Goal: Information Seeking & Learning: Learn about a topic

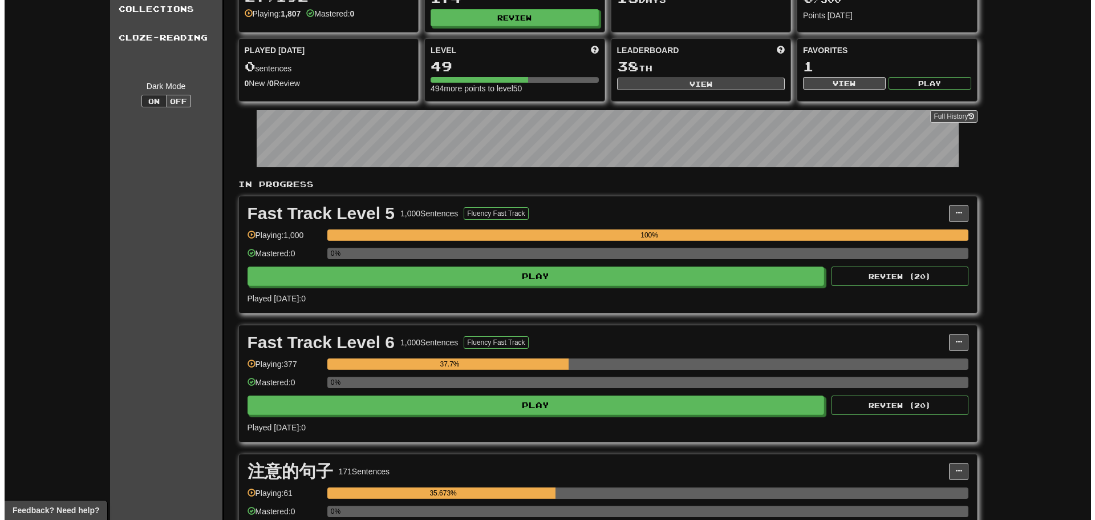
scroll to position [95, 0]
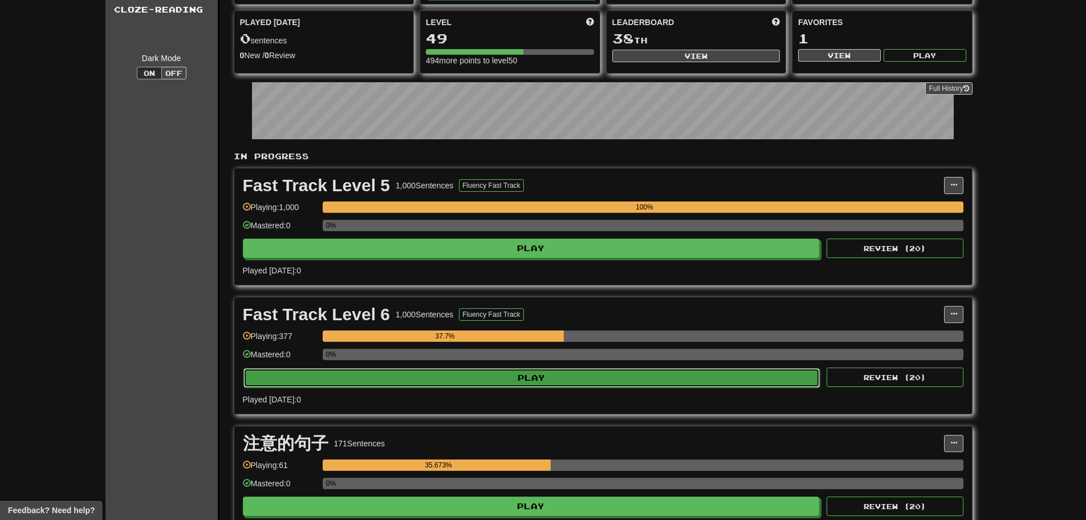
click at [596, 375] on button "Play" at bounding box center [532, 377] width 577 height 19
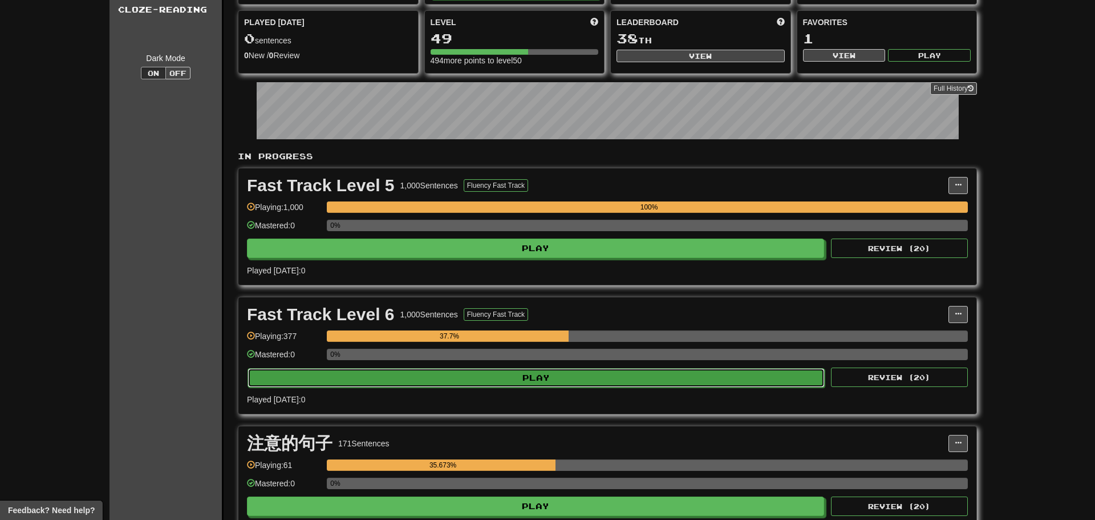
select select "**"
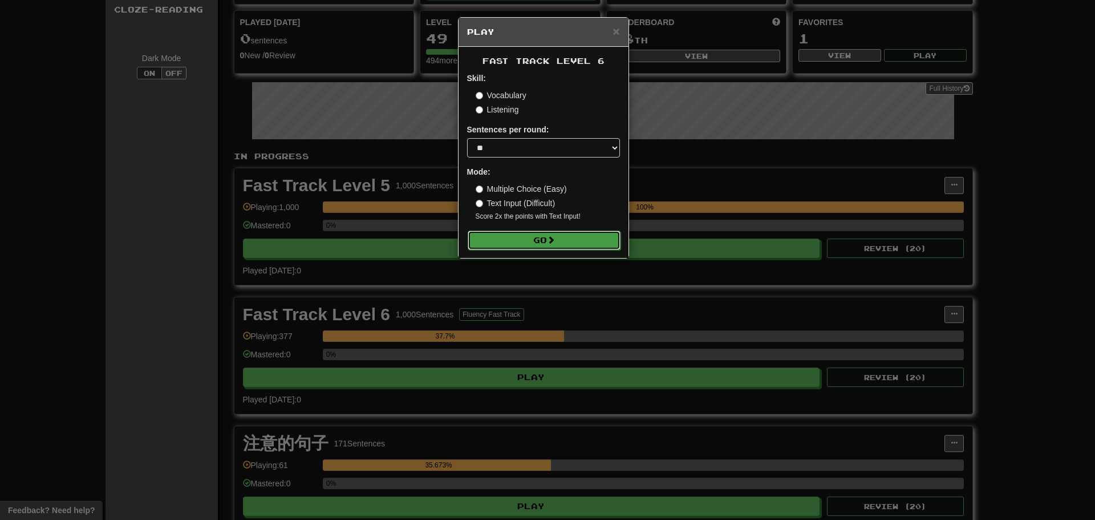
click at [556, 230] on button "Go" at bounding box center [544, 239] width 153 height 19
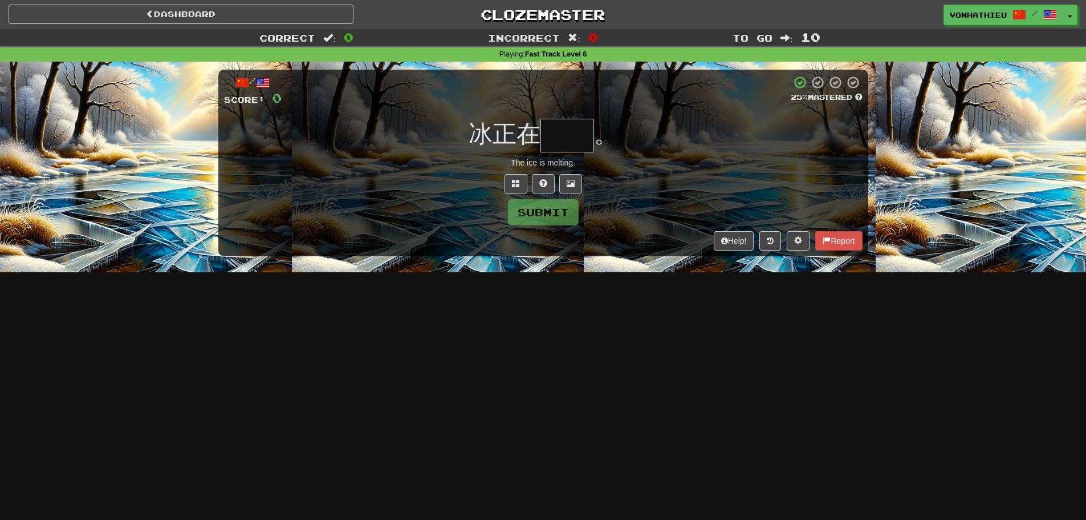
click at [576, 135] on input "text" at bounding box center [568, 136] width 54 height 34
type input "*"
click at [514, 188] on button at bounding box center [516, 183] width 23 height 19
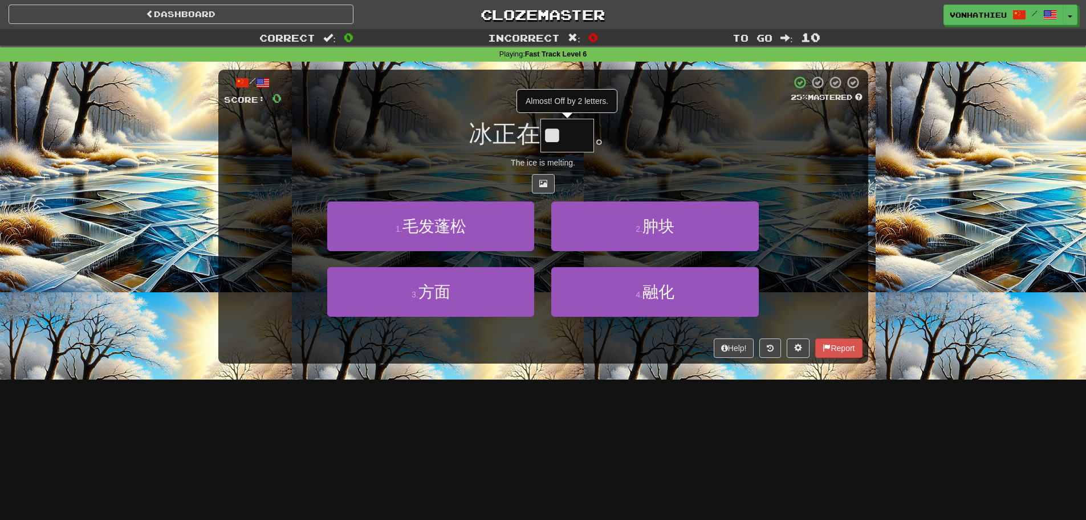
type input "**"
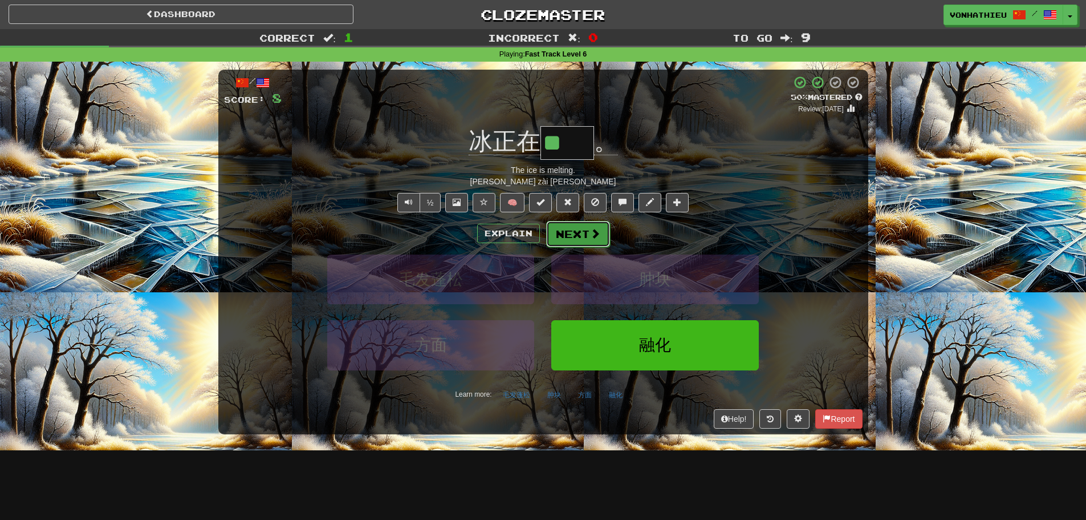
click at [603, 244] on button "Next" at bounding box center [578, 234] width 64 height 26
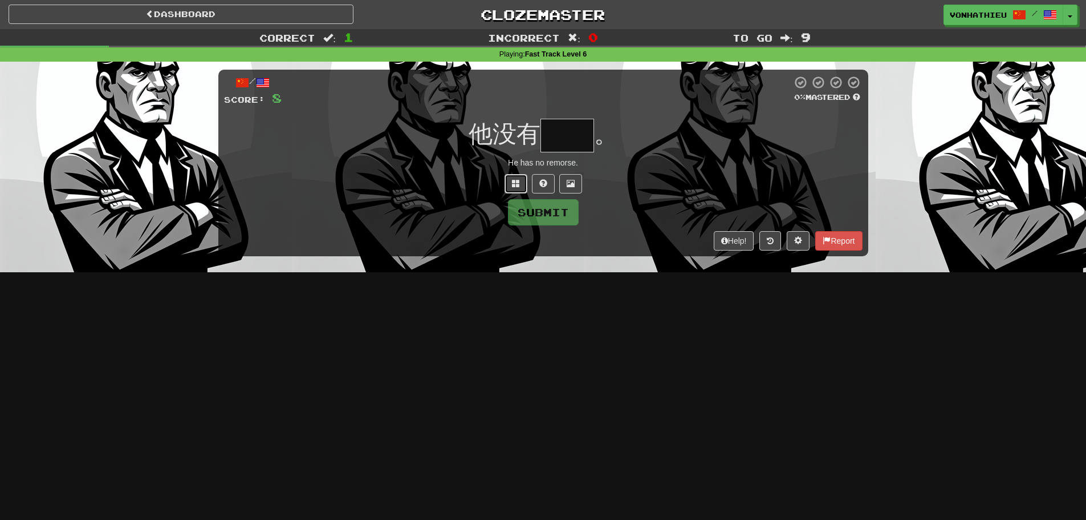
click at [521, 178] on button at bounding box center [516, 183] width 23 height 19
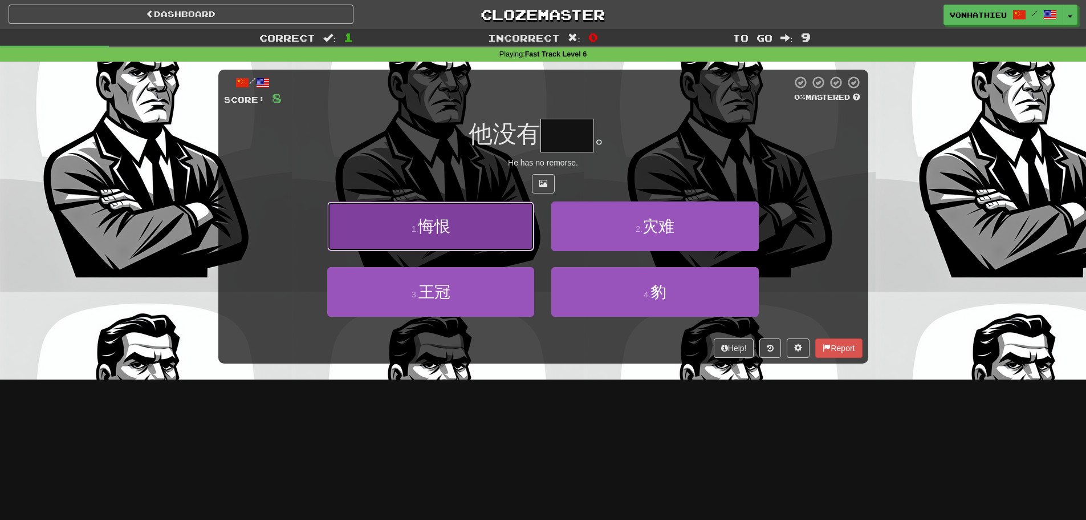
click at [484, 225] on button "1 . 悔恨" at bounding box center [430, 226] width 207 height 50
type input "**"
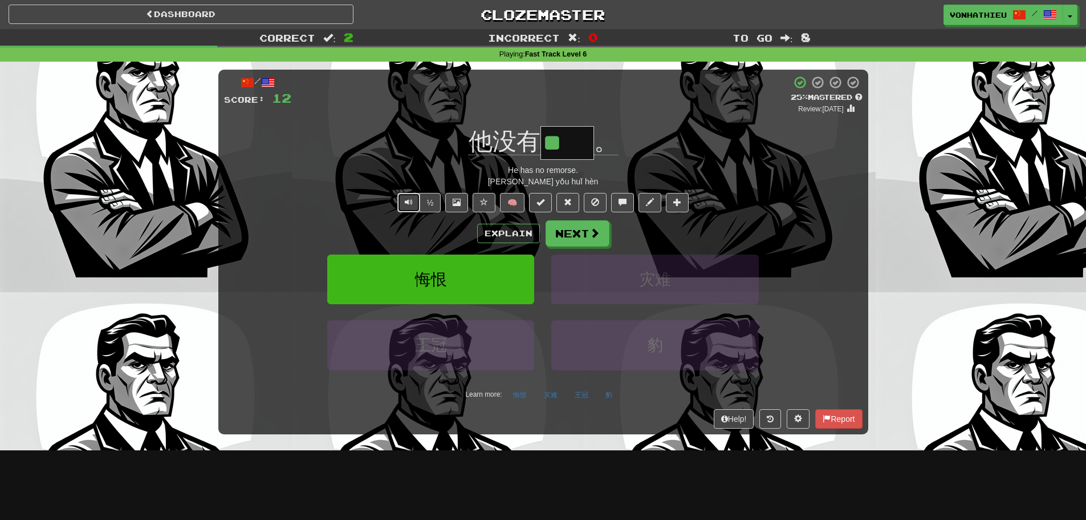
click at [415, 202] on button "Text-to-speech controls" at bounding box center [408, 202] width 23 height 19
click at [571, 237] on button "Next" at bounding box center [578, 234] width 64 height 26
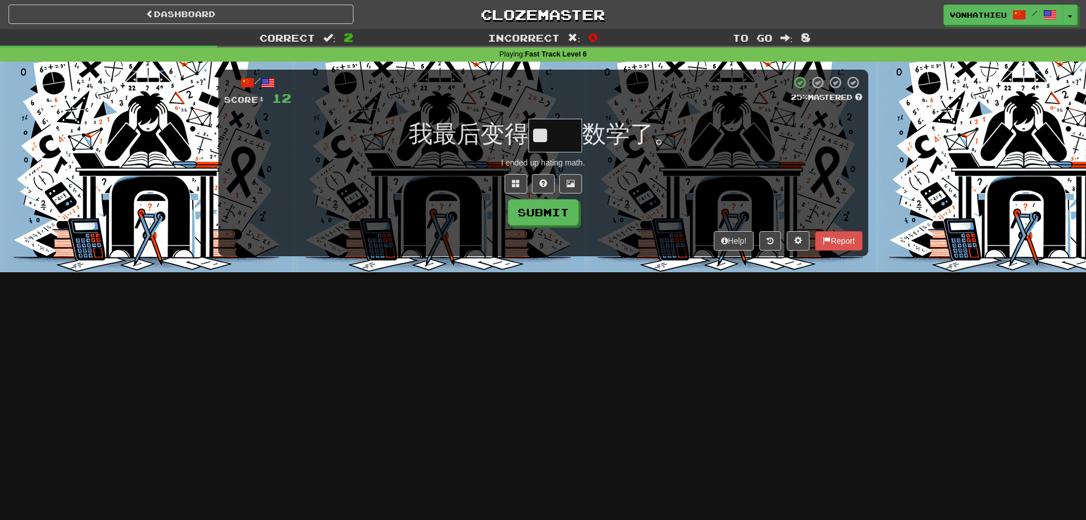
type input "**"
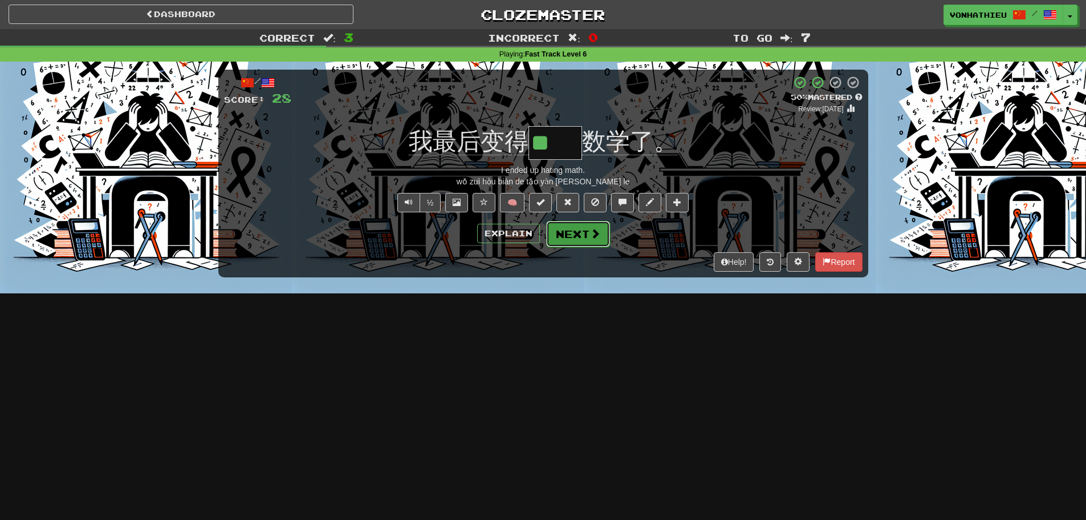
click at [580, 236] on button "Next" at bounding box center [578, 234] width 64 height 26
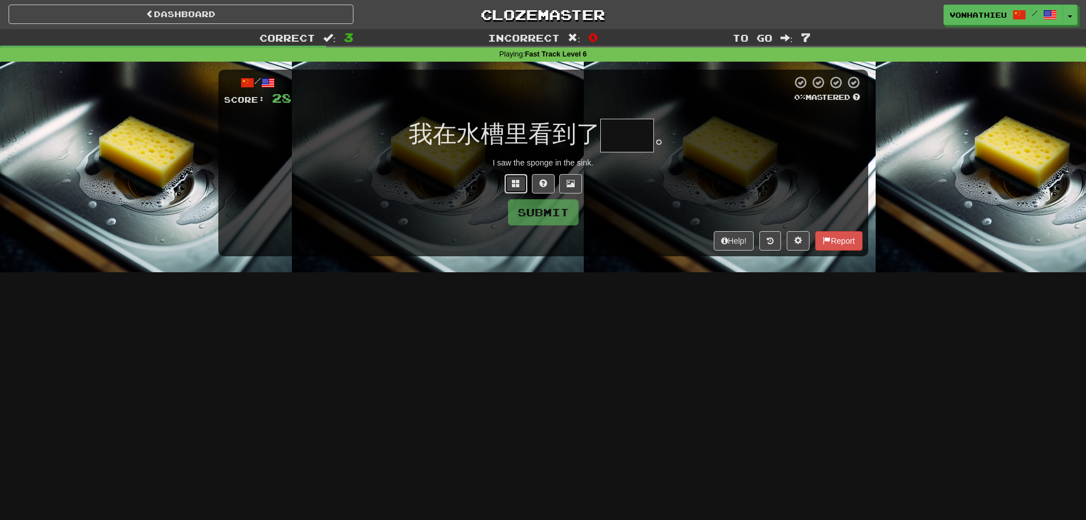
click at [511, 177] on button at bounding box center [516, 183] width 23 height 19
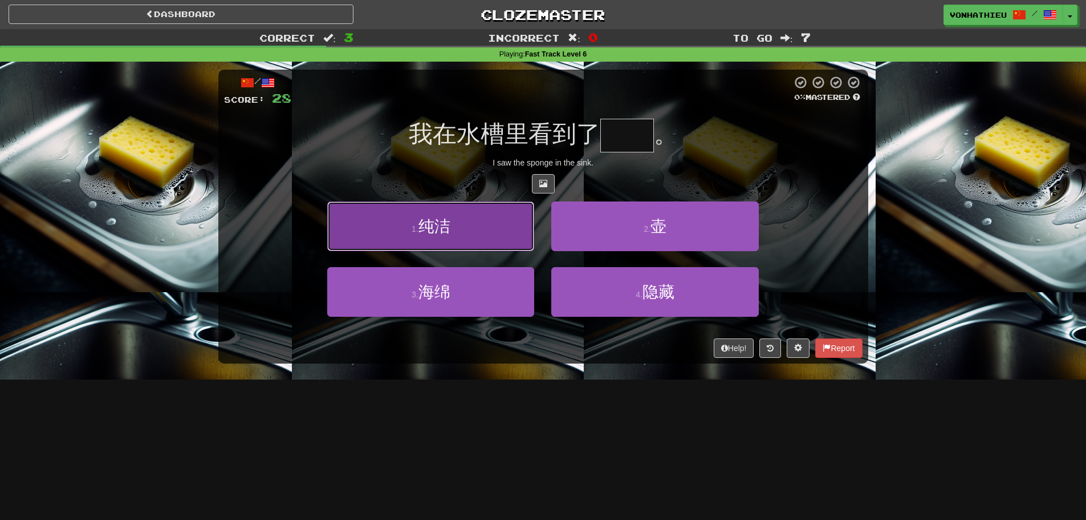
click at [464, 233] on button "1 . 纯洁" at bounding box center [430, 226] width 207 height 50
type input "**"
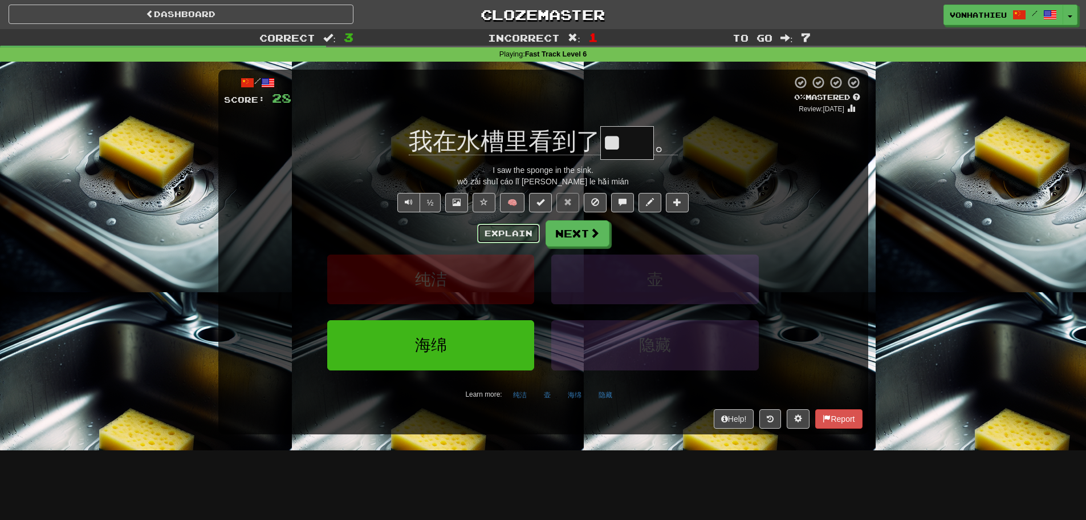
click at [518, 228] on button "Explain" at bounding box center [508, 233] width 63 height 19
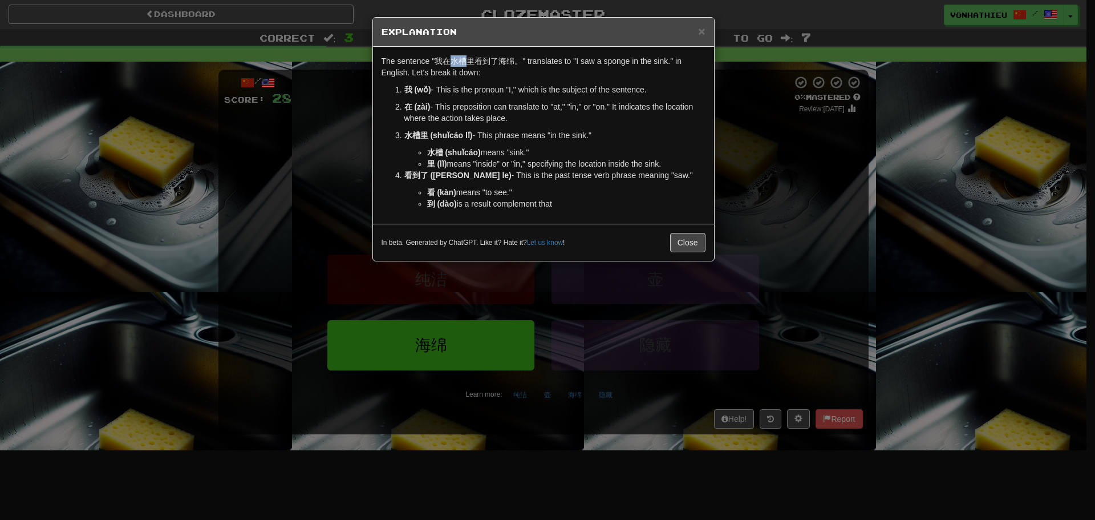
click at [464, 62] on p "The sentence "我在水槽里看到了海绵。" translates to "I saw a sponge in the sink." in Engli…" at bounding box center [544, 66] width 324 height 23
click at [484, 76] on body "Dashboard Clozemaster vonhathieu / Toggle Dropdown Dashboard Leaderboard Activi…" at bounding box center [547, 462] width 1095 height 924
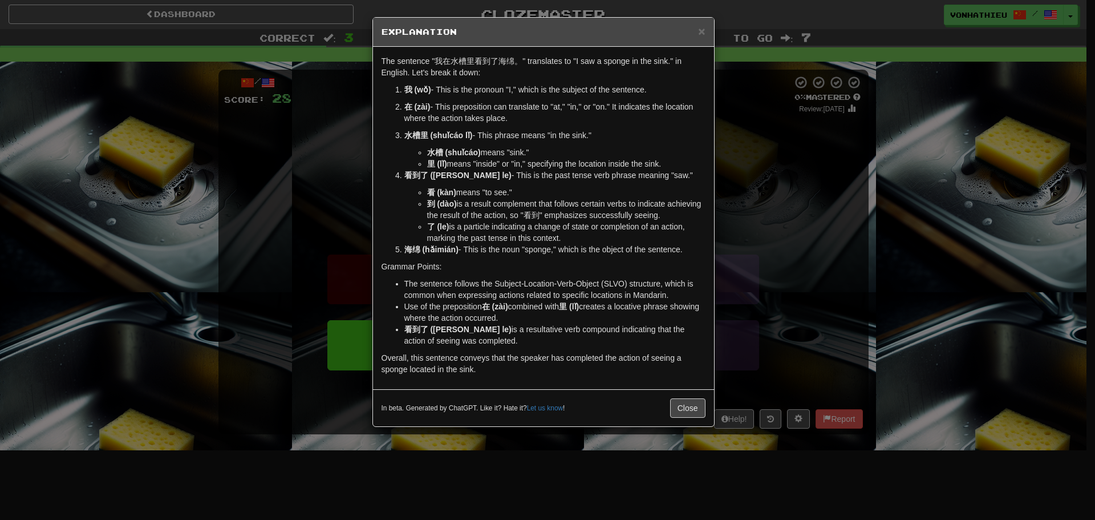
click at [502, 70] on p "The sentence "我在水槽里看到了海绵。" translates to "I saw a sponge in the sink." in Engli…" at bounding box center [544, 66] width 324 height 23
drag, startPoint x: 453, startPoint y: 62, endPoint x: 466, endPoint y: 62, distance: 13.1
click at [466, 62] on p "The sentence "我在水槽里看到了海绵。" translates to "I saw a sponge in the sink." in Engli…" at bounding box center [544, 66] width 324 height 23
click at [485, 74] on body "Dashboard Clozemaster vonhathieu / Toggle Dropdown Dashboard Leaderboard Activi…" at bounding box center [547, 462] width 1095 height 924
click at [484, 78] on div "The sentence "我在水槽里看到了海绵。" translates to "I saw a sponge in the sink." in Engli…" at bounding box center [543, 218] width 341 height 342
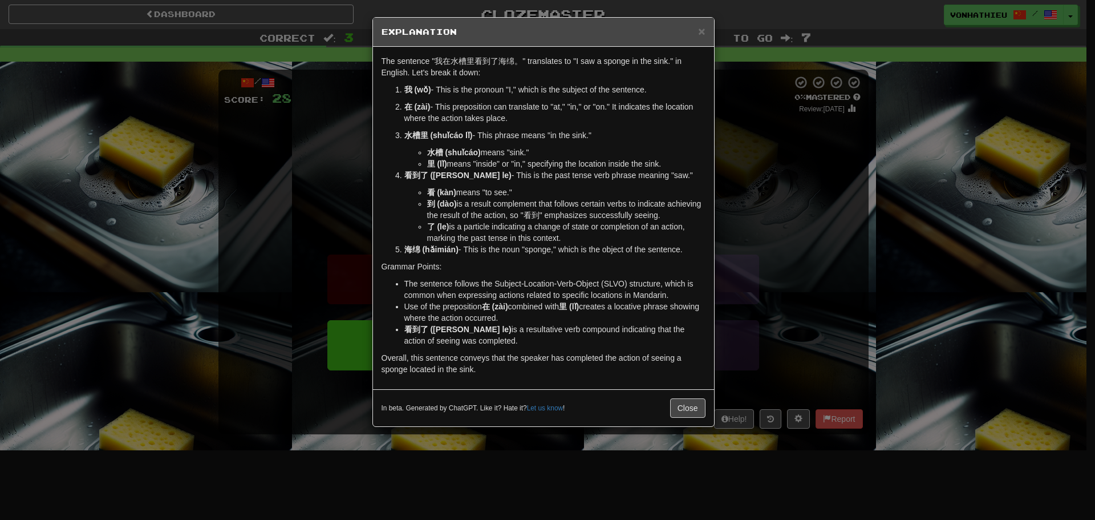
click at [768, 136] on div "× Explanation The sentence "我在水槽里看到了海绵。" translates to "I saw a sponge in the s…" at bounding box center [547, 260] width 1095 height 520
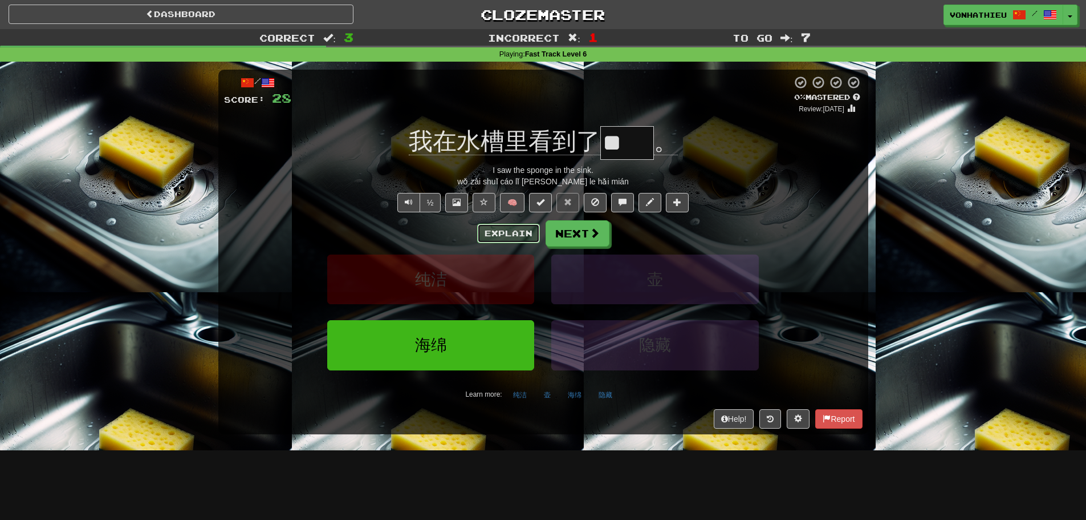
click at [519, 232] on button "Explain" at bounding box center [508, 233] width 63 height 19
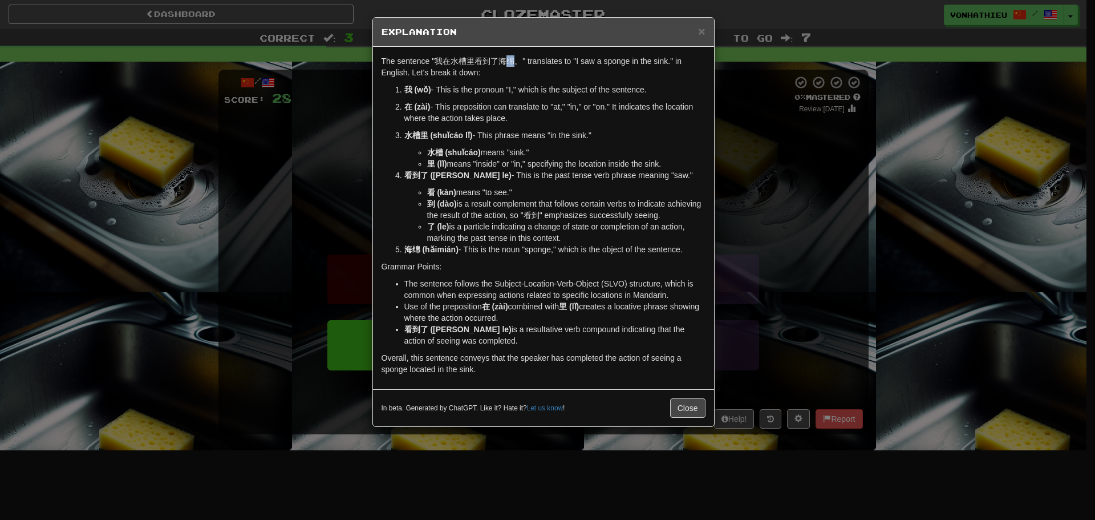
click at [513, 61] on p "The sentence "我在水槽里看到了海绵。" translates to "I saw a sponge in the sink." in Engli…" at bounding box center [544, 66] width 324 height 23
click at [531, 71] on body "Dashboard Clozemaster vonhathieu / Toggle Dropdown Dashboard Leaderboard Activi…" at bounding box center [547, 462] width 1095 height 924
click at [514, 89] on p "我 (wǒ) - This is the pronoun "I," which is the subject of the sentence." at bounding box center [554, 89] width 301 height 11
drag, startPoint x: 498, startPoint y: 62, endPoint x: 517, endPoint y: 62, distance: 19.4
click at [518, 62] on p "The sentence "我在水槽里看到了海绵。" translates to "I saw a sponge in the sink." in Engli…" at bounding box center [544, 66] width 324 height 23
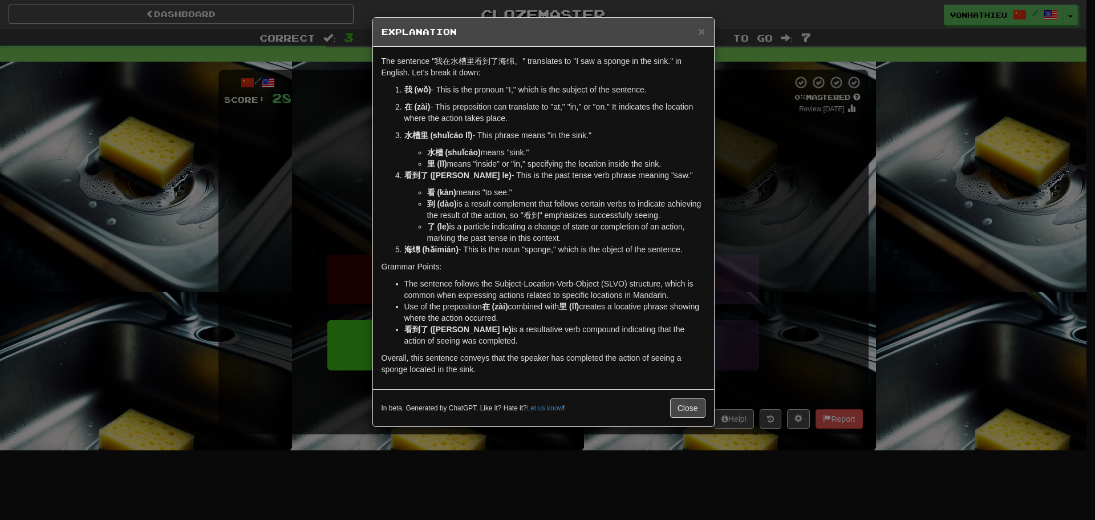
click at [526, 74] on body "Dashboard Clozemaster vonhathieu / Toggle Dropdown Dashboard Leaderboard Activi…" at bounding box center [547, 462] width 1095 height 924
click at [504, 81] on div "The sentence "我在水槽里看到了海绵。" translates to "I saw a sponge in the sink." in Engli…" at bounding box center [543, 218] width 341 height 342
click at [780, 163] on div "× Explanation The sentence "我在水槽里看到了海绵。" translates to "I saw a sponge in the s…" at bounding box center [547, 260] width 1095 height 520
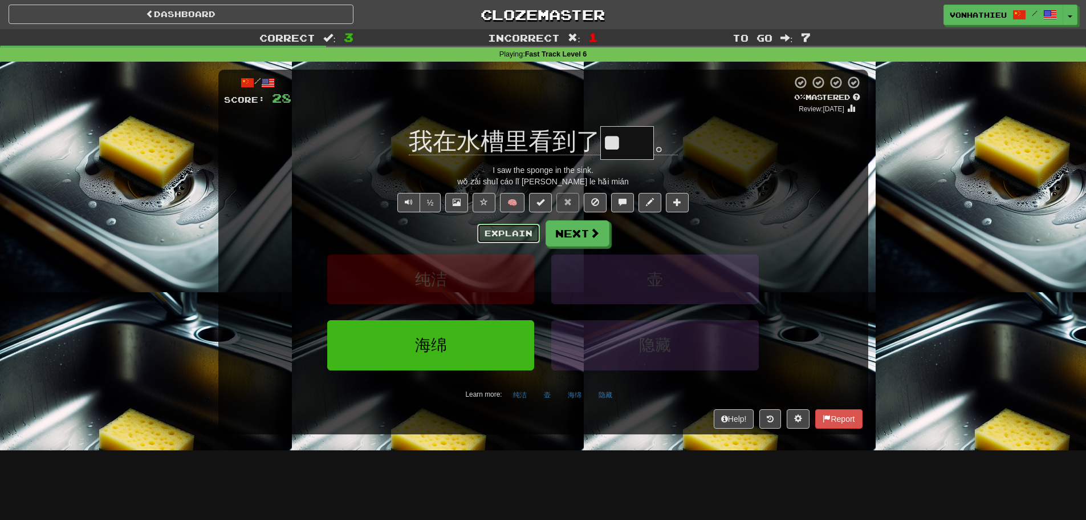
click at [511, 233] on button "Explain" at bounding box center [508, 233] width 63 height 19
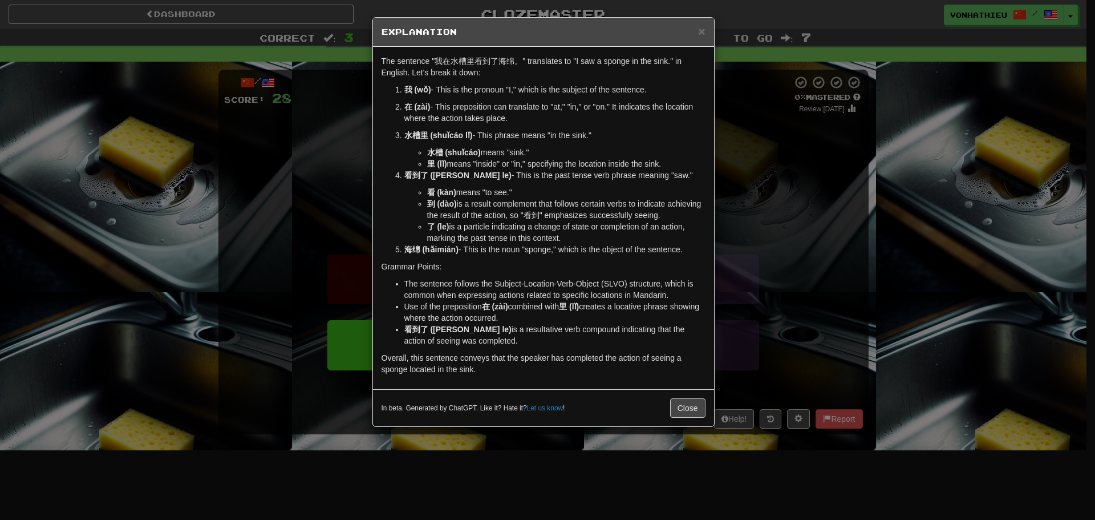
click at [774, 185] on div "× Explanation The sentence "我在水槽里看到了海绵。" translates to "I saw a sponge in the s…" at bounding box center [547, 260] width 1095 height 520
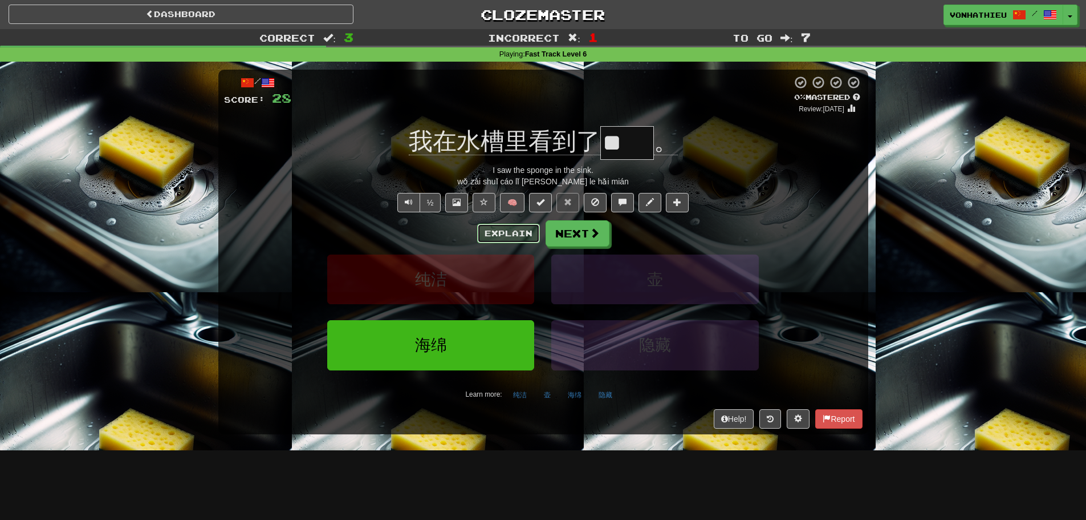
click at [502, 236] on button "Explain" at bounding box center [508, 233] width 63 height 19
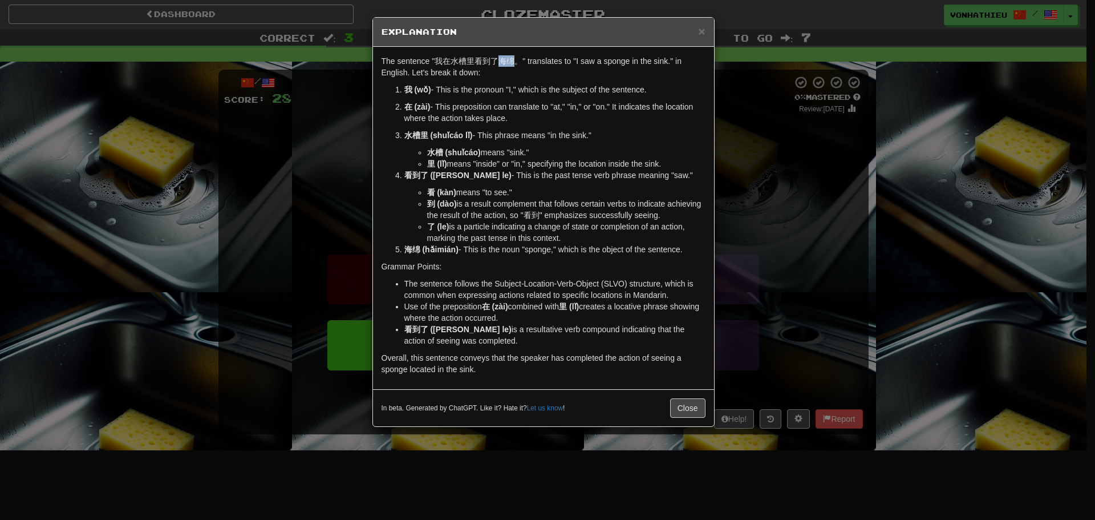
drag, startPoint x: 498, startPoint y: 61, endPoint x: 514, endPoint y: 61, distance: 16.5
click at [514, 61] on p "The sentence "我在水槽里看到了海绵。" translates to "I saw a sponge in the sink." in Engli…" at bounding box center [544, 66] width 324 height 23
click at [530, 78] on body "Dashboard Clozemaster vonhathieu / Toggle Dropdown Dashboard Leaderboard Activi…" at bounding box center [547, 462] width 1095 height 924
click at [514, 79] on div "The sentence "我在水槽里看到了海绵。" translates to "I saw a sponge in the sink." in Engli…" at bounding box center [543, 218] width 341 height 342
drag, startPoint x: 506, startPoint y: 65, endPoint x: 514, endPoint y: 65, distance: 8.0
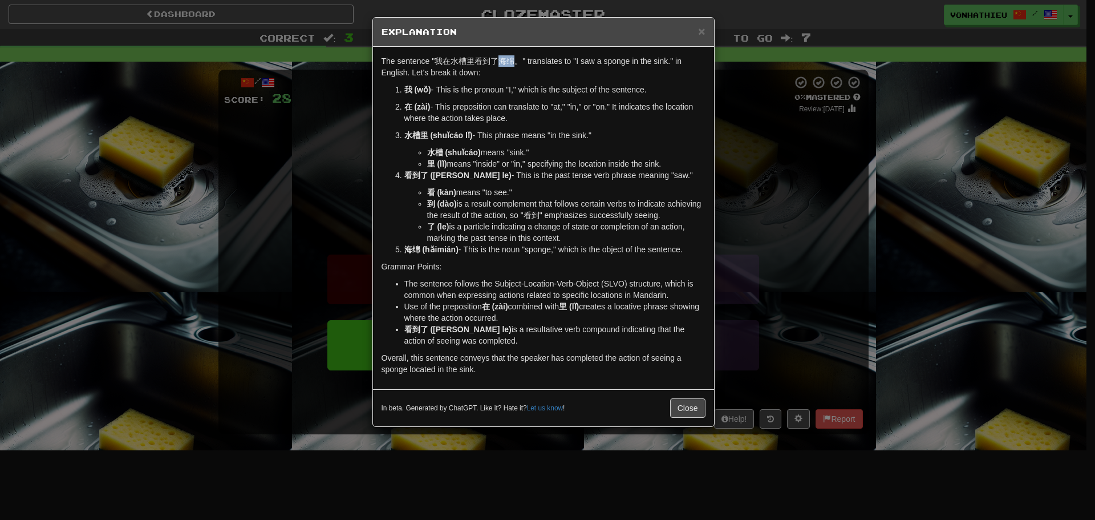
click at [514, 65] on p "The sentence "我在水槽里看到了海绵。" translates to "I saw a sponge in the sink." in Engli…" at bounding box center [544, 66] width 324 height 23
click at [533, 75] on body "Dashboard Clozemaster vonhathieu / Toggle Dropdown Dashboard Leaderboard Activi…" at bounding box center [547, 462] width 1095 height 924
click at [501, 85] on p "我 (wǒ) - This is the pronoun "I," which is the subject of the sentence." at bounding box center [554, 89] width 301 height 11
drag, startPoint x: 681, startPoint y: 405, endPoint x: 680, endPoint y: 391, distance: 14.3
click at [681, 404] on button "Close" at bounding box center [687, 407] width 35 height 19
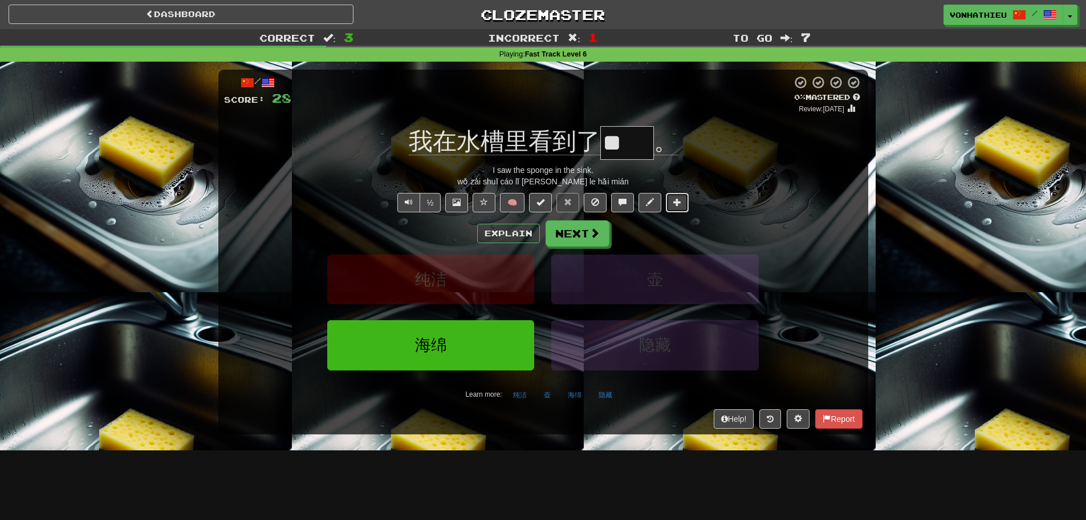
click at [689, 202] on button at bounding box center [677, 202] width 23 height 19
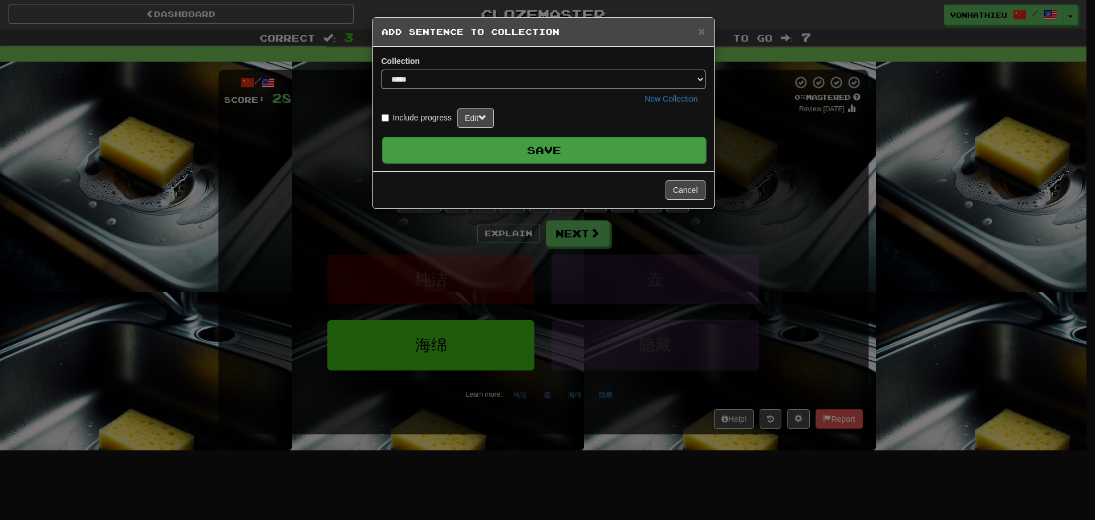
click at [666, 148] on button "Save" at bounding box center [544, 150] width 324 height 26
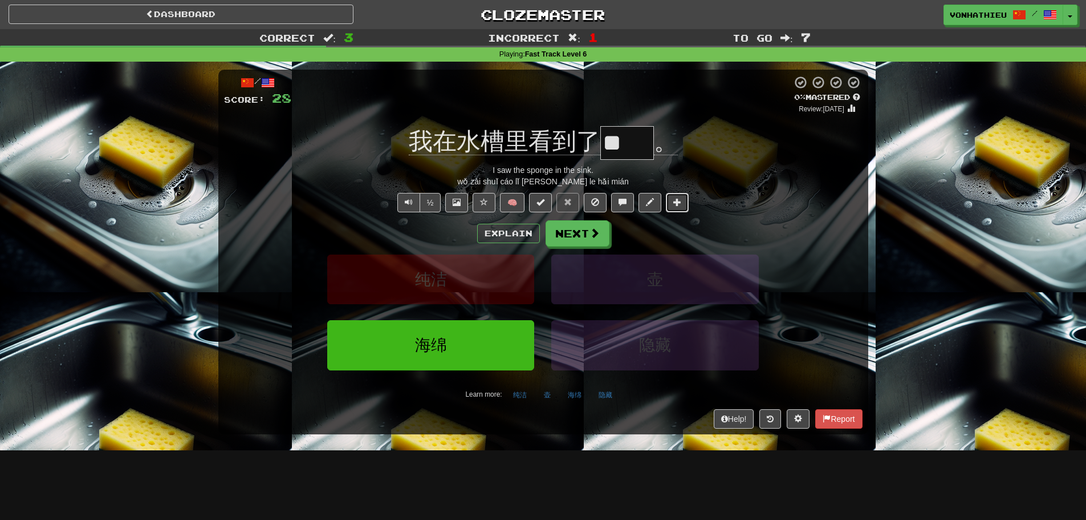
click at [679, 205] on span at bounding box center [677, 202] width 8 height 8
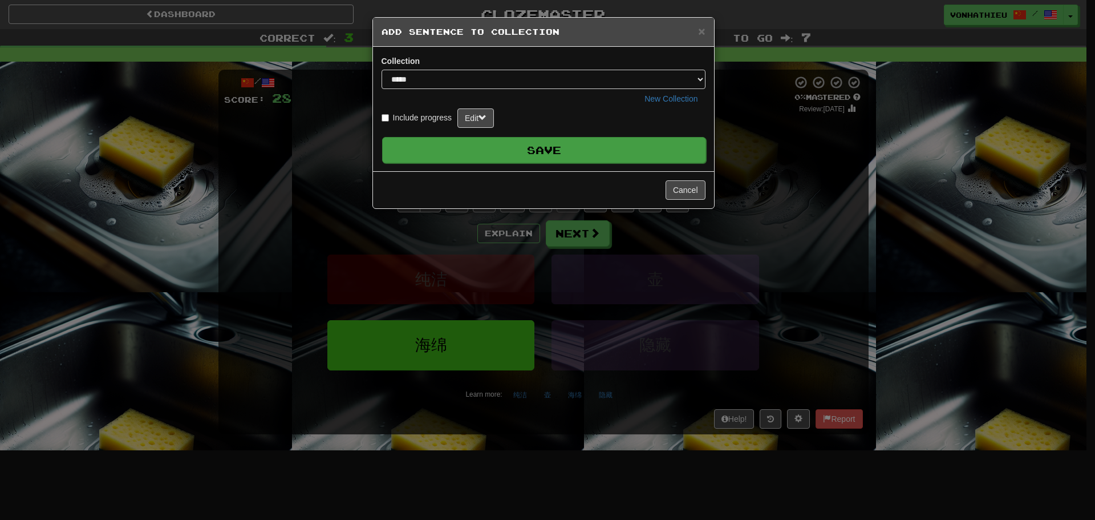
click at [611, 161] on button "Save" at bounding box center [544, 150] width 324 height 26
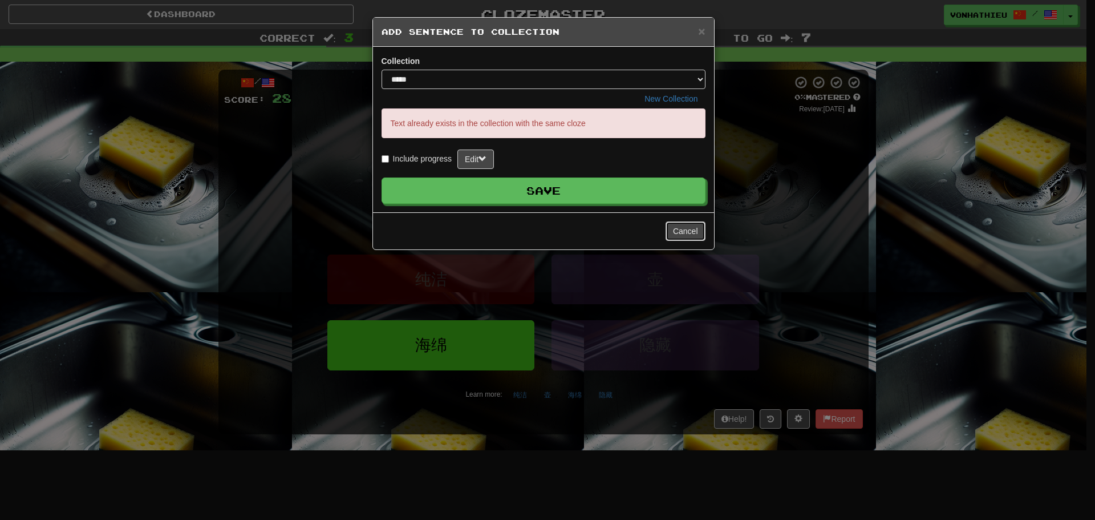
click at [689, 230] on button "Cancel" at bounding box center [686, 230] width 40 height 19
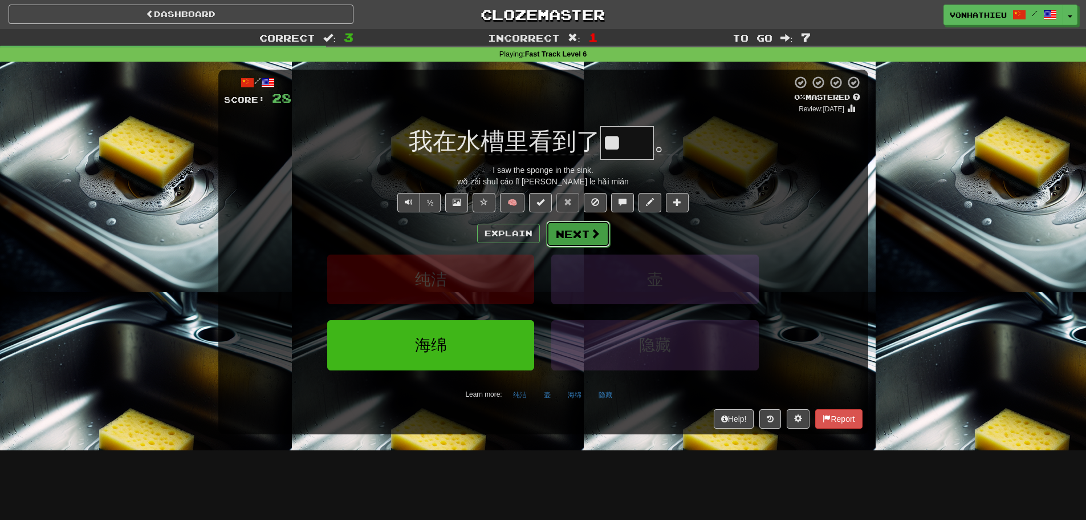
click at [590, 230] on span at bounding box center [595, 233] width 10 height 10
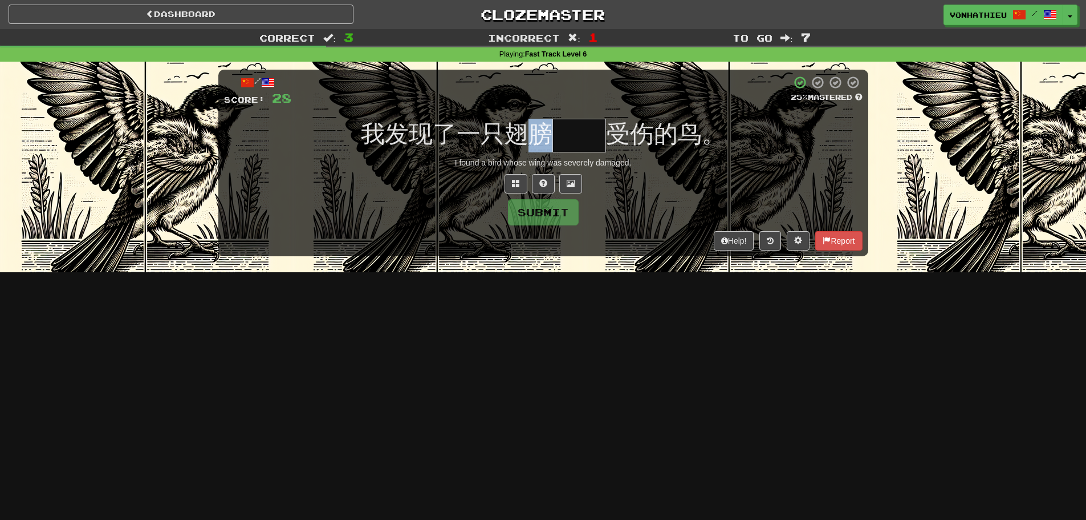
drag, startPoint x: 530, startPoint y: 138, endPoint x: 544, endPoint y: 138, distance: 14.3
click at [544, 138] on span "我发现了一只翅膀" at bounding box center [457, 133] width 192 height 27
drag, startPoint x: 517, startPoint y: 130, endPoint x: 546, endPoint y: 136, distance: 29.2
click at [547, 136] on span "我发现了一只翅膀" at bounding box center [457, 133] width 192 height 27
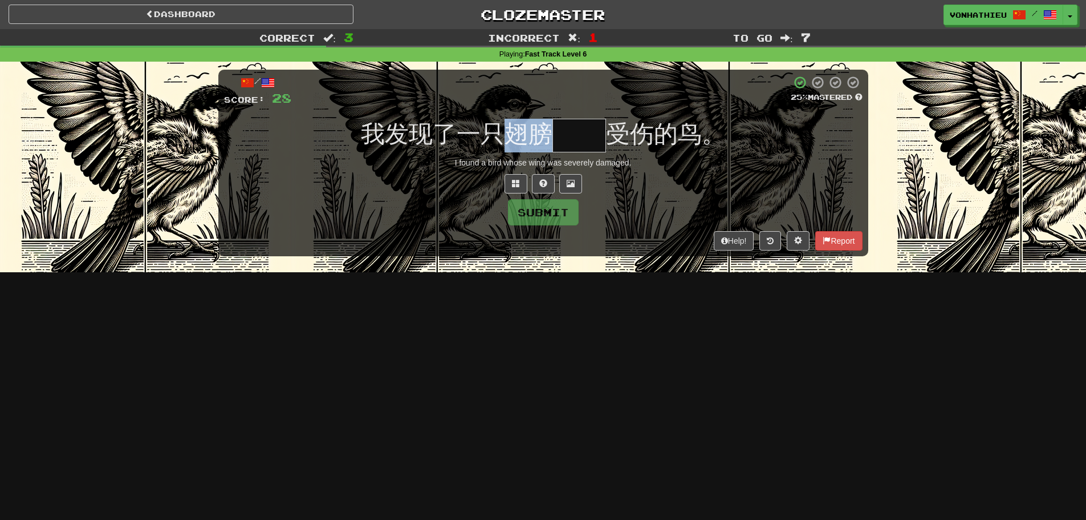
click at [543, 138] on span "我发现了一只翅膀" at bounding box center [457, 133] width 192 height 27
click at [561, 133] on input "text" at bounding box center [580, 136] width 54 height 34
type input "**"
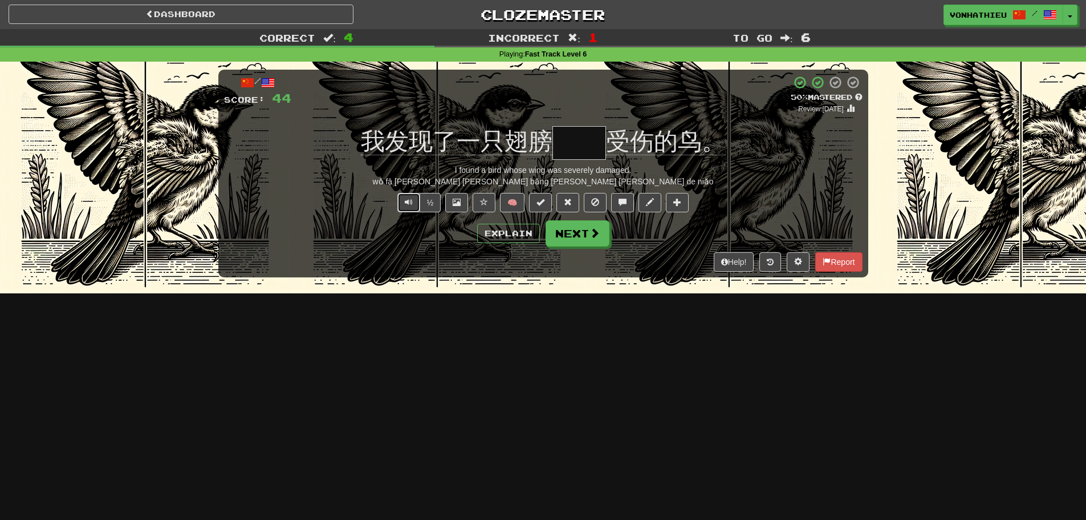
click at [410, 196] on button "Text-to-speech controls" at bounding box center [408, 202] width 23 height 19
click at [574, 238] on button "Next" at bounding box center [578, 234] width 64 height 26
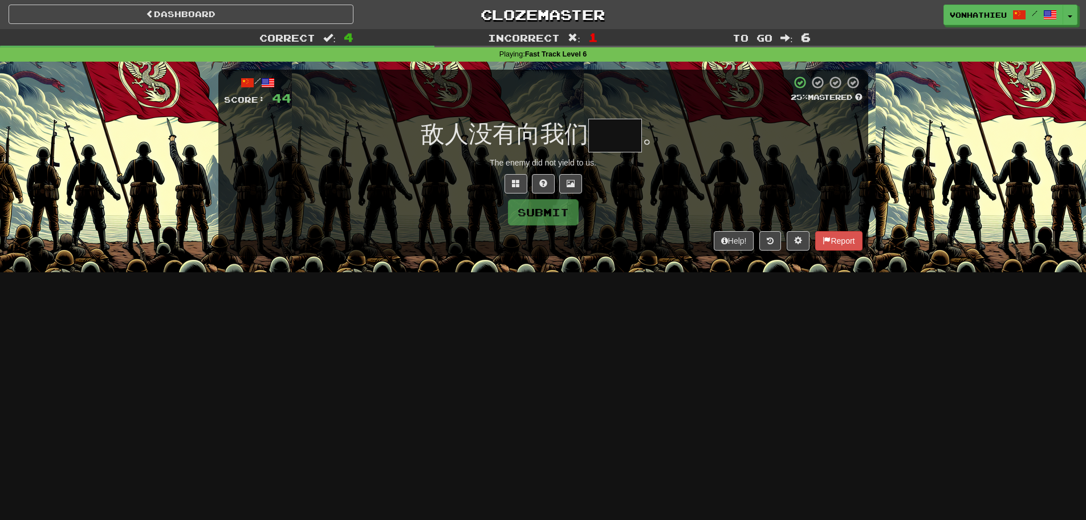
click at [603, 146] on input "text" at bounding box center [616, 136] width 54 height 34
click at [618, 139] on input "text" at bounding box center [616, 136] width 54 height 34
click at [515, 177] on button at bounding box center [516, 183] width 23 height 19
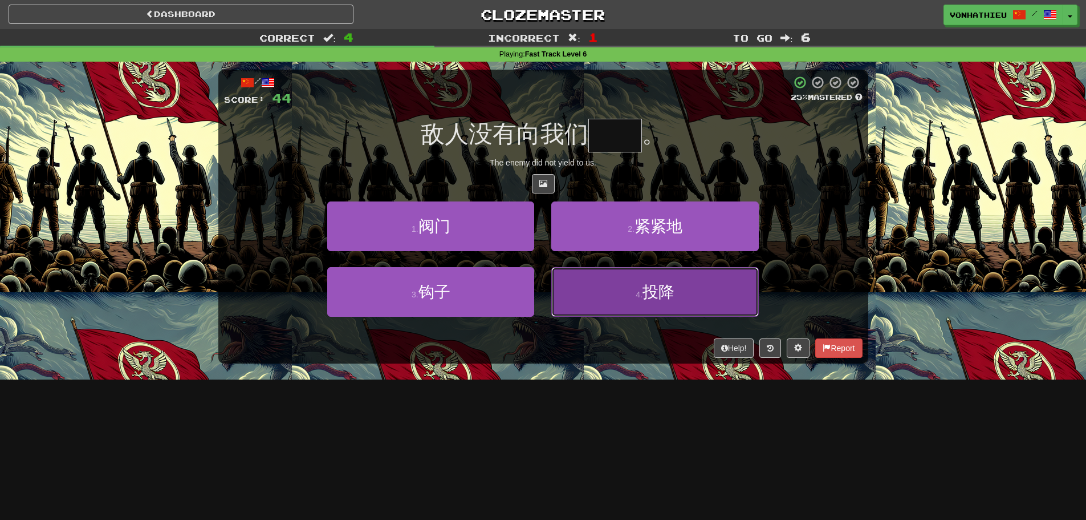
click at [691, 300] on button "4 . 投降" at bounding box center [654, 292] width 207 height 50
type input "**"
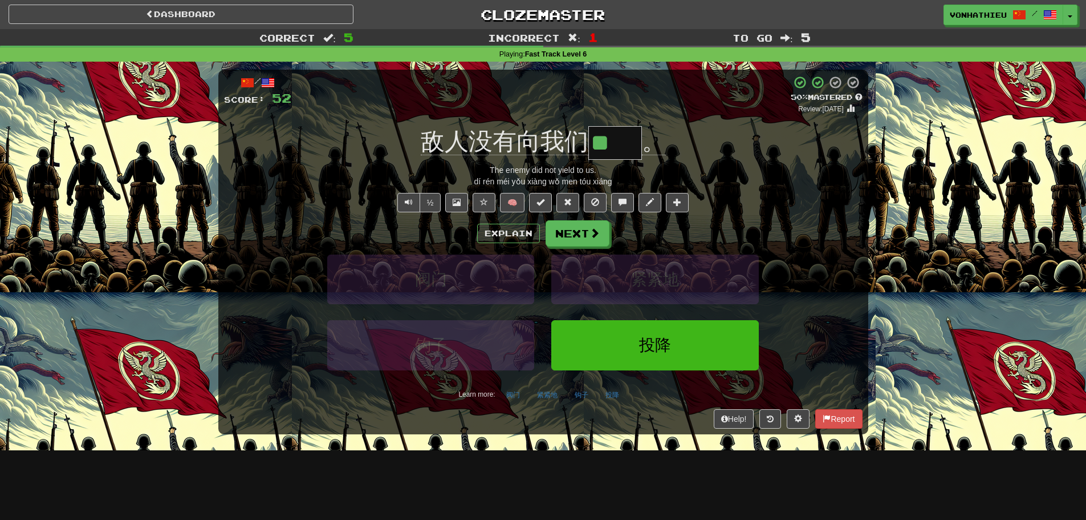
drag, startPoint x: 837, startPoint y: 271, endPoint x: 822, endPoint y: 269, distance: 15.0
click at [837, 271] on div "阀门 紧紧地" at bounding box center [543, 287] width 673 height 66
click at [409, 204] on span "Text-to-speech controls" at bounding box center [409, 202] width 8 height 8
click at [501, 237] on button "Explain" at bounding box center [508, 233] width 63 height 19
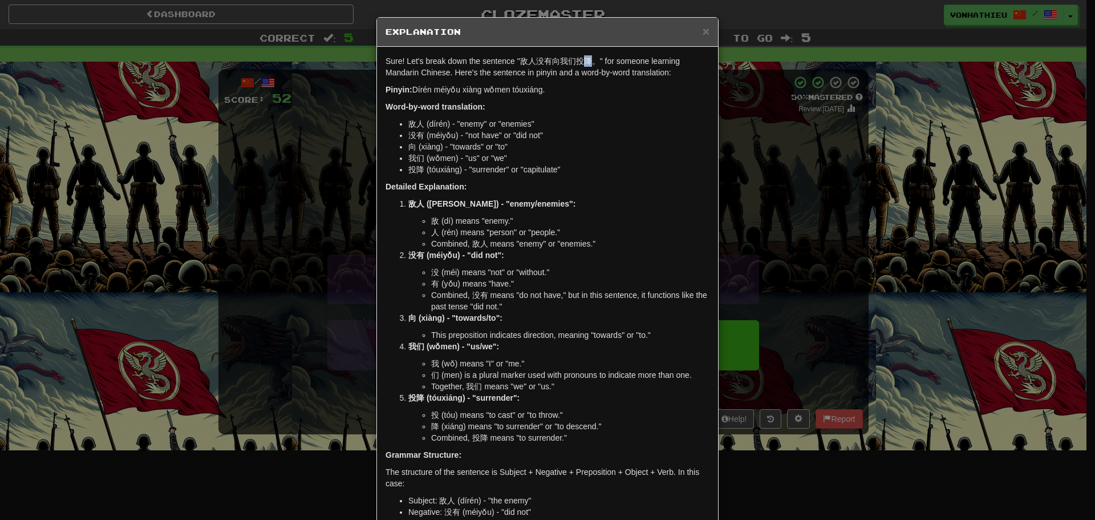
click at [585, 64] on p "Sure! Let's break down the sentence "敌人没有向我们投降。" for someone learning Mandarin …" at bounding box center [548, 66] width 324 height 23
click at [607, 71] on body "Dashboard Clozemaster vonhathieu / Toggle Dropdown Dashboard Leaderboard Activi…" at bounding box center [547, 462] width 1095 height 924
click at [572, 100] on div "Sure! Let's break down the sentence "敌人没有向我们投降。" for someone learning Mandarin …" at bounding box center [547, 329] width 341 height 565
click at [800, 95] on div "× Explanation Sure! Let's break down the sentence "敌人没有向我们投降。" for someone lear…" at bounding box center [547, 260] width 1095 height 520
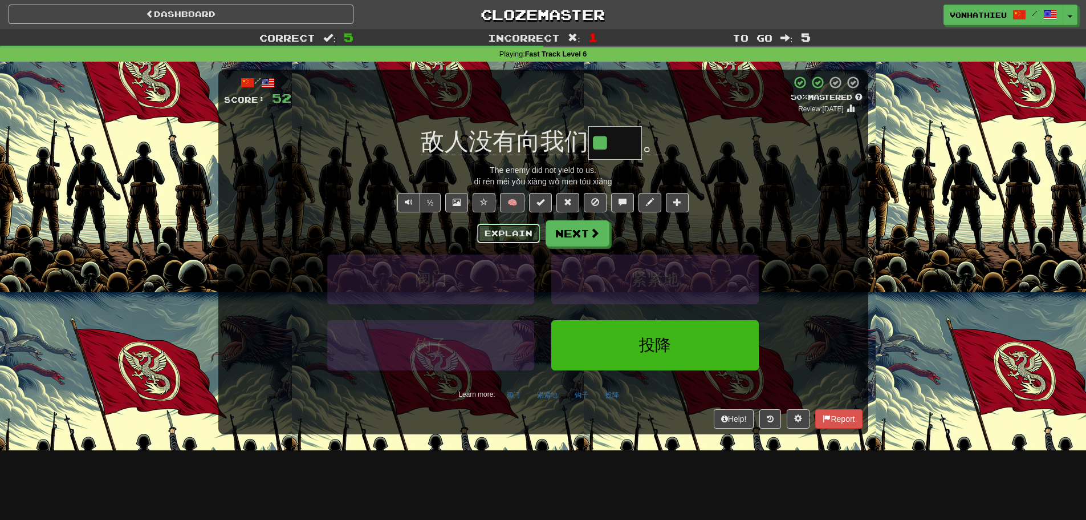
click at [511, 240] on button "Explain" at bounding box center [508, 233] width 63 height 19
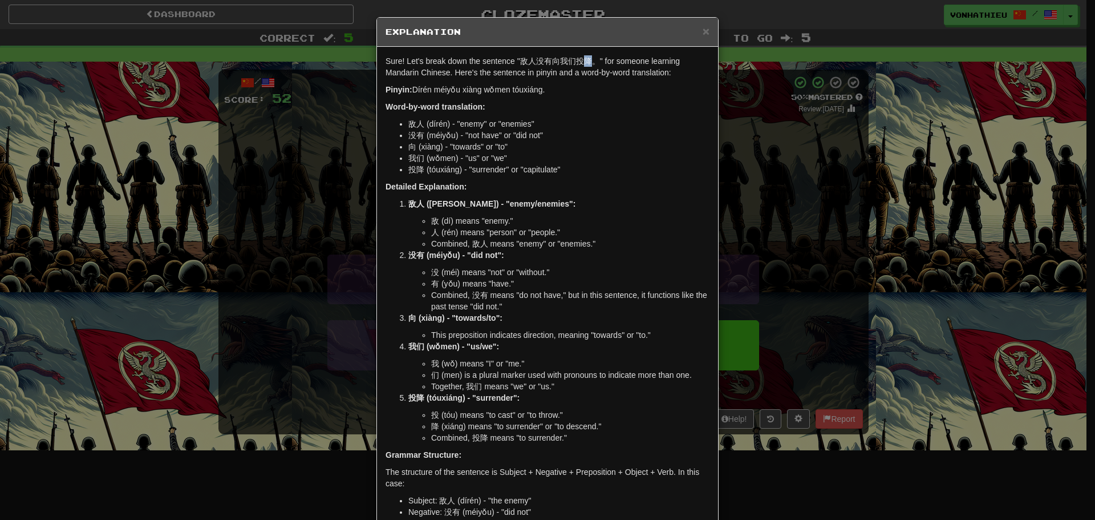
click at [586, 61] on p "Sure! Let's break down the sentence "敌人没有向我们投降。" for someone learning Mandarin …" at bounding box center [548, 66] width 324 height 23
click at [607, 76] on body "Dashboard Clozemaster vonhathieu / Toggle Dropdown Dashboard Leaderboard Activi…" at bounding box center [547, 462] width 1095 height 924
click at [577, 83] on div "Sure! Let's break down the sentence "敌人没有向我们投降。" for someone learning Mandarin …" at bounding box center [547, 329] width 341 height 565
drag, startPoint x: 571, startPoint y: 59, endPoint x: 585, endPoint y: 59, distance: 13.1
click at [585, 59] on p "Sure! Let's break down the sentence "敌人没有向我们投降。" for someone learning Mandarin …" at bounding box center [548, 66] width 324 height 23
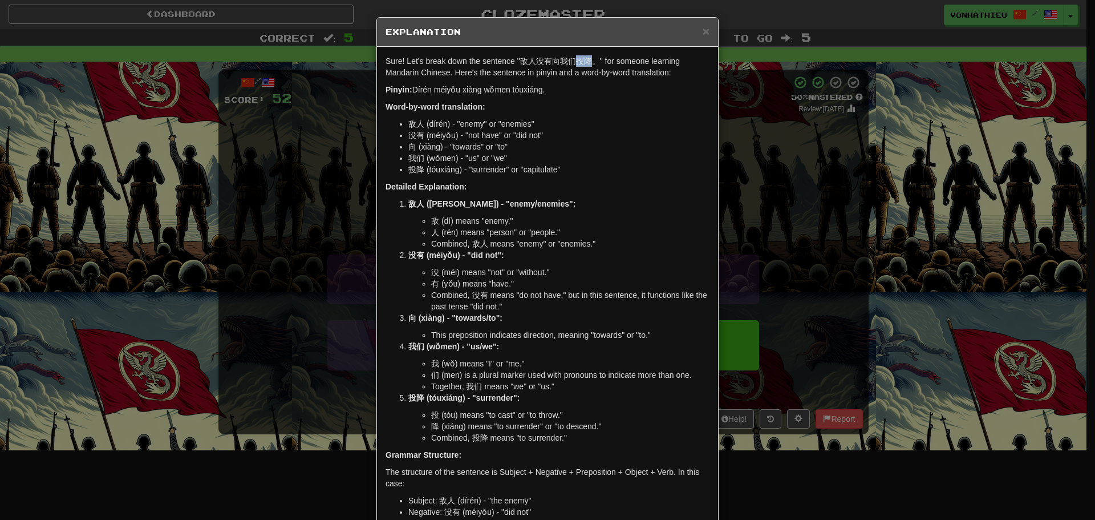
click at [597, 70] on body "Dashboard Clozemaster vonhathieu / Toggle Dropdown Dashboard Leaderboard Activi…" at bounding box center [547, 462] width 1095 height 924
click at [859, 141] on div "× Explanation Sure! Let's break down the sentence "敌人没有向我们投降。" for someone lear…" at bounding box center [547, 260] width 1095 height 520
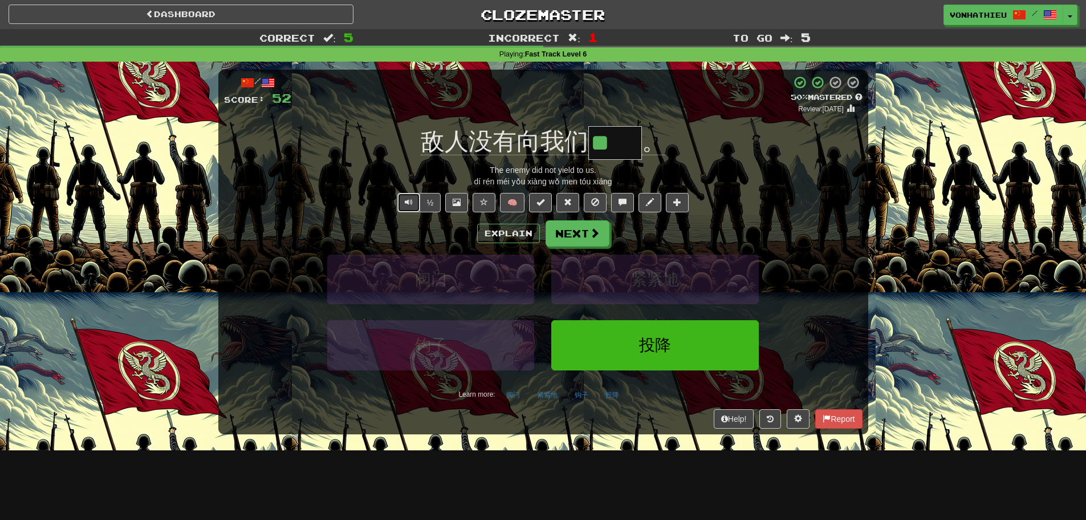
click at [399, 201] on button "Text-to-speech controls" at bounding box center [408, 202] width 23 height 19
click at [683, 207] on button at bounding box center [677, 202] width 23 height 19
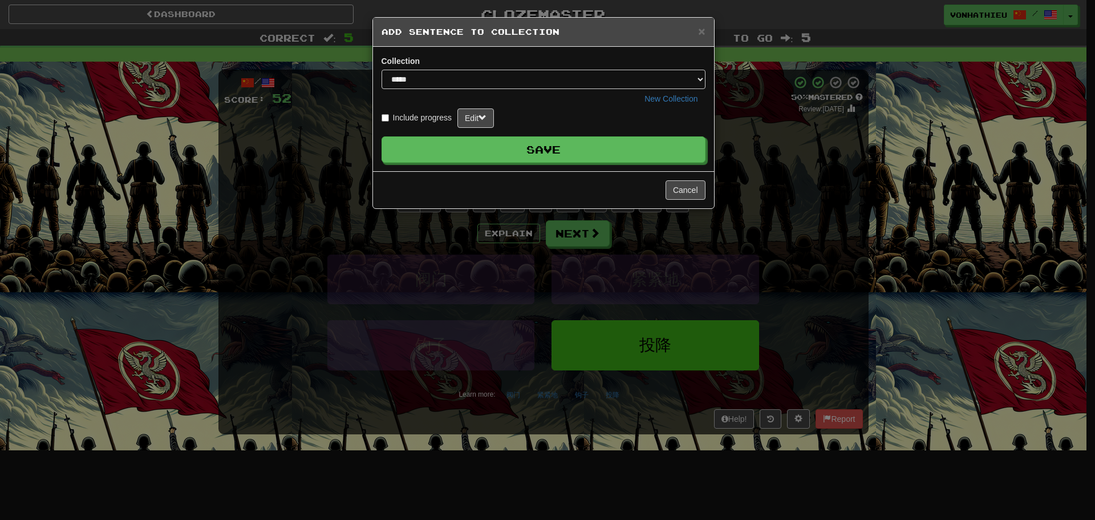
click at [561, 163] on div "Collection ***** New Collection Include progress Edit Save" at bounding box center [543, 109] width 341 height 124
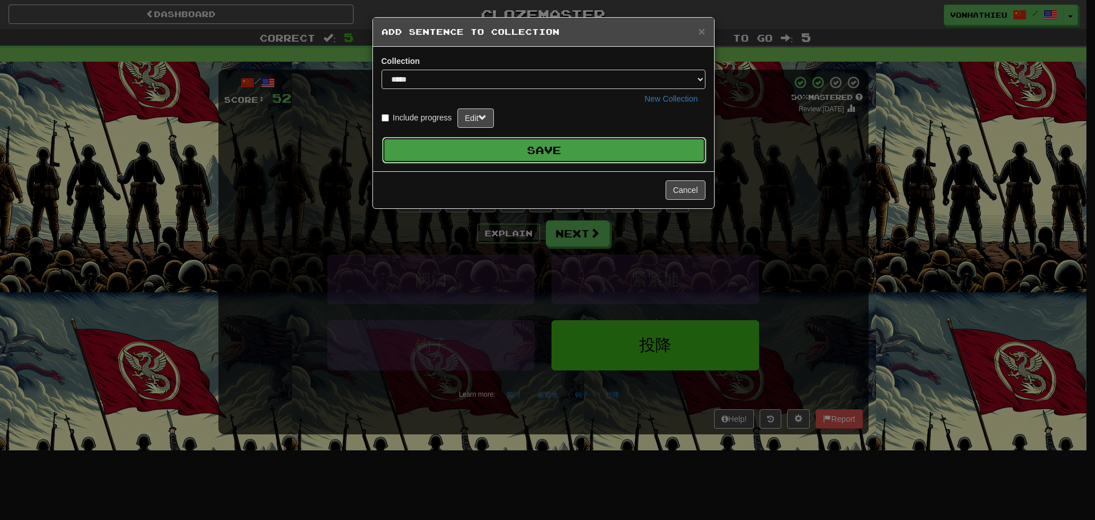
click at [559, 155] on button "Save" at bounding box center [544, 150] width 324 height 26
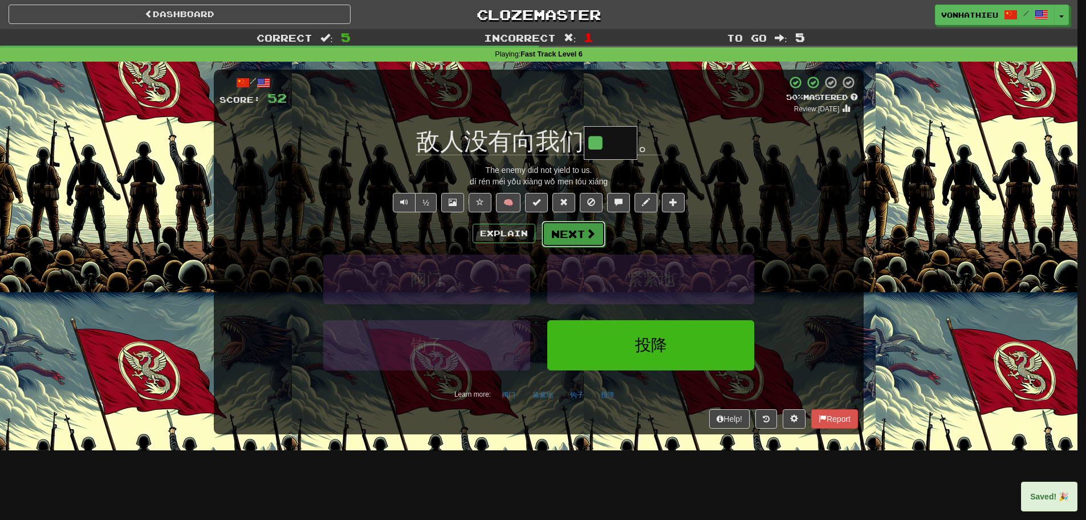
click at [586, 226] on button "Next" at bounding box center [574, 234] width 64 height 26
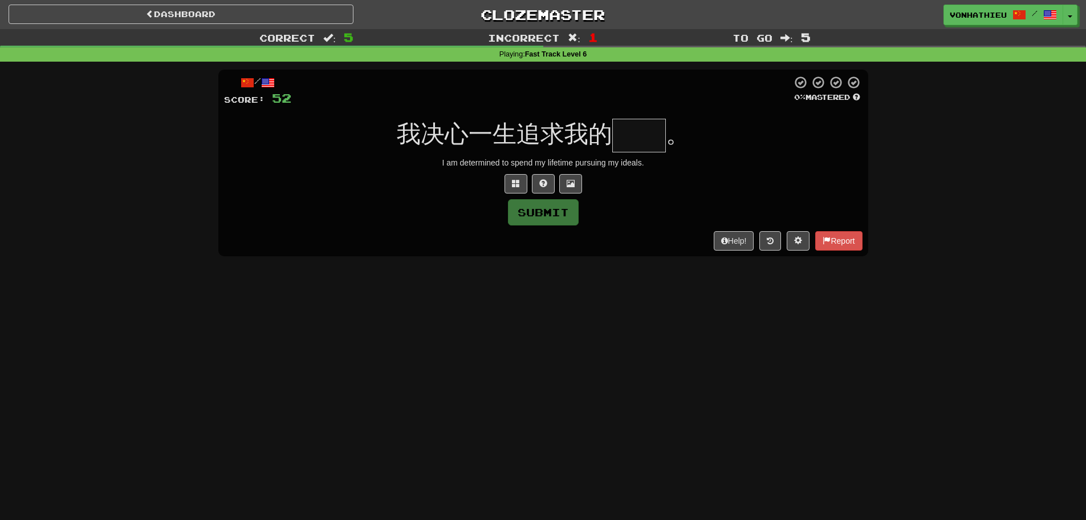
click at [644, 148] on input "text" at bounding box center [639, 136] width 54 height 34
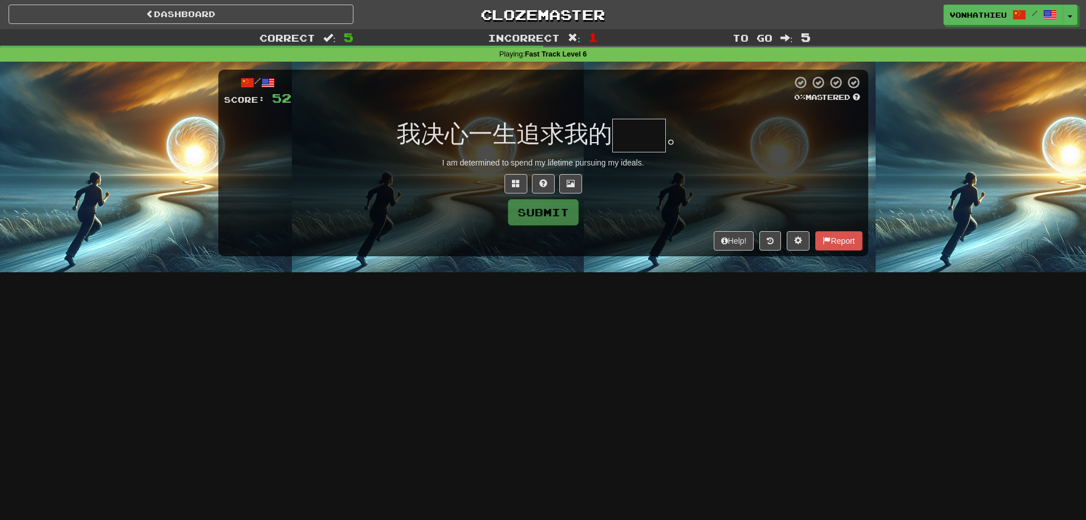
click at [640, 147] on input "text" at bounding box center [639, 136] width 54 height 34
type input "*"
type input "**"
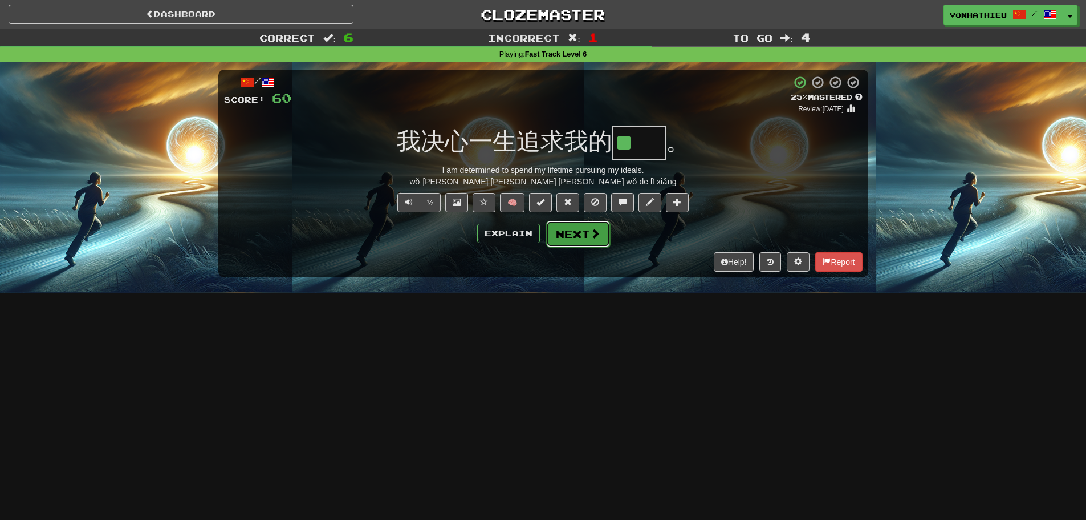
click at [580, 230] on button "Next" at bounding box center [578, 234] width 64 height 26
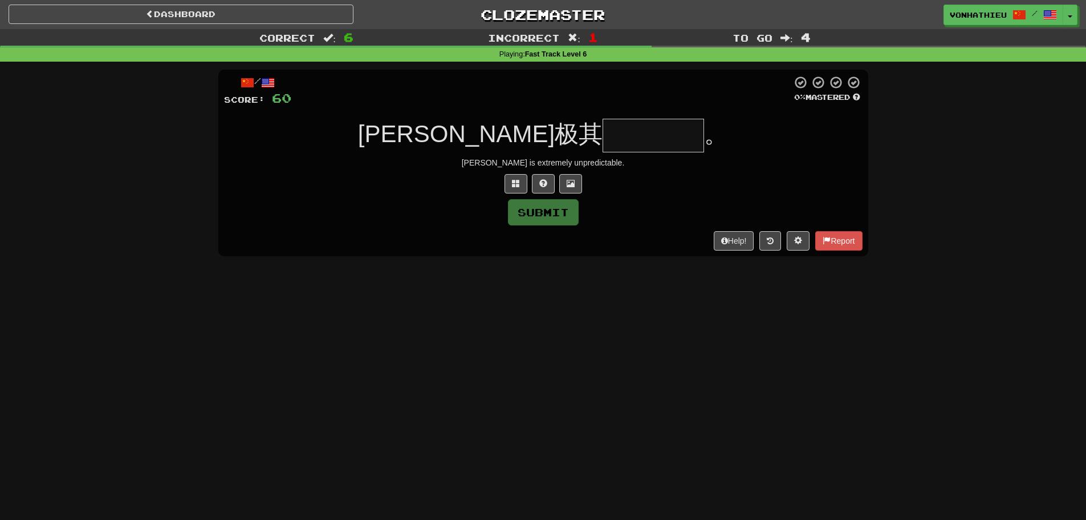
click at [603, 131] on input "text" at bounding box center [654, 136] width 102 height 34
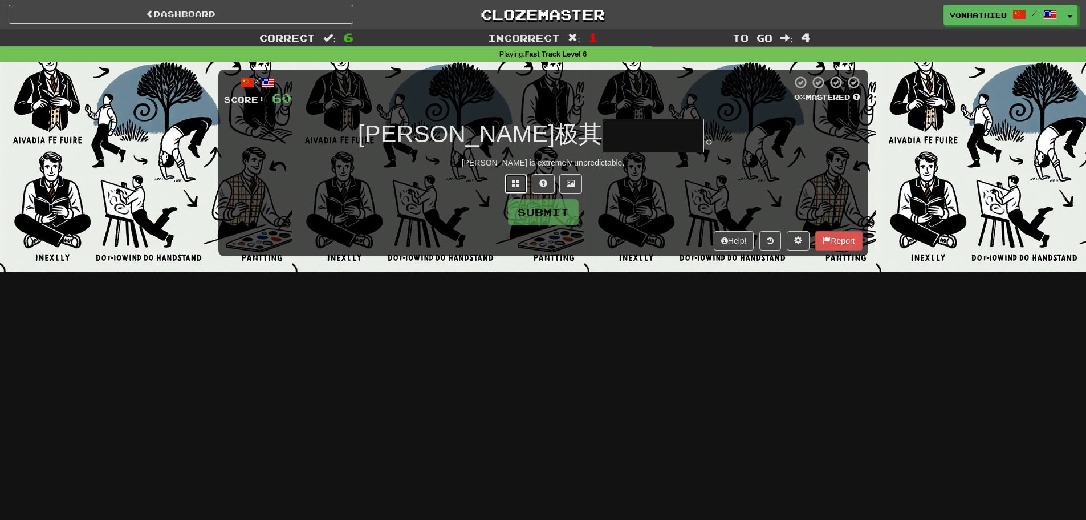
click at [506, 177] on button at bounding box center [516, 183] width 23 height 19
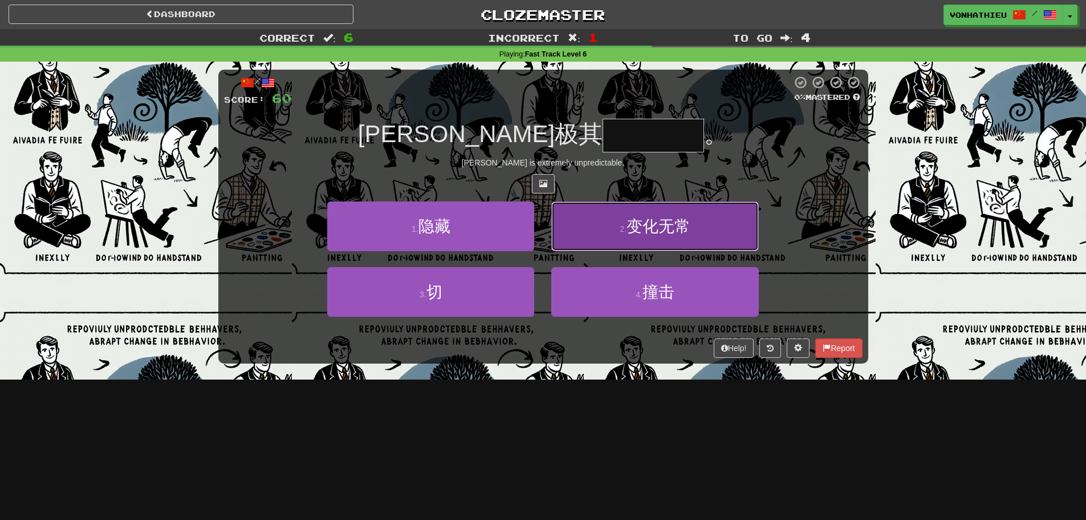
click at [606, 233] on button "2 . 变化无常" at bounding box center [654, 226] width 207 height 50
type input "****"
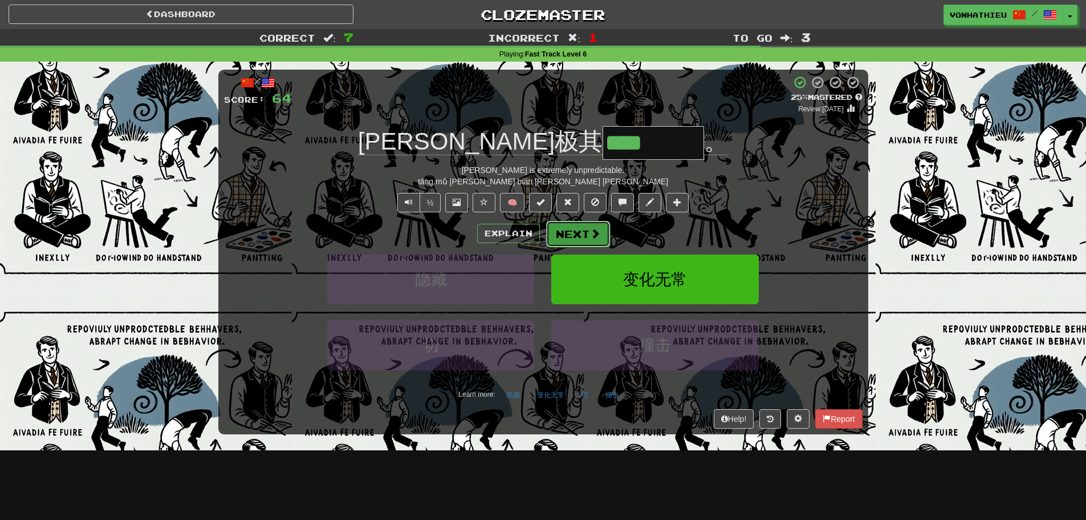
click at [581, 240] on button "Next" at bounding box center [578, 234] width 64 height 26
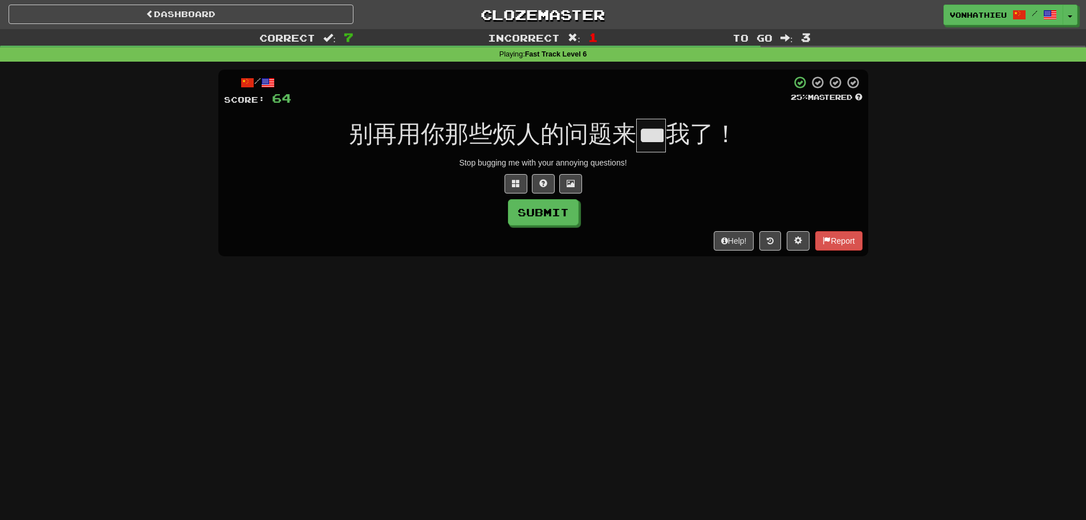
scroll to position [0, 8]
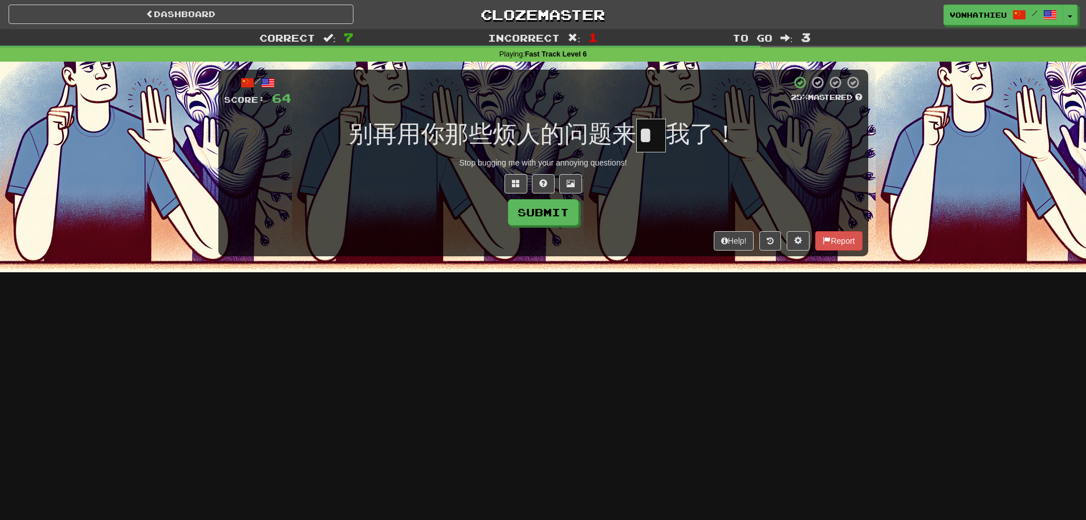
type input "*"
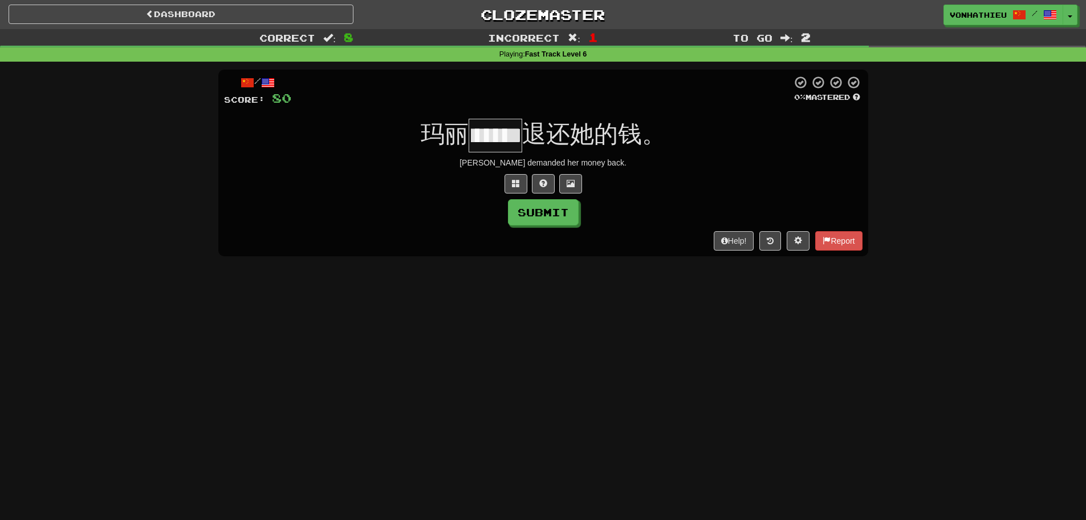
scroll to position [0, 26]
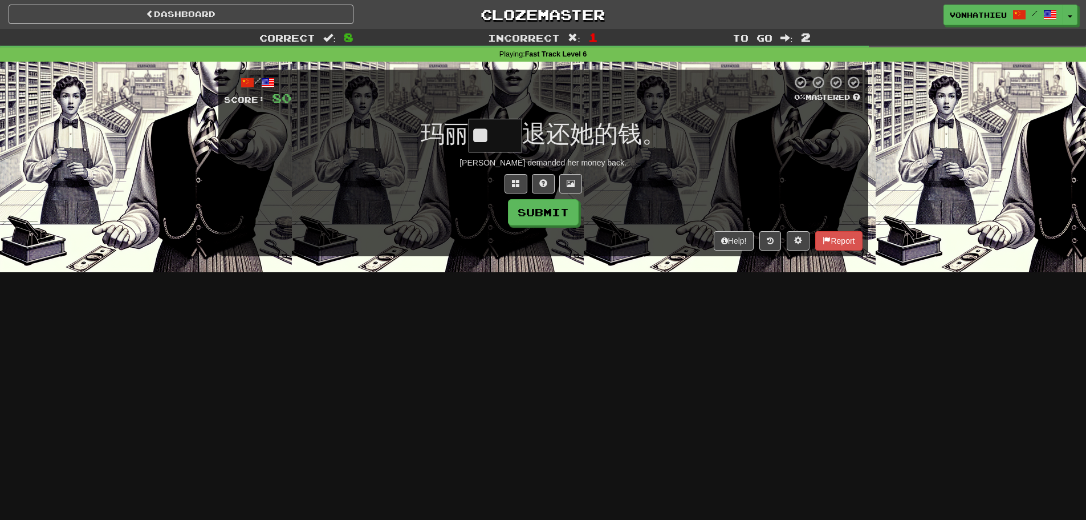
type input "**"
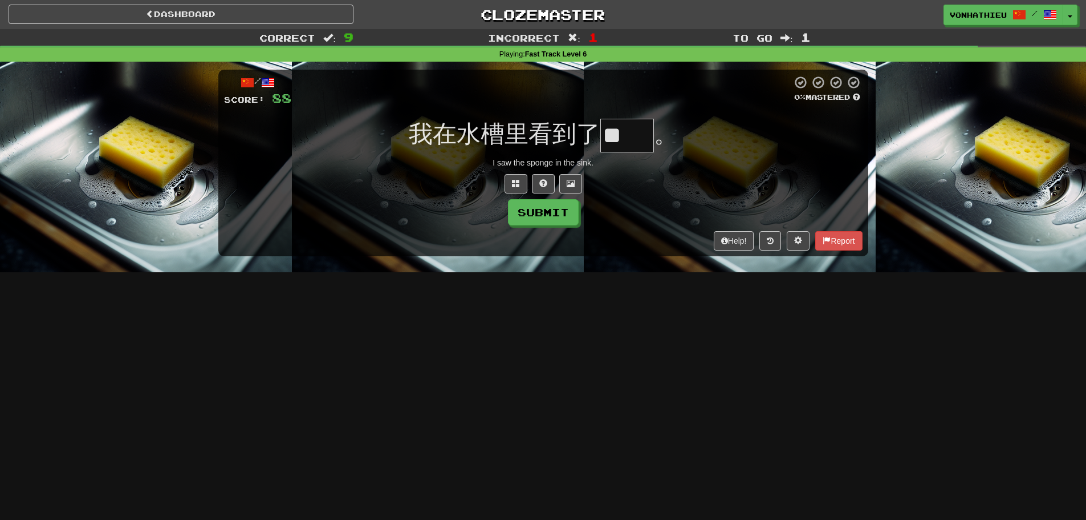
scroll to position [0, 0]
type input "**"
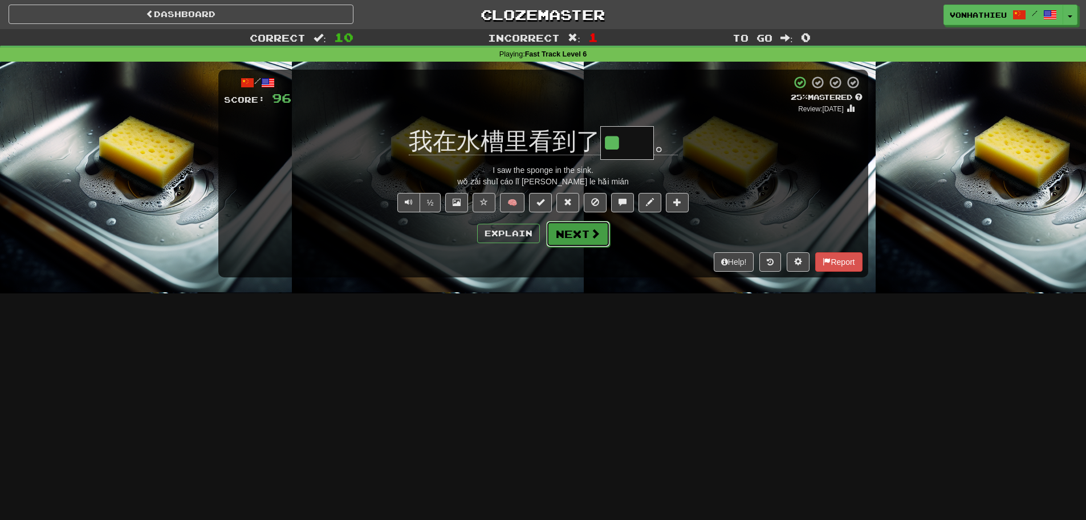
click at [587, 238] on button "Next" at bounding box center [578, 234] width 64 height 26
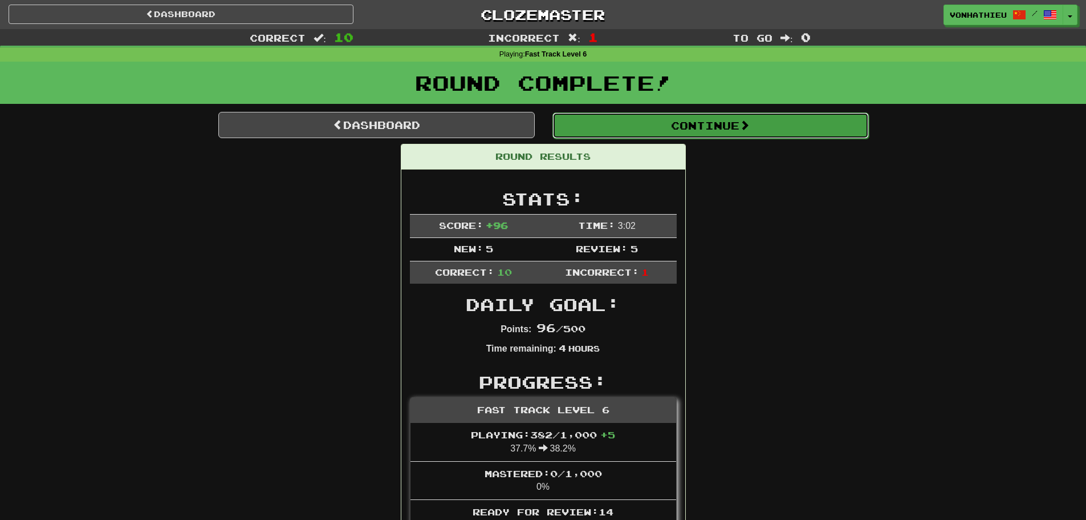
click at [717, 118] on button "Continue" at bounding box center [711, 125] width 317 height 26
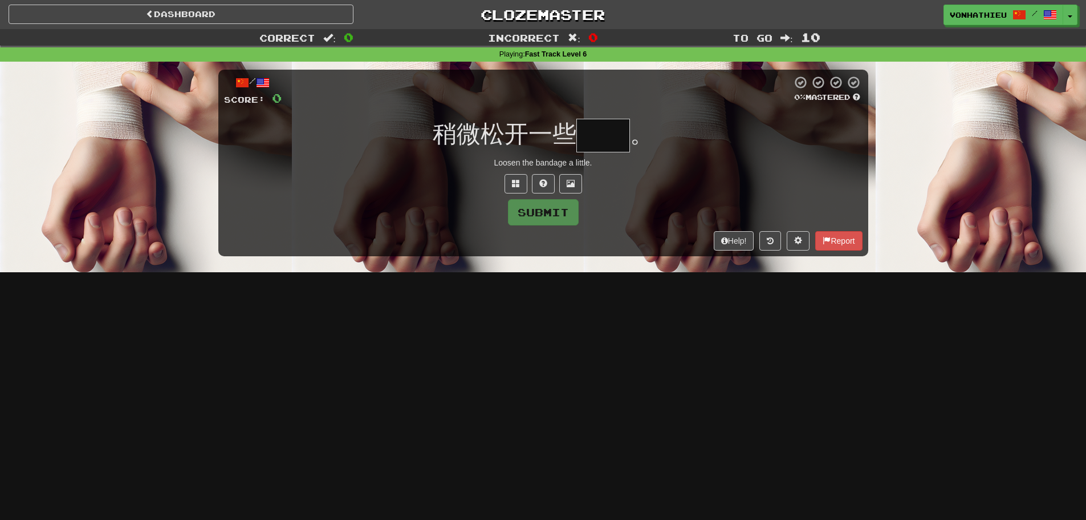
click at [619, 137] on input "text" at bounding box center [604, 136] width 54 height 34
click at [620, 136] on input "text" at bounding box center [604, 136] width 54 height 34
click at [519, 182] on span at bounding box center [516, 183] width 8 height 8
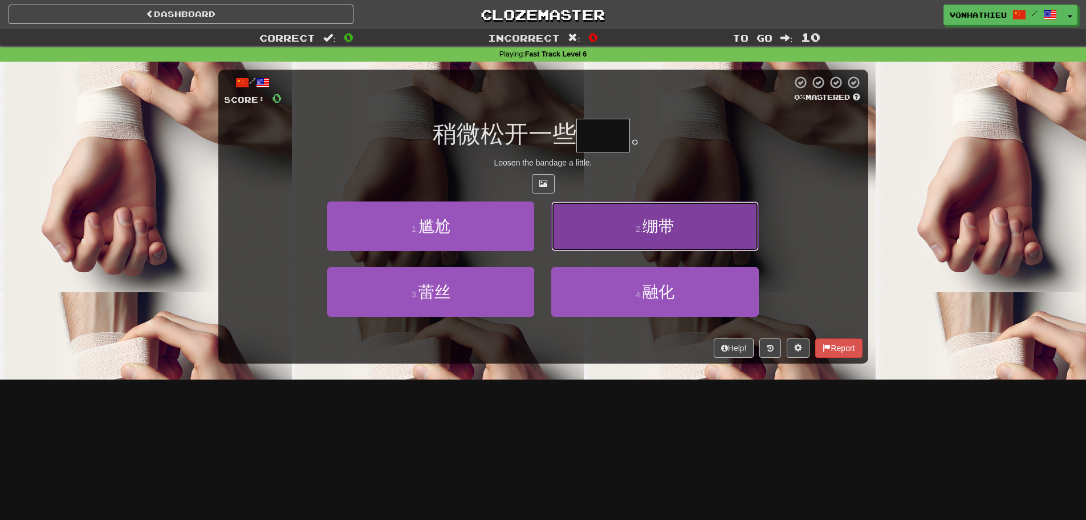
click at [655, 244] on button "2 . 绷带" at bounding box center [654, 226] width 207 height 50
type input "**"
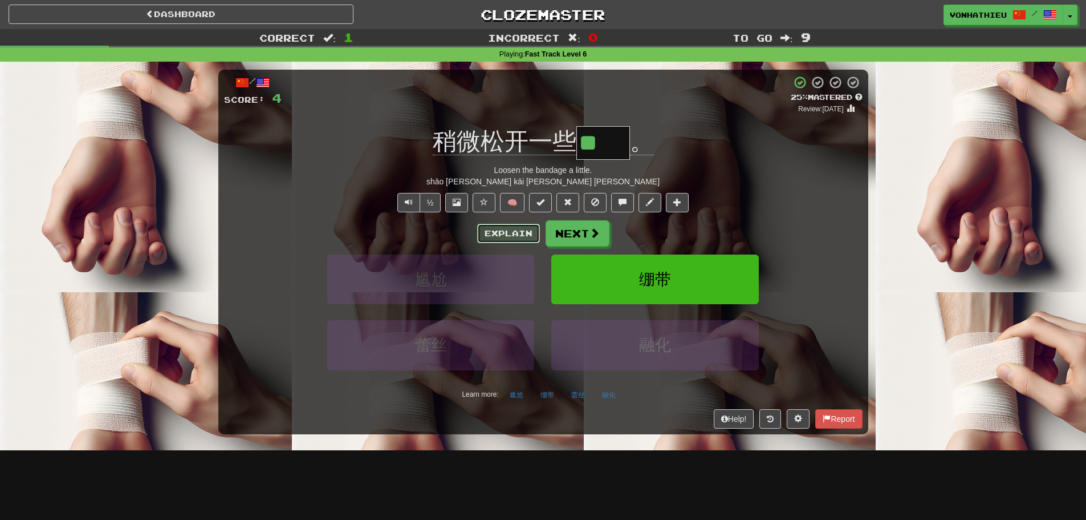
click at [508, 232] on button "Explain" at bounding box center [508, 233] width 63 height 19
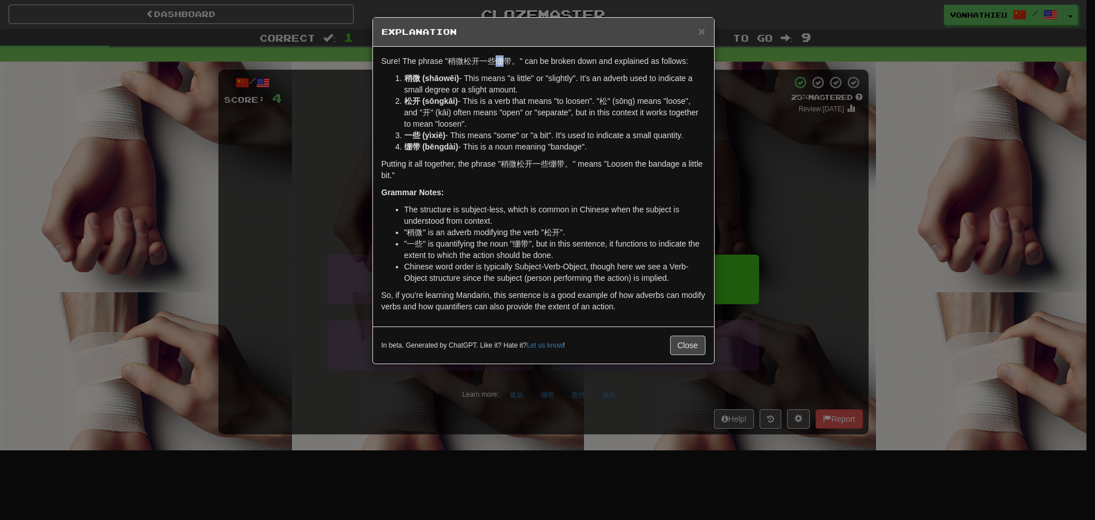
drag, startPoint x: 498, startPoint y: 56, endPoint x: 504, endPoint y: 58, distance: 6.0
click at [504, 58] on p "Sure! The phrase "稍微松开一些绷带。" can be broken down and explained as follows:" at bounding box center [544, 60] width 324 height 11
click at [522, 70] on body "Dashboard Clozemaster vonhathieu / Toggle Dropdown Dashboard Leaderboard Activi…" at bounding box center [547, 462] width 1095 height 924
click at [811, 119] on div "× Explanation Sure! The phrase "稍微松开一些绷带。" can be broken down and explained as …" at bounding box center [547, 260] width 1095 height 520
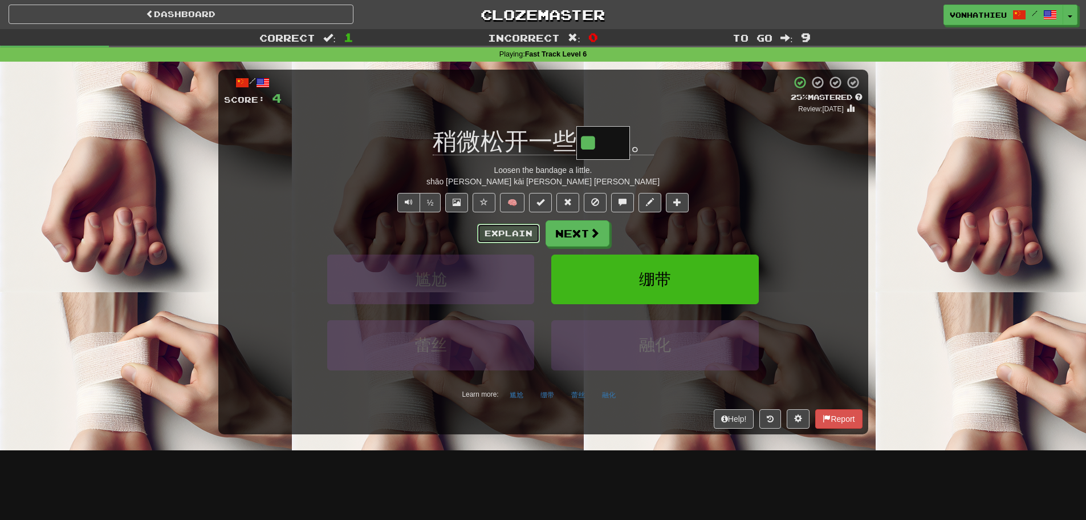
click at [490, 229] on button "Explain" at bounding box center [508, 233] width 63 height 19
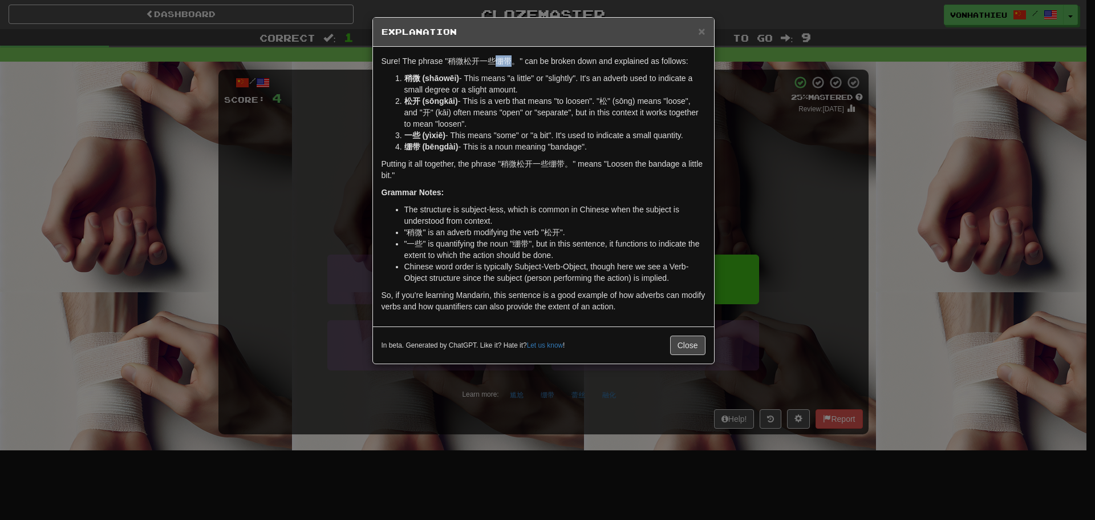
drag, startPoint x: 498, startPoint y: 64, endPoint x: 509, endPoint y: 62, distance: 10.5
click at [509, 62] on p "Sure! The phrase "稍微松开一些绷带。" can be broken down and explained as follows:" at bounding box center [544, 60] width 324 height 11
click at [525, 73] on body "Dashboard Clozemaster vonhathieu / Toggle Dropdown Dashboard Leaderboard Activi…" at bounding box center [547, 462] width 1095 height 924
click at [504, 75] on li "稍微 (shāowēi) - This means "a little" or "slightly". It's an adverb used to indi…" at bounding box center [554, 83] width 301 height 23
click at [788, 145] on div "× Explanation Sure! The phrase "稍微松开一些绷带。" can be broken down and explained as …" at bounding box center [547, 260] width 1095 height 520
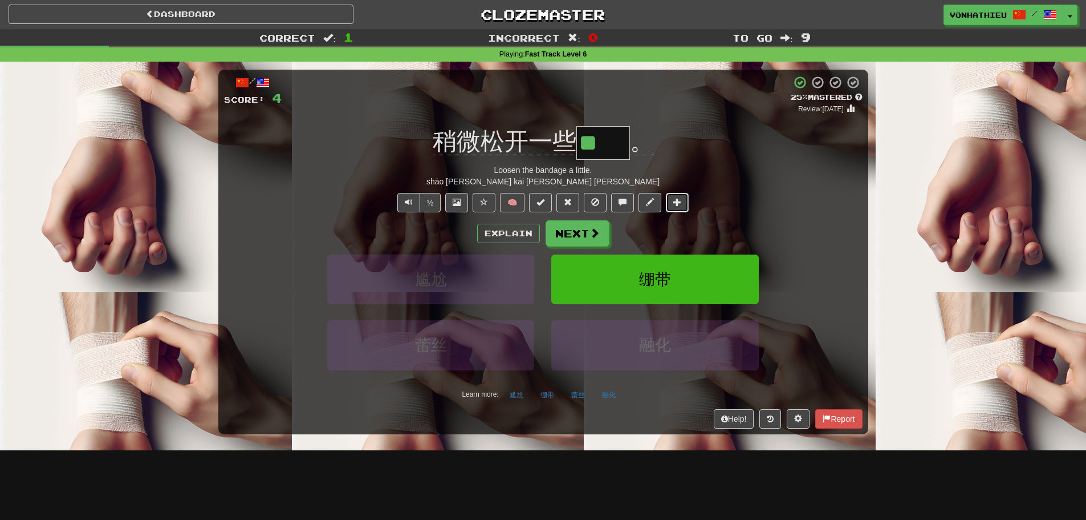
click at [668, 198] on button at bounding box center [677, 202] width 23 height 19
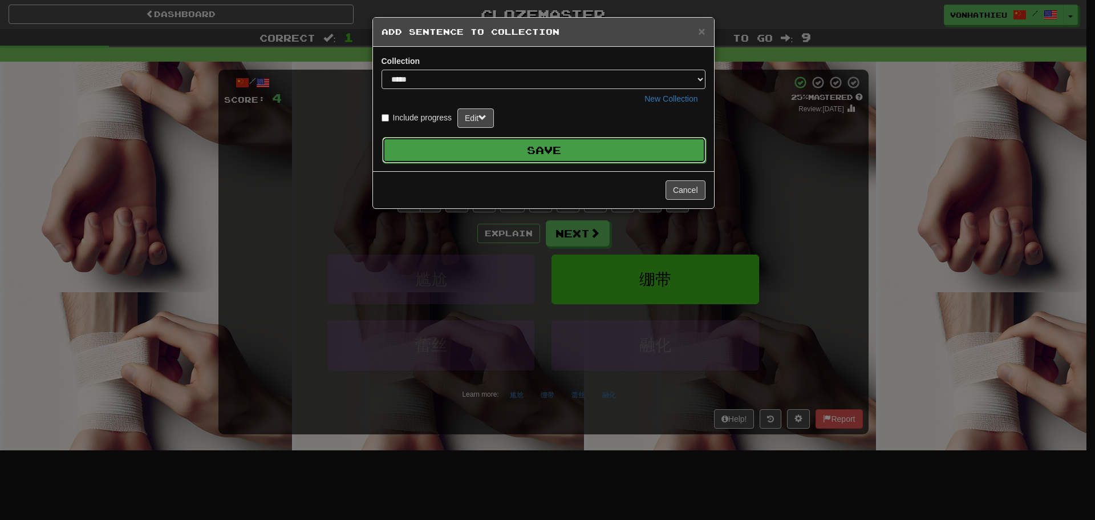
click at [600, 148] on button "Save" at bounding box center [544, 150] width 324 height 26
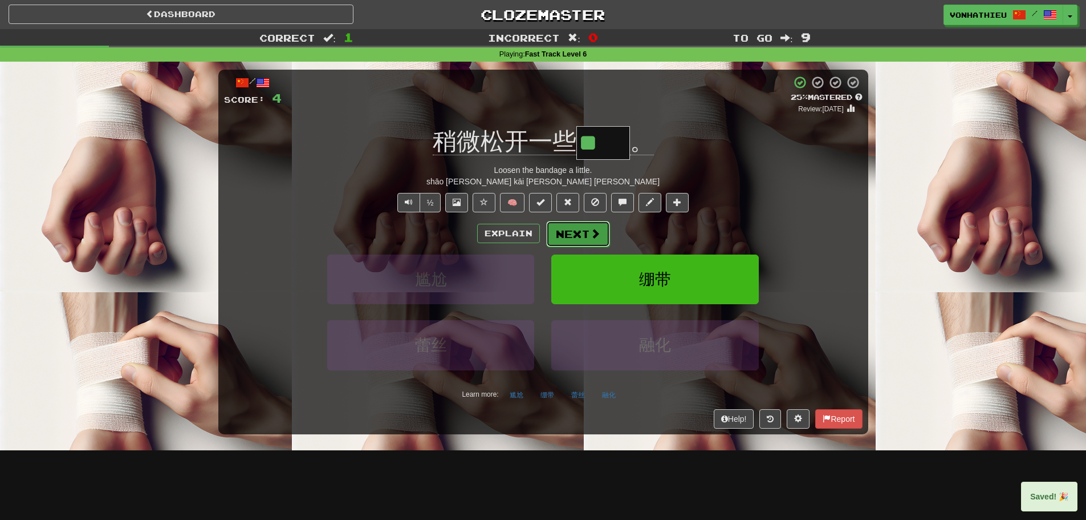
click at [586, 230] on button "Next" at bounding box center [578, 234] width 64 height 26
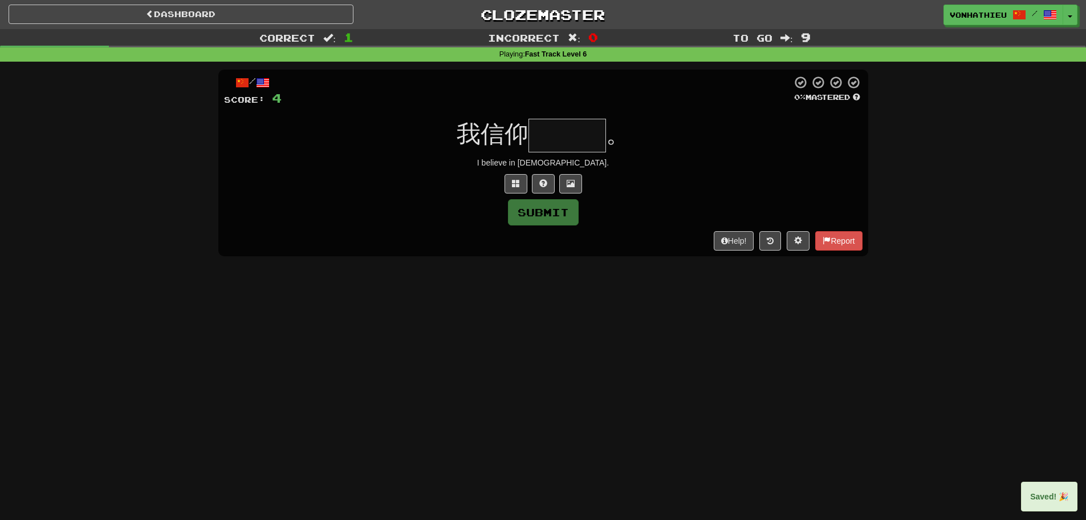
click at [558, 142] on input "text" at bounding box center [568, 136] width 78 height 34
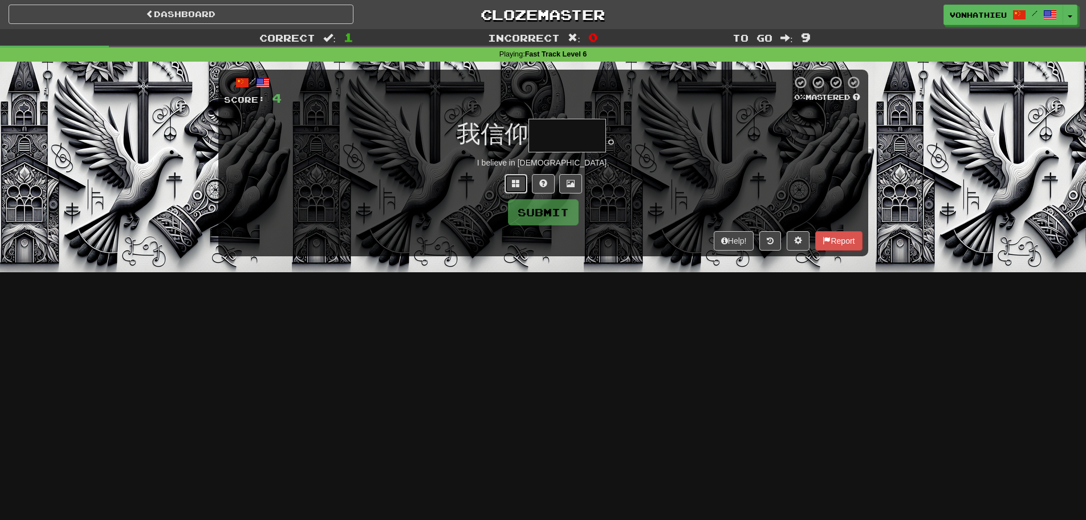
click at [516, 182] on span at bounding box center [516, 183] width 8 height 8
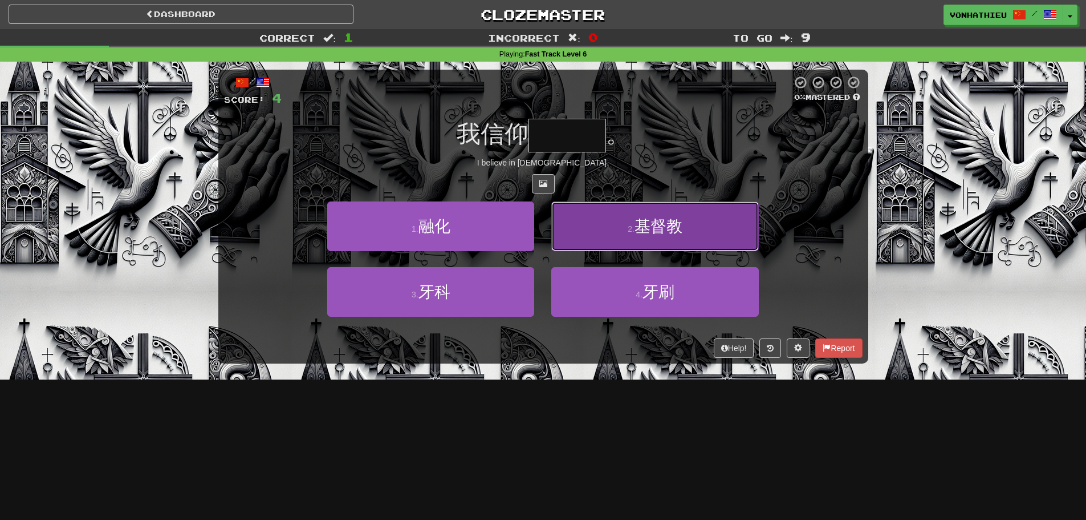
click at [652, 238] on button "2 . 基督教" at bounding box center [654, 226] width 207 height 50
type input "***"
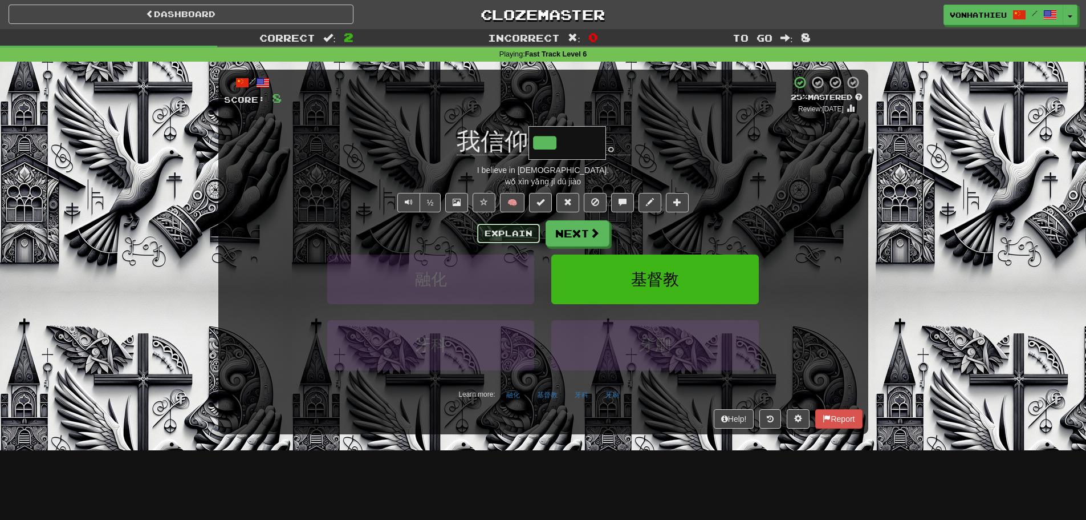
click at [489, 231] on button "Explain" at bounding box center [508, 233] width 63 height 19
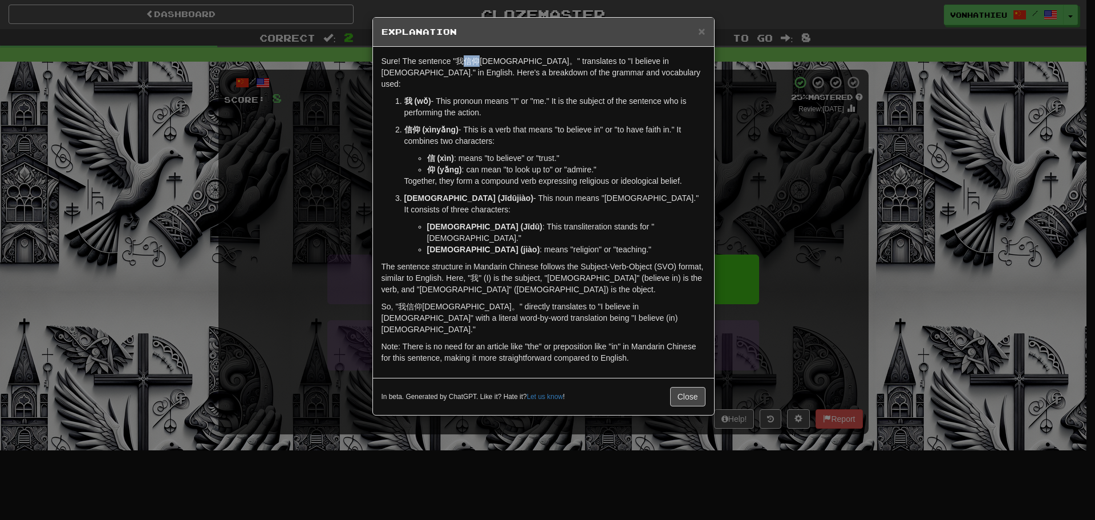
drag, startPoint x: 464, startPoint y: 64, endPoint x: 480, endPoint y: 63, distance: 16.1
click at [480, 63] on p "Sure! The sentence "我信仰基督教。" translates to "I believe in Christianity." in Engl…" at bounding box center [544, 72] width 324 height 34
click at [490, 75] on body "Dashboard Clozemaster vonhathieu / Toggle Dropdown Dashboard Leaderboard Activi…" at bounding box center [547, 462] width 1095 height 924
click at [308, 175] on div "× Explanation Sure! The sentence "我信仰基督教。" translates to "I believe in Christia…" at bounding box center [547, 260] width 1095 height 520
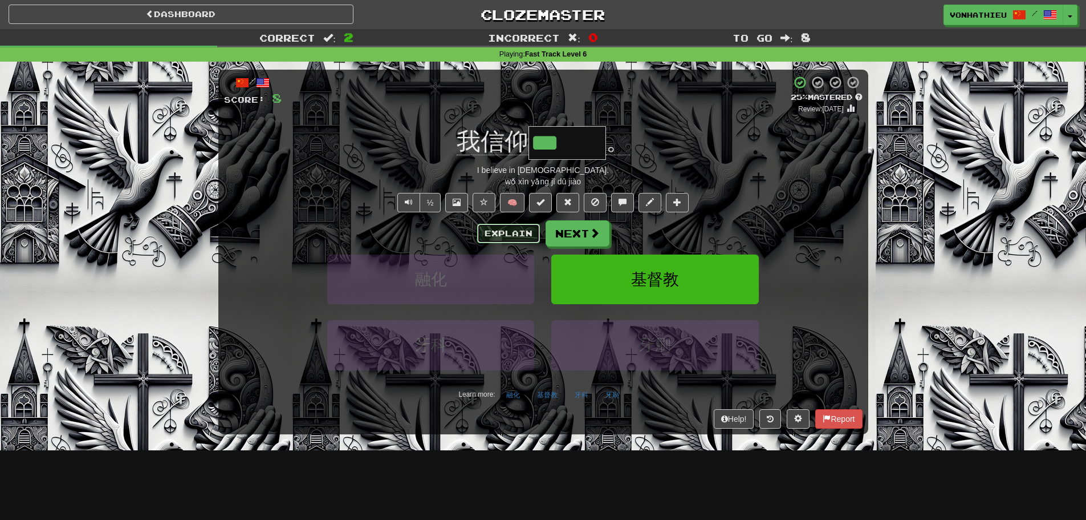
click at [527, 224] on button "Explain" at bounding box center [508, 233] width 63 height 19
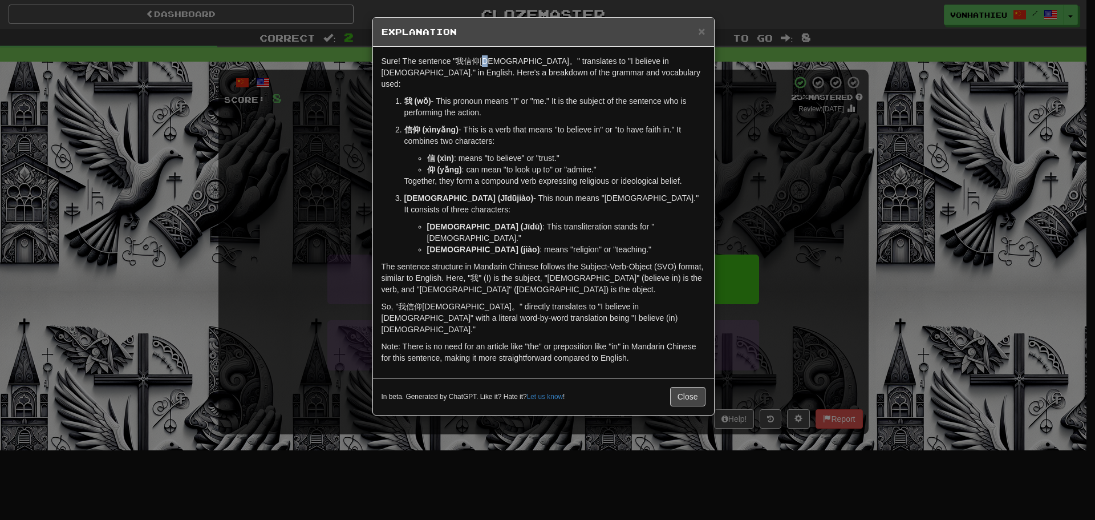
drag, startPoint x: 489, startPoint y: 64, endPoint x: 496, endPoint y: 63, distance: 6.3
click at [496, 63] on p "Sure! The sentence "我信仰基督教。" translates to "I believe in Christianity." in Engl…" at bounding box center [544, 72] width 324 height 34
click at [514, 80] on body "Dashboard Clozemaster vonhathieu / Toggle Dropdown Dashboard Leaderboard Activi…" at bounding box center [547, 462] width 1095 height 924
click at [675, 301] on p "So, "我信仰基督教。" directly translates to "I believe in Christianity" with a literal…" at bounding box center [544, 318] width 324 height 34
click at [822, 193] on div "× Explanation Sure! The sentence "我信仰基督教。" translates to "I believe in Christia…" at bounding box center [547, 260] width 1095 height 520
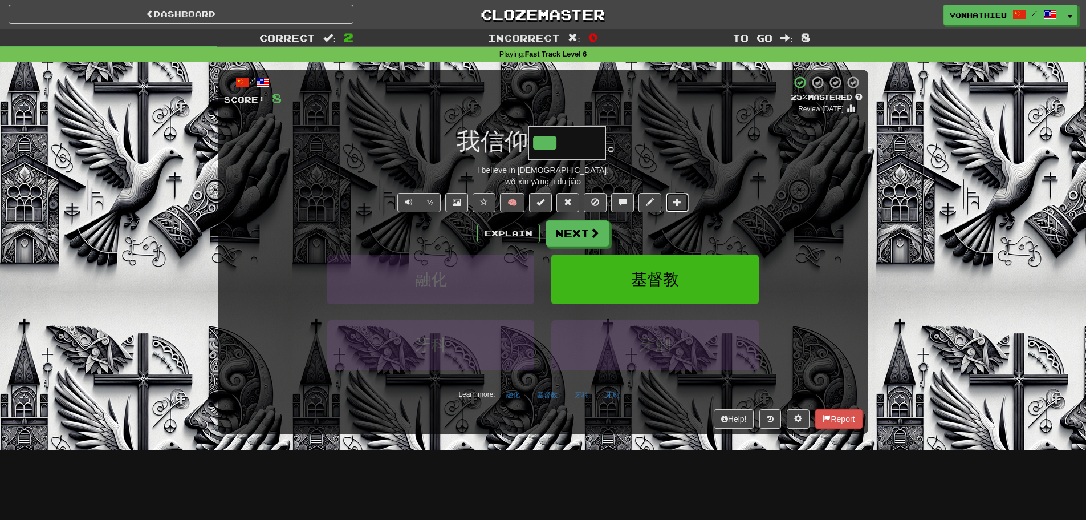
click at [678, 206] on button at bounding box center [677, 202] width 23 height 19
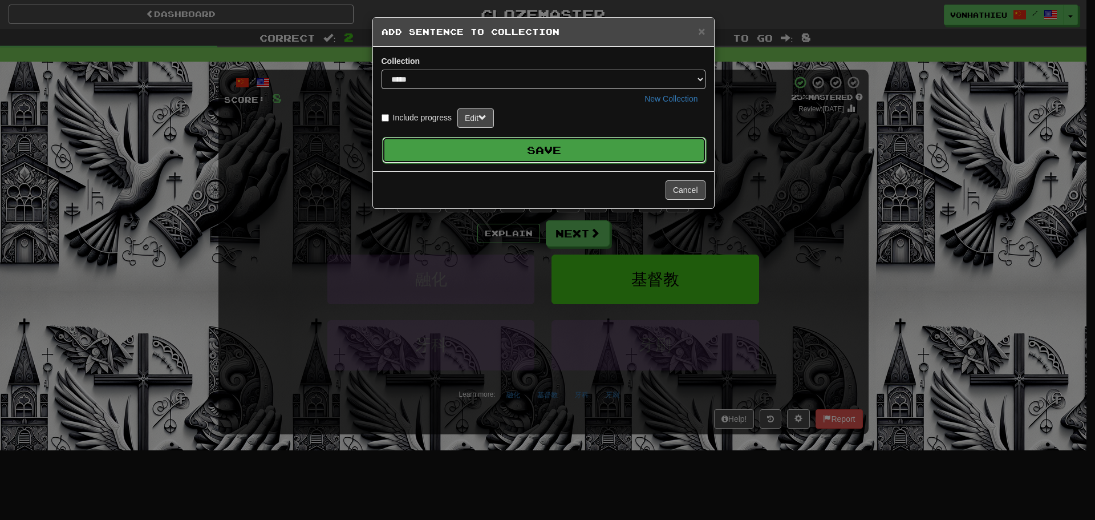
click at [599, 151] on button "Save" at bounding box center [544, 150] width 324 height 26
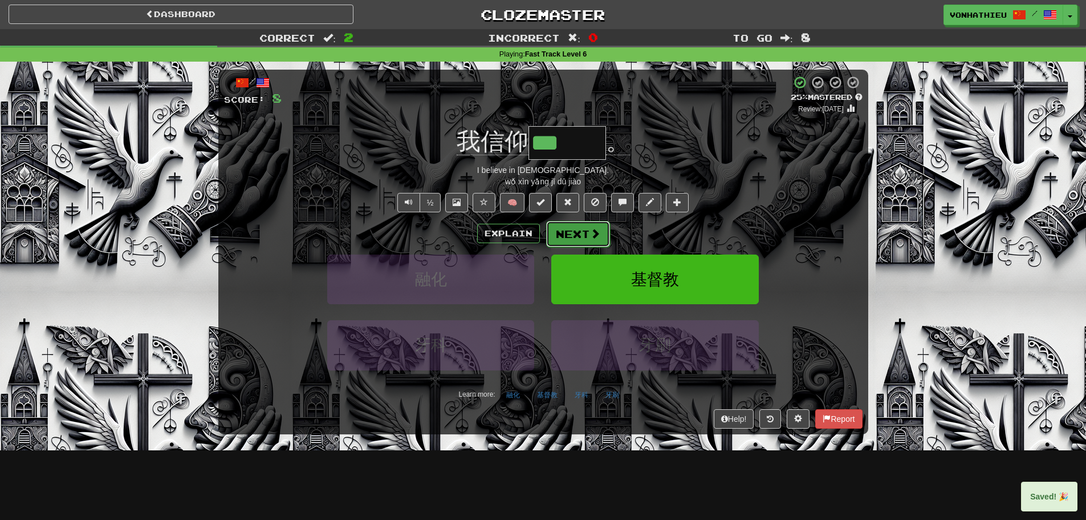
click at [561, 233] on button "Next" at bounding box center [578, 234] width 64 height 26
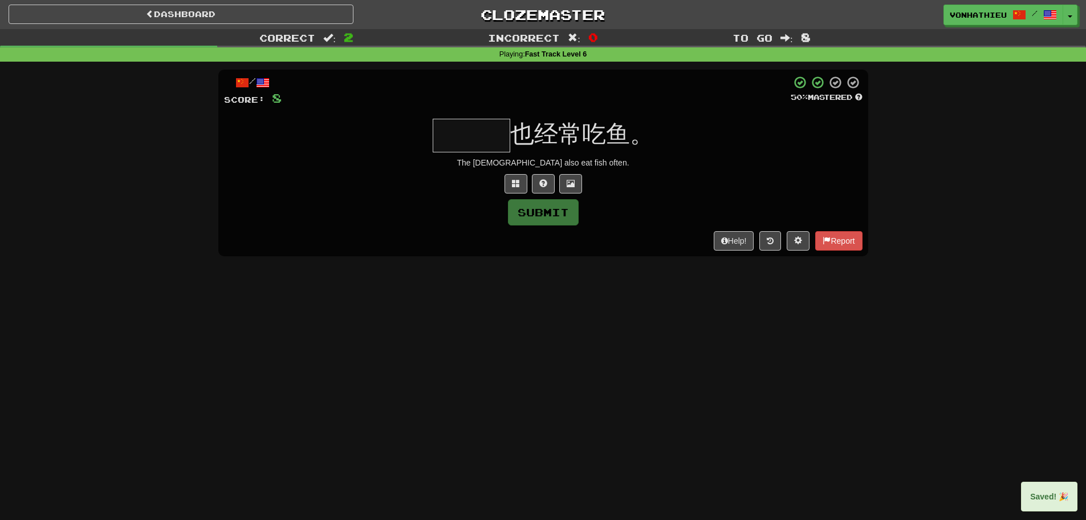
click at [487, 136] on input "text" at bounding box center [472, 136] width 78 height 34
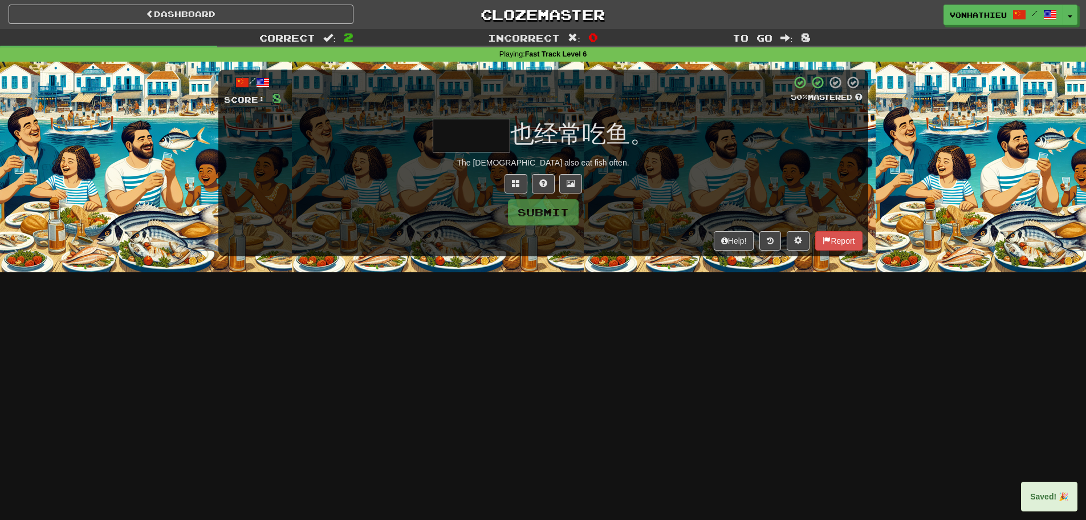
click at [488, 136] on input "text" at bounding box center [472, 136] width 78 height 34
type input "***"
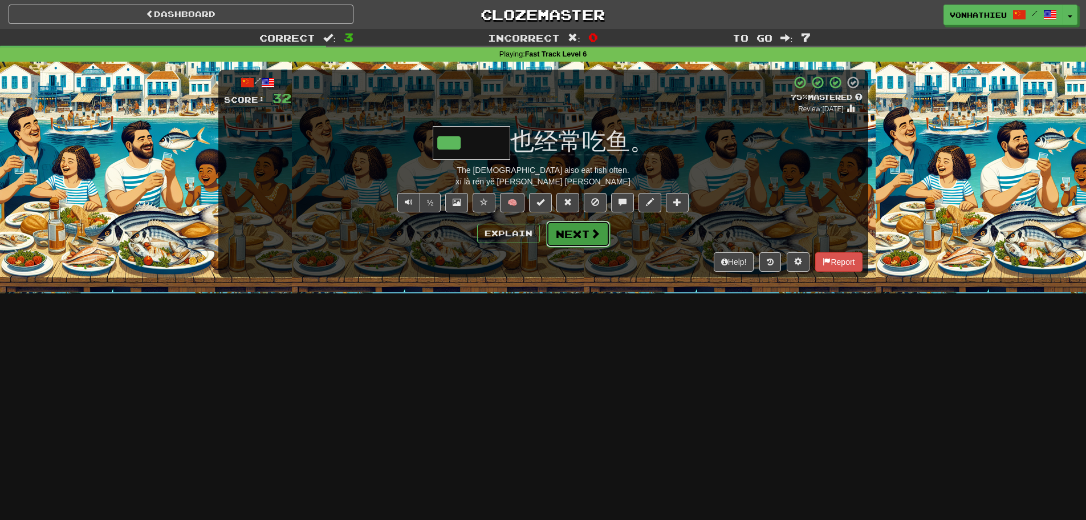
click at [579, 233] on button "Next" at bounding box center [578, 234] width 64 height 26
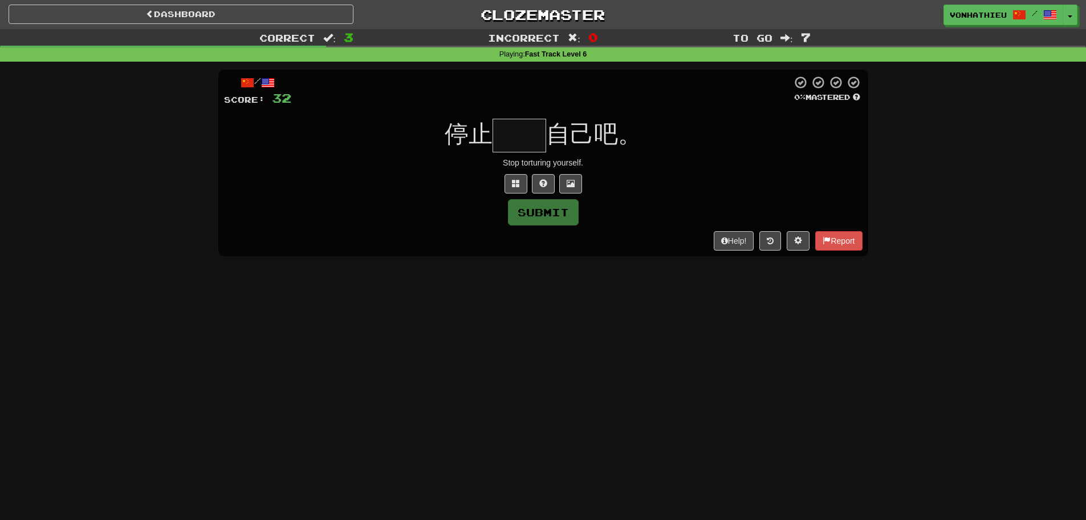
click at [513, 145] on input "text" at bounding box center [520, 136] width 54 height 34
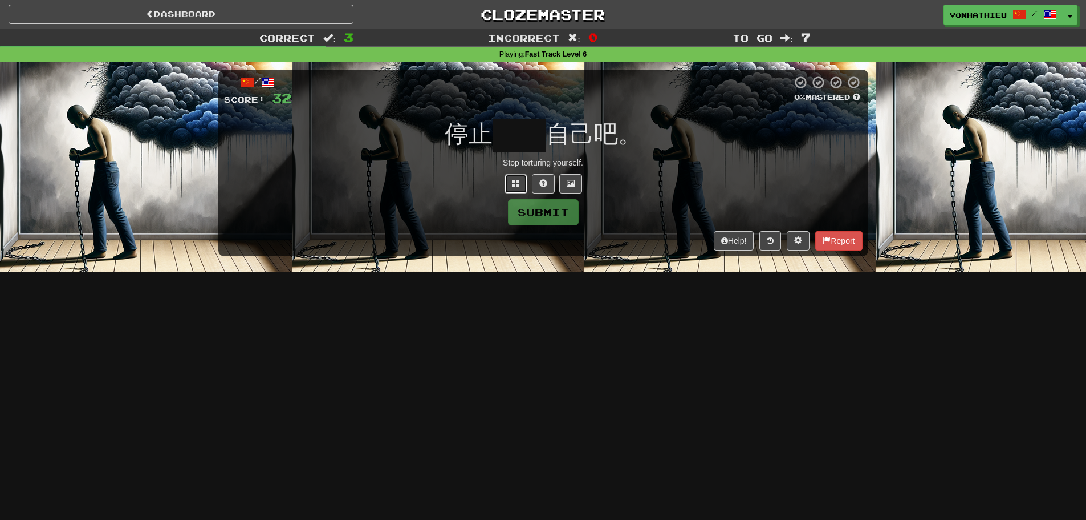
click at [515, 185] on span at bounding box center [516, 183] width 8 height 8
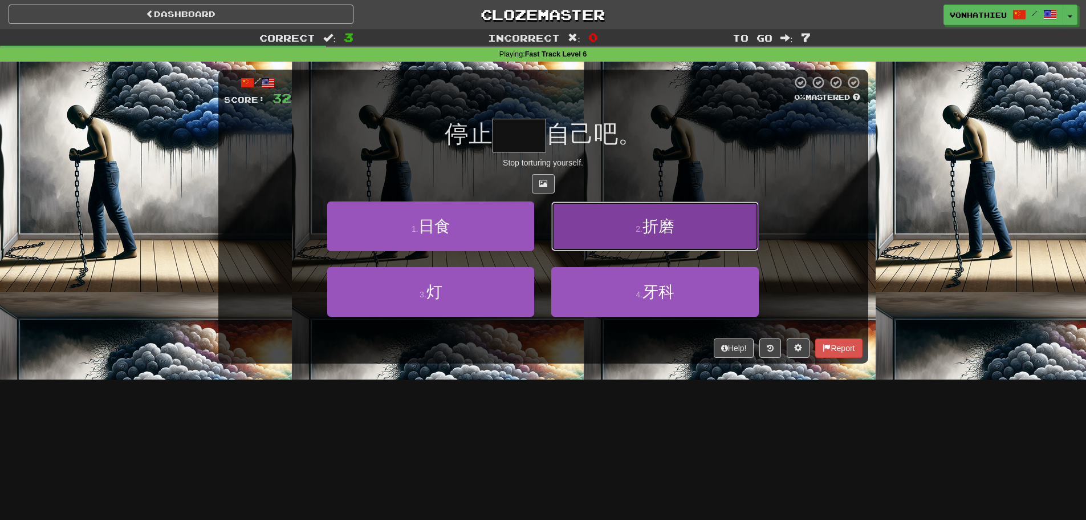
click at [602, 229] on button "2 . 折磨" at bounding box center [654, 226] width 207 height 50
type input "**"
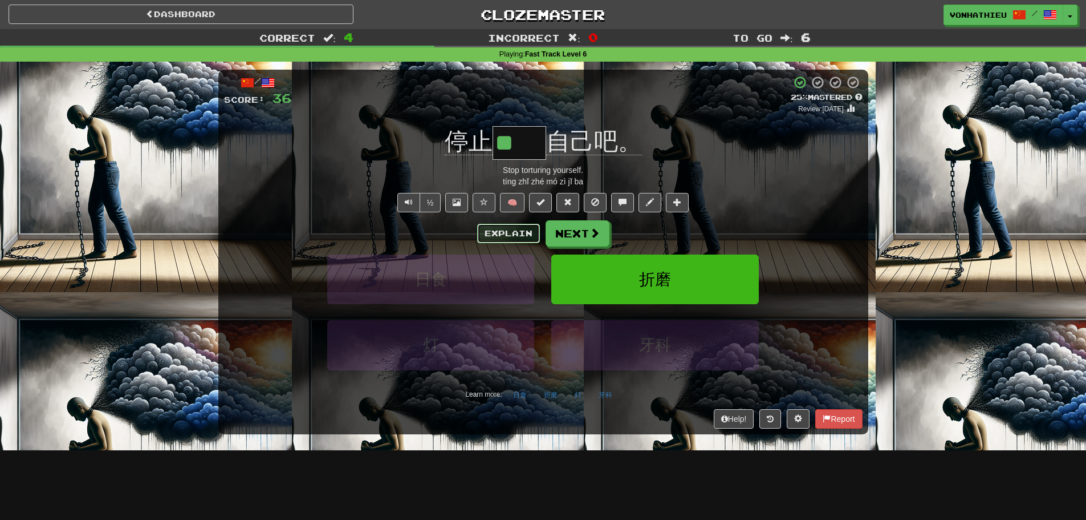
click at [500, 235] on button "Explain" at bounding box center [508, 233] width 63 height 19
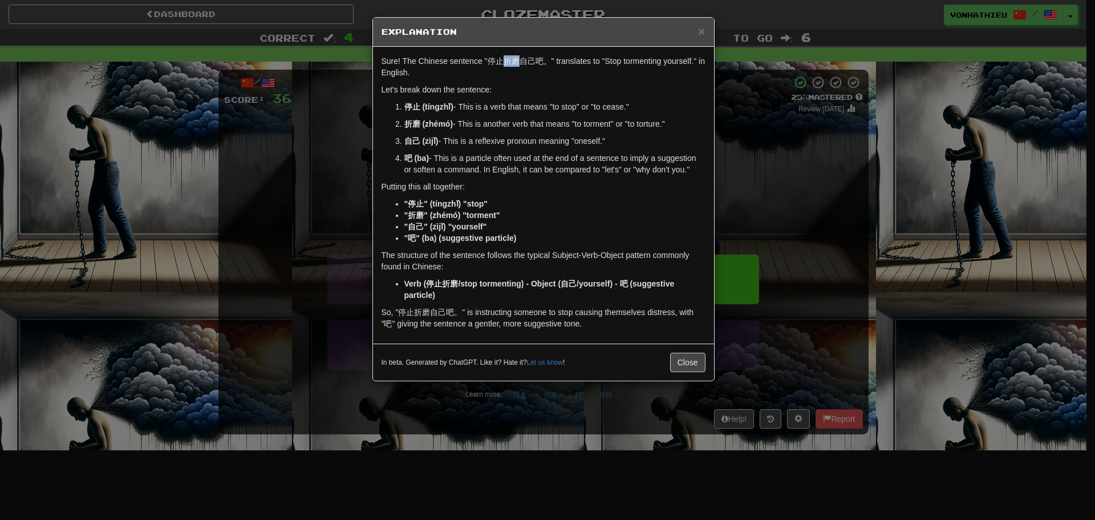
drag, startPoint x: 504, startPoint y: 62, endPoint x: 518, endPoint y: 62, distance: 14.3
click at [518, 62] on p "Sure! The Chinese sentence "停止折磨自己吧。" translates to "Stop tormenting yourself."…" at bounding box center [544, 66] width 324 height 23
click at [531, 76] on body "Dashboard Clozemaster vonhathieu / Toggle Dropdown Dashboard Leaderboard Activi…" at bounding box center [547, 462] width 1095 height 924
click at [512, 80] on div "Sure! The Chinese sentence "停止折磨自己吧。" translates to "Stop tormenting yourself."…" at bounding box center [543, 195] width 341 height 297
click at [237, 152] on div "× Explanation Sure! The Chinese sentence "停止折磨自己吧。" translates to "Stop torment…" at bounding box center [547, 260] width 1095 height 520
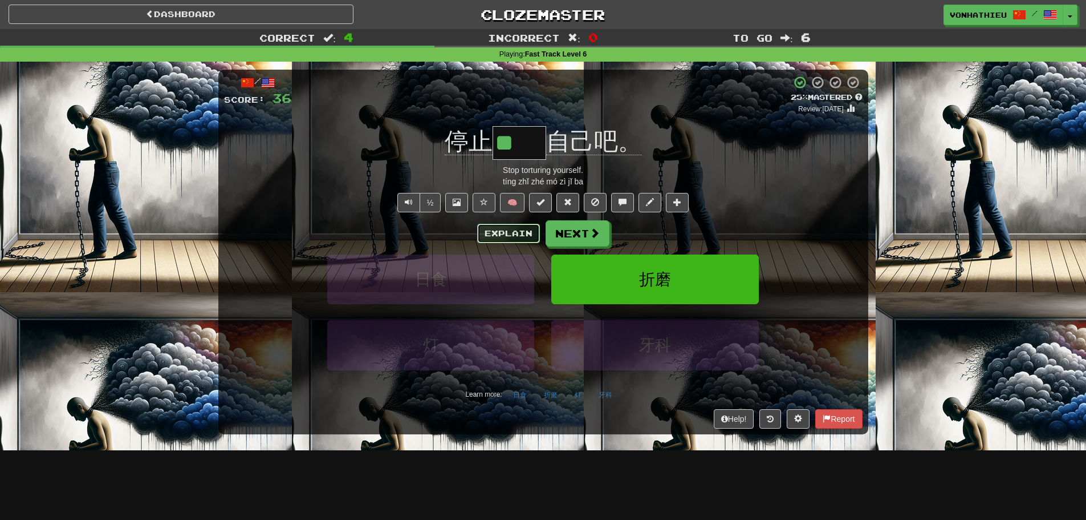
click at [525, 237] on button "Explain" at bounding box center [508, 233] width 63 height 19
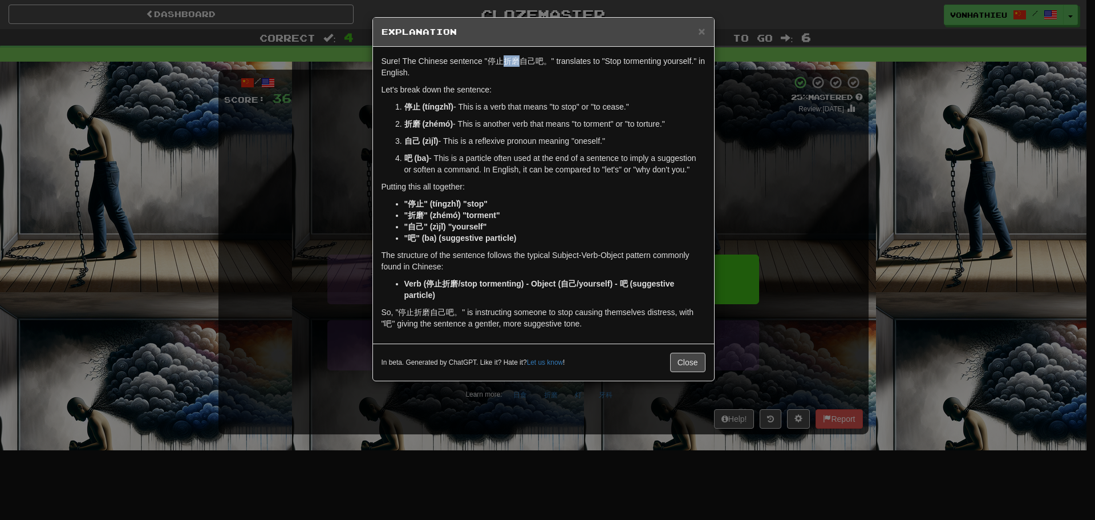
drag, startPoint x: 505, startPoint y: 64, endPoint x: 518, endPoint y: 63, distance: 13.2
click at [518, 63] on p "Sure! The Chinese sentence "停止折磨自己吧。" translates to "Stop tormenting yourself."…" at bounding box center [544, 66] width 324 height 23
click at [537, 74] on body "Dashboard Clozemaster vonhathieu / Toggle Dropdown Dashboard Leaderboard Activi…" at bounding box center [547, 462] width 1095 height 924
click at [513, 83] on div "Sure! The Chinese sentence "停止折磨自己吧。" translates to "Stop tormenting yourself."…" at bounding box center [543, 195] width 341 height 297
click at [363, 127] on div "× Explanation Sure! The Chinese sentence "停止折磨自己吧。" translates to "Stop torment…" at bounding box center [547, 260] width 1095 height 520
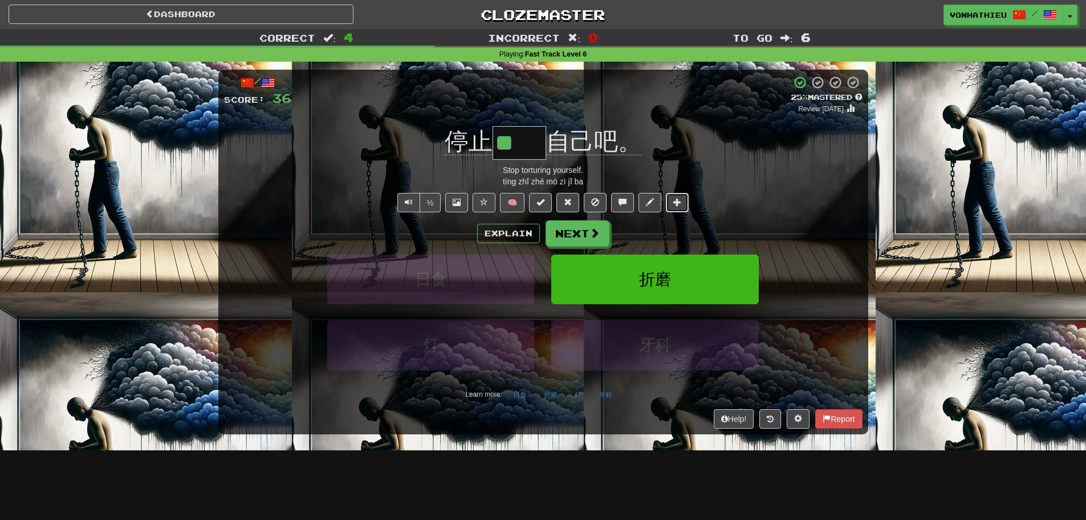
click at [683, 201] on button at bounding box center [677, 202] width 23 height 19
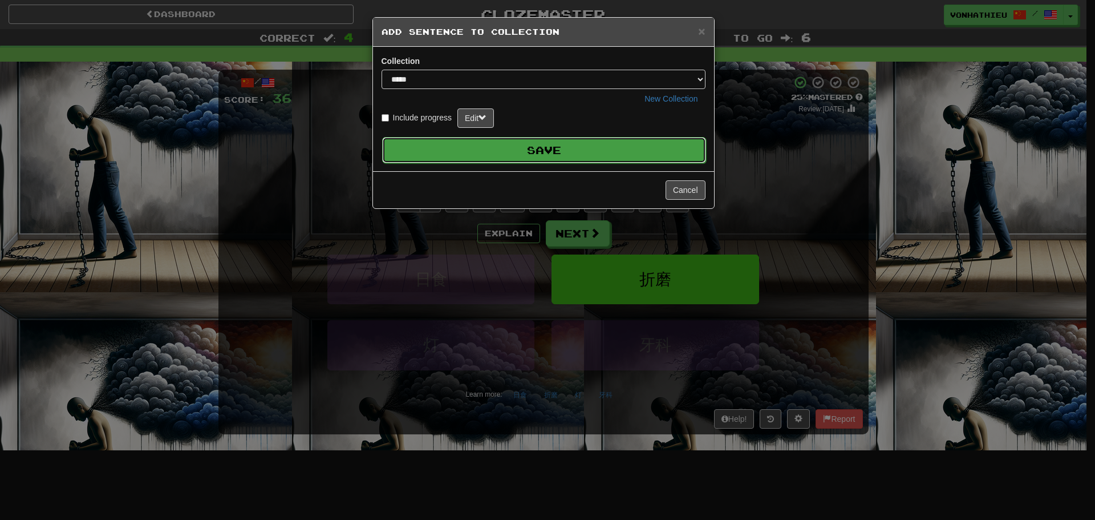
click at [579, 154] on button "Save" at bounding box center [544, 150] width 324 height 26
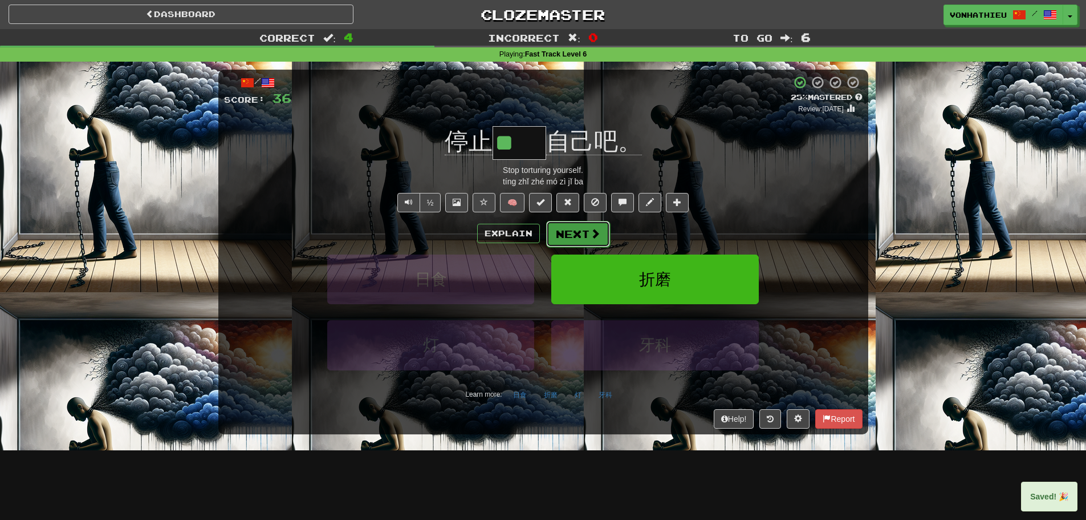
click at [600, 238] on button "Next" at bounding box center [578, 234] width 64 height 26
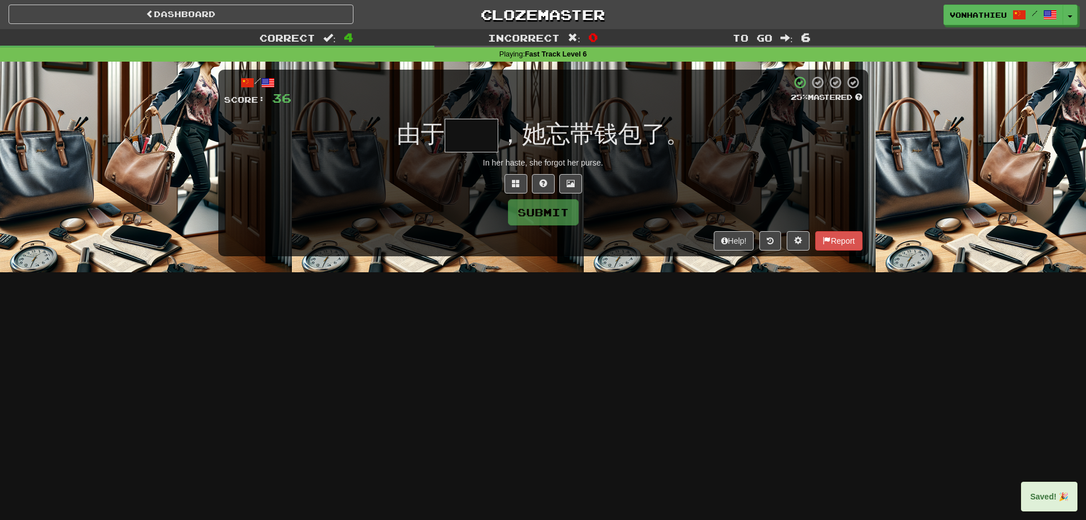
click at [470, 149] on input "text" at bounding box center [472, 136] width 54 height 34
click at [449, 148] on input "text" at bounding box center [472, 136] width 54 height 34
click at [456, 138] on input "text" at bounding box center [472, 136] width 54 height 34
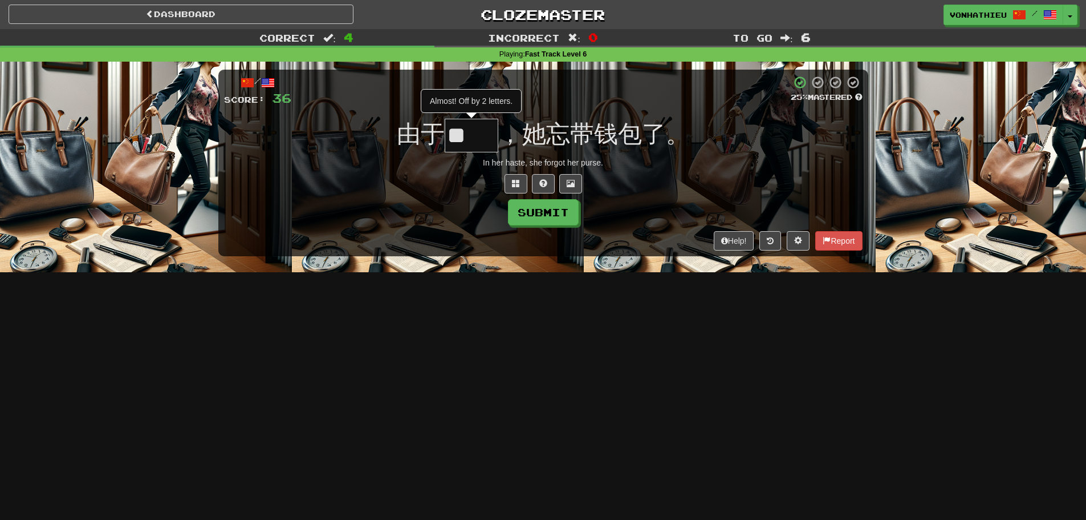
type input "*"
click at [515, 188] on button at bounding box center [516, 183] width 23 height 19
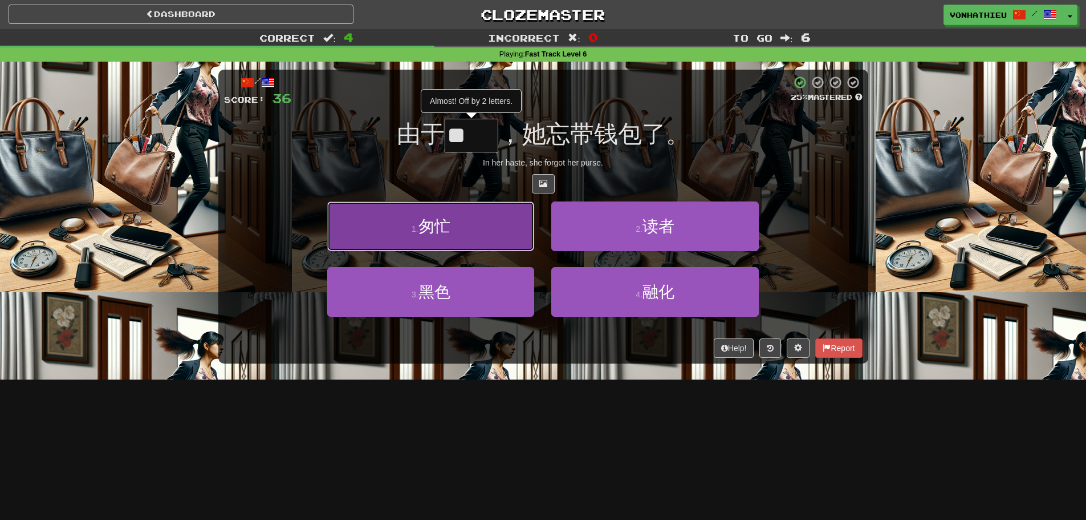
click at [488, 217] on button "1 . 匆忙" at bounding box center [430, 226] width 207 height 50
type input "**"
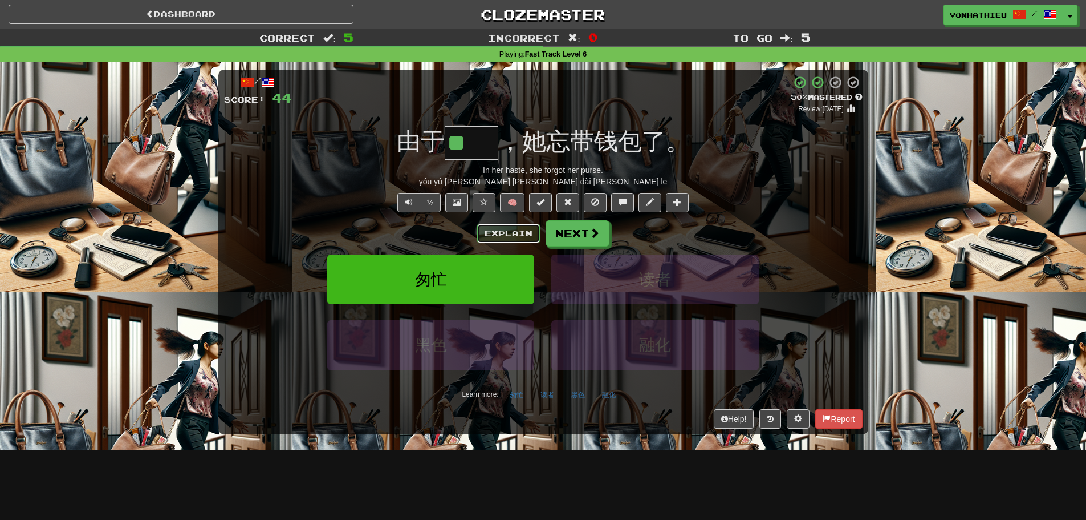
click at [506, 229] on button "Explain" at bounding box center [508, 233] width 63 height 19
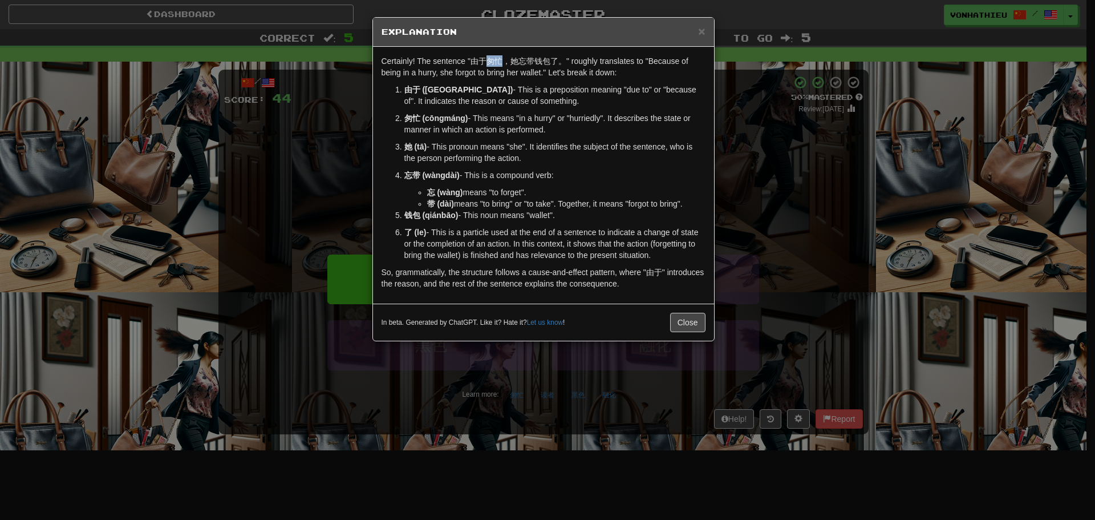
drag, startPoint x: 490, startPoint y: 61, endPoint x: 502, endPoint y: 60, distance: 11.5
click at [502, 60] on p "Certainly! The sentence "由于匆忙，她忘带钱包了。" roughly translates to "Because of being …" at bounding box center [544, 66] width 324 height 23
click at [516, 77] on body "Dashboard Clozemaster vonhathieu / Toggle Dropdown Dashboard Leaderboard Activi…" at bounding box center [547, 462] width 1095 height 924
drag, startPoint x: 380, startPoint y: 147, endPoint x: 367, endPoint y: 150, distance: 13.0
click at [379, 147] on div "Certainly! The sentence "由于匆忙，她忘带钱包了。" roughly translates to "Because of being …" at bounding box center [543, 175] width 341 height 257
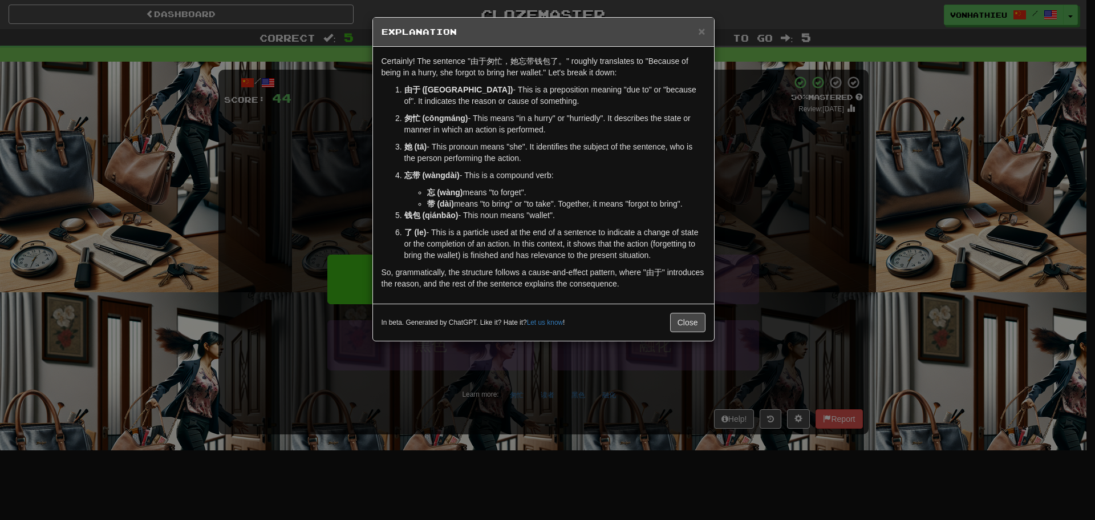
click at [286, 164] on div "× Explanation Certainly! The sentence "由于匆忙，她忘带钱包了。" roughly translates to "Bec…" at bounding box center [547, 260] width 1095 height 520
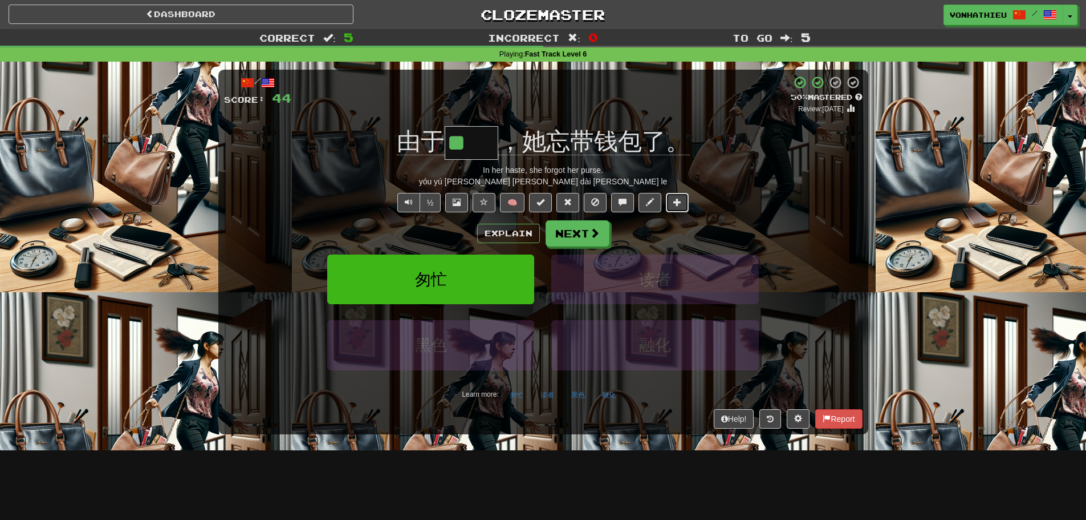
click at [682, 209] on button at bounding box center [677, 202] width 23 height 19
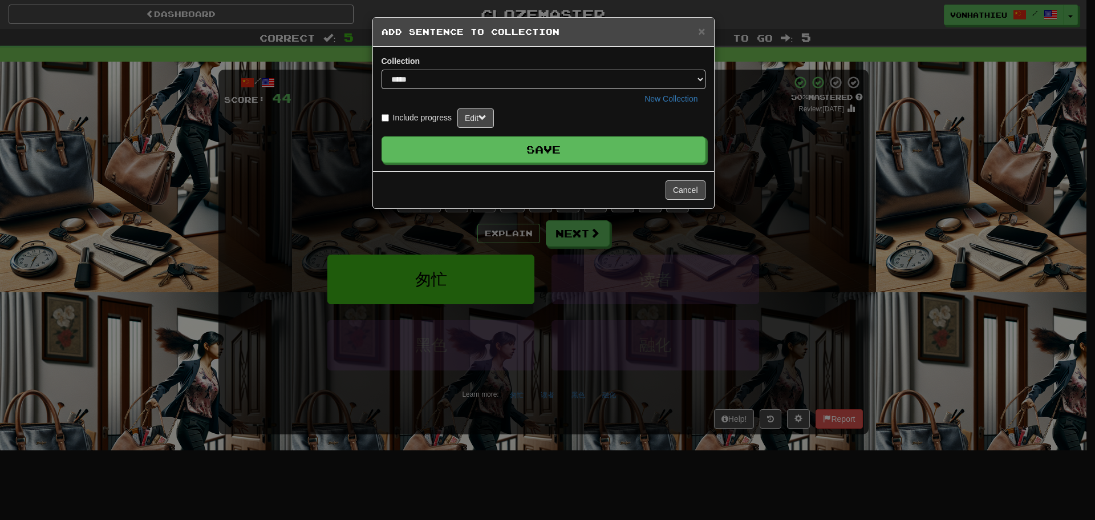
click at [532, 164] on div "Collection ***** New Collection Include progress Edit Save" at bounding box center [543, 109] width 341 height 124
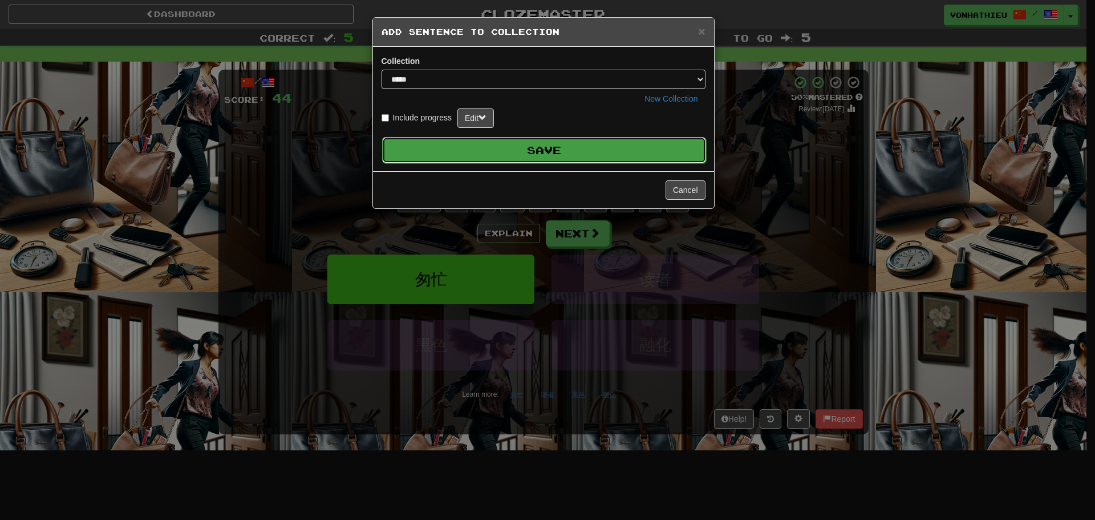
click at [537, 151] on button "Save" at bounding box center [544, 150] width 324 height 26
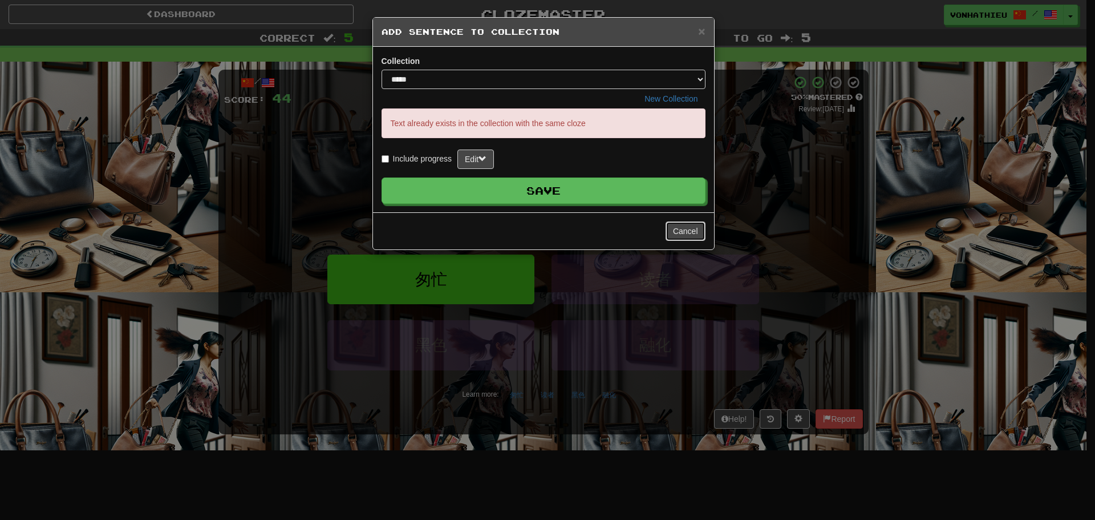
click at [693, 232] on button "Cancel" at bounding box center [686, 230] width 40 height 19
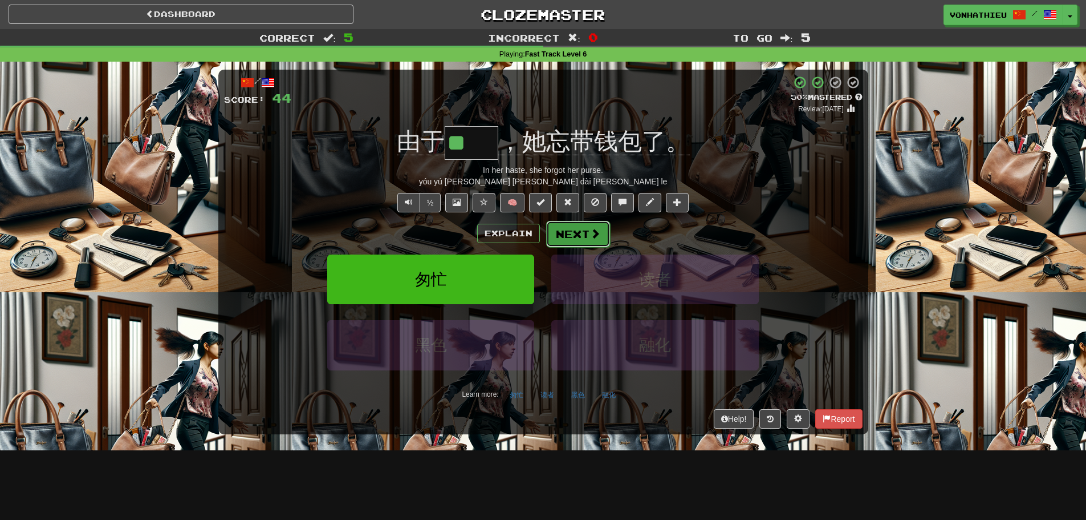
click at [590, 237] on span at bounding box center [595, 233] width 10 height 10
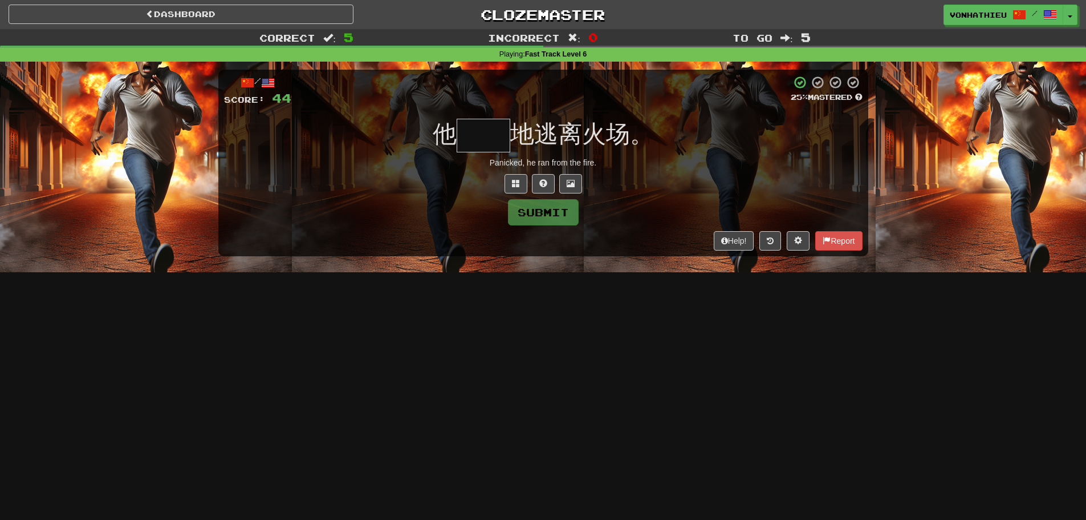
click at [479, 145] on input "text" at bounding box center [484, 136] width 54 height 34
type input "*"
type input "**"
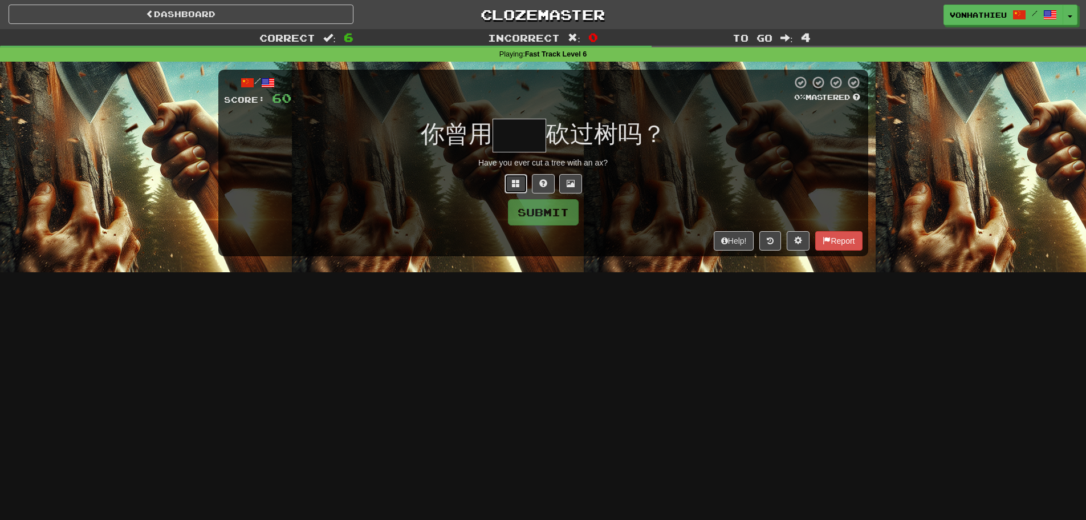
click at [514, 181] on span at bounding box center [516, 183] width 8 height 8
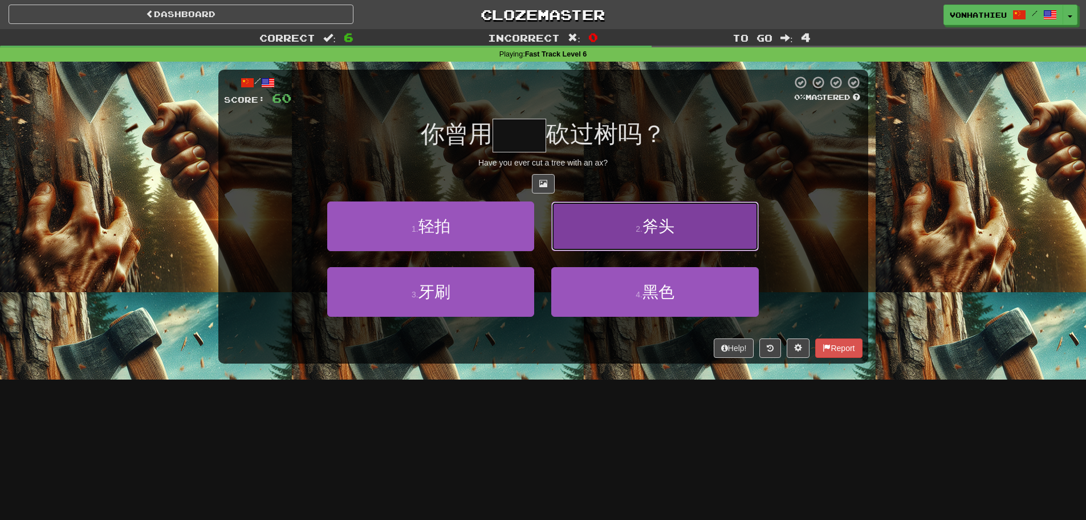
click at [585, 218] on button "2 . 斧头" at bounding box center [654, 226] width 207 height 50
type input "**"
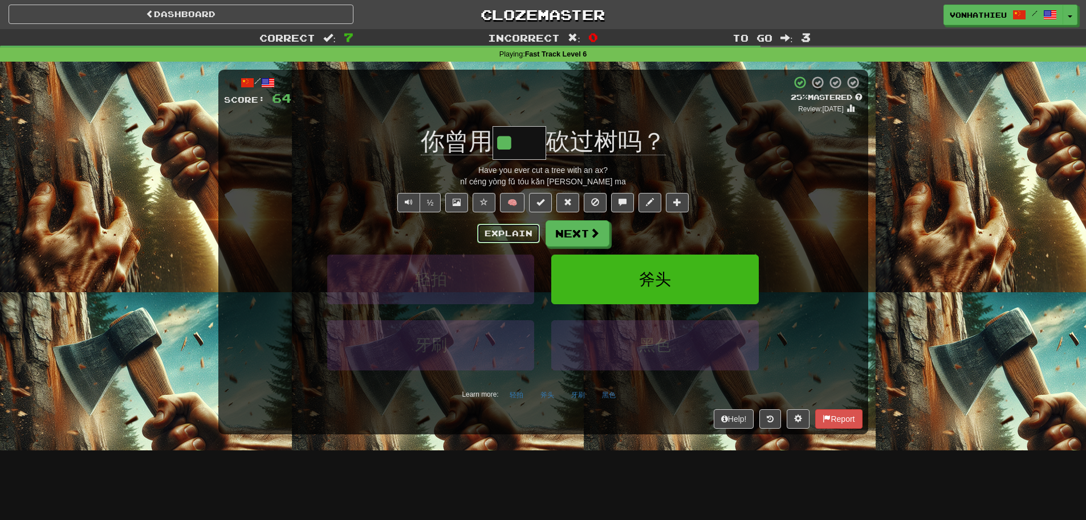
click at [511, 232] on button "Explain" at bounding box center [508, 233] width 63 height 19
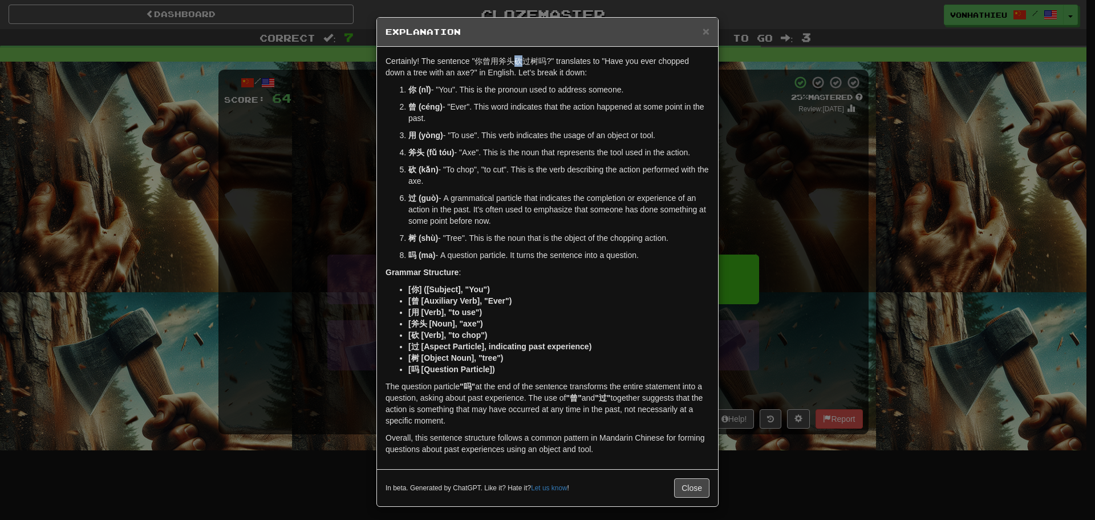
drag, startPoint x: 511, startPoint y: 60, endPoint x: 519, endPoint y: 60, distance: 8.0
click at [519, 60] on p "Certainly! The sentence "你曾用斧头砍过树吗?" translates to "Have you ever chopped down …" at bounding box center [548, 66] width 324 height 23
click at [539, 74] on body "Dashboard Clozemaster vonhathieu / Toggle Dropdown Dashboard Leaderboard Activi…" at bounding box center [547, 462] width 1095 height 924
click at [514, 105] on p "曾 (céng) - "Ever". This word indicates that the action happened at some point i…" at bounding box center [558, 112] width 301 height 23
click at [276, 171] on div "× Explanation Certainly! The sentence "你曾用斧头砍过树吗?" translates to "Have you ever…" at bounding box center [547, 260] width 1095 height 520
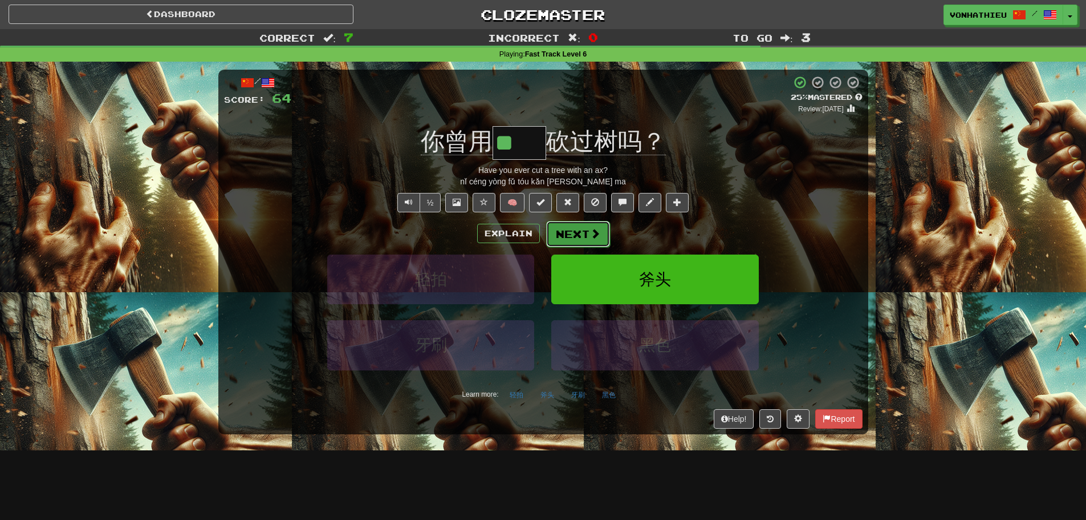
click at [600, 233] on button "Next" at bounding box center [578, 234] width 64 height 26
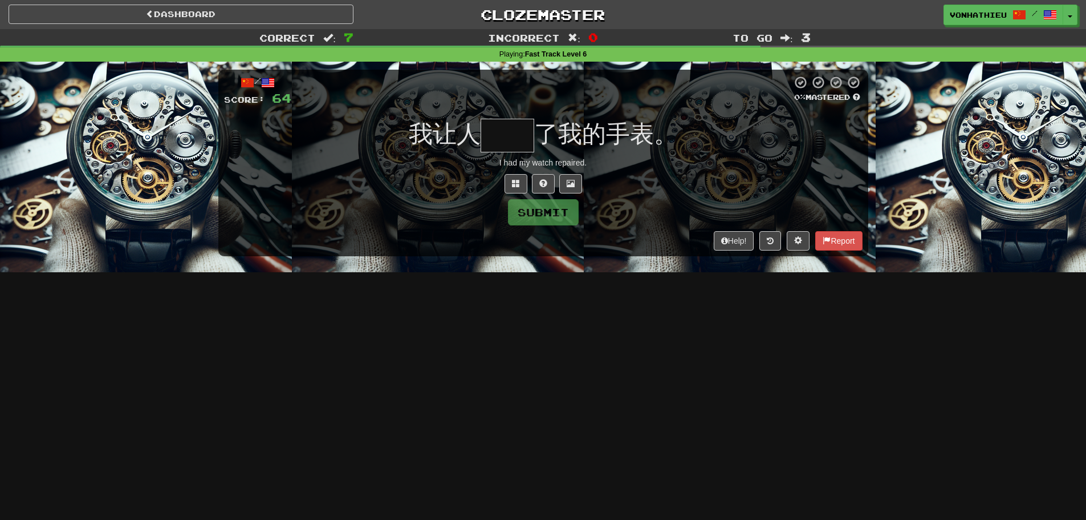
click at [513, 144] on input "text" at bounding box center [508, 136] width 54 height 34
click at [497, 135] on input "text" at bounding box center [508, 136] width 54 height 34
type input "**"
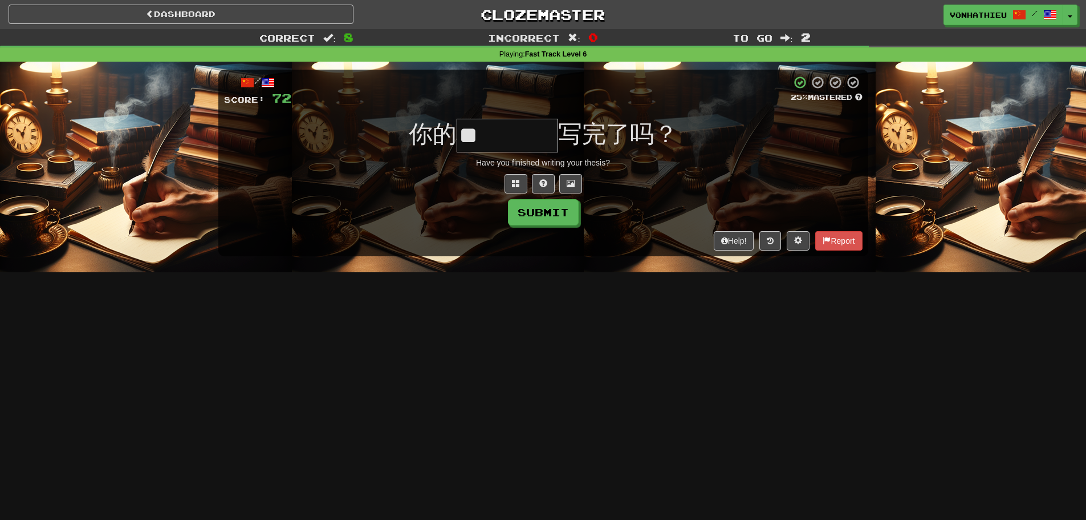
type input "*"
click at [510, 176] on button at bounding box center [516, 183] width 23 height 19
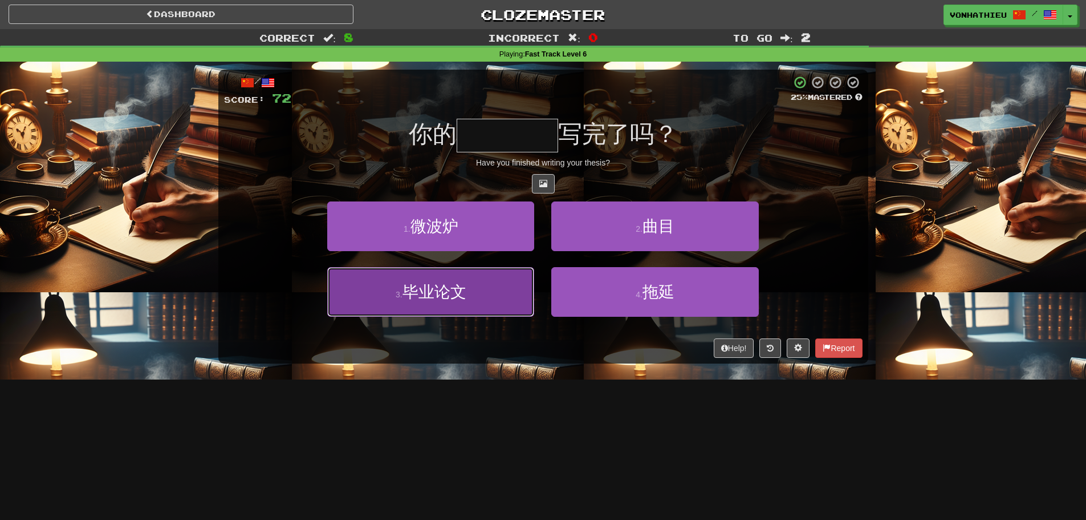
click at [461, 309] on button "3 . 毕业论文" at bounding box center [430, 292] width 207 height 50
type input "****"
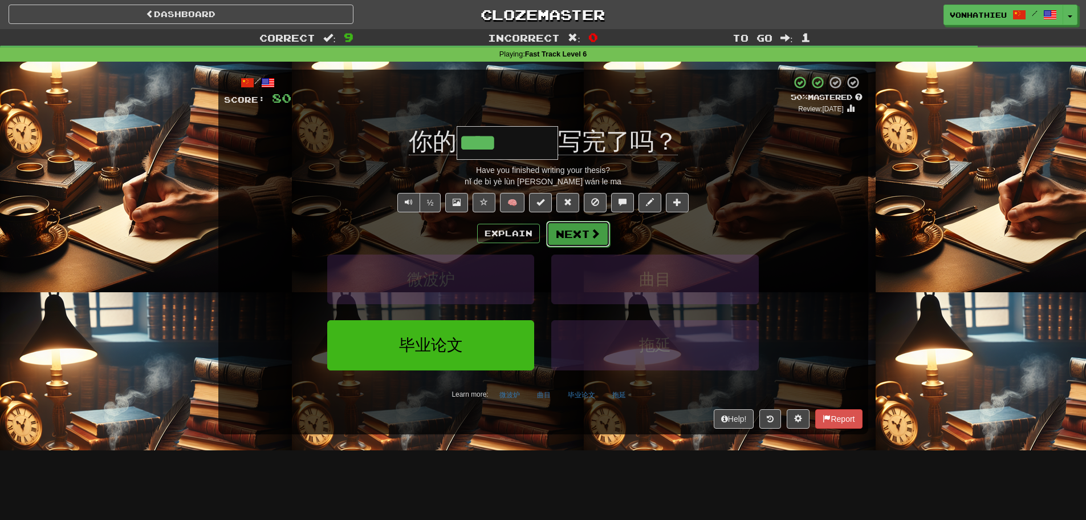
click at [571, 243] on button "Next" at bounding box center [578, 234] width 64 height 26
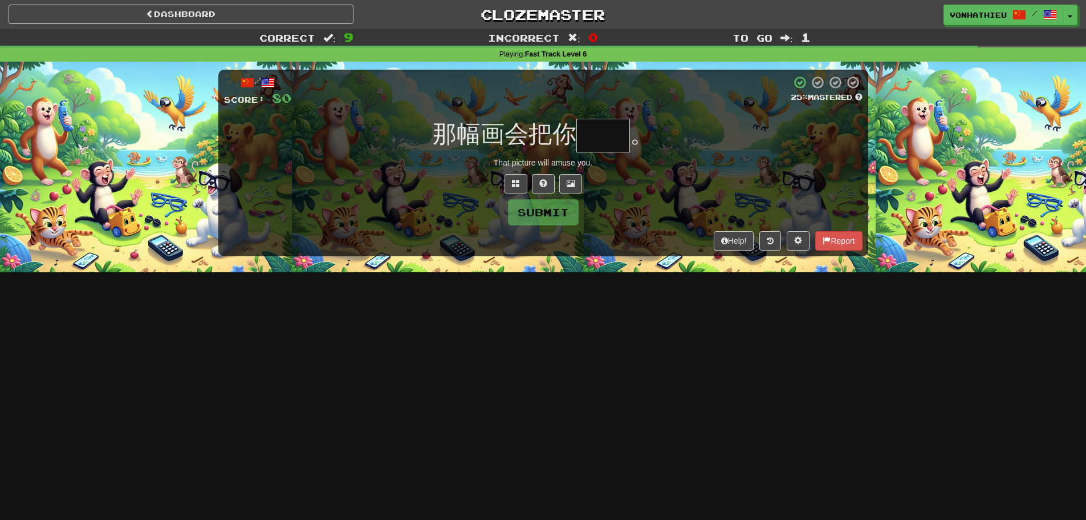
click at [610, 141] on input "text" at bounding box center [604, 136] width 54 height 34
click at [608, 140] on input "text" at bounding box center [604, 136] width 54 height 34
click at [514, 177] on button at bounding box center [516, 183] width 23 height 19
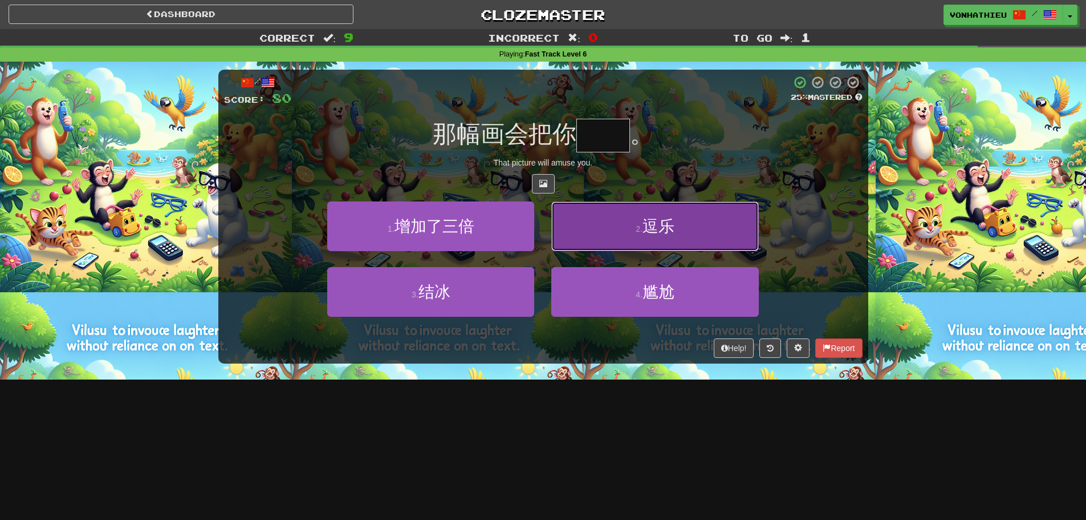
click at [620, 217] on button "2 . 逗乐" at bounding box center [654, 226] width 207 height 50
type input "**"
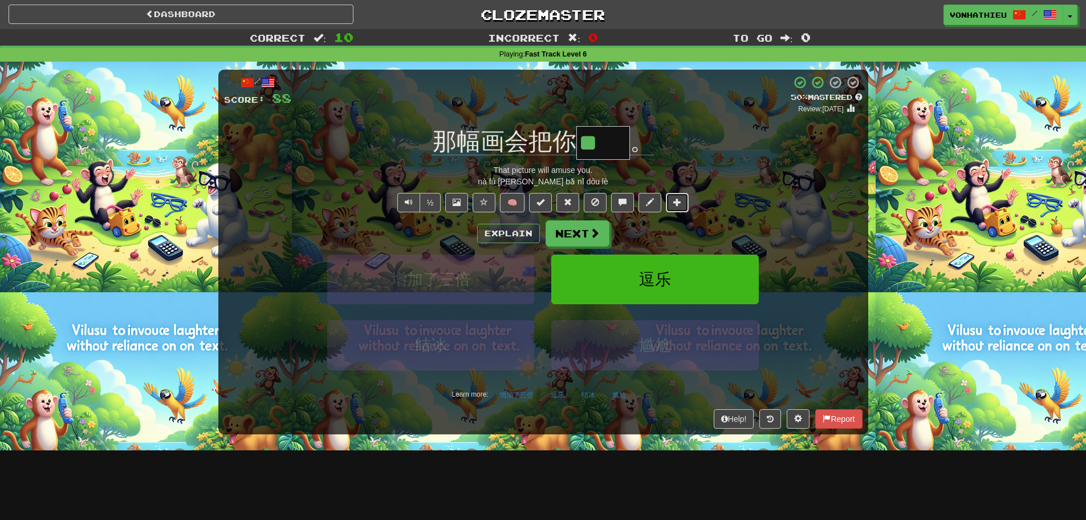
click at [681, 196] on button at bounding box center [677, 202] width 23 height 19
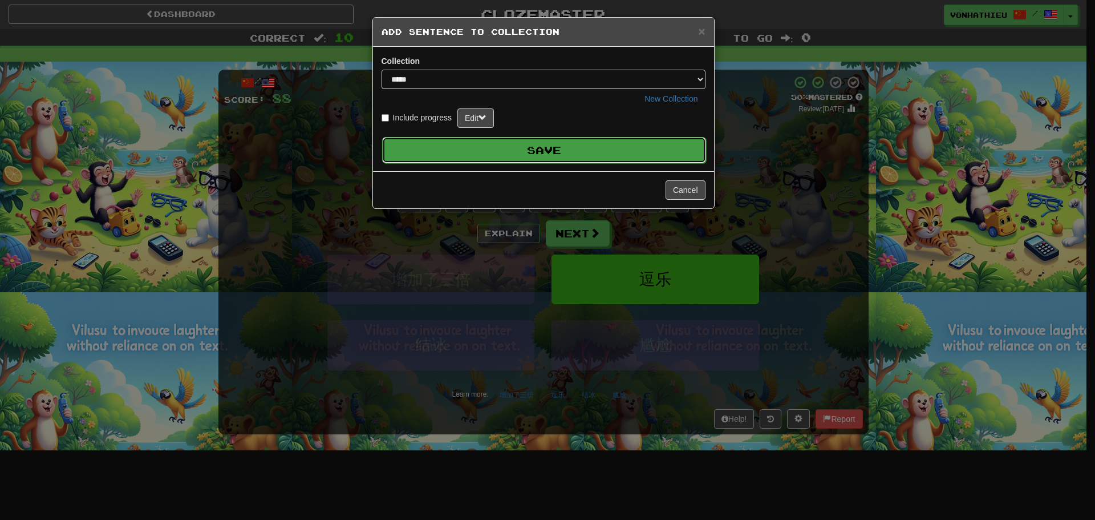
click at [547, 143] on button "Save" at bounding box center [544, 150] width 324 height 26
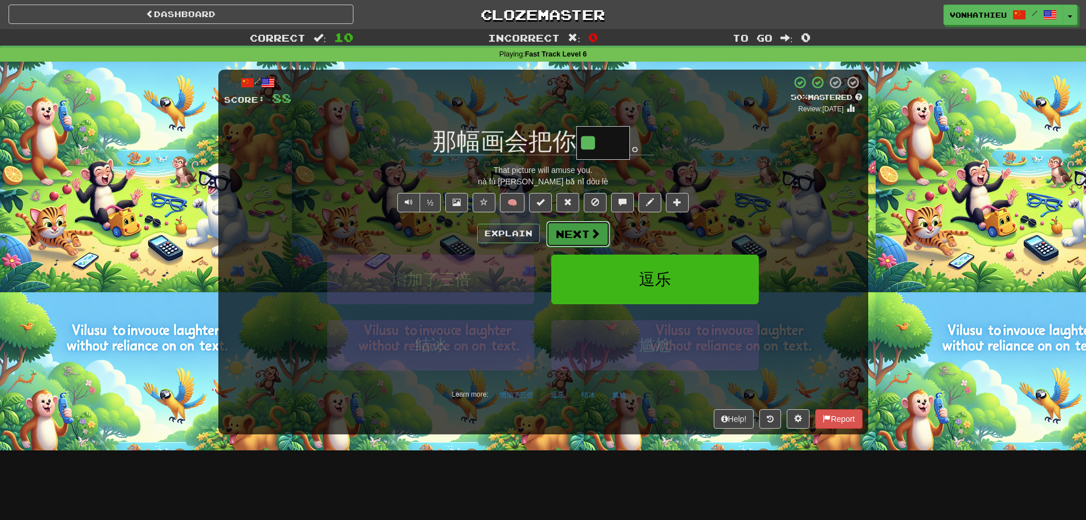
click at [586, 226] on button "Next" at bounding box center [578, 234] width 64 height 26
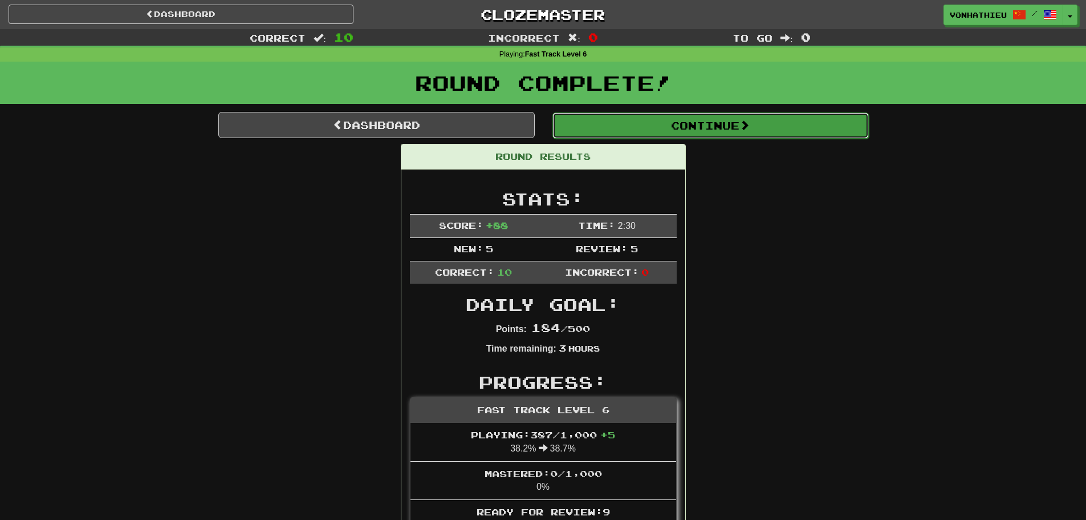
click at [676, 126] on button "Continue" at bounding box center [711, 125] width 317 height 26
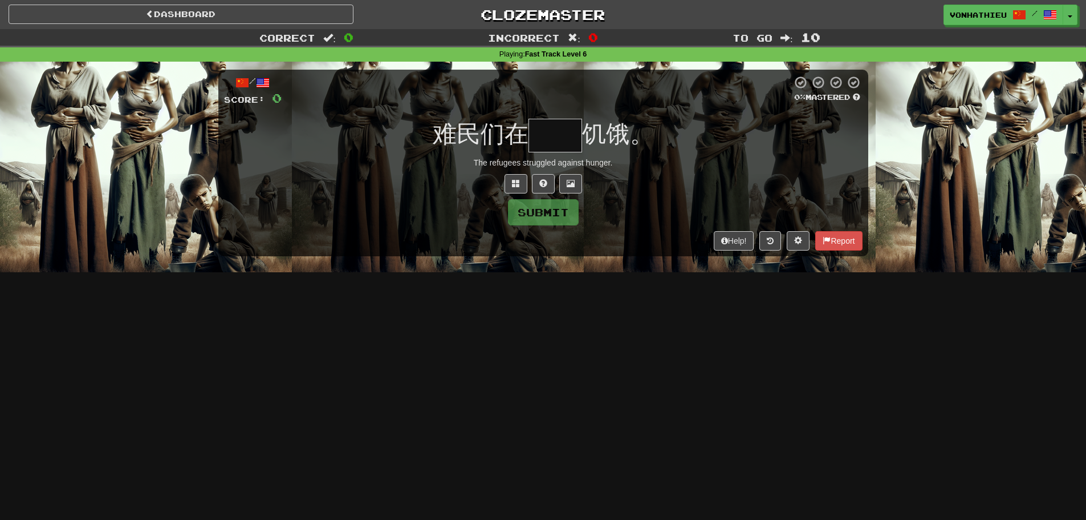
click at [547, 138] on input "text" at bounding box center [556, 136] width 54 height 34
click at [515, 188] on button at bounding box center [516, 183] width 23 height 19
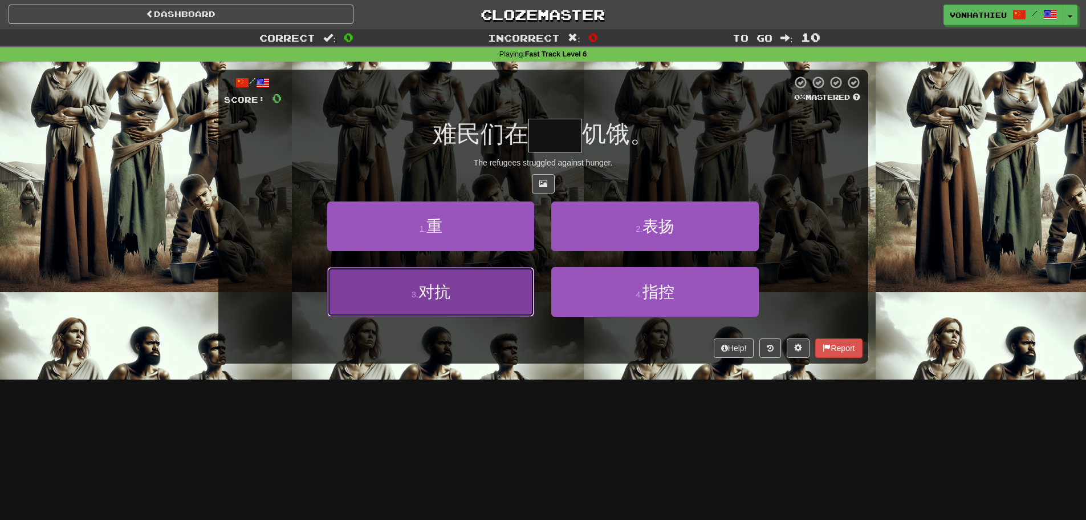
click at [522, 299] on button "3 . 对抗" at bounding box center [430, 292] width 207 height 50
type input "**"
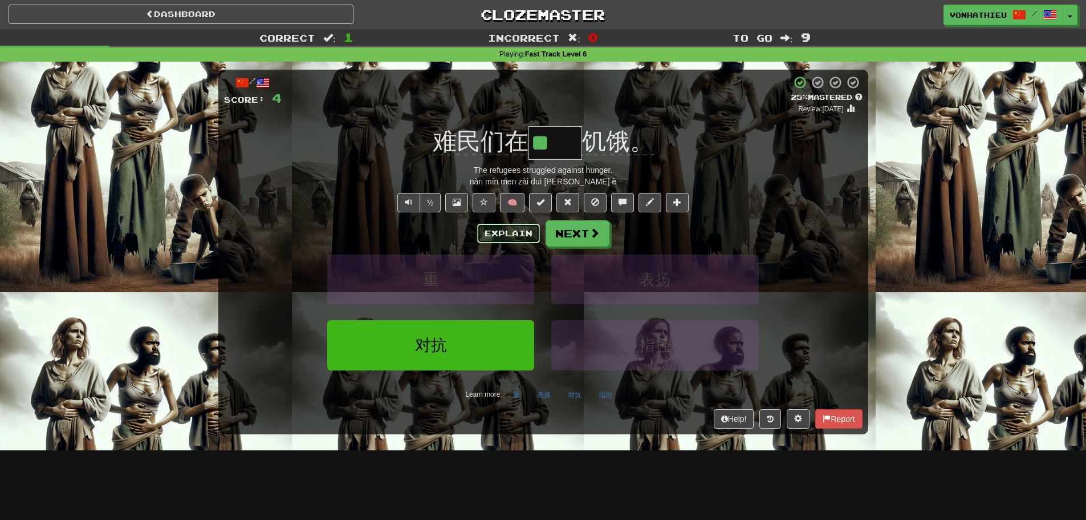
click at [510, 231] on button "Explain" at bounding box center [508, 233] width 63 height 19
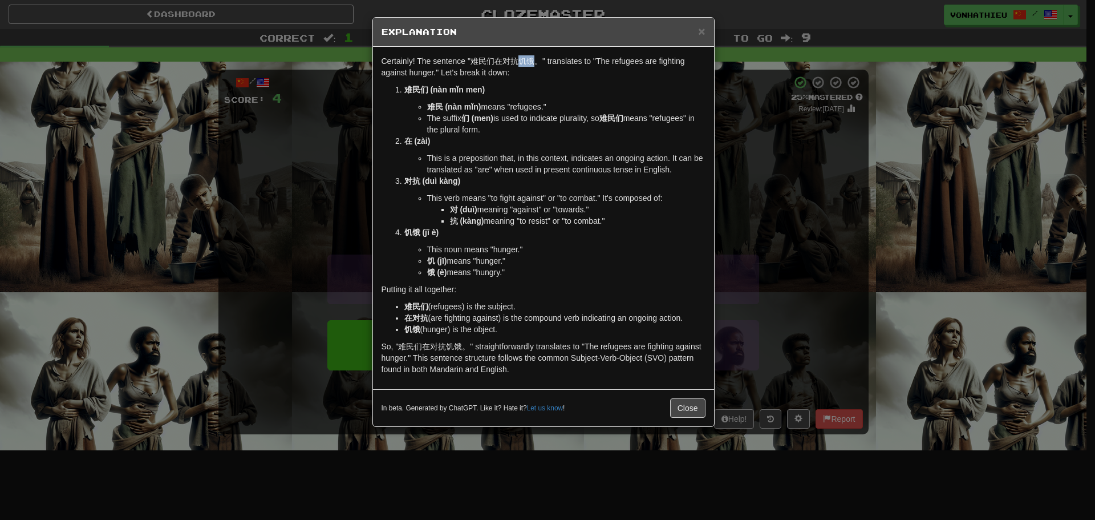
drag, startPoint x: 522, startPoint y: 63, endPoint x: 534, endPoint y: 63, distance: 12.0
click at [534, 63] on p "Certainly! The sentence "难民们在对抗饥饿。" translates to "The refugees are fighting ag…" at bounding box center [544, 66] width 324 height 23
click at [548, 72] on body "Dashboard Clozemaster vonhathieu / Toggle Dropdown Dashboard Leaderboard Activi…" at bounding box center [547, 462] width 1095 height 924
click at [643, 69] on p "Certainly! The sentence "难民们在对抗饥饿。" translates to "The refugees are fighting ag…" at bounding box center [544, 66] width 324 height 23
click at [768, 169] on div "× Explanation Certainly! The sentence "难民们在对抗饥饿。" translates to "The refugees a…" at bounding box center [547, 260] width 1095 height 520
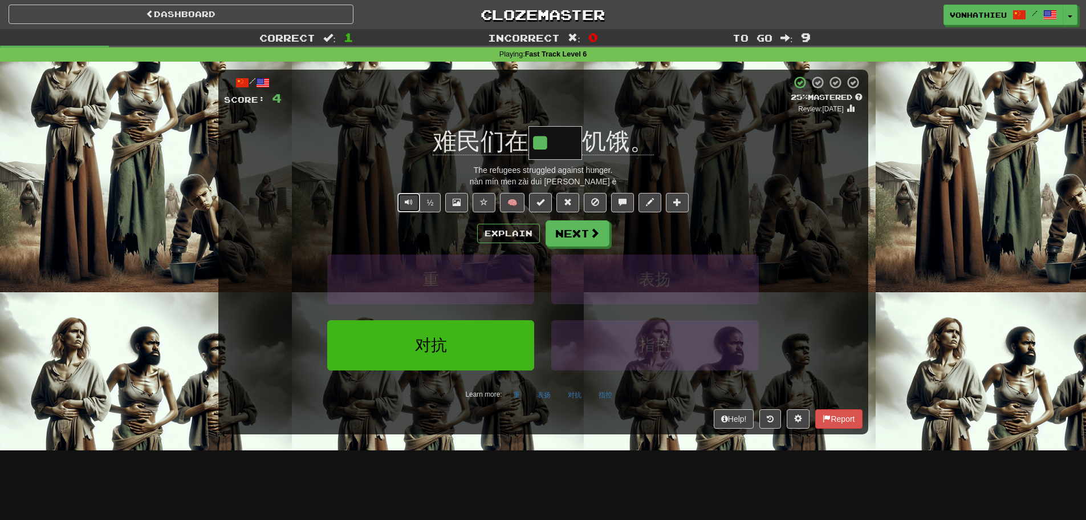
click at [405, 198] on span "Text-to-speech controls" at bounding box center [409, 202] width 8 height 8
click at [676, 205] on span at bounding box center [677, 202] width 8 height 8
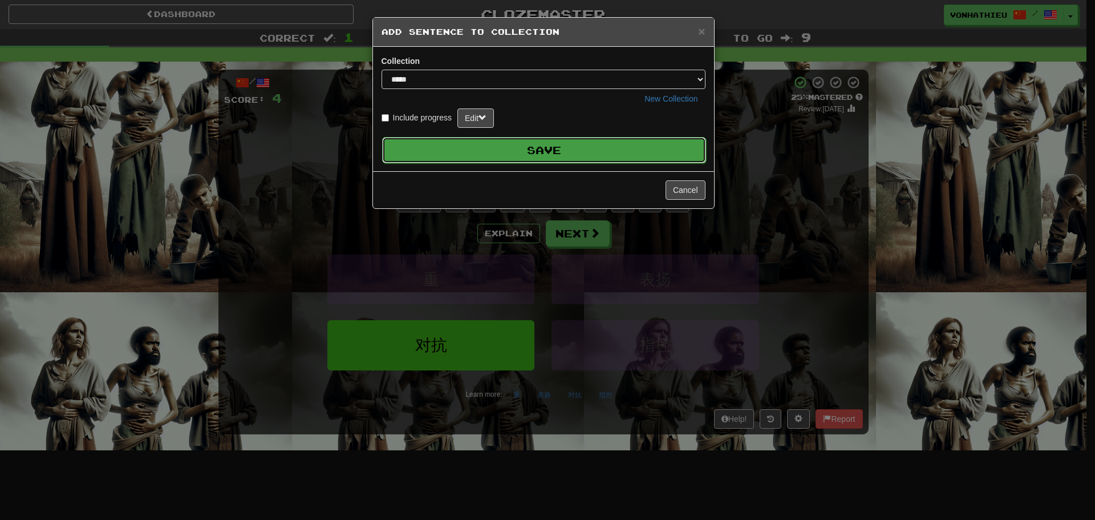
click at [553, 151] on button "Save" at bounding box center [544, 150] width 324 height 26
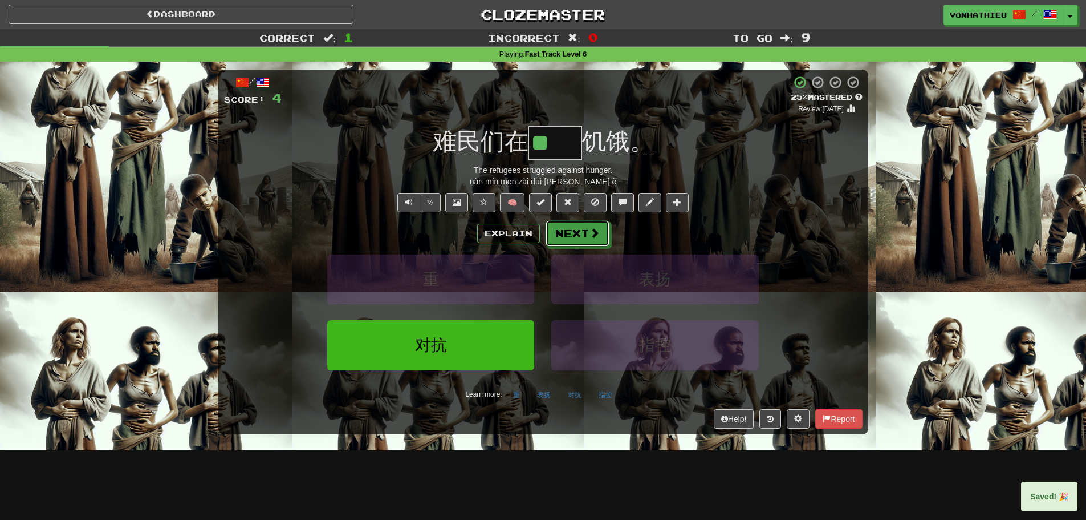
click at [578, 228] on button "Next" at bounding box center [578, 233] width 64 height 26
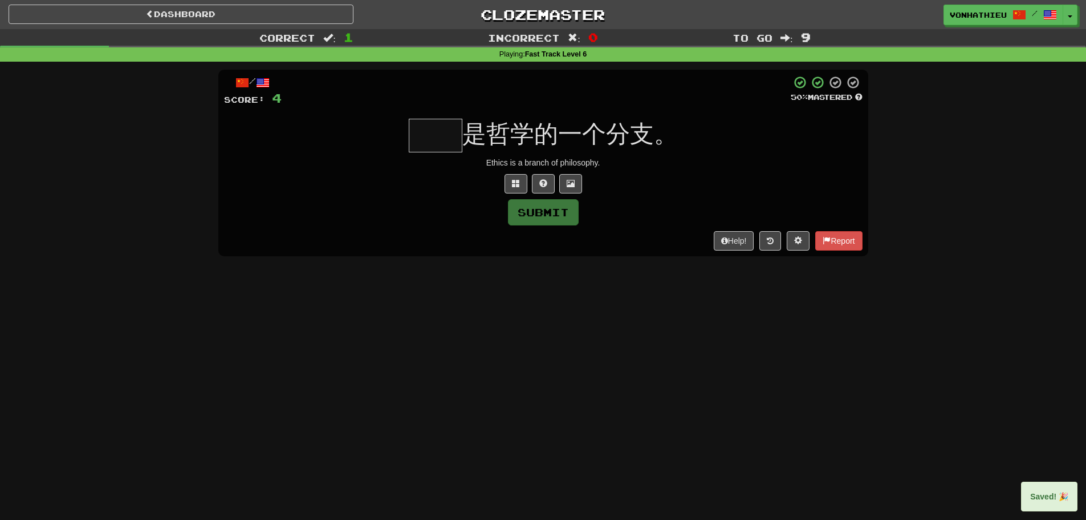
click at [442, 145] on input "text" at bounding box center [436, 136] width 54 height 34
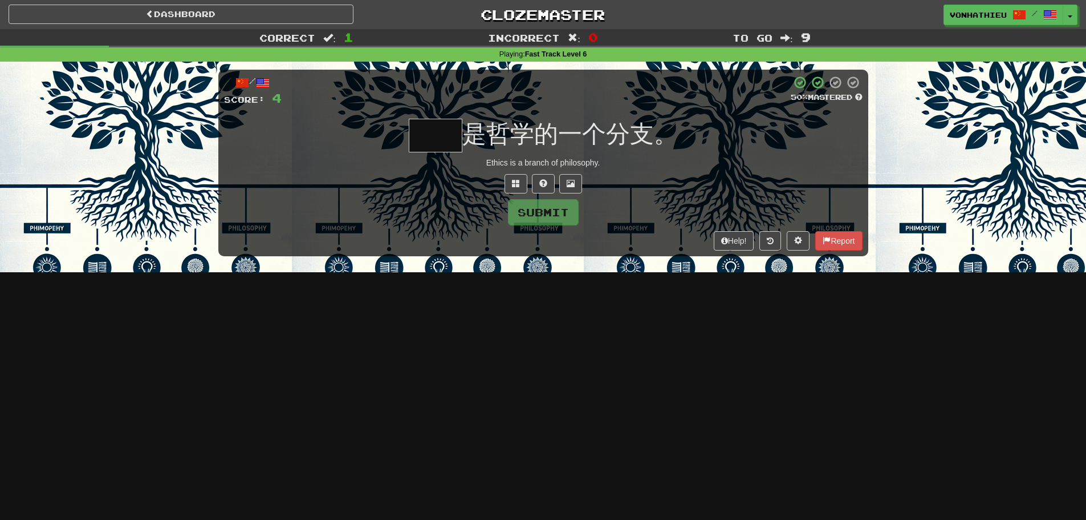
click at [423, 140] on input "text" at bounding box center [436, 136] width 54 height 34
click at [518, 182] on span at bounding box center [516, 183] width 8 height 8
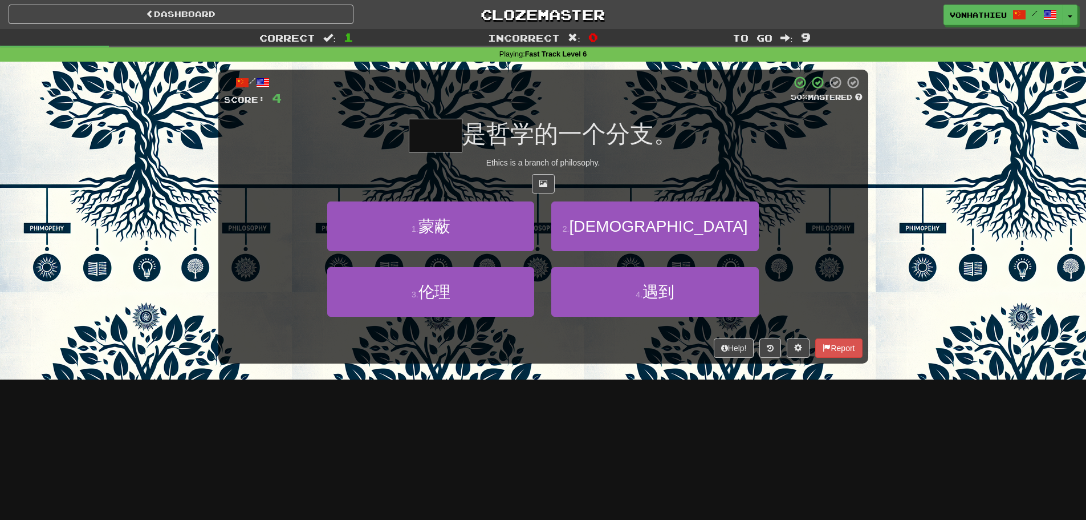
click at [435, 125] on input "text" at bounding box center [436, 136] width 54 height 34
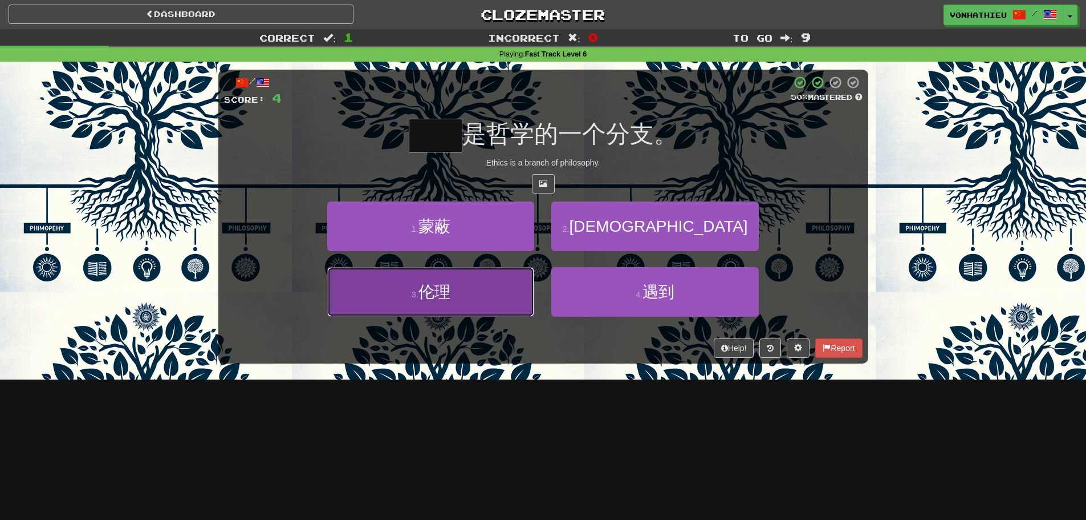
click at [469, 303] on button "3 . 伦理" at bounding box center [430, 292] width 207 height 50
type input "**"
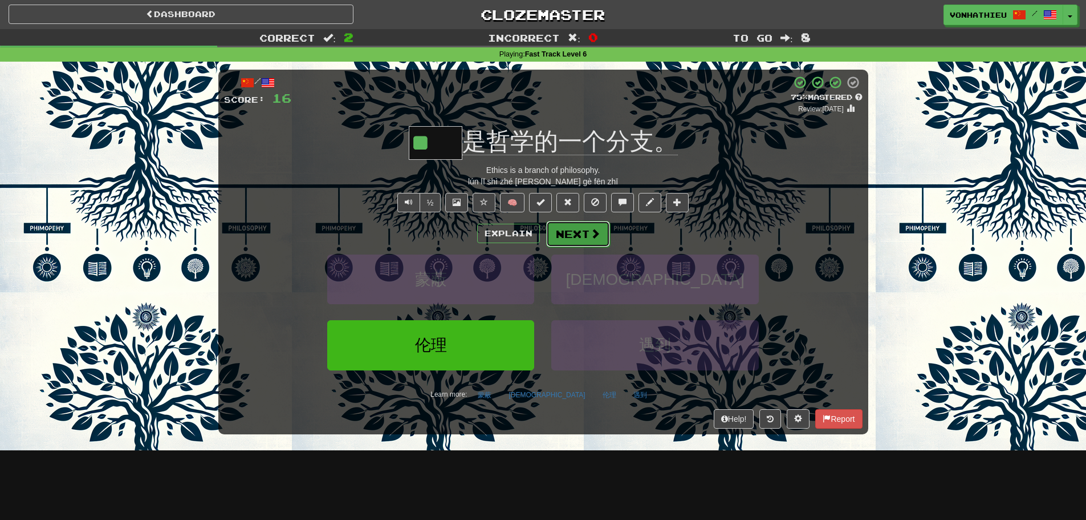
click at [584, 234] on button "Next" at bounding box center [578, 234] width 64 height 26
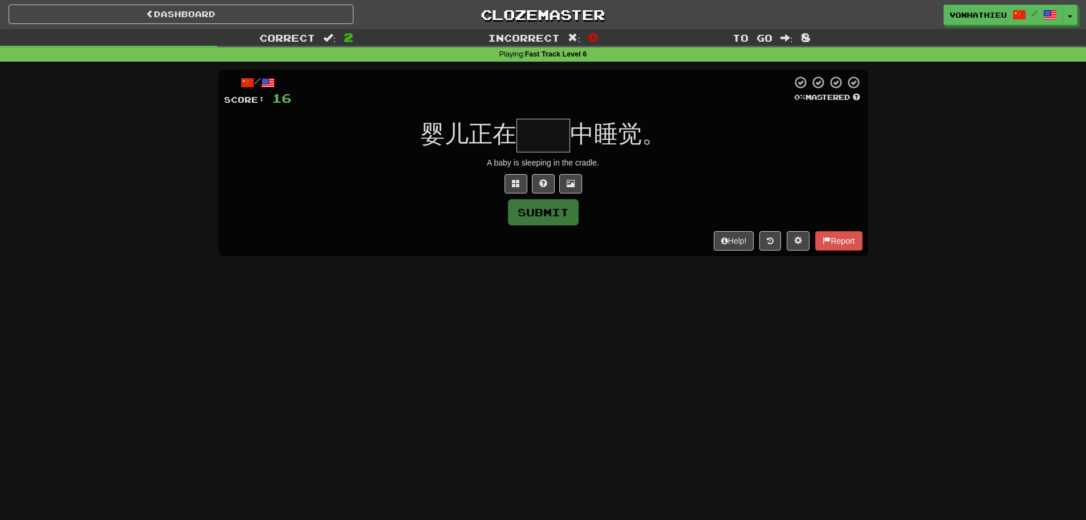
click at [548, 141] on input "text" at bounding box center [544, 136] width 54 height 34
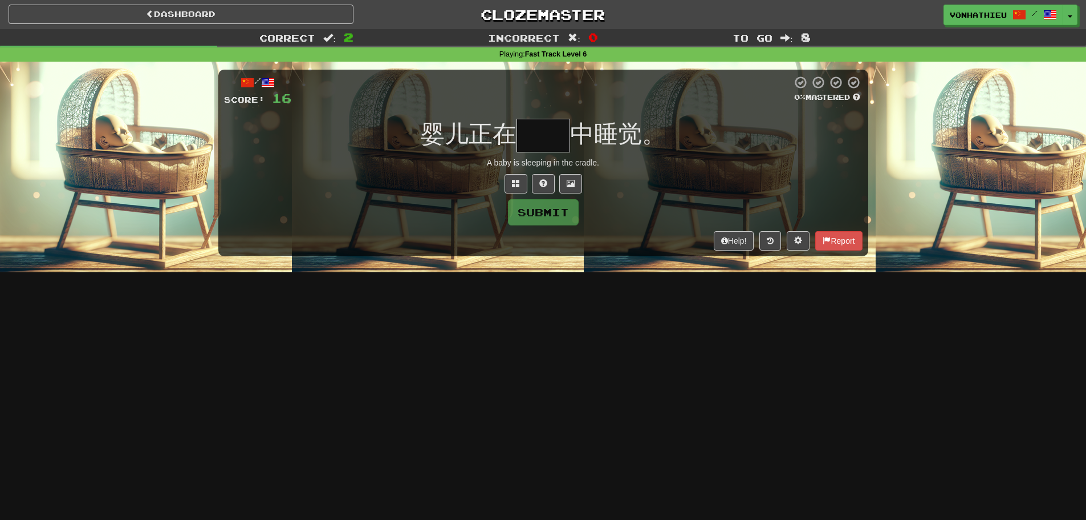
click at [547, 143] on input "text" at bounding box center [544, 136] width 54 height 34
click at [543, 144] on input "text" at bounding box center [544, 136] width 54 height 34
click at [518, 186] on span at bounding box center [516, 183] width 8 height 8
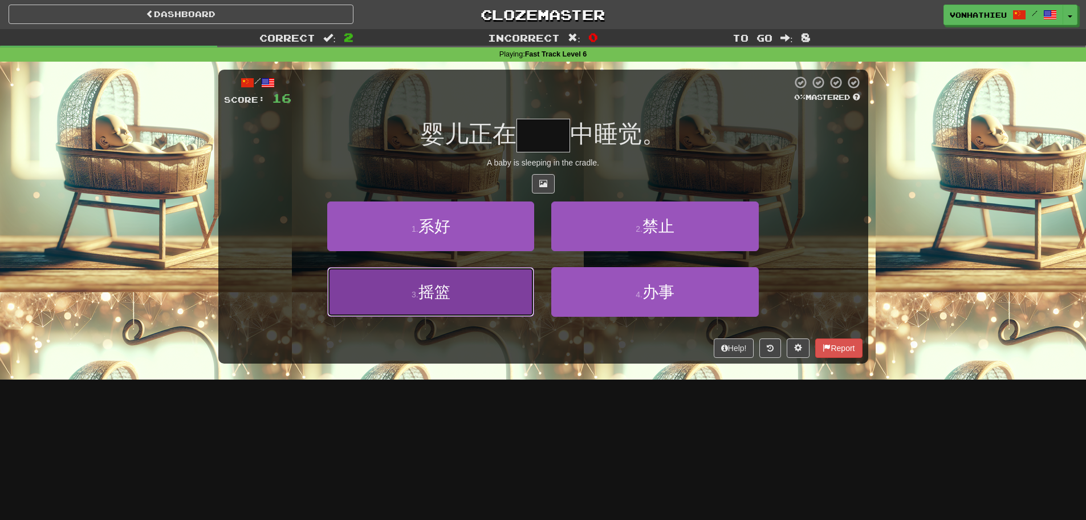
click at [488, 309] on button "3 . 摇篮" at bounding box center [430, 292] width 207 height 50
type input "**"
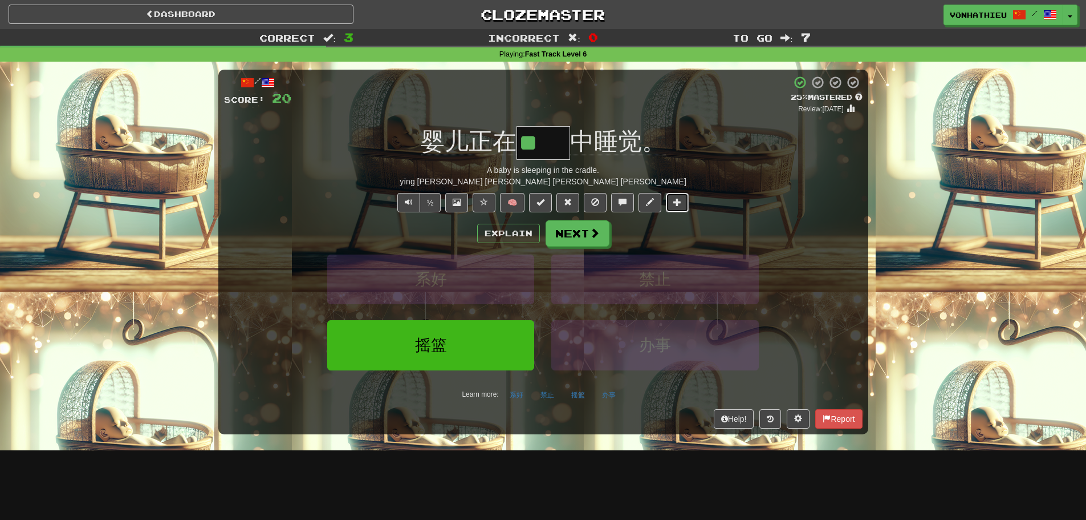
click at [671, 202] on button at bounding box center [677, 202] width 23 height 19
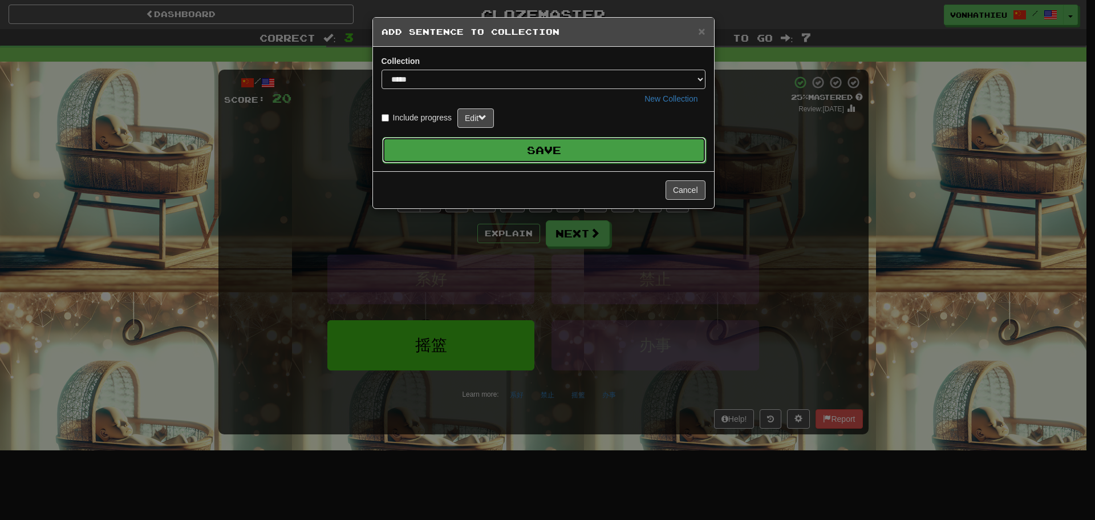
click at [525, 159] on button "Save" at bounding box center [544, 150] width 324 height 26
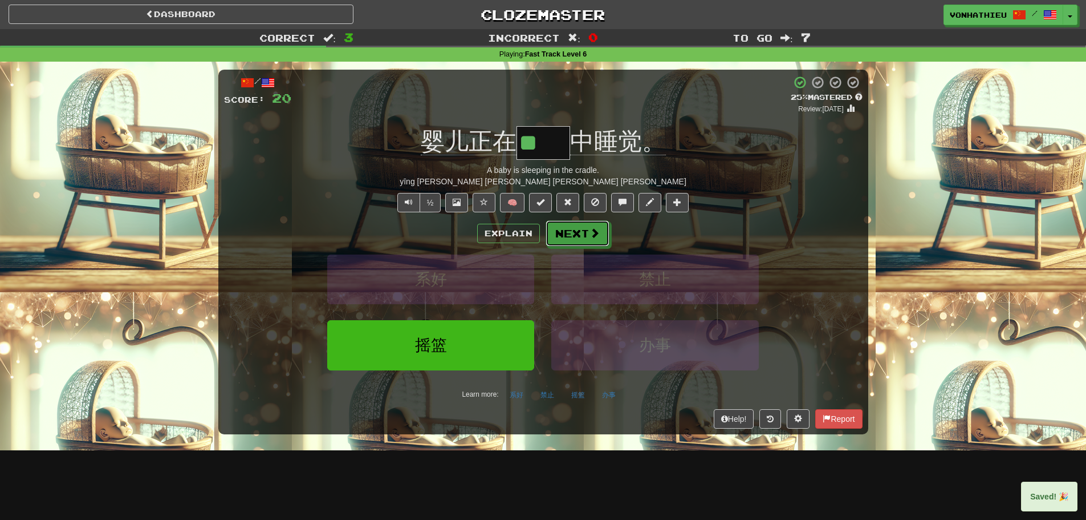
click at [573, 229] on button "Next" at bounding box center [578, 233] width 64 height 26
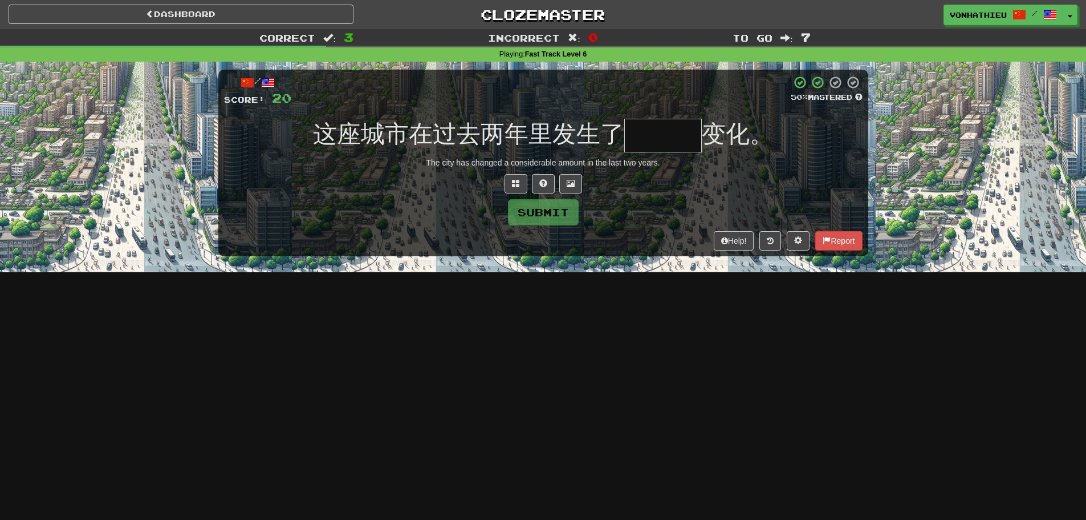
click at [654, 128] on input "text" at bounding box center [663, 136] width 78 height 34
type input "*"
click at [514, 186] on span at bounding box center [516, 183] width 8 height 8
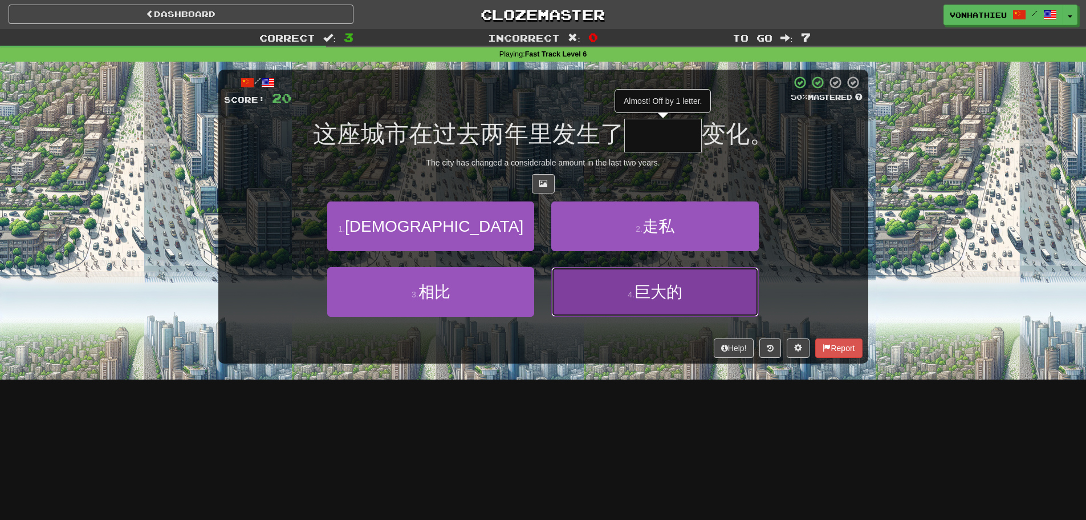
click at [630, 287] on button "4 . 巨大的" at bounding box center [654, 292] width 207 height 50
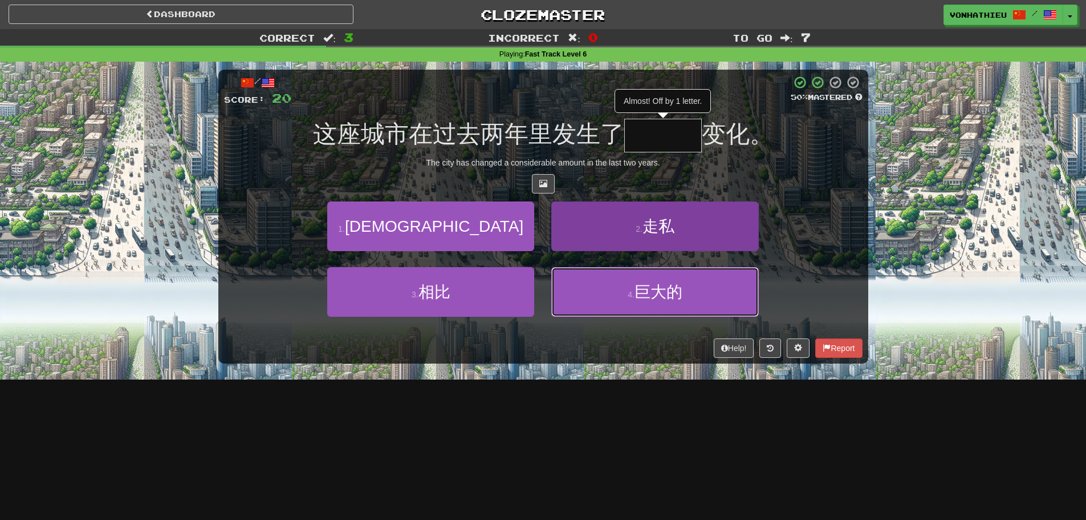
type input "***"
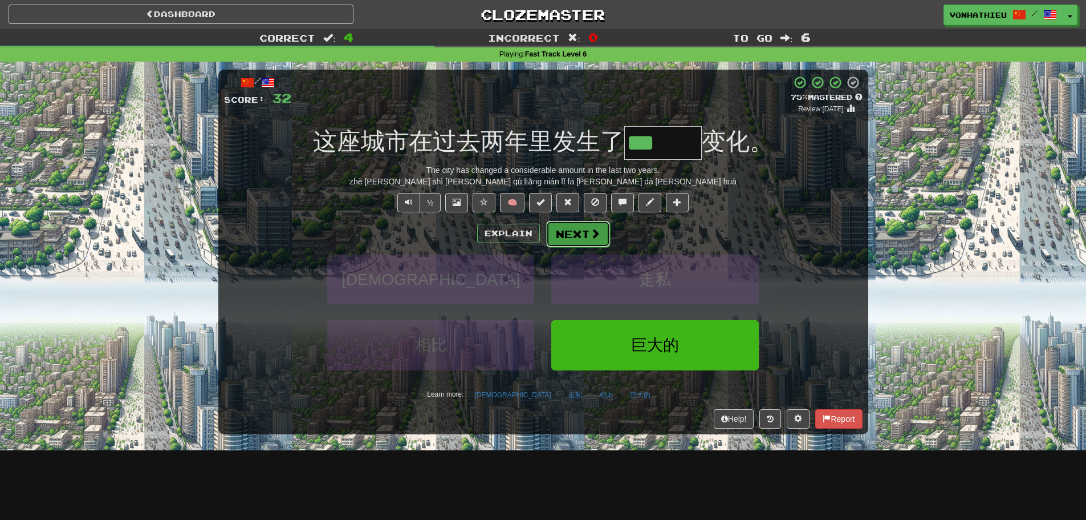
click at [590, 236] on span at bounding box center [595, 233] width 10 height 10
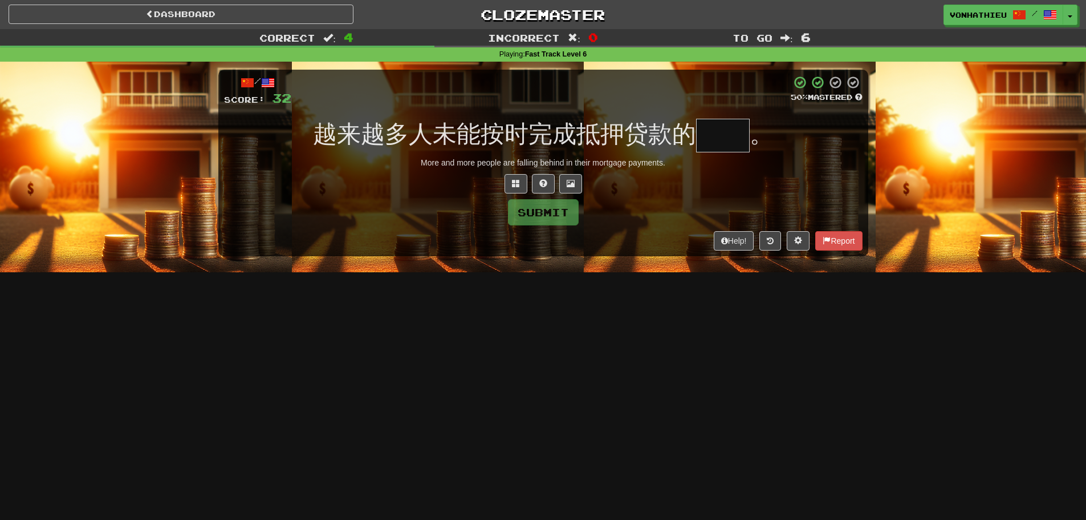
click at [711, 143] on input "text" at bounding box center [723, 136] width 54 height 34
drag, startPoint x: 446, startPoint y: 136, endPoint x: 469, endPoint y: 137, distance: 23.4
click at [469, 137] on span "越来越多人未能按时完成抵押贷款的" at bounding box center [504, 133] width 383 height 27
click at [422, 134] on span "越来越多人未能按时完成抵押贷款的" at bounding box center [504, 133] width 383 height 27
drag, startPoint x: 437, startPoint y: 131, endPoint x: 452, endPoint y: 132, distance: 14.8
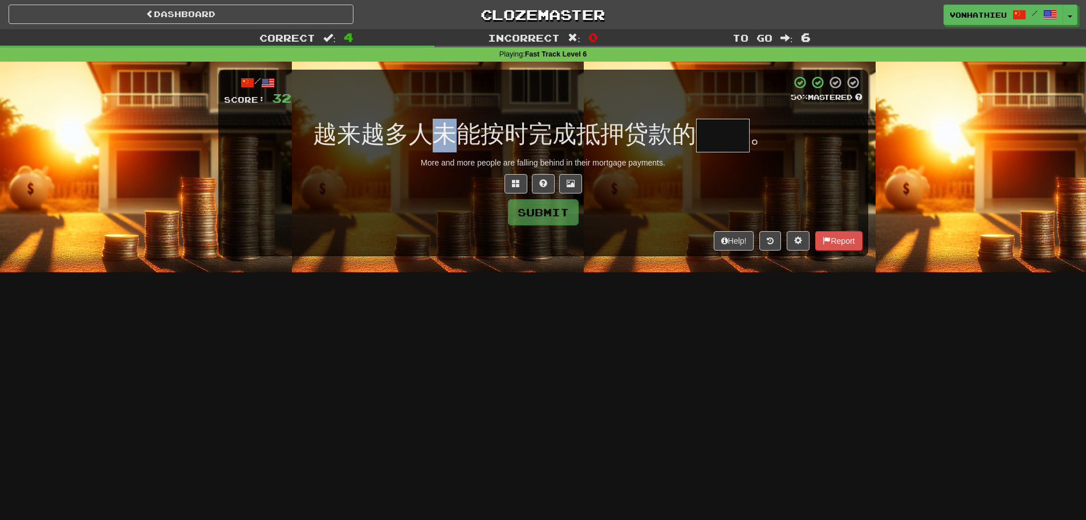
click at [452, 132] on span "越来越多人未能按时完成抵押贷款的" at bounding box center [504, 133] width 383 height 27
click at [449, 134] on span "越来越多人未能按时完成抵押贷款的" at bounding box center [504, 133] width 383 height 27
click at [713, 137] on input "text" at bounding box center [723, 136] width 54 height 34
type input "*"
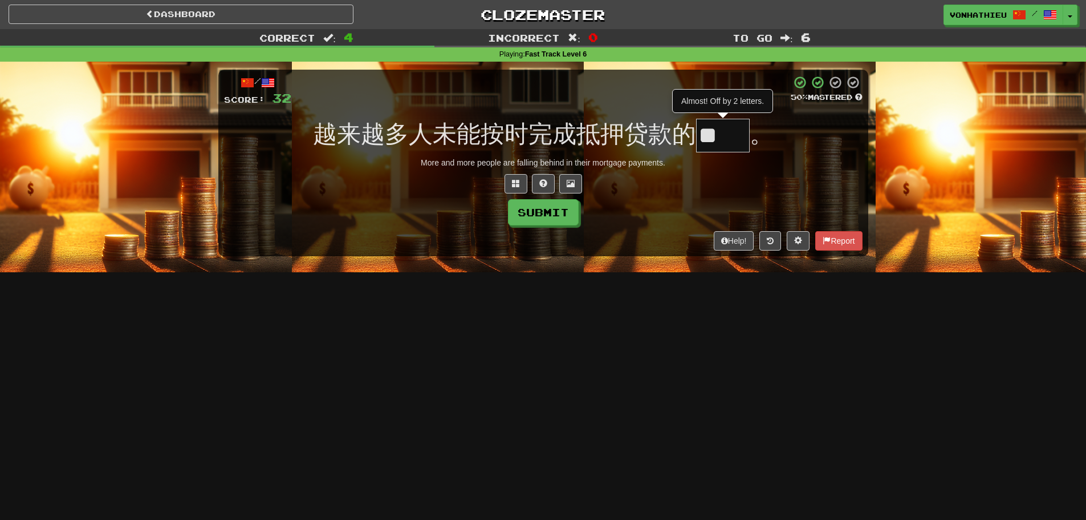
type input "*"
type input "**"
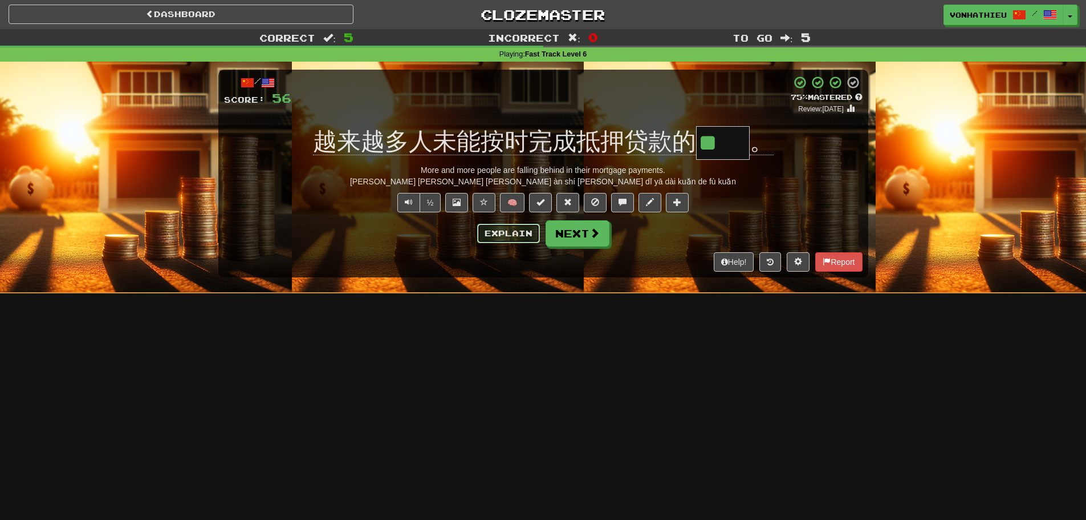
click at [500, 238] on button "Explain" at bounding box center [508, 233] width 63 height 19
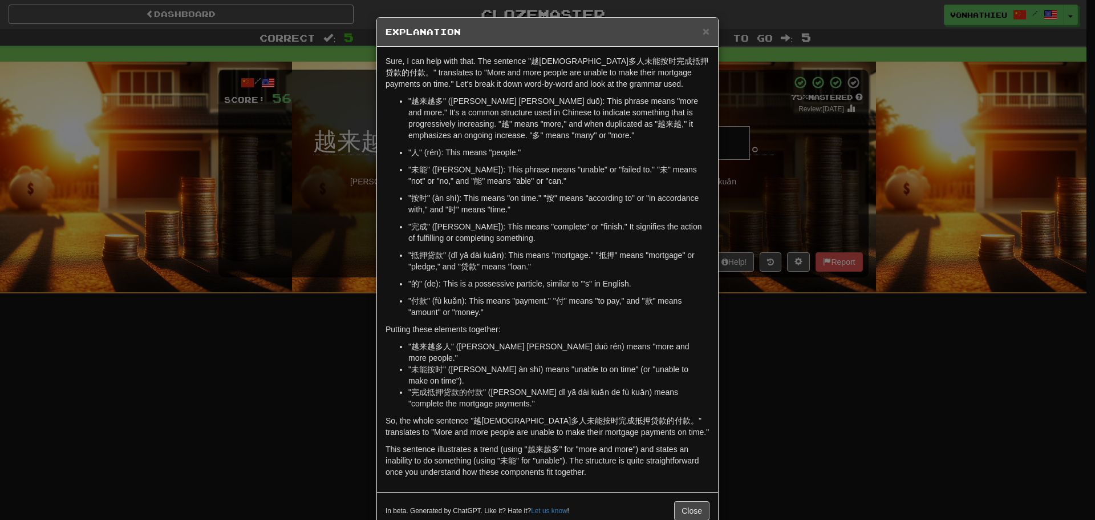
click at [760, 210] on div "× Explanation Sure, I can help with that. The sentence "越来越多人未能按时完成抵押贷款的付款。" tr…" at bounding box center [547, 260] width 1095 height 520
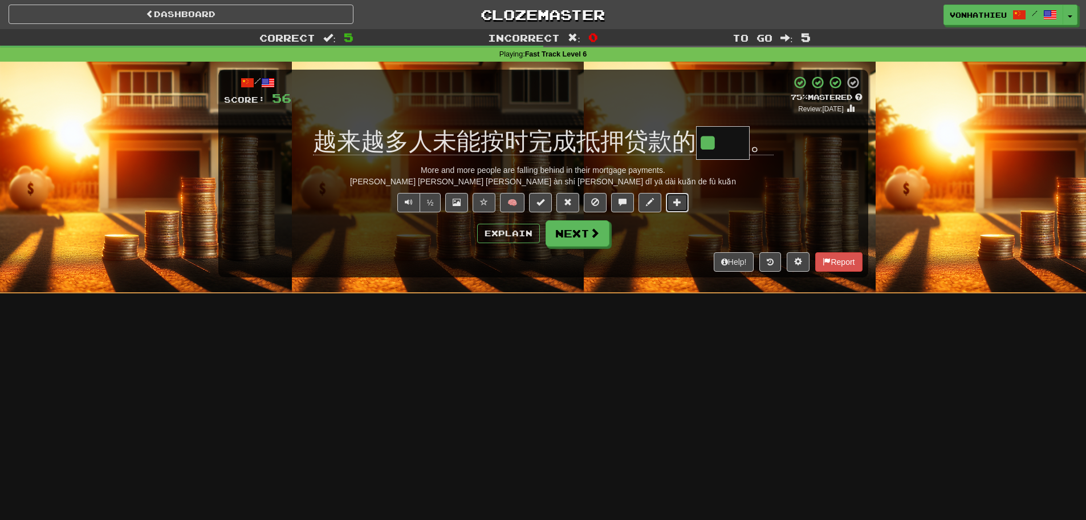
click at [671, 201] on button at bounding box center [677, 202] width 23 height 19
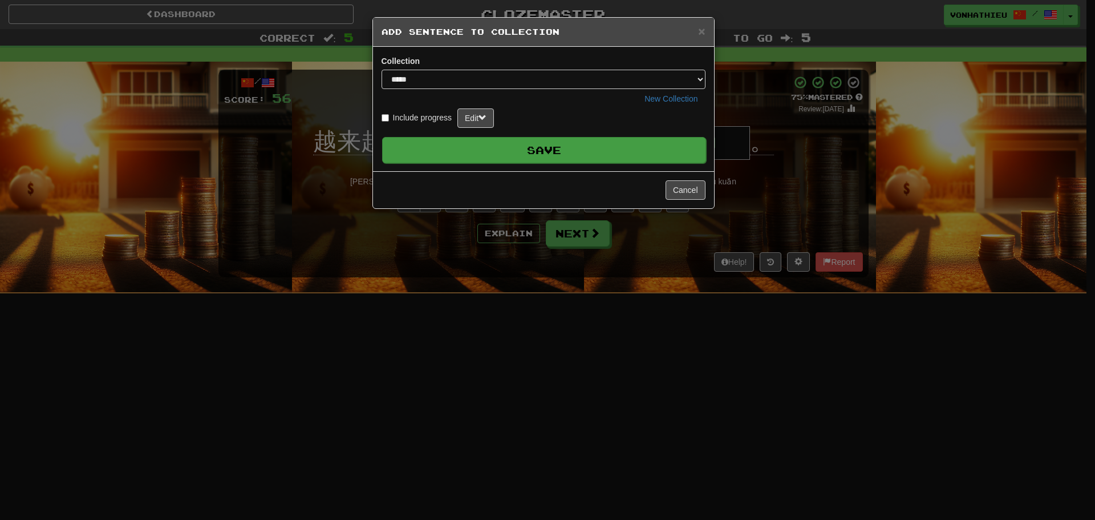
click at [566, 155] on button "Save" at bounding box center [544, 150] width 324 height 26
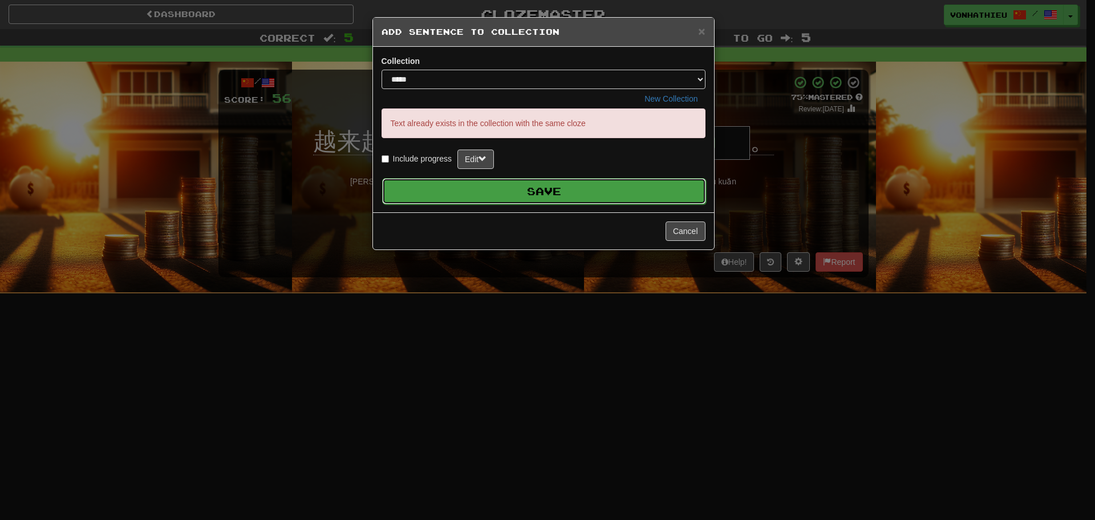
click at [616, 191] on button "Save" at bounding box center [544, 191] width 324 height 26
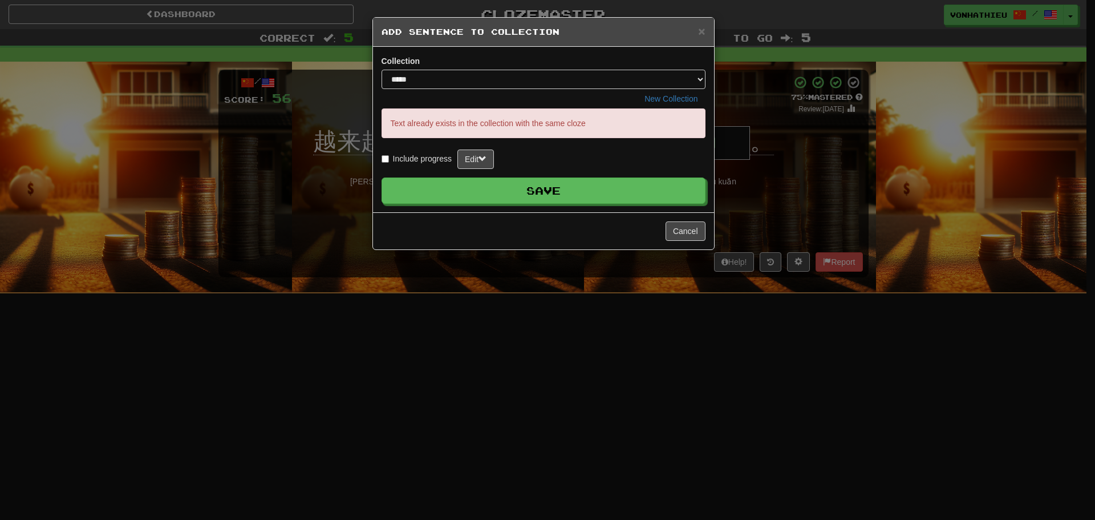
click at [663, 222] on div "Cancel" at bounding box center [543, 230] width 341 height 37
click at [674, 228] on button "Cancel" at bounding box center [686, 230] width 40 height 19
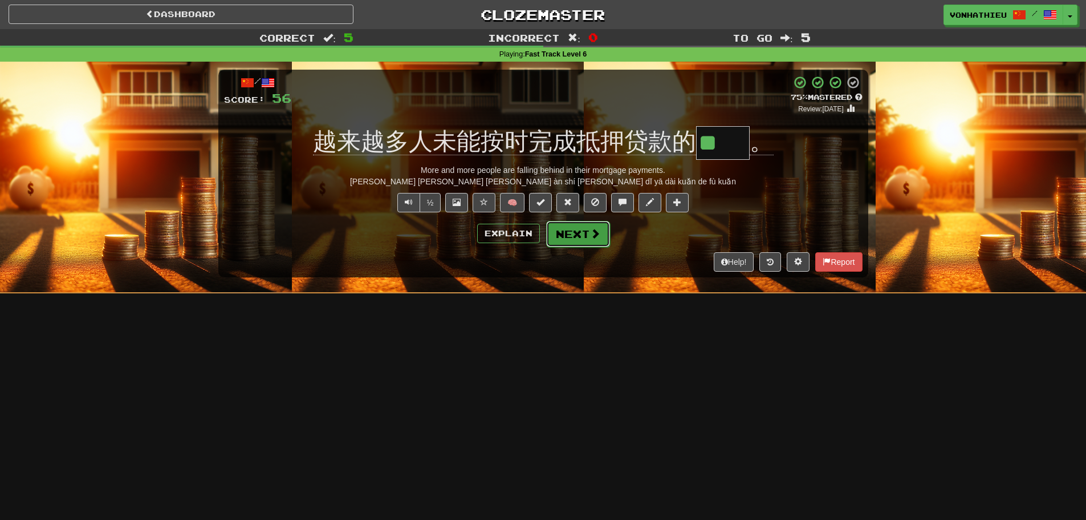
click at [602, 230] on button "Next" at bounding box center [578, 234] width 64 height 26
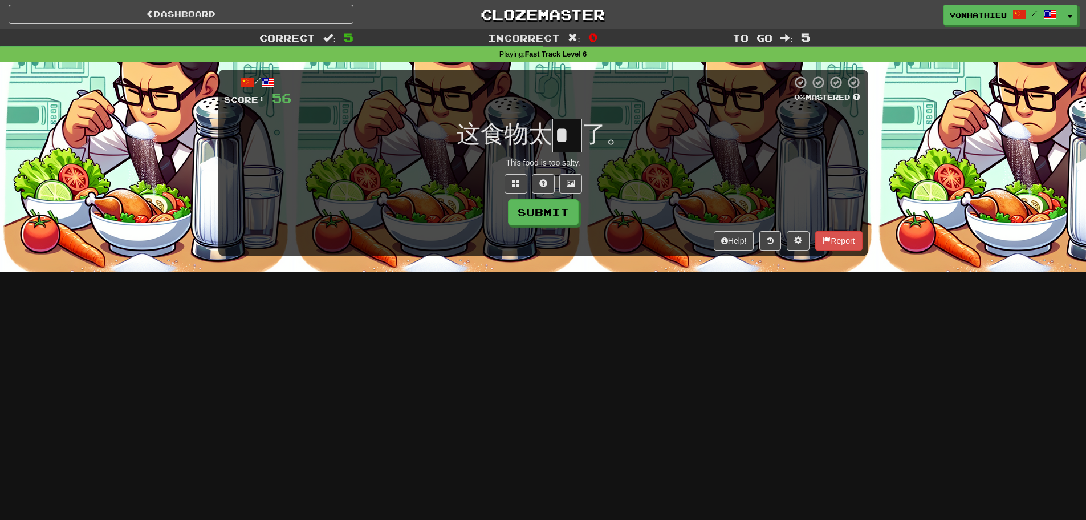
type input "*"
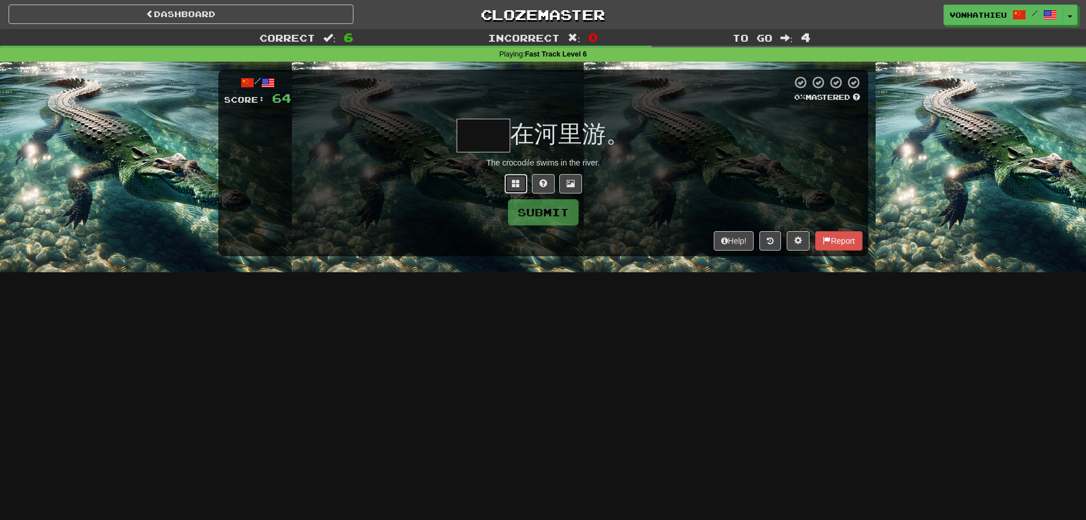
click at [510, 178] on button at bounding box center [516, 183] width 23 height 19
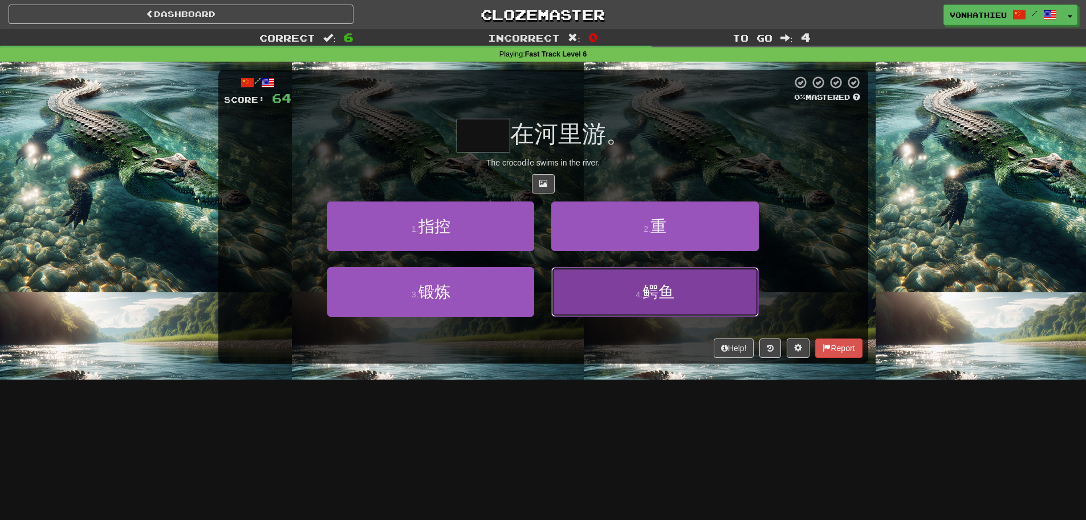
drag, startPoint x: 633, startPoint y: 278, endPoint x: 625, endPoint y: 278, distance: 8.0
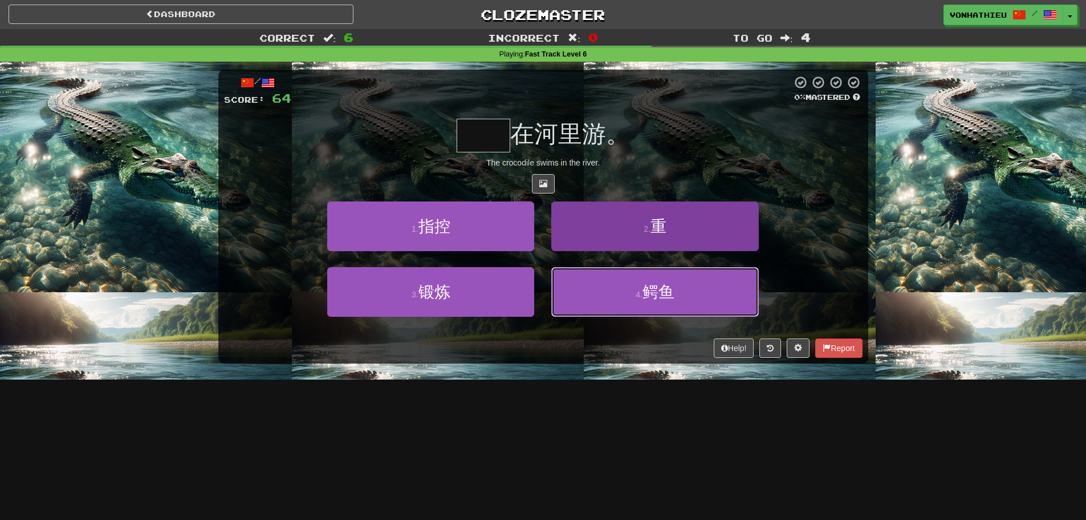
click at [633, 279] on button "4 . 鳄鱼" at bounding box center [654, 292] width 207 height 50
type input "**"
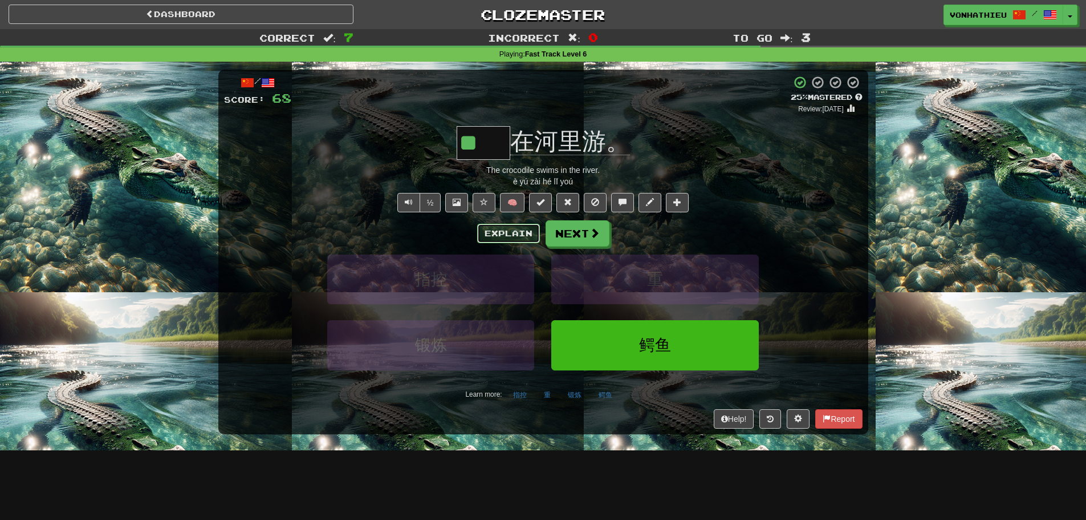
click at [493, 239] on button "Explain" at bounding box center [508, 233] width 63 height 19
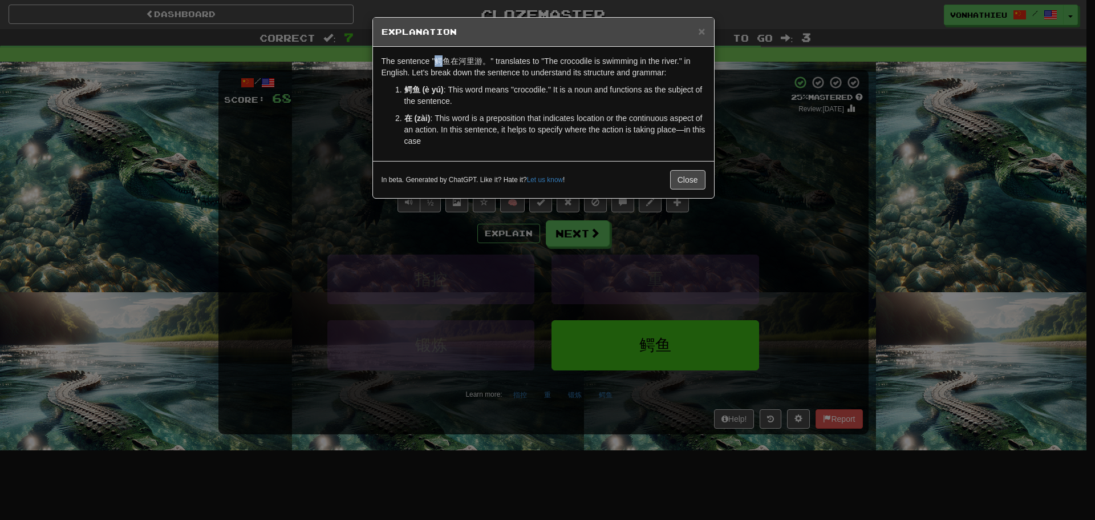
click at [443, 60] on p "The sentence "鳄鱼在河里游。" translates to "The crocodile is swimming in the river." …" at bounding box center [544, 66] width 324 height 23
click at [466, 79] on body "Dashboard Clozemaster vonhathieu / Toggle Dropdown Dashboard Leaderboard Activi…" at bounding box center [547, 462] width 1095 height 924
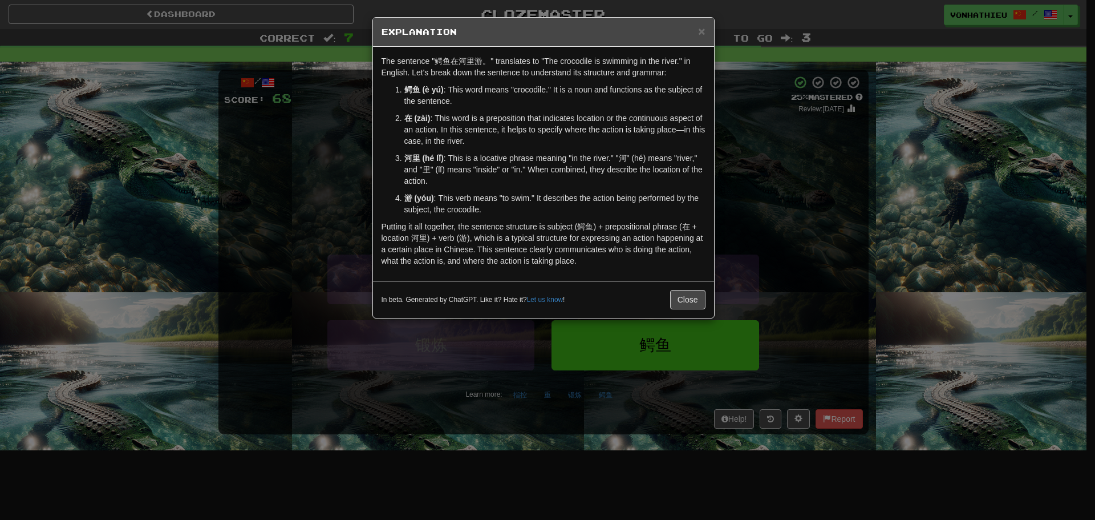
click at [452, 109] on ol "鳄鱼 (è yú) : This word means "crocodile." It is a noun and functions as the subj…" at bounding box center [544, 149] width 324 height 131
click at [347, 109] on div "× Explanation The sentence "鳄鱼在河里游。" translates to "The crocodile is swimming i…" at bounding box center [547, 260] width 1095 height 520
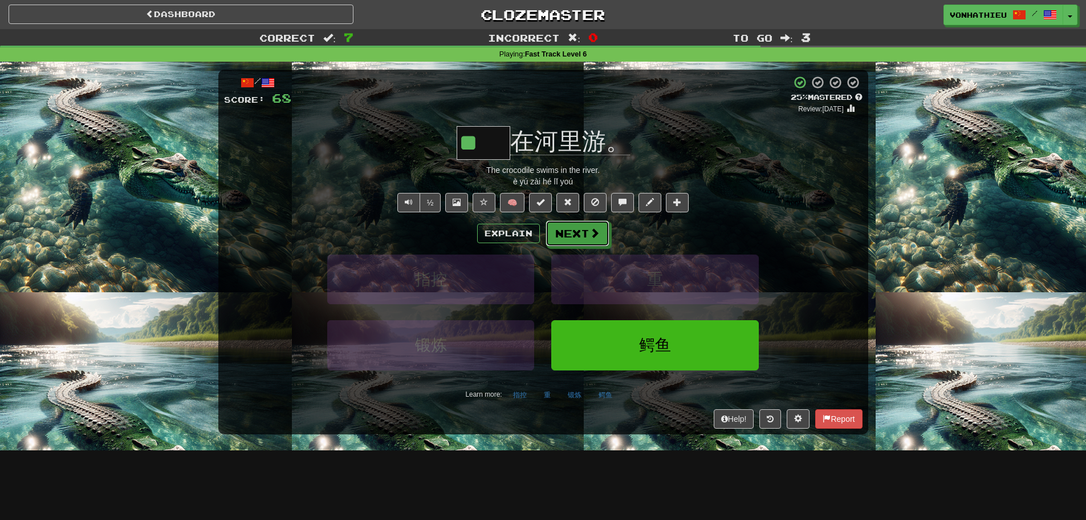
click at [604, 240] on button "Next" at bounding box center [578, 233] width 64 height 26
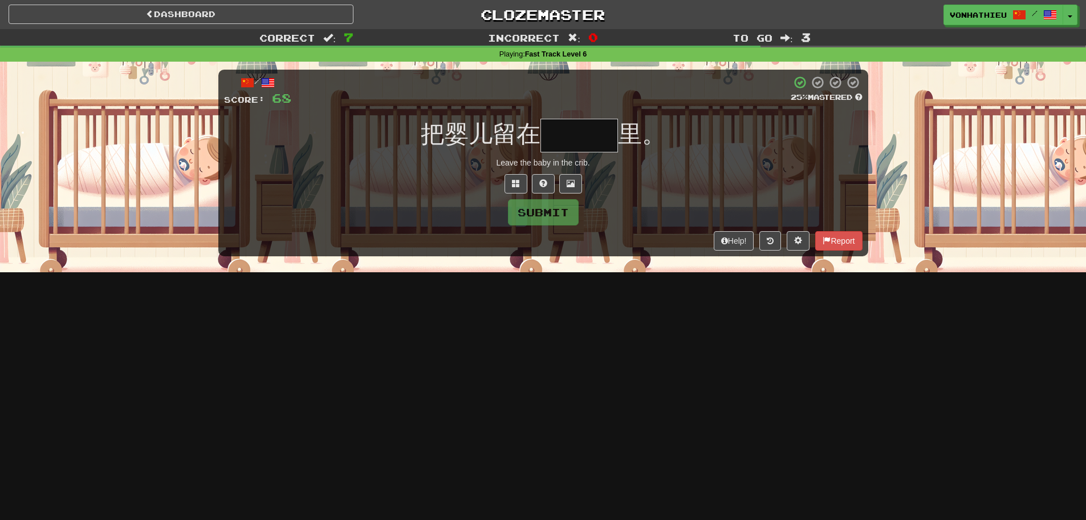
click at [582, 143] on input "text" at bounding box center [580, 136] width 78 height 34
click at [509, 178] on button at bounding box center [516, 183] width 23 height 19
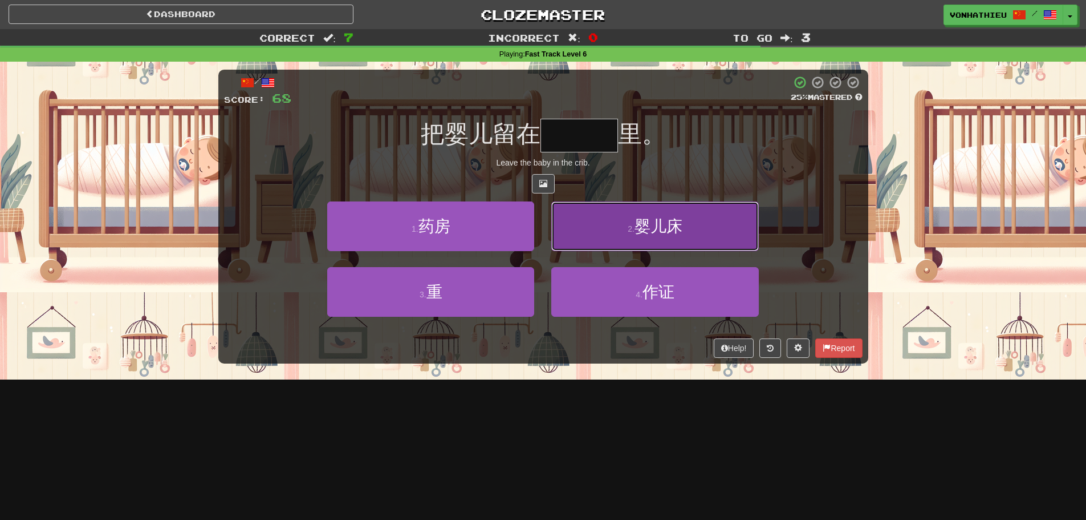
click at [612, 238] on button "2 . 婴儿床" at bounding box center [654, 226] width 207 height 50
type input "***"
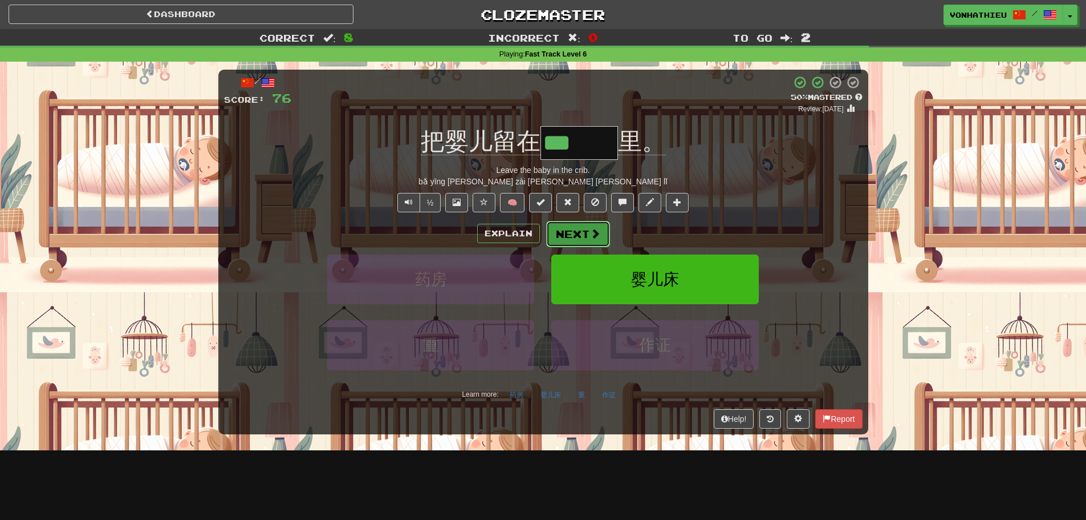
click at [565, 229] on button "Next" at bounding box center [578, 234] width 64 height 26
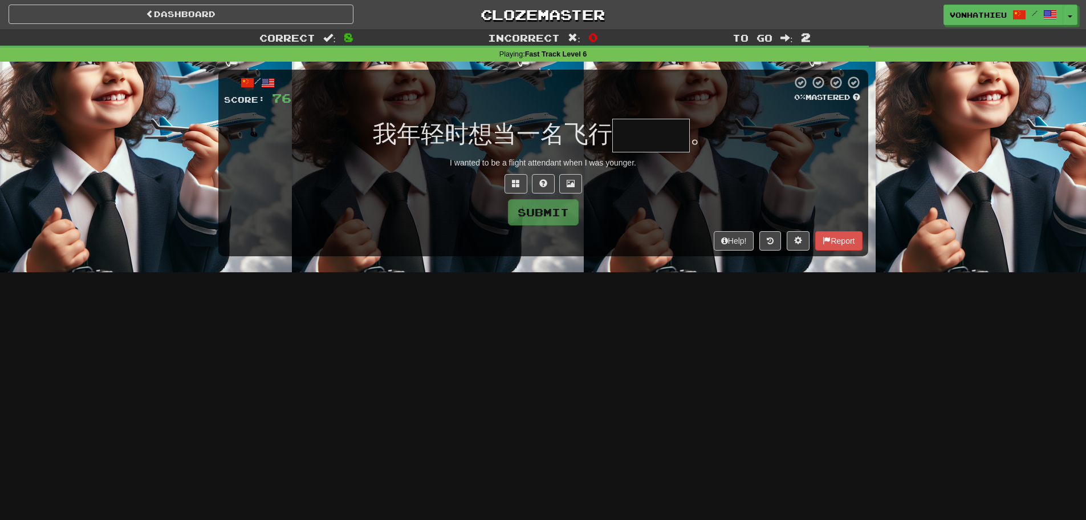
click at [638, 134] on input "text" at bounding box center [651, 136] width 78 height 34
type input "*"
click at [514, 180] on span at bounding box center [516, 183] width 8 height 8
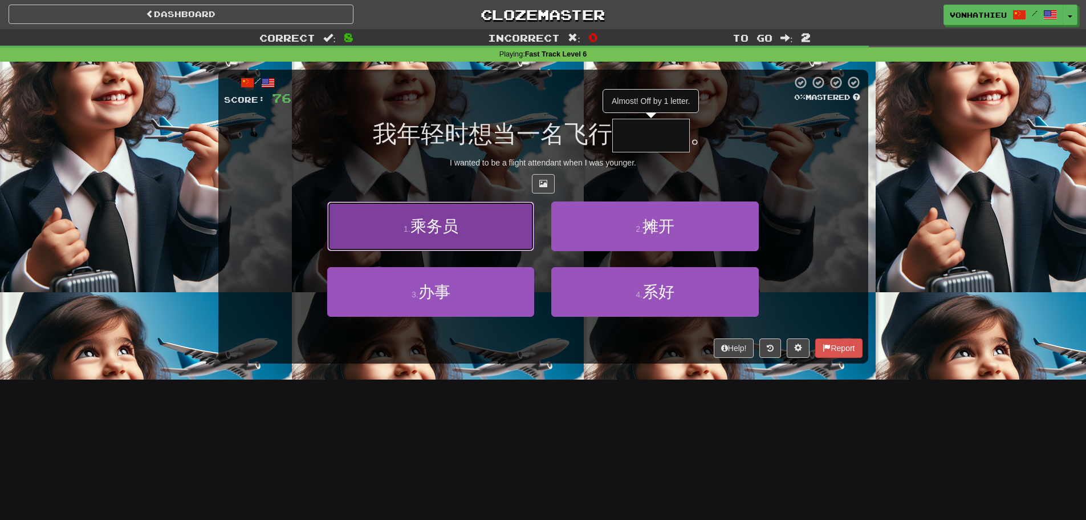
click at [467, 238] on button "1 . 乘务员" at bounding box center [430, 226] width 207 height 50
type input "***"
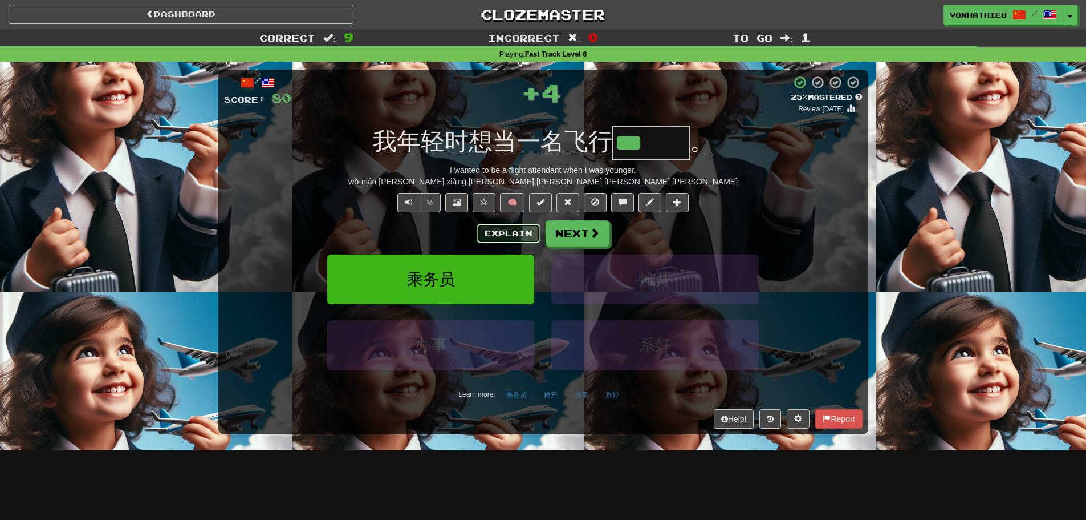
click at [495, 230] on button "Explain" at bounding box center [508, 233] width 63 height 19
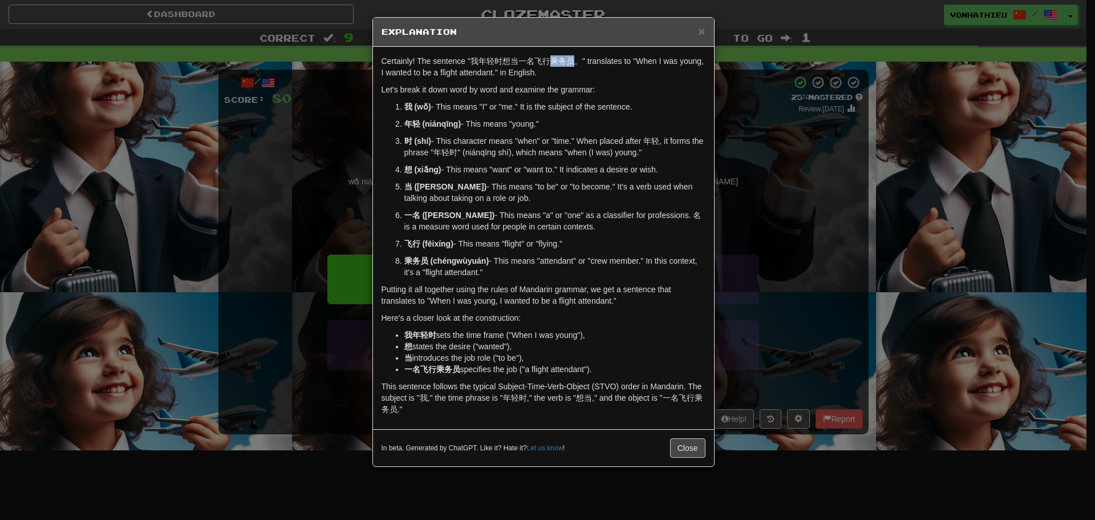
drag, startPoint x: 559, startPoint y: 63, endPoint x: 571, endPoint y: 63, distance: 12.5
click at [571, 63] on p "Certainly! The sentence "我年轻时想当一名飞行乘务员。" translates to "When I was young, I wan…" at bounding box center [544, 66] width 324 height 23
click at [583, 77] on body "Dashboard Clozemaster vonhathieu / Toggle Dropdown Dashboard Leaderboard Activi…" at bounding box center [547, 462] width 1095 height 924
click at [554, 78] on p "Certainly! The sentence "我年轻时想当一名飞行乘务员。" translates to "When I was young, I wan…" at bounding box center [544, 66] width 324 height 23
click at [555, 60] on p "Certainly! The sentence "我年轻时想当一名飞行乘务员。" translates to "When I was young, I wan…" at bounding box center [544, 66] width 324 height 23
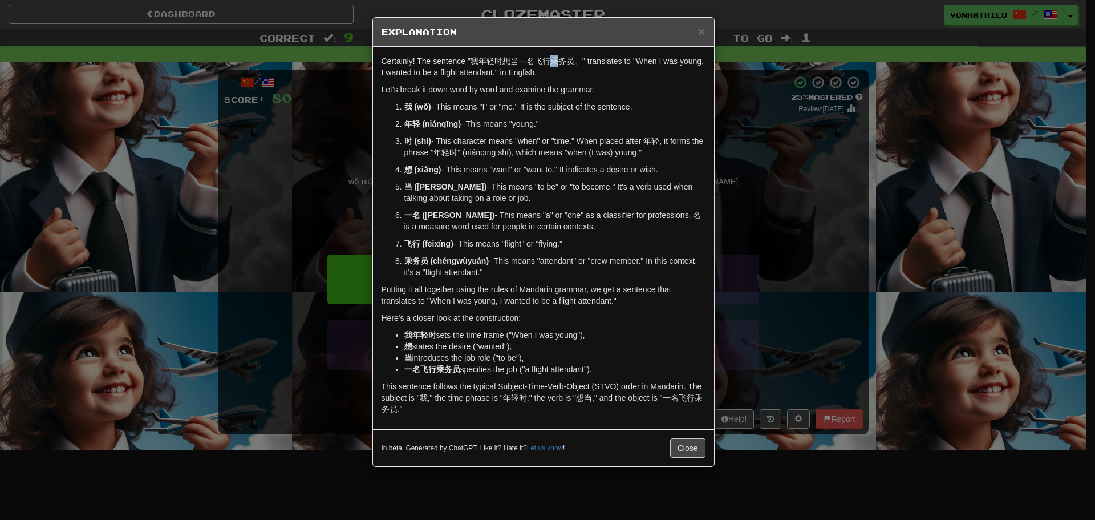
click at [559, 65] on p "Certainly! The sentence "我年轻时想当一名飞行乘务员。" translates to "When I was young, I wan…" at bounding box center [544, 66] width 324 height 23
drag, startPoint x: 551, startPoint y: 63, endPoint x: 564, endPoint y: 63, distance: 12.5
click at [564, 63] on p "Certainly! The sentence "我年轻时想当一名飞行乘务员。" translates to "When I was young, I wan…" at bounding box center [544, 66] width 324 height 23
click at [583, 75] on body "Dashboard Clozemaster vonhathieu / Toggle Dropdown Dashboard Leaderboard Activi…" at bounding box center [547, 462] width 1095 height 924
click at [566, 75] on p "Certainly! The sentence "我年轻时想当一名飞行乘务员。" translates to "When I was young, I wan…" at bounding box center [544, 66] width 324 height 23
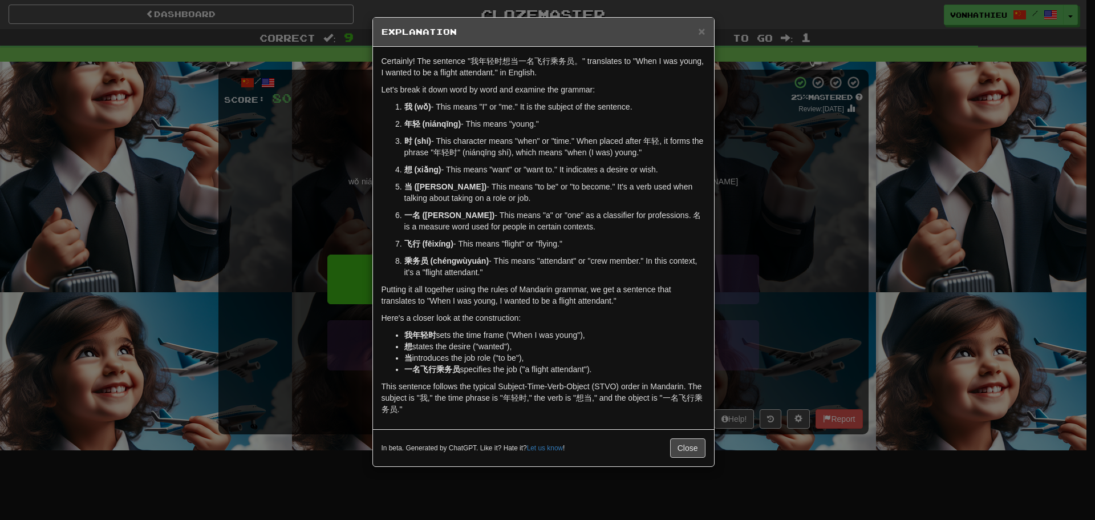
click at [331, 154] on div "× Explanation Certainly! The sentence "我年轻时想当一名飞行乘务员。" translates to "When I wa…" at bounding box center [547, 260] width 1095 height 520
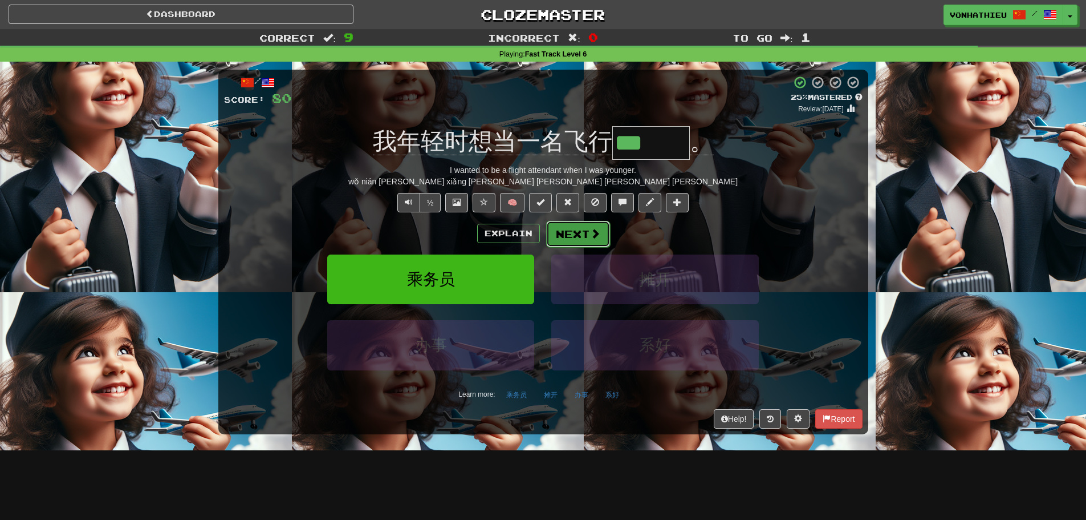
click at [583, 232] on button "Next" at bounding box center [578, 234] width 64 height 26
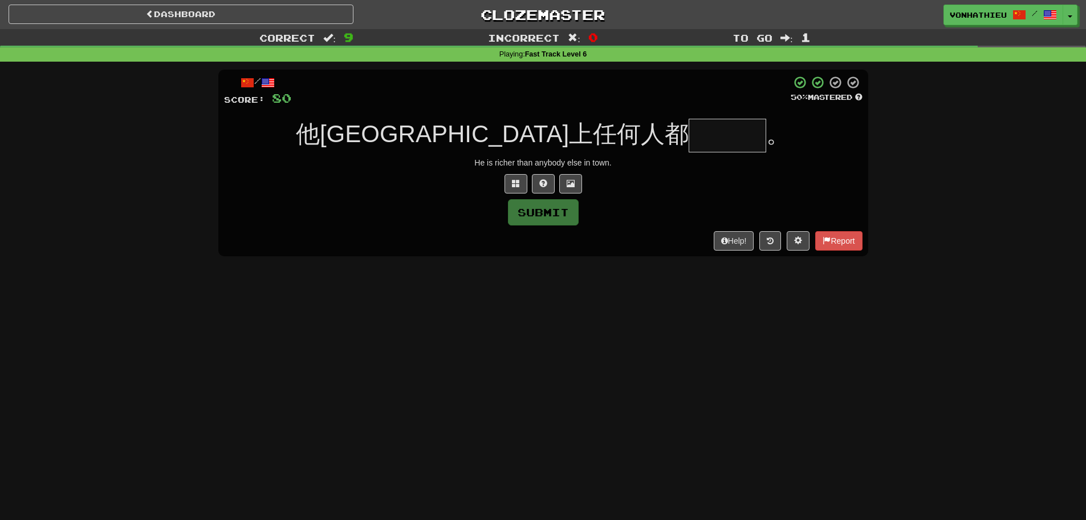
click at [689, 132] on input "text" at bounding box center [728, 136] width 78 height 34
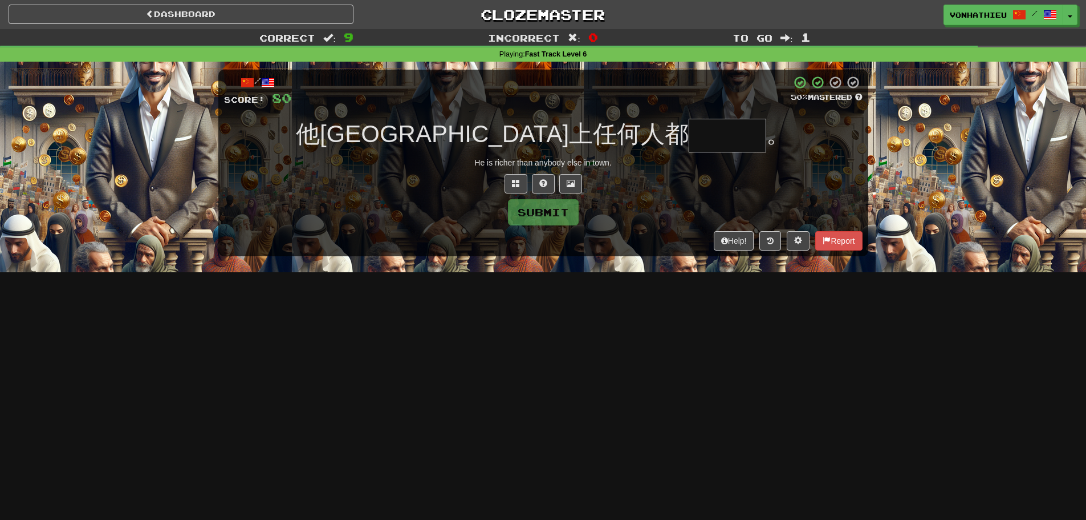
click at [689, 135] on input "text" at bounding box center [728, 136] width 78 height 34
click at [739, 135] on div "他比镇上任何人都 。" at bounding box center [543, 136] width 639 height 34
drag, startPoint x: 682, startPoint y: 135, endPoint x: 662, endPoint y: 140, distance: 21.2
click at [766, 136] on span "。" at bounding box center [778, 133] width 24 height 27
click at [689, 140] on input "text" at bounding box center [728, 136] width 78 height 34
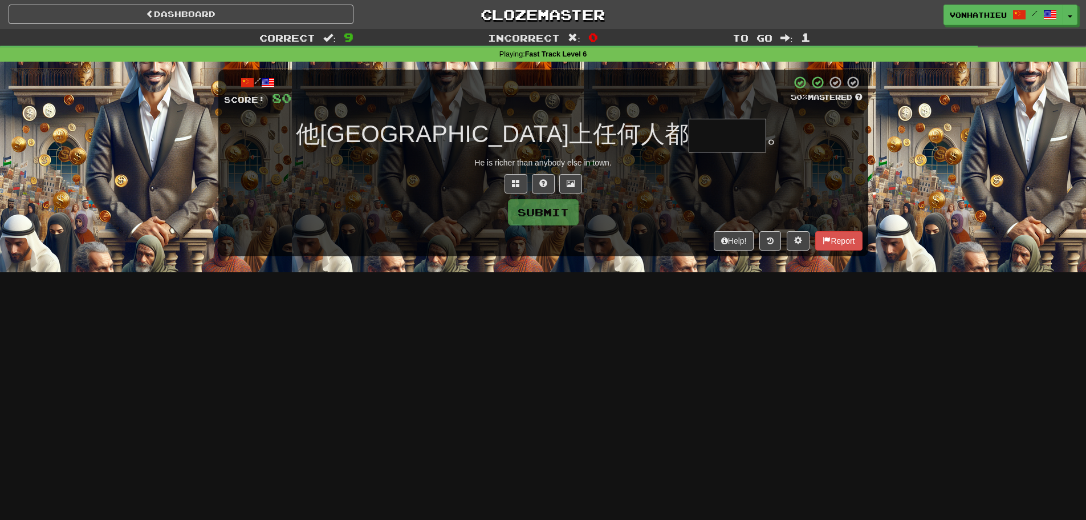
click at [689, 134] on input "text" at bounding box center [728, 136] width 78 height 34
click at [514, 177] on button at bounding box center [516, 183] width 23 height 19
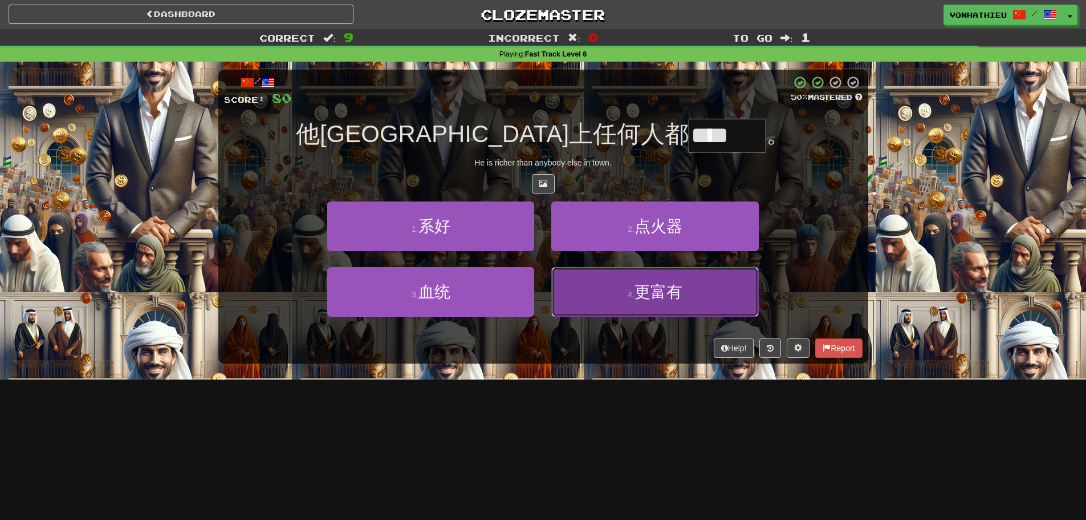
click at [614, 271] on button "4 . 更富有" at bounding box center [654, 292] width 207 height 50
type input "***"
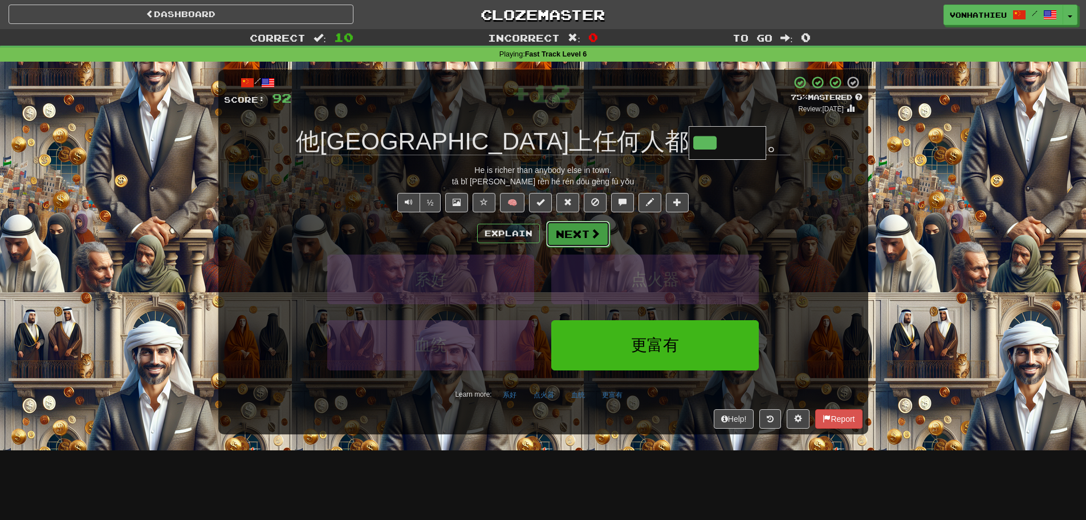
click at [587, 241] on button "Next" at bounding box center [578, 234] width 64 height 26
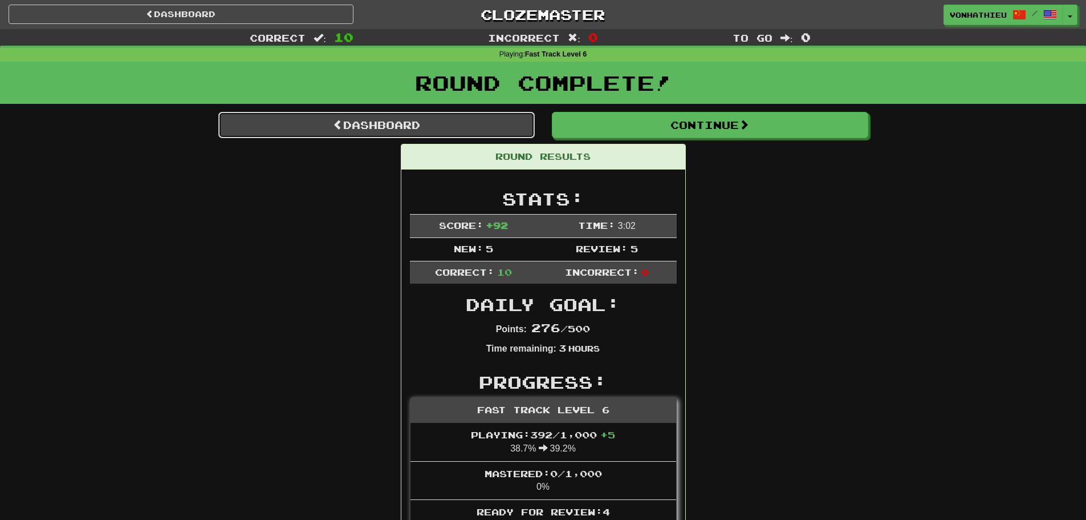
click at [415, 119] on link "Dashboard" at bounding box center [376, 125] width 317 height 26
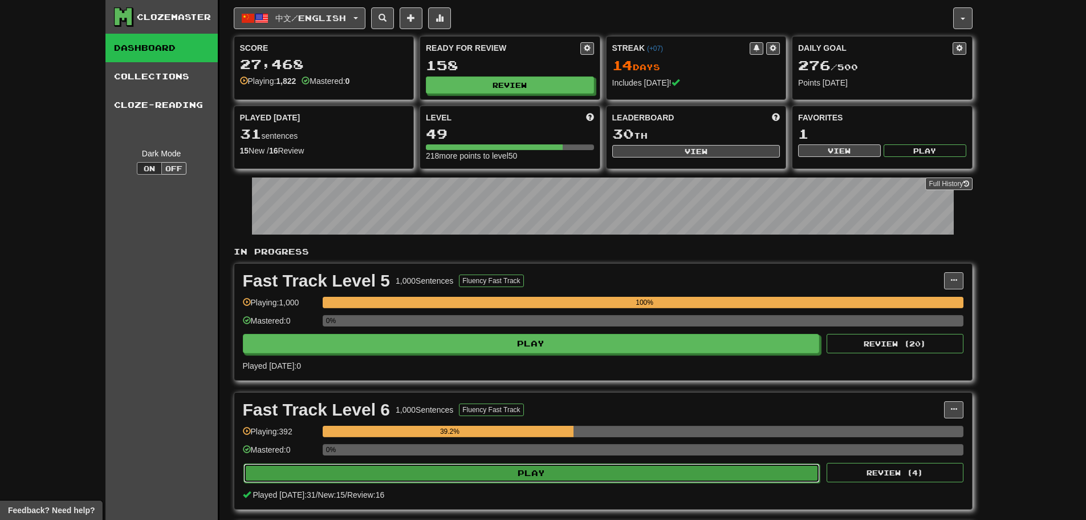
click at [514, 479] on button "Play" at bounding box center [532, 472] width 577 height 19
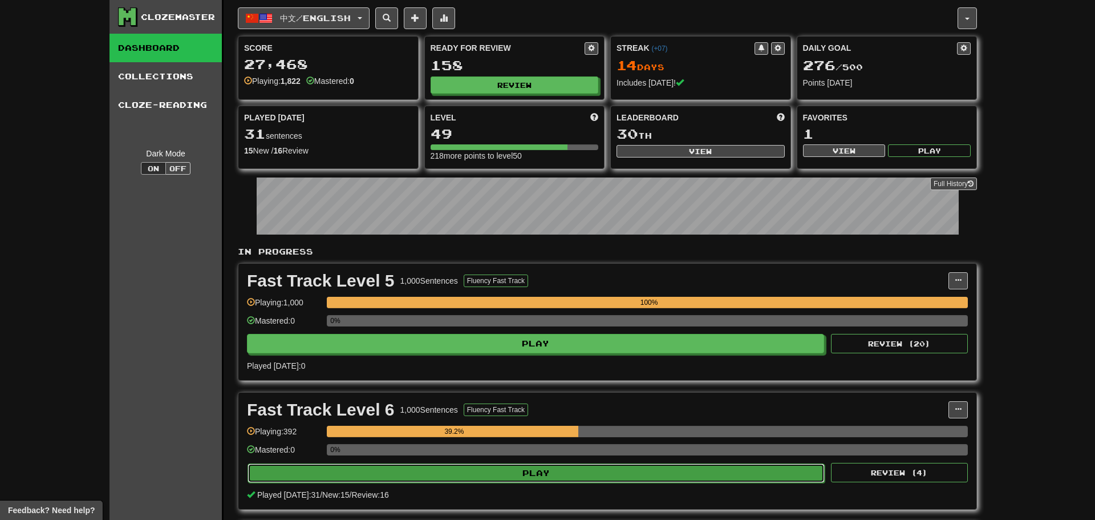
select select "**"
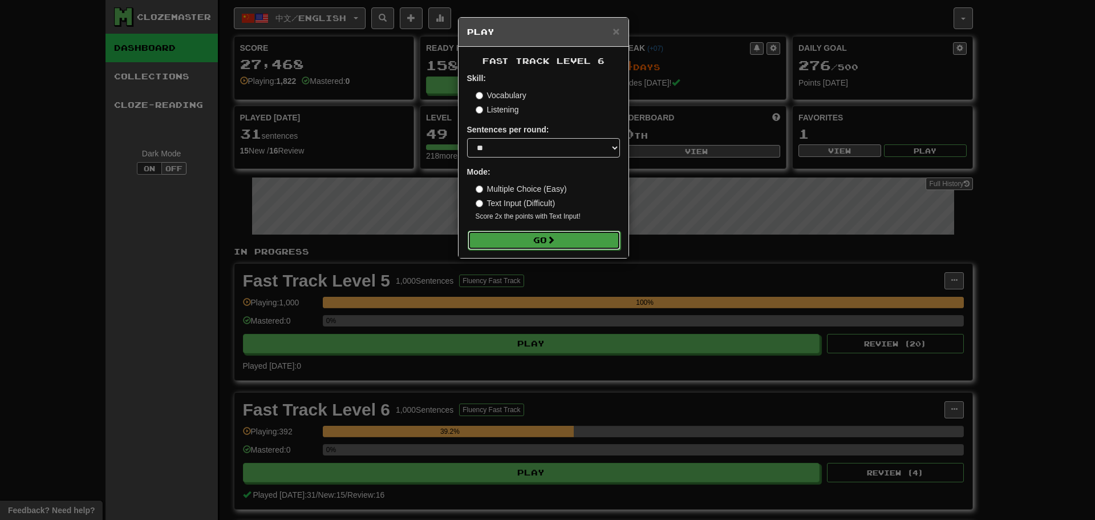
click at [606, 244] on button "Go" at bounding box center [544, 239] width 153 height 19
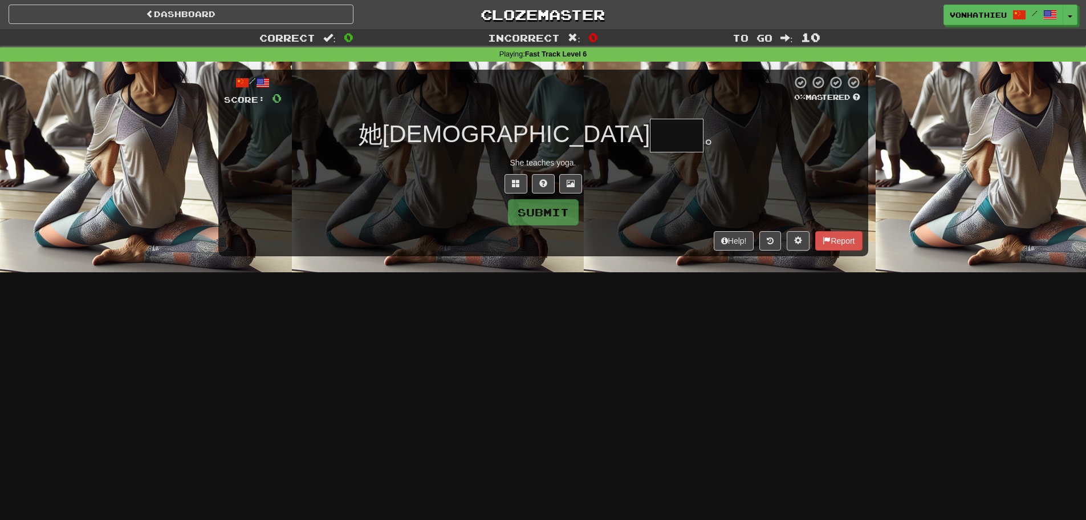
click at [650, 140] on input "text" at bounding box center [677, 136] width 54 height 34
click at [650, 136] on input "text" at bounding box center [677, 136] width 54 height 34
click at [517, 179] on span at bounding box center [516, 183] width 8 height 8
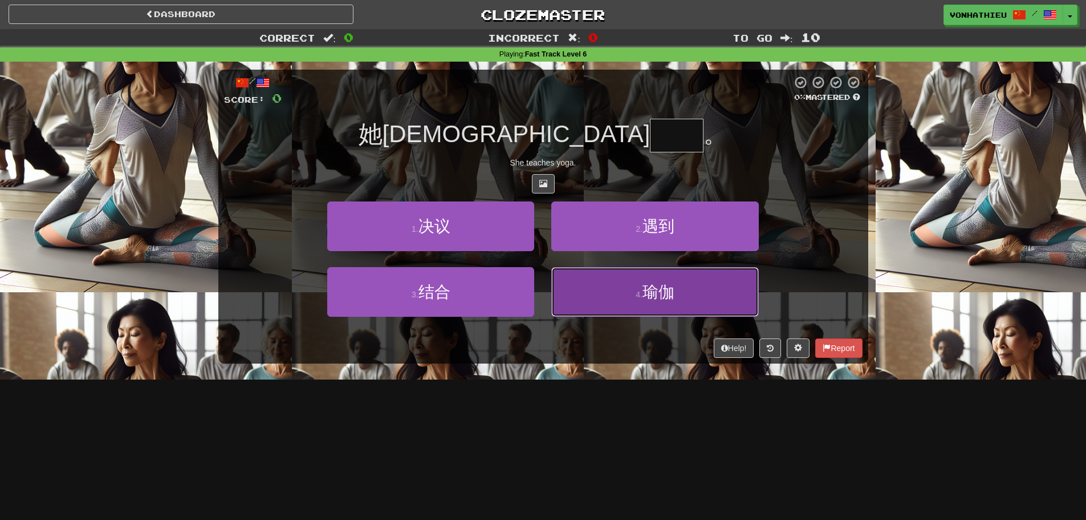
click at [610, 277] on button "4 . 瑜伽" at bounding box center [654, 292] width 207 height 50
type input "**"
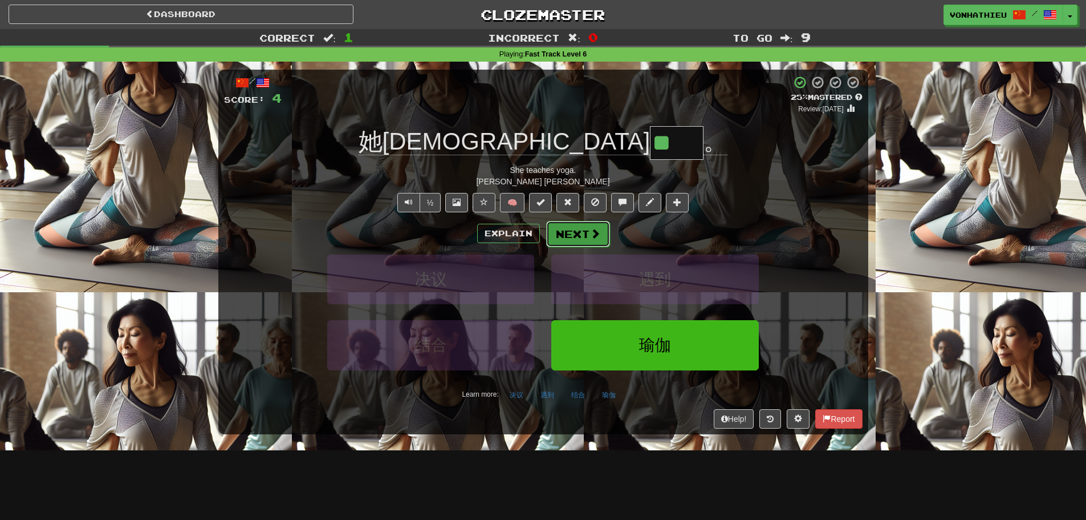
click at [571, 230] on button "Next" at bounding box center [578, 234] width 64 height 26
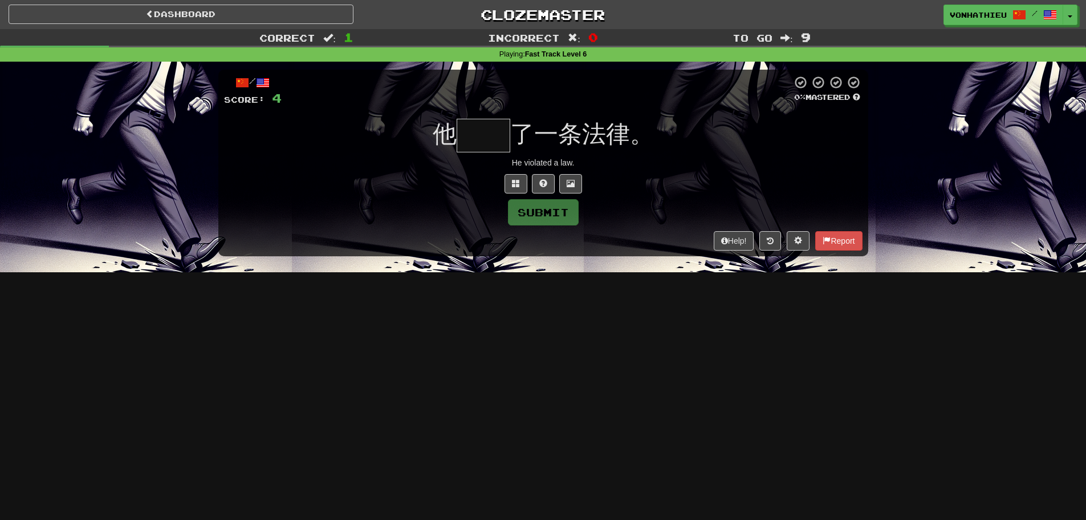
click at [476, 137] on input "text" at bounding box center [484, 136] width 54 height 34
click at [513, 184] on span at bounding box center [516, 183] width 8 height 8
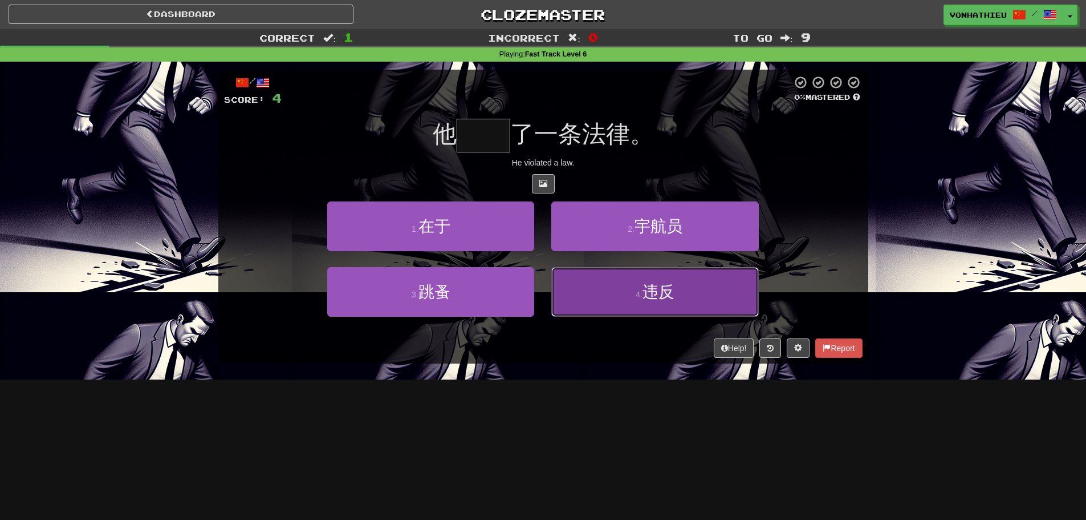
click at [698, 301] on button "4 . 违反" at bounding box center [654, 292] width 207 height 50
type input "**"
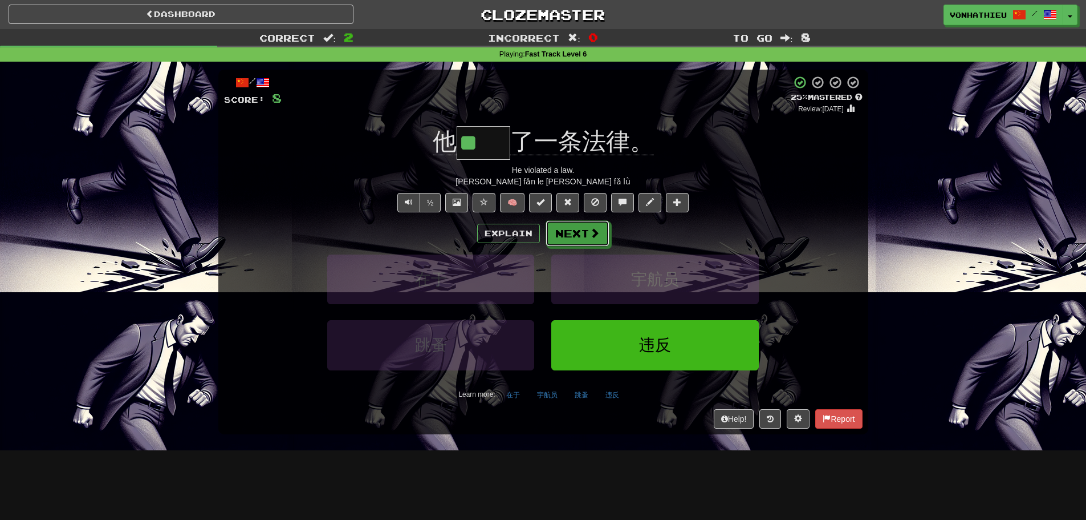
click at [596, 234] on span at bounding box center [595, 233] width 10 height 10
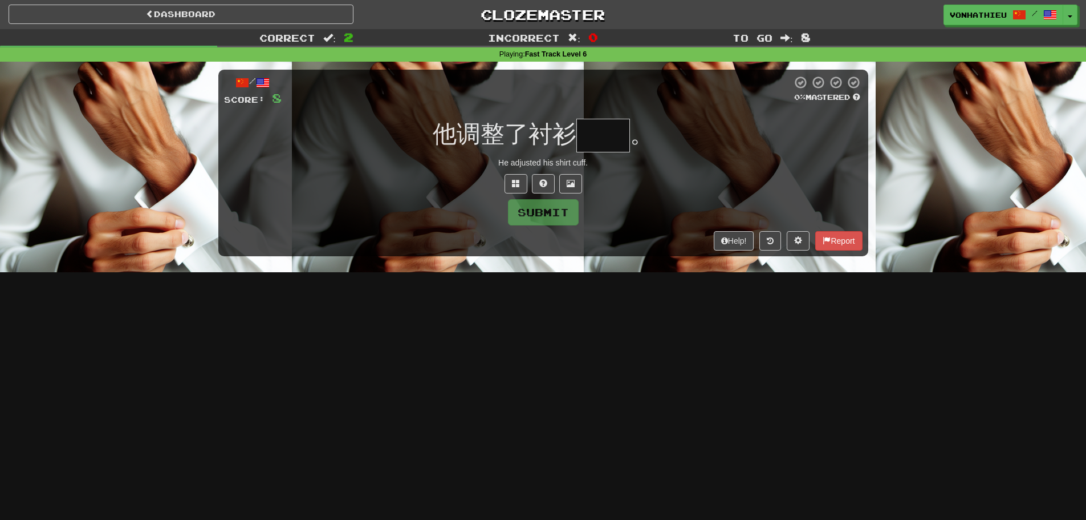
click at [611, 137] on input "text" at bounding box center [604, 136] width 54 height 34
click at [607, 132] on input "text" at bounding box center [604, 136] width 54 height 34
click at [602, 138] on input "text" at bounding box center [604, 136] width 54 height 34
click at [512, 181] on span at bounding box center [516, 183] width 8 height 8
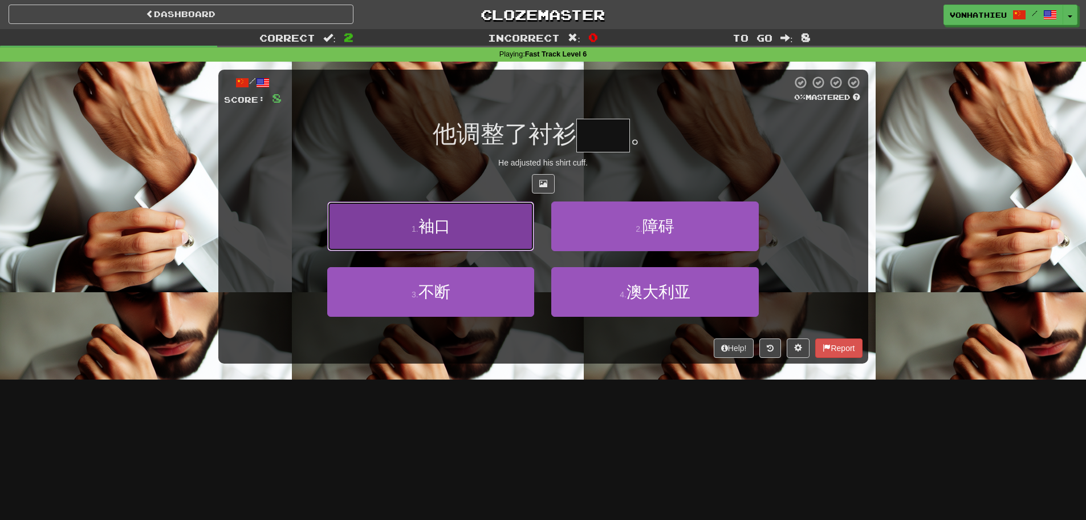
click at [501, 228] on button "1 . 袖口" at bounding box center [430, 226] width 207 height 50
type input "**"
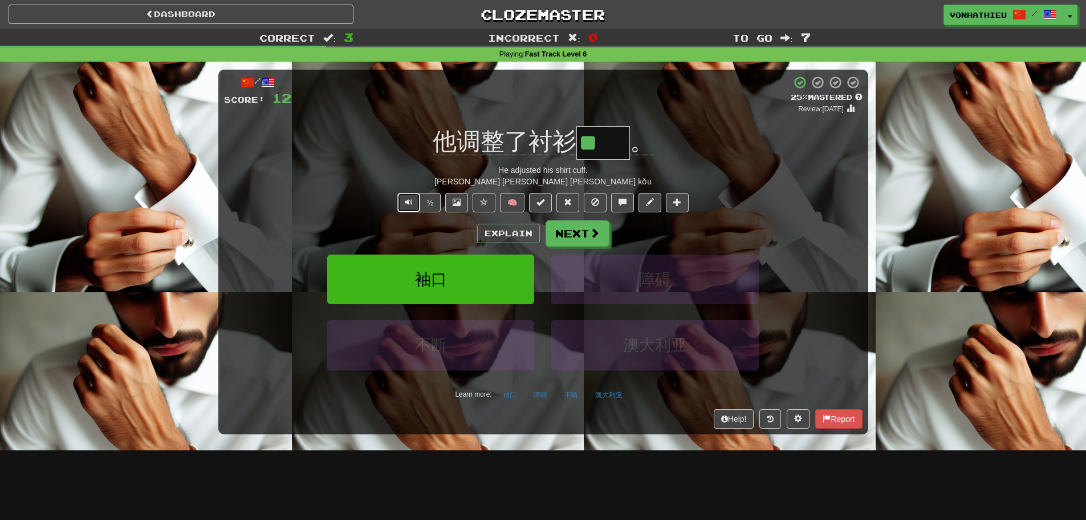
click at [401, 201] on button "Text-to-speech controls" at bounding box center [408, 202] width 23 height 19
click at [502, 236] on button "Explain" at bounding box center [508, 233] width 63 height 19
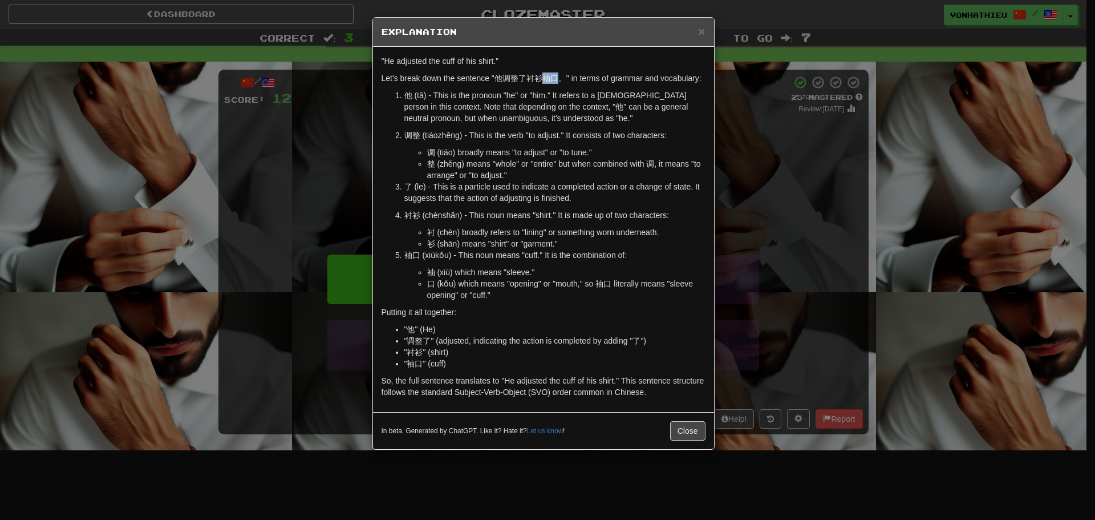
drag, startPoint x: 545, startPoint y: 76, endPoint x: 557, endPoint y: 77, distance: 12.6
click at [557, 77] on p "Let's break down the sentence "他调整了衬衫袖口。" in terms of grammar and vocabulary:" at bounding box center [544, 77] width 324 height 11
click at [574, 93] on body "Dashboard Clozemaster vonhathieu / Toggle Dropdown Dashboard Leaderboard Activi…" at bounding box center [547, 462] width 1095 height 924
click at [562, 116] on p "他 (tā) - This is the pronoun "he" or "him." It refers to a male person in this …" at bounding box center [554, 107] width 301 height 34
click at [327, 186] on div "× Explanation "He adjusted the cuff of his shirt." Let's break down the sentenc…" at bounding box center [547, 260] width 1095 height 520
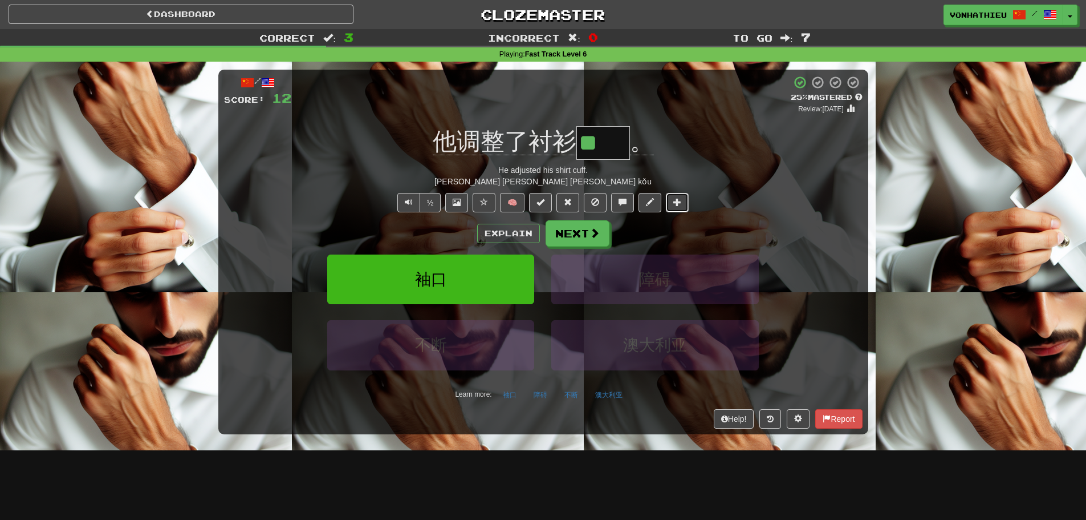
click at [673, 205] on button at bounding box center [677, 202] width 23 height 19
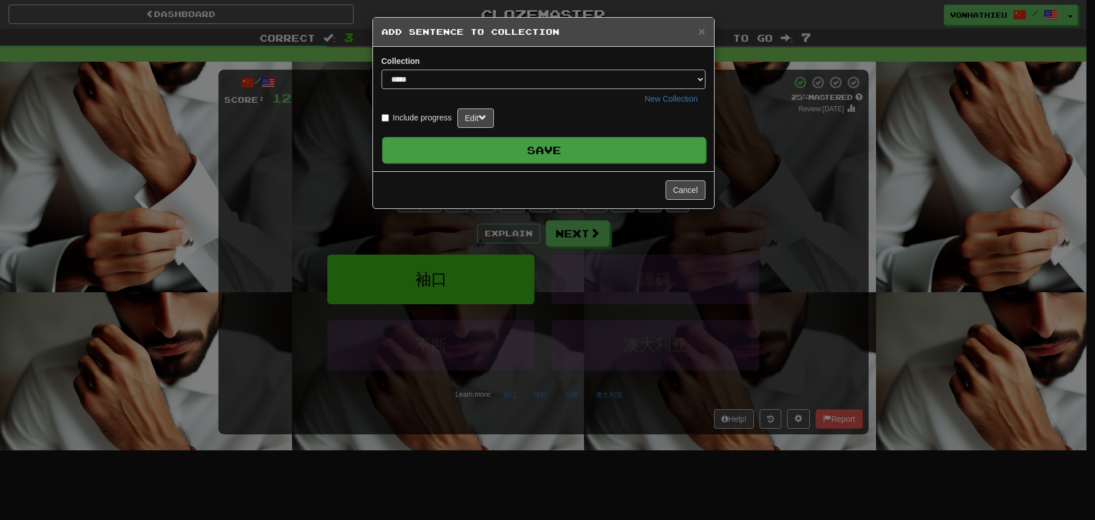
click at [621, 147] on button "Save" at bounding box center [544, 150] width 324 height 26
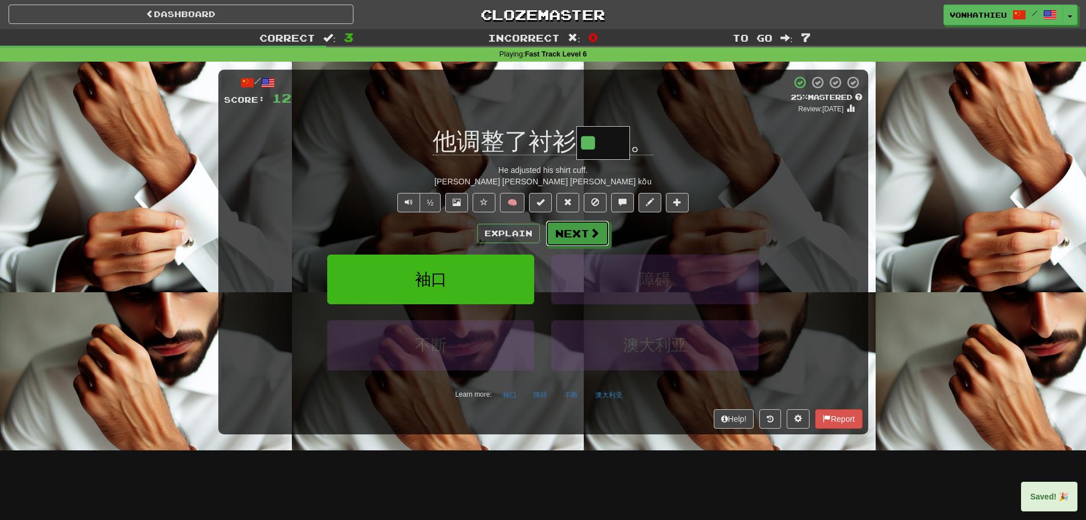
click at [572, 236] on button "Next" at bounding box center [578, 233] width 64 height 26
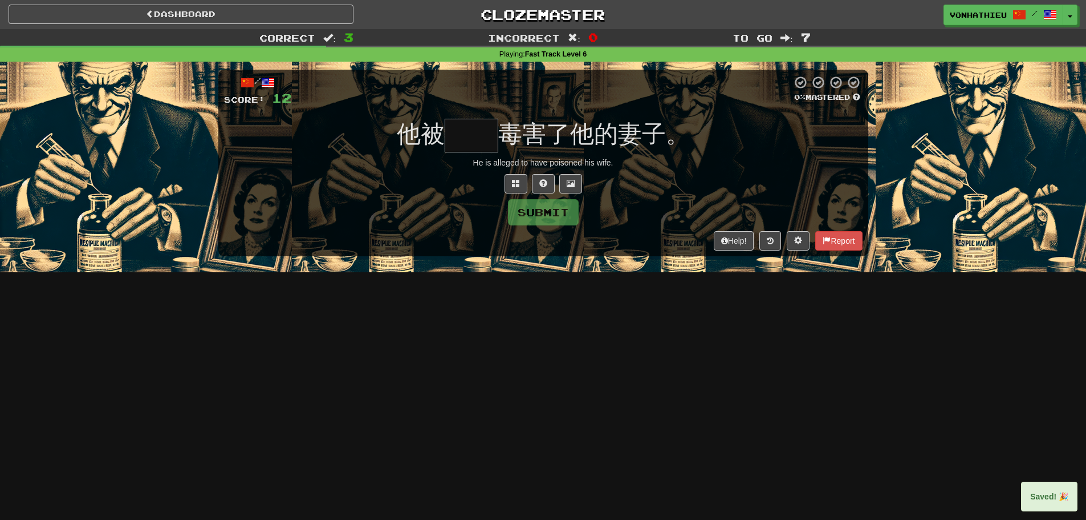
click at [472, 135] on input "text" at bounding box center [472, 136] width 54 height 34
click at [512, 183] on span at bounding box center [516, 183] width 8 height 8
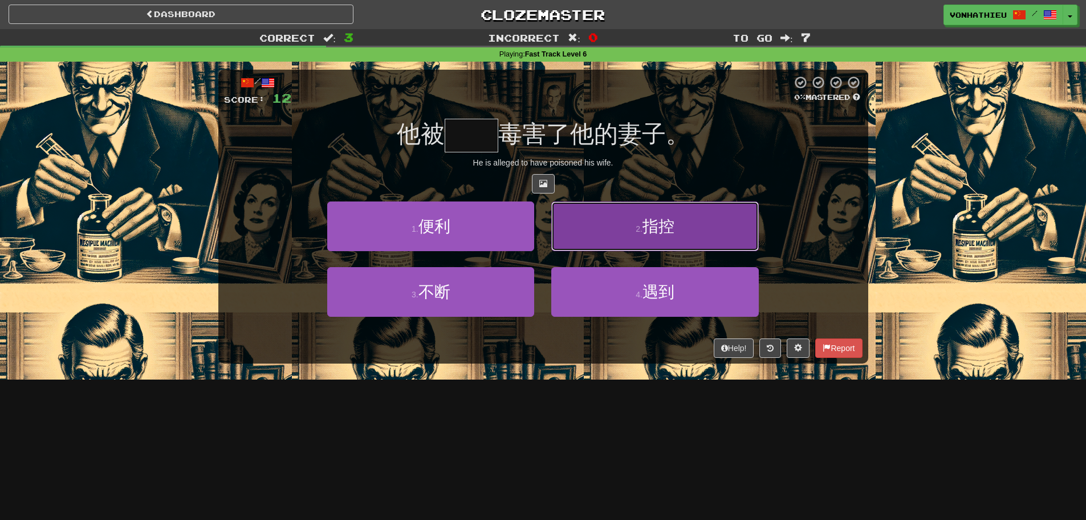
click at [618, 224] on button "2 . 指控" at bounding box center [654, 226] width 207 height 50
type input "**"
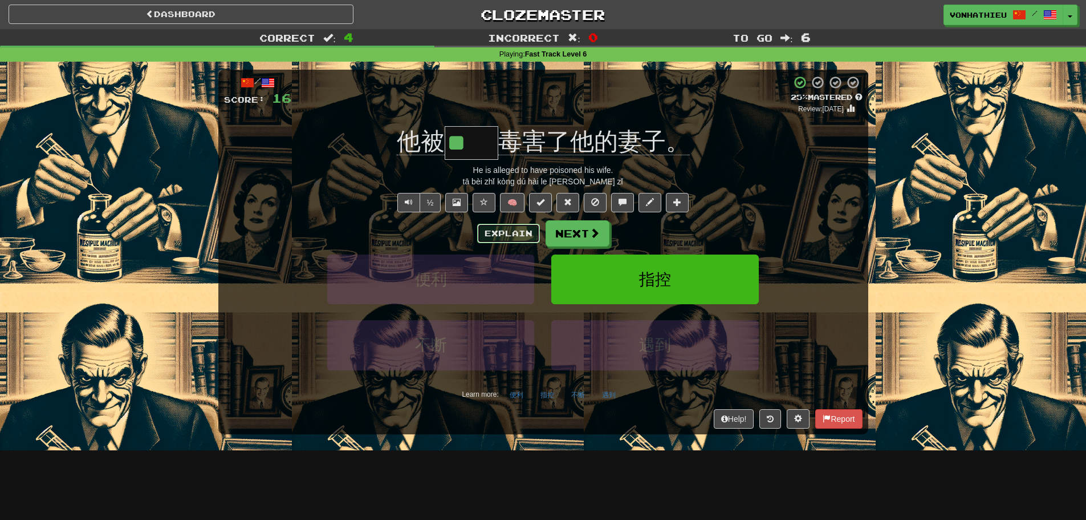
click at [510, 232] on button "Explain" at bounding box center [508, 233] width 63 height 19
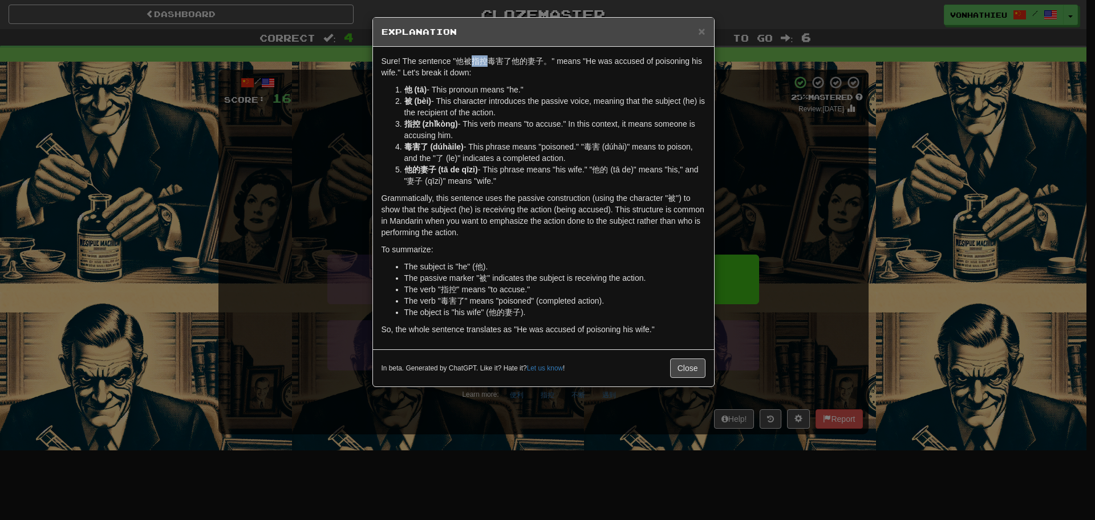
drag, startPoint x: 474, startPoint y: 61, endPoint x: 485, endPoint y: 62, distance: 11.4
click at [485, 62] on p "Sure! The sentence "他被指控毒害了他的妻子。" means "He was accused of poisoning his wife."…" at bounding box center [544, 66] width 324 height 23
click at [497, 72] on body "Dashboard Clozemaster vonhathieu / Toggle Dropdown Dashboard Leaderboard Activi…" at bounding box center [547, 462] width 1095 height 924
drag, startPoint x: 491, startPoint y: 73, endPoint x: 460, endPoint y: 98, distance: 40.2
click at [490, 73] on p "Sure! The sentence "他被指控毒害了他的妻子。" means "He was accused of poisoning his wife."…" at bounding box center [544, 66] width 324 height 23
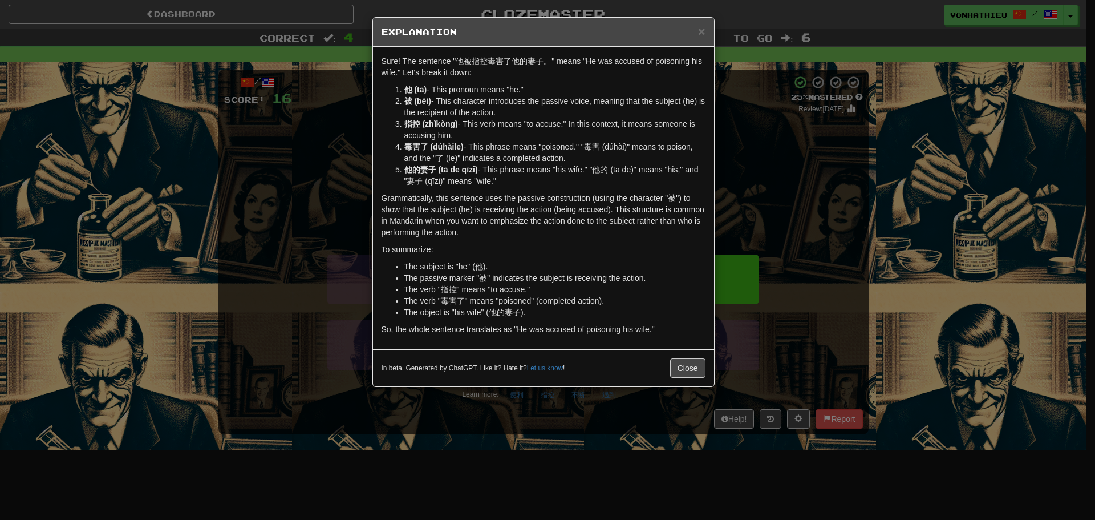
click at [262, 240] on div "× Explanation Sure! The sentence "他被指控毒害了他的妻子。" means "He was accused of poison…" at bounding box center [547, 260] width 1095 height 520
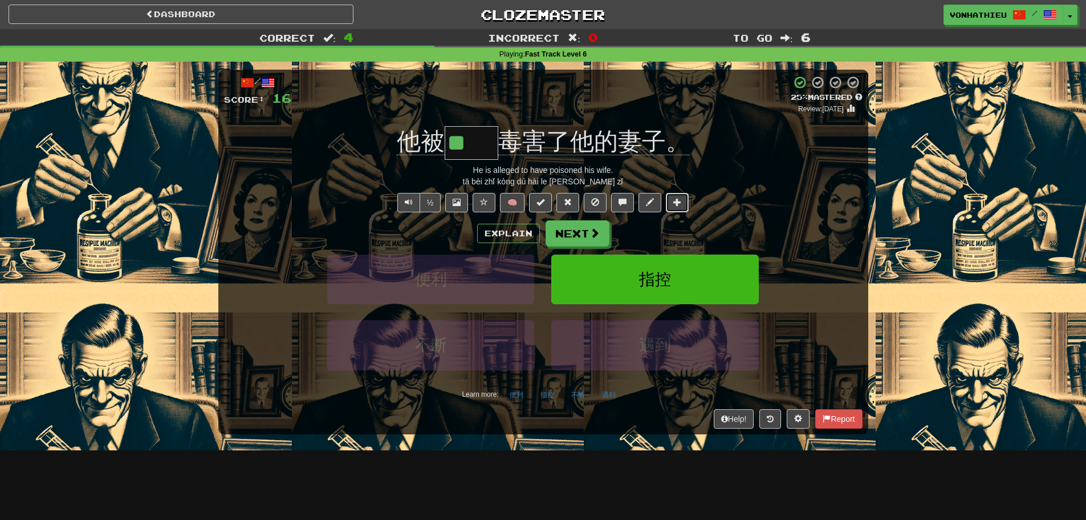
click at [681, 208] on button at bounding box center [677, 202] width 23 height 19
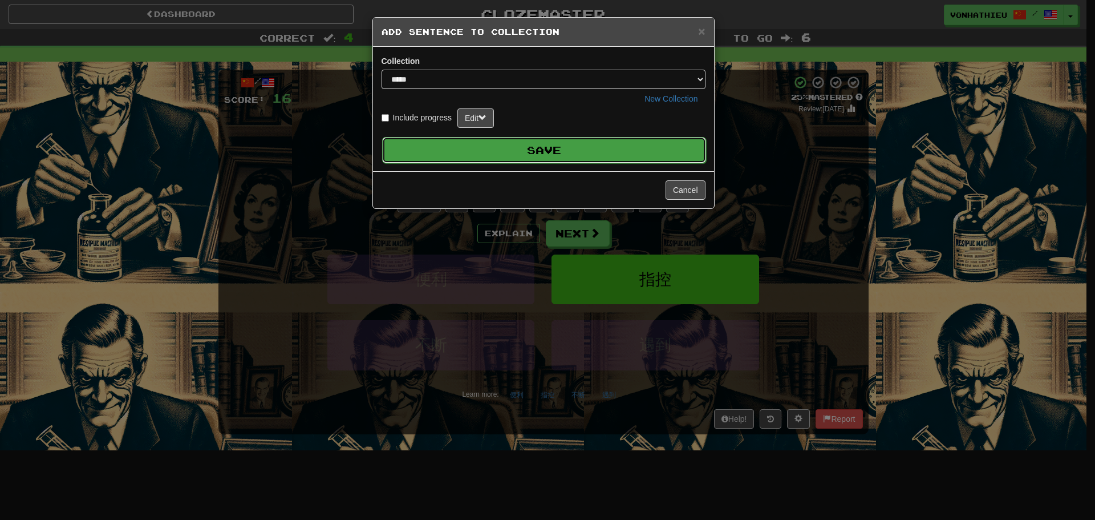
click at [561, 150] on button "Save" at bounding box center [544, 150] width 324 height 26
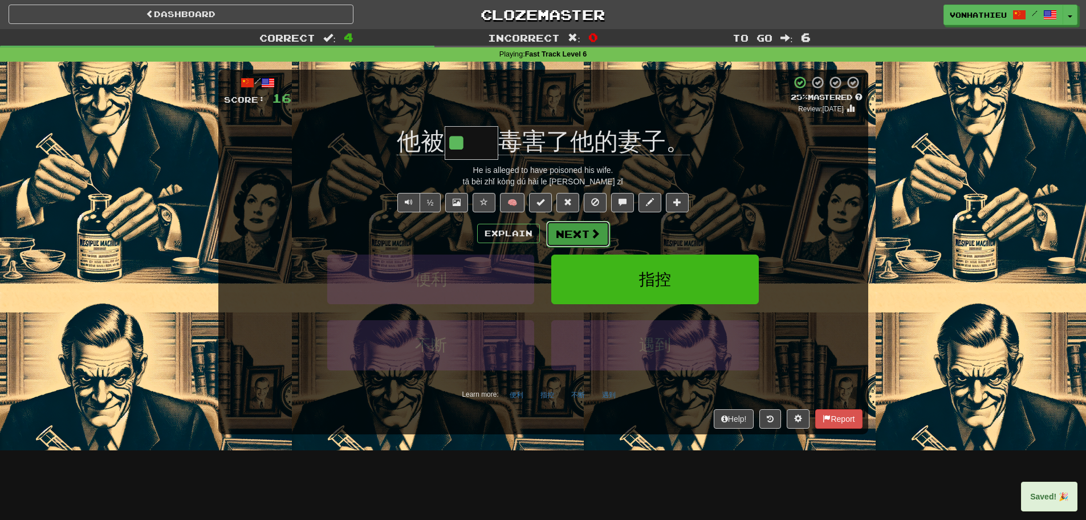
click at [595, 233] on span at bounding box center [595, 233] width 10 height 10
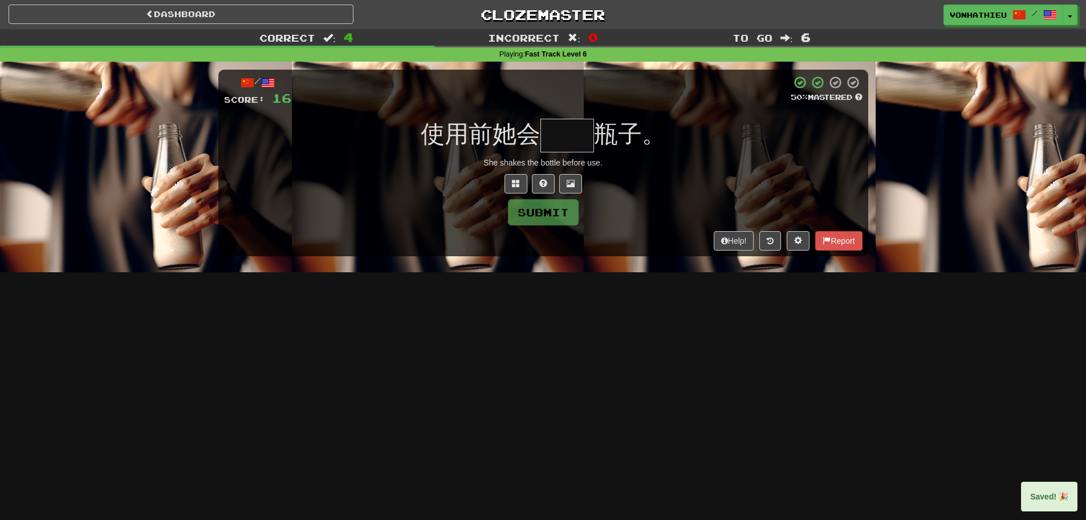
click at [569, 137] on input "text" at bounding box center [568, 136] width 54 height 34
click at [572, 138] on input "text" at bounding box center [568, 136] width 54 height 34
click at [518, 191] on button at bounding box center [516, 183] width 23 height 19
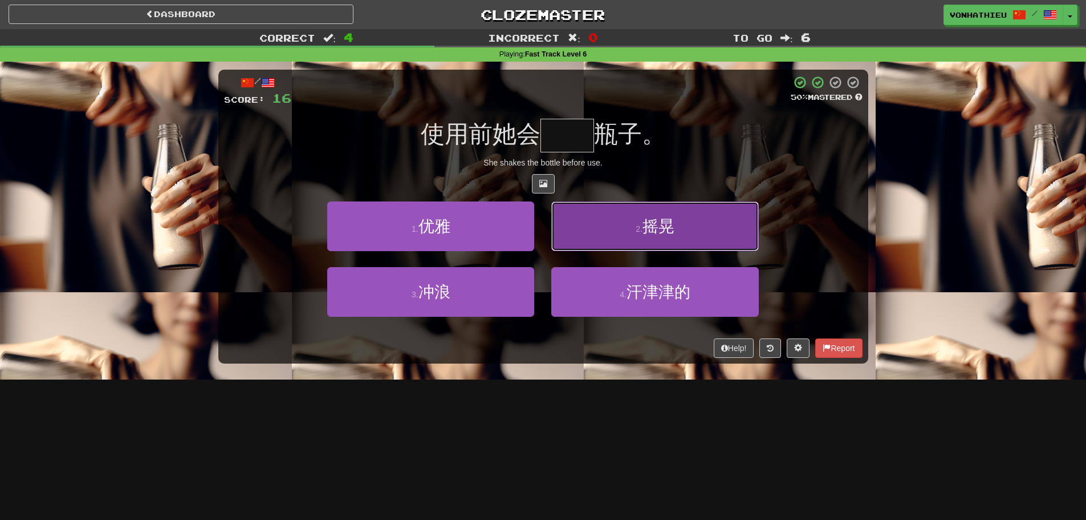
click at [602, 249] on button "2 . 摇晃" at bounding box center [654, 226] width 207 height 50
type input "**"
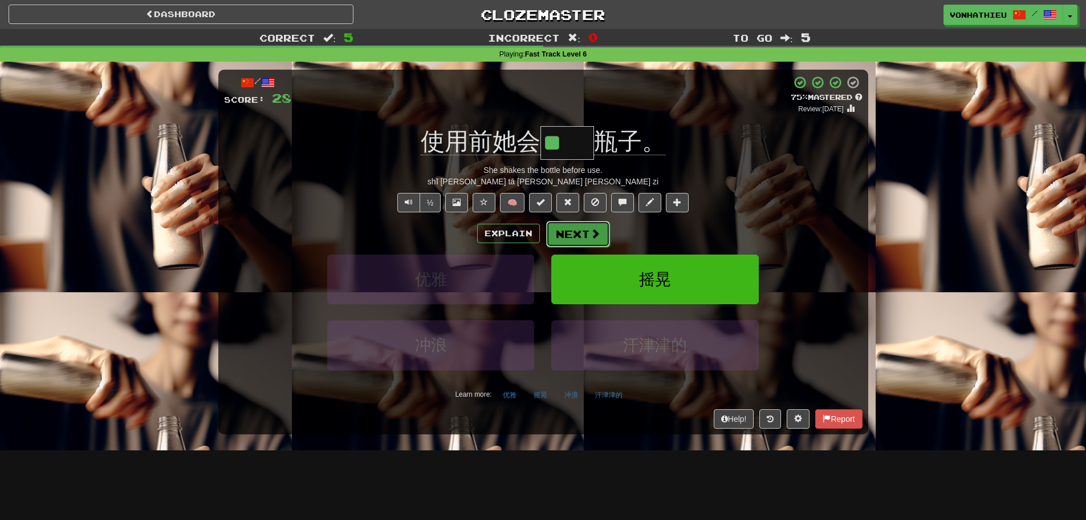
click at [590, 236] on span at bounding box center [595, 233] width 10 height 10
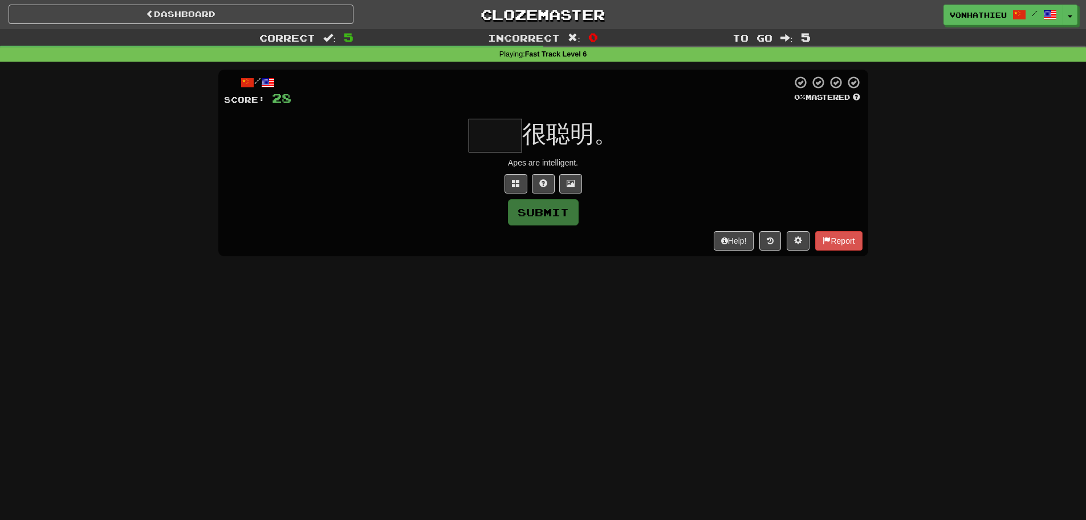
click at [489, 137] on input "text" at bounding box center [496, 136] width 54 height 34
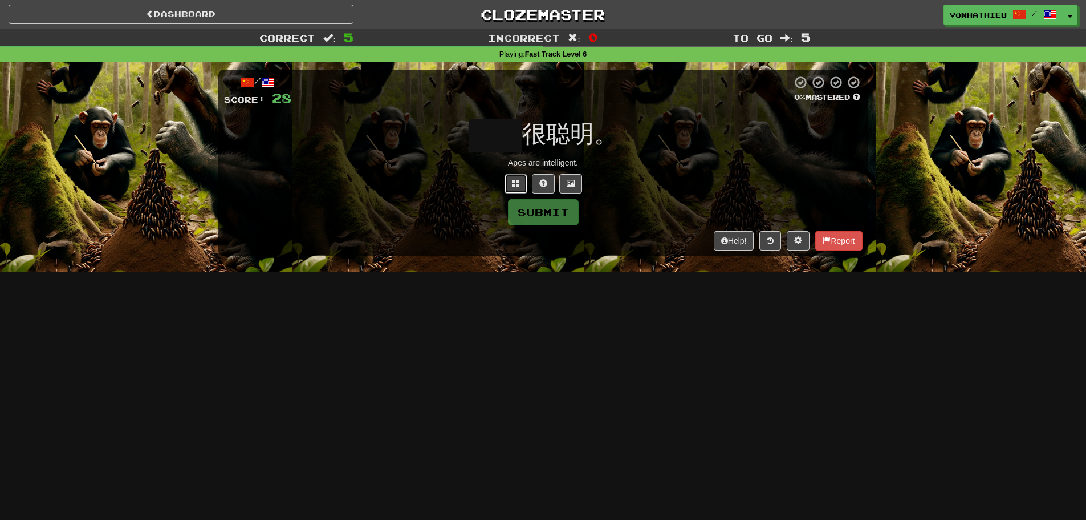
click at [508, 181] on button at bounding box center [516, 183] width 23 height 19
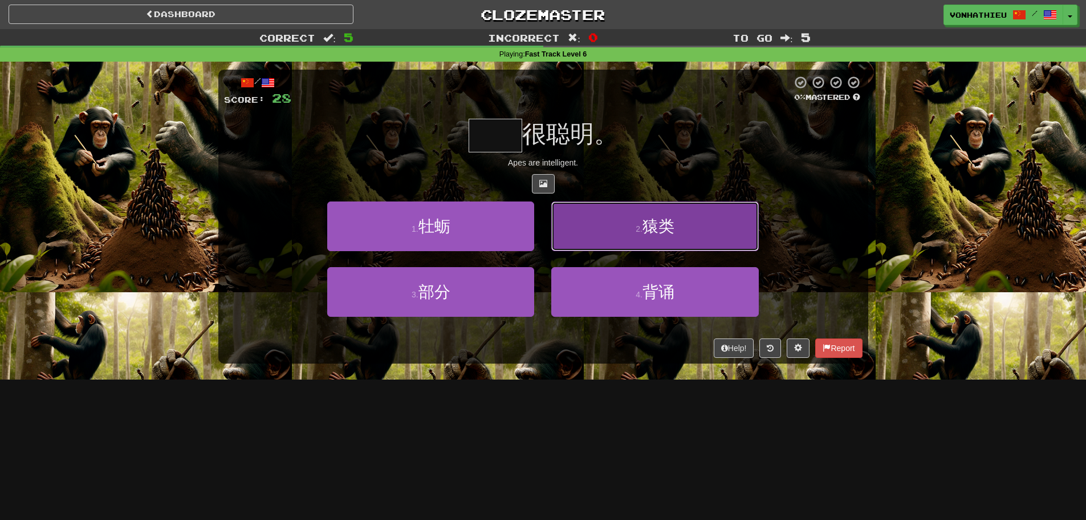
click at [635, 240] on button "2 . 猿类" at bounding box center [654, 226] width 207 height 50
type input "**"
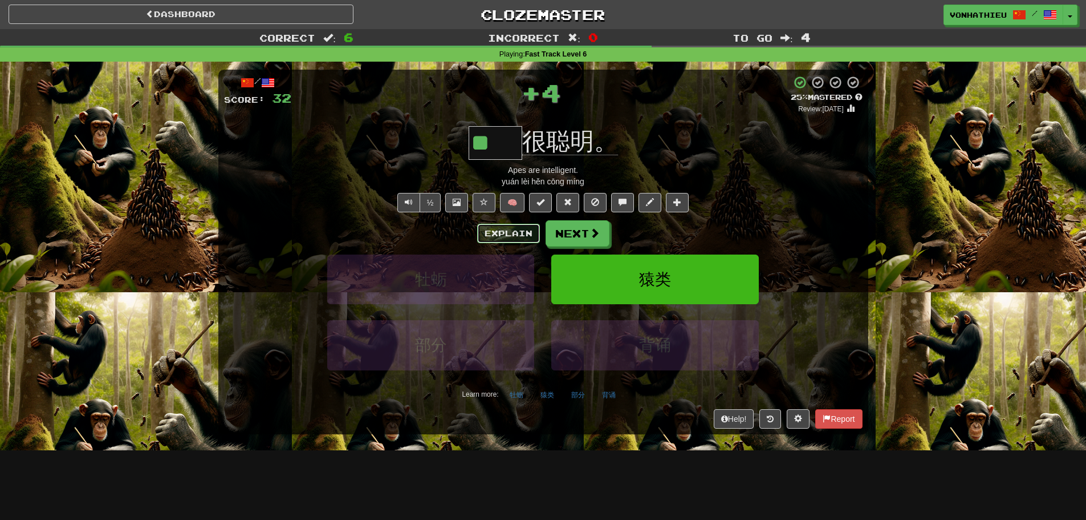
click at [504, 228] on button "Explain" at bounding box center [508, 233] width 63 height 19
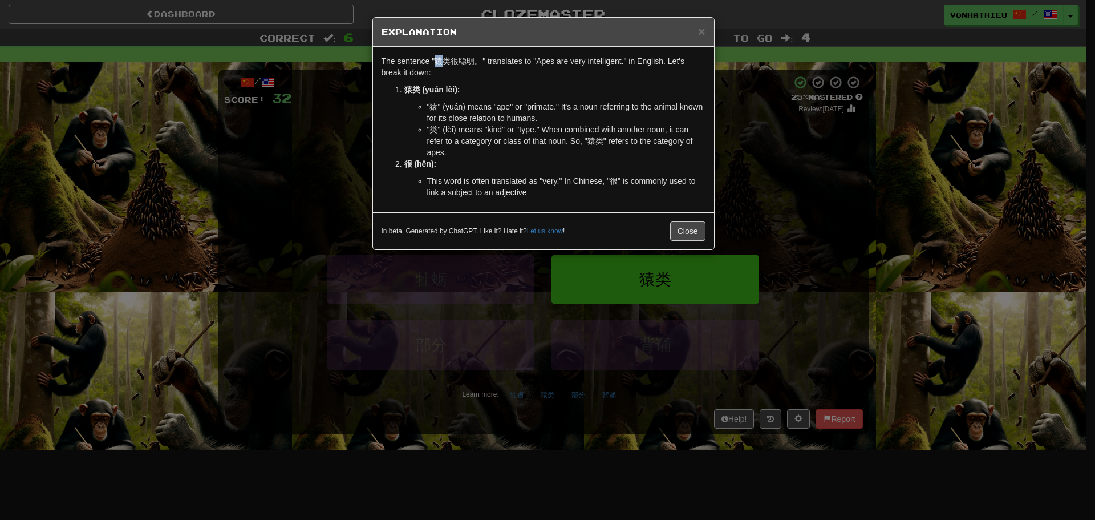
drag, startPoint x: 435, startPoint y: 63, endPoint x: 441, endPoint y: 63, distance: 6.3
click at [441, 63] on p "The sentence "猿类很聪明。" translates to "Apes are very intelligent." in English. Le…" at bounding box center [544, 66] width 324 height 23
click at [461, 76] on body "Dashboard Clozemaster vonhathieu / Toggle Dropdown Dashboard Leaderboard Activi…" at bounding box center [547, 462] width 1095 height 924
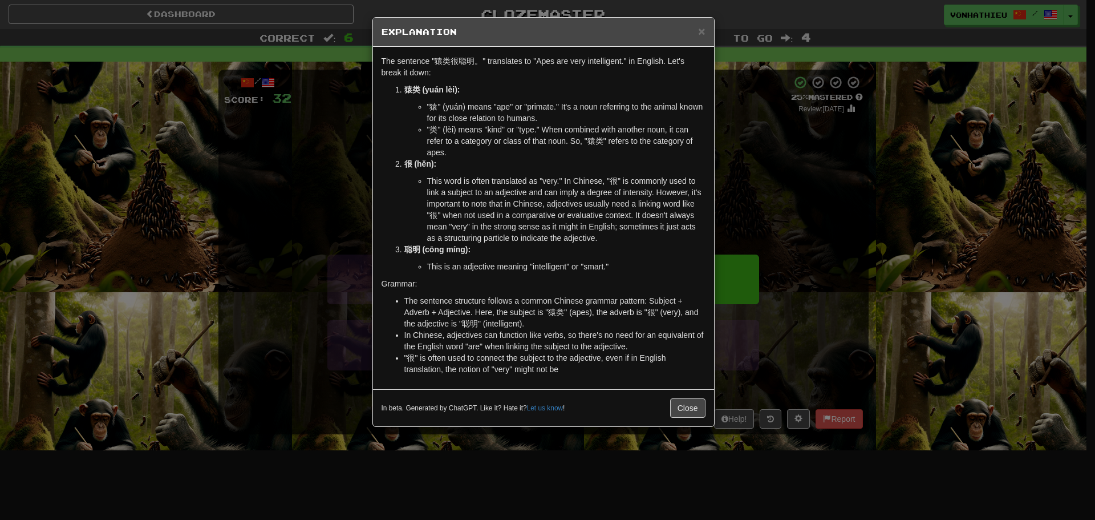
click at [686, 94] on p "猿类 (yuán lèi):" at bounding box center [554, 89] width 301 height 11
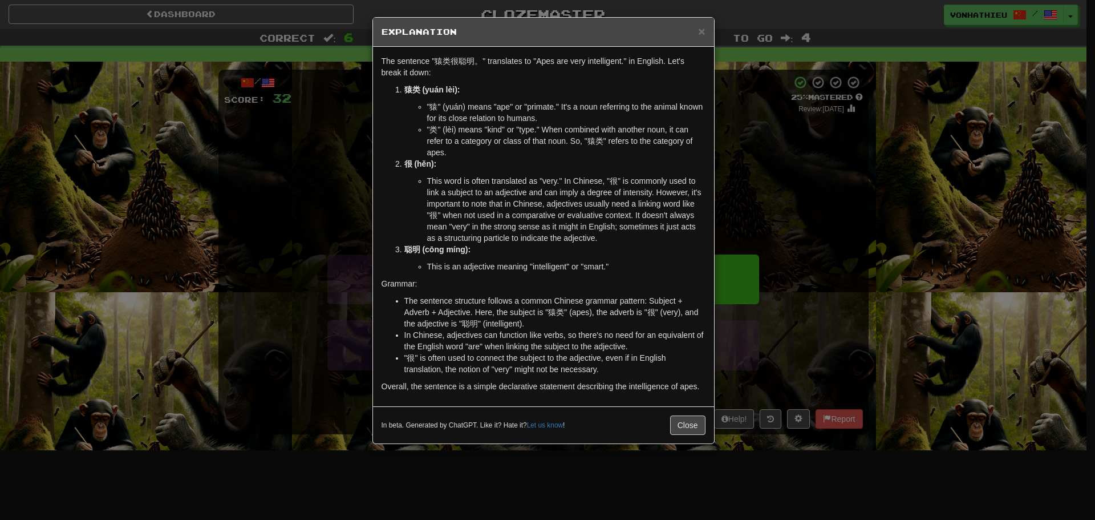
click at [735, 140] on div "× Explanation The sentence "猿类很聪明。" translates to "Apes are very intelligent." …" at bounding box center [547, 260] width 1095 height 520
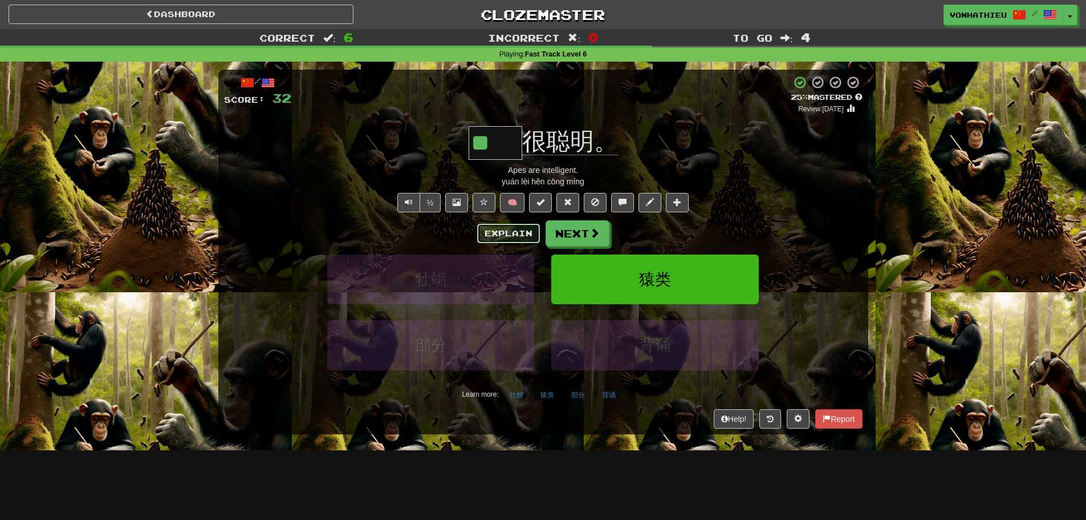
click at [511, 235] on button "Explain" at bounding box center [508, 233] width 63 height 19
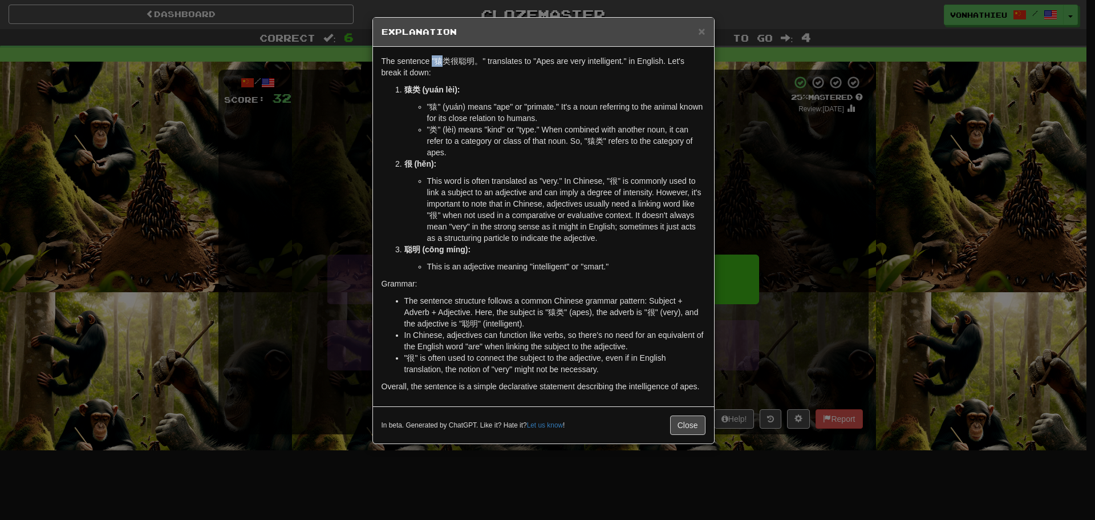
click at [441, 62] on p "The sentence "猿类很聪明。" translates to "Apes are very intelligent." in English. Le…" at bounding box center [544, 66] width 324 height 23
click at [437, 66] on p "The sentence "猿类很聪明。" translates to "Apes are very intelligent." in English. Le…" at bounding box center [544, 66] width 324 height 23
drag, startPoint x: 436, startPoint y: 60, endPoint x: 442, endPoint y: 60, distance: 6.3
click at [442, 60] on p "The sentence "猿类很聪明。" translates to "Apes are very intelligent." in English. Le…" at bounding box center [544, 66] width 324 height 23
click at [460, 78] on body "Dashboard Clozemaster vonhathieu / Toggle Dropdown Dashboard Leaderboard Activi…" at bounding box center [547, 462] width 1095 height 924
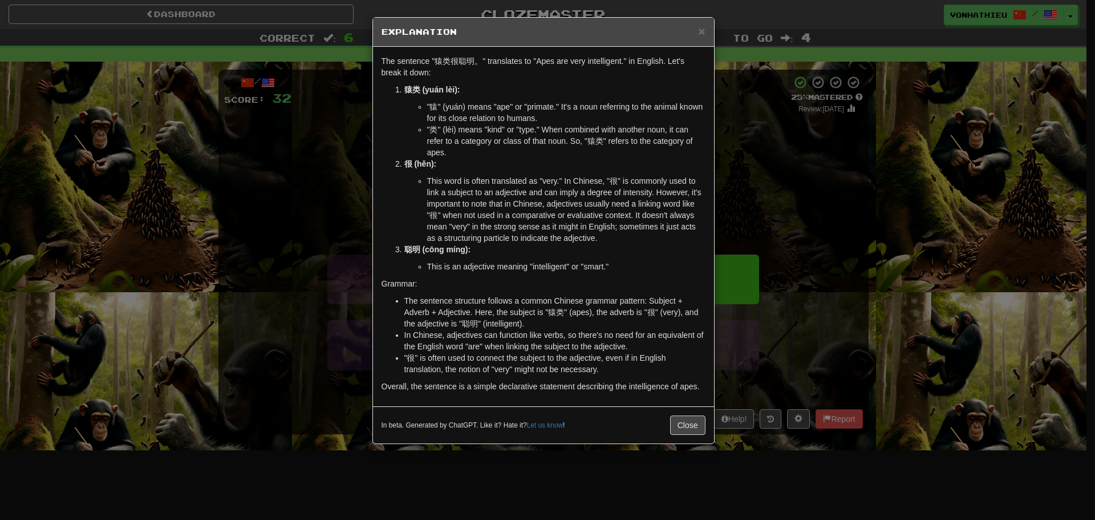
click at [448, 75] on p "The sentence "猿类很聪明。" translates to "Apes are very intelligent." in English. Le…" at bounding box center [544, 66] width 324 height 23
drag, startPoint x: 438, startPoint y: 56, endPoint x: 449, endPoint y: 58, distance: 11.5
click at [449, 58] on p "The sentence "猿类很聪明。" translates to "Apes are very intelligent." in English. Le…" at bounding box center [544, 66] width 324 height 23
click at [466, 74] on body "Dashboard Clozemaster vonhathieu / Toggle Dropdown Dashboard Leaderboard Activi…" at bounding box center [547, 462] width 1095 height 924
click at [449, 75] on p "The sentence "猿类很聪明。" translates to "Apes are very intelligent." in English. Le…" at bounding box center [544, 66] width 324 height 23
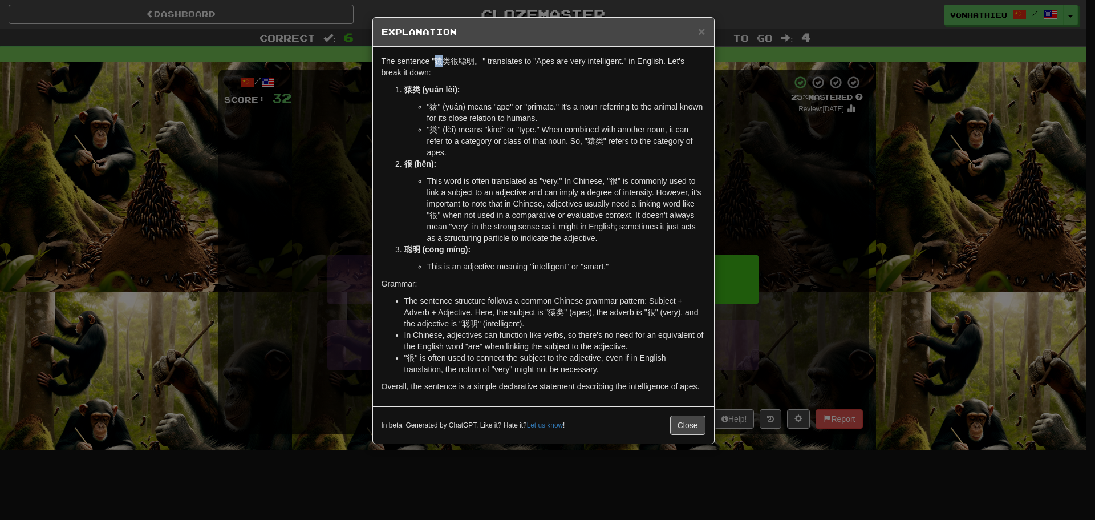
click at [443, 64] on p "The sentence "猿类很聪明。" translates to "Apes are very intelligent." in English. Le…" at bounding box center [544, 66] width 324 height 23
click at [462, 73] on body "Dashboard Clozemaster vonhathieu / Toggle Dropdown Dashboard Leaderboard Activi…" at bounding box center [547, 462] width 1095 height 924
click at [450, 75] on p "The sentence "猿类很聪明。" translates to "Apes are very intelligent." in English. Le…" at bounding box center [544, 66] width 324 height 23
click at [801, 156] on div "× Explanation The sentence "猿类很聪明。" translates to "Apes are very intelligent." …" at bounding box center [547, 260] width 1095 height 520
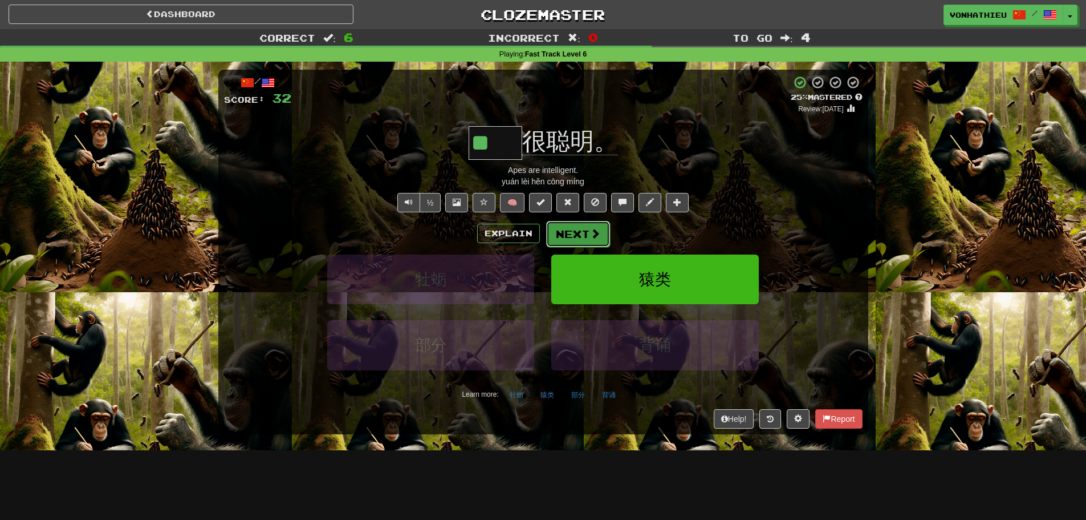
click at [574, 233] on button "Next" at bounding box center [578, 234] width 64 height 26
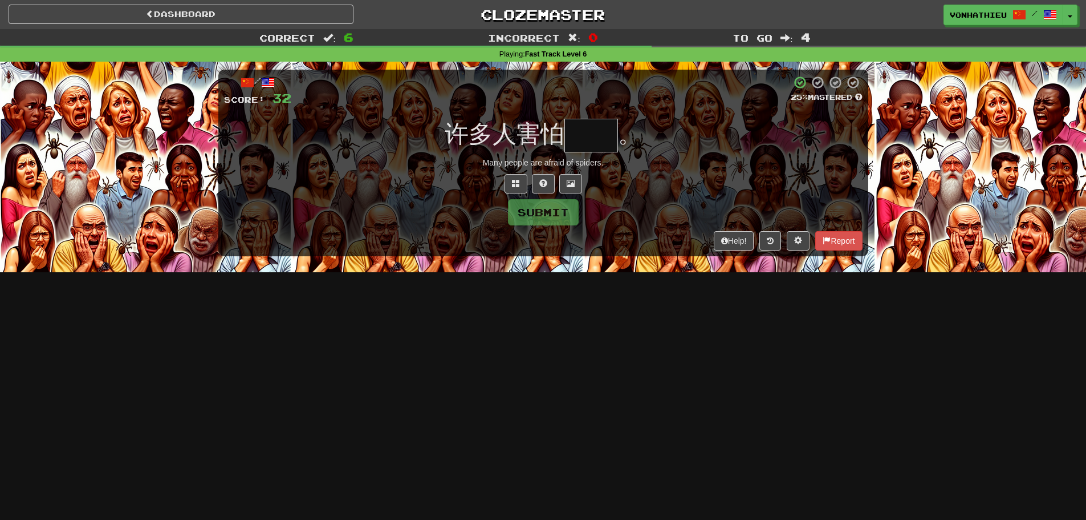
click at [604, 147] on input "text" at bounding box center [592, 136] width 54 height 34
click at [601, 147] on input "text" at bounding box center [592, 136] width 54 height 34
click at [587, 135] on input "text" at bounding box center [592, 136] width 54 height 34
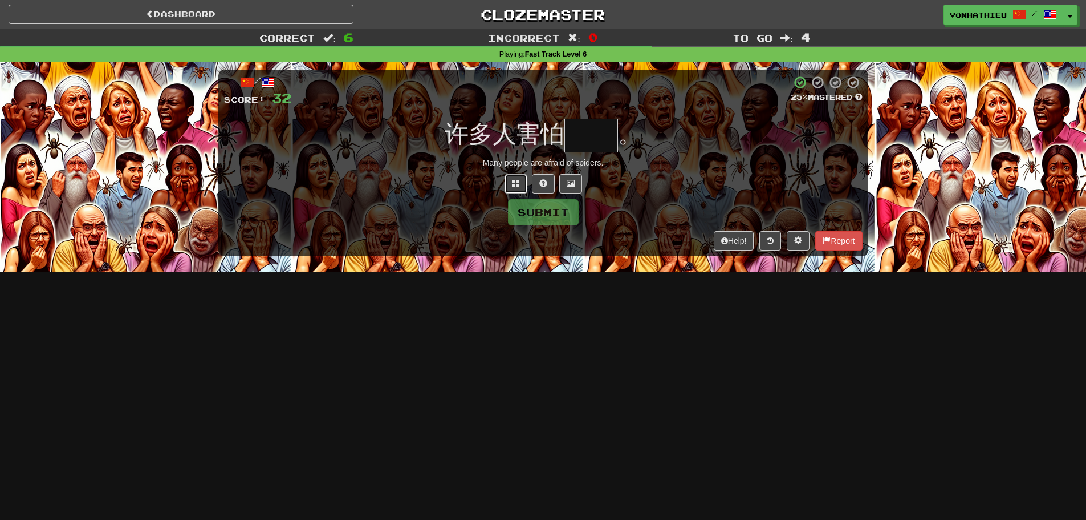
click at [510, 192] on button at bounding box center [516, 183] width 23 height 19
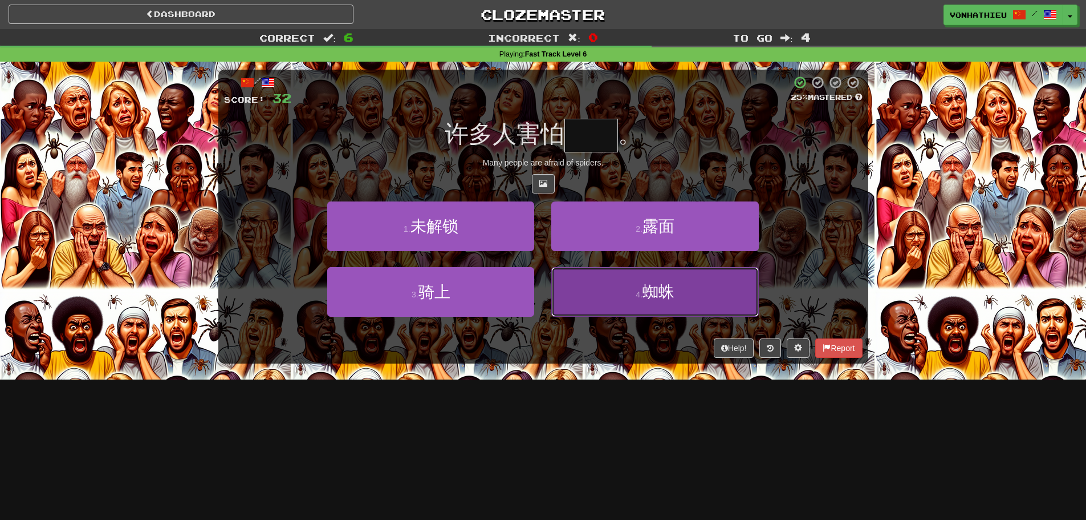
click at [644, 277] on button "4 . 蜘蛛" at bounding box center [654, 292] width 207 height 50
type input "**"
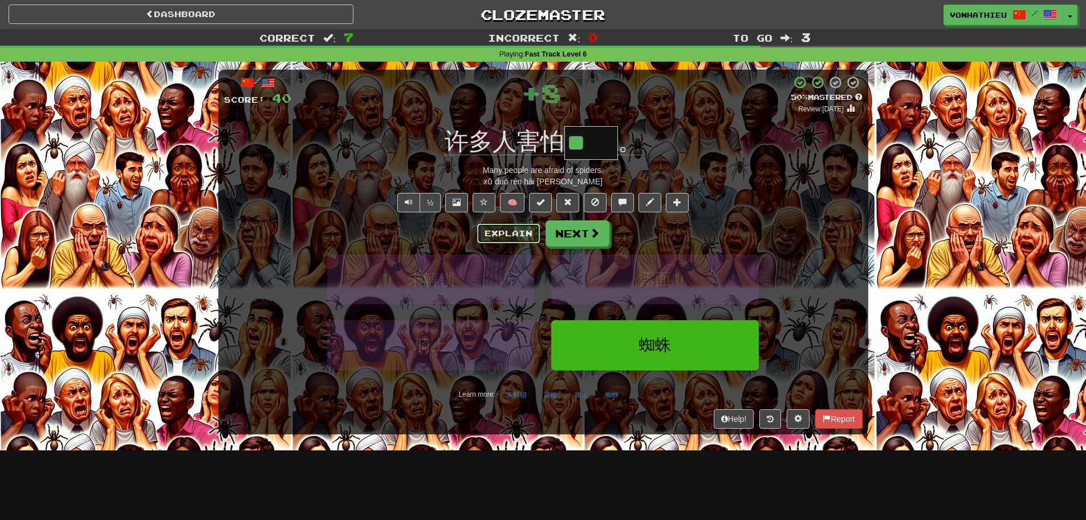
click at [497, 236] on button "Explain" at bounding box center [508, 233] width 63 height 19
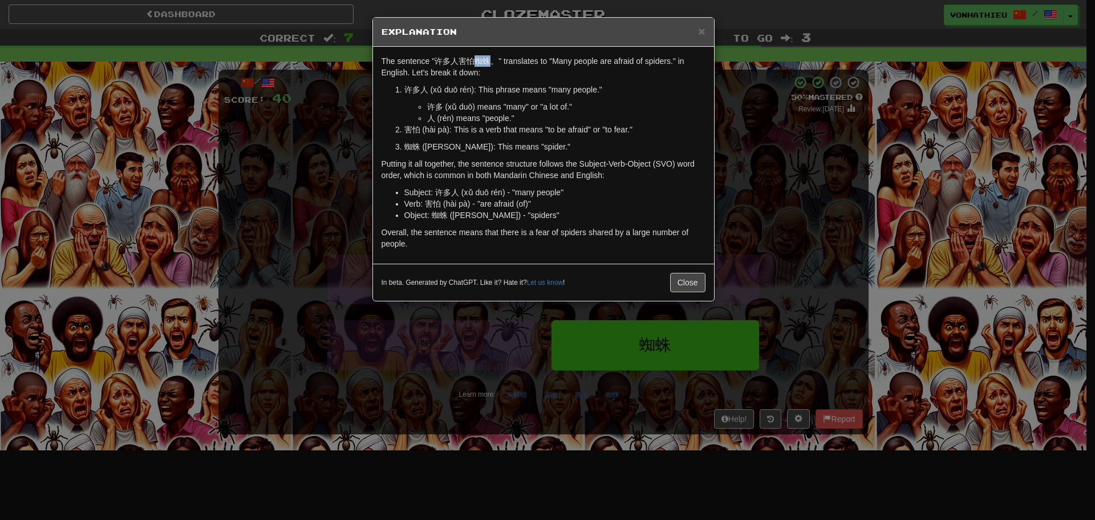
drag, startPoint x: 476, startPoint y: 58, endPoint x: 491, endPoint y: 58, distance: 15.4
click at [491, 58] on p "The sentence "许多人害怕蜘蛛。" translates to "Many people are afraid of spiders." in E…" at bounding box center [544, 66] width 324 height 23
click at [505, 72] on body "Dashboard Clozemaster vonhathieu / Toggle Dropdown Dashboard Leaderboard Activi…" at bounding box center [547, 462] width 1095 height 924
drag, startPoint x: 534, startPoint y: 125, endPoint x: 548, endPoint y: 127, distance: 14.3
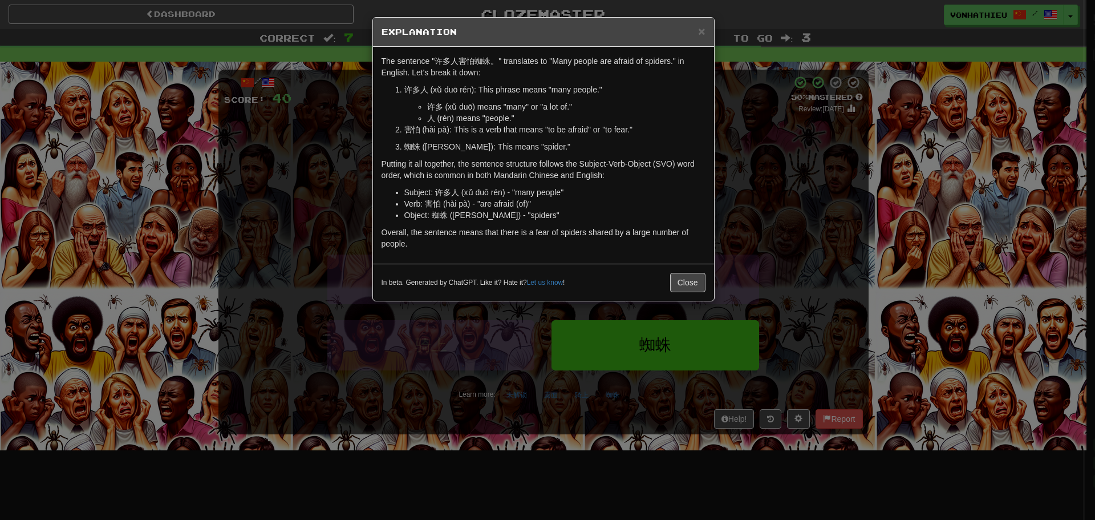
copy span "蜘蛛"
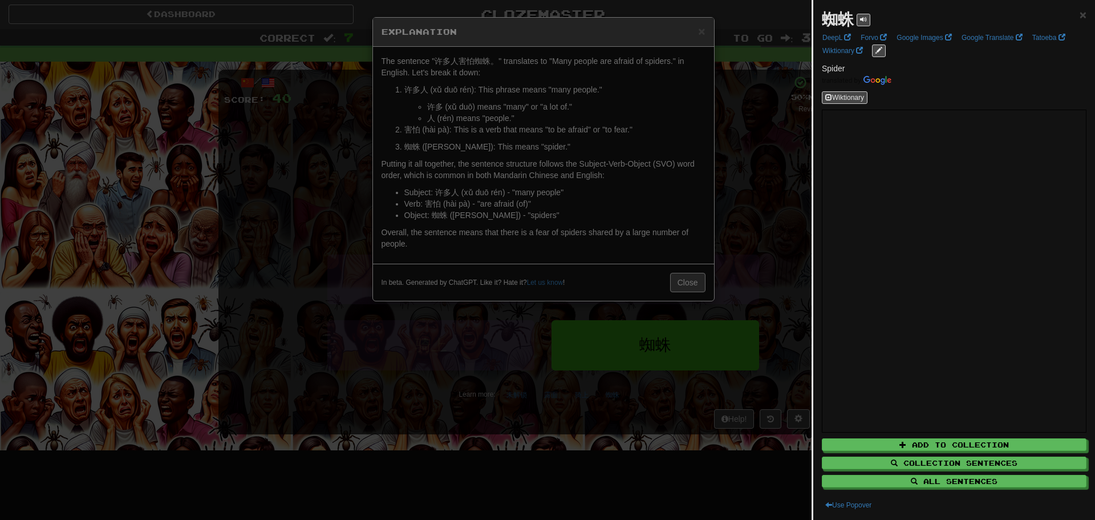
click at [697, 34] on div at bounding box center [547, 260] width 1095 height 520
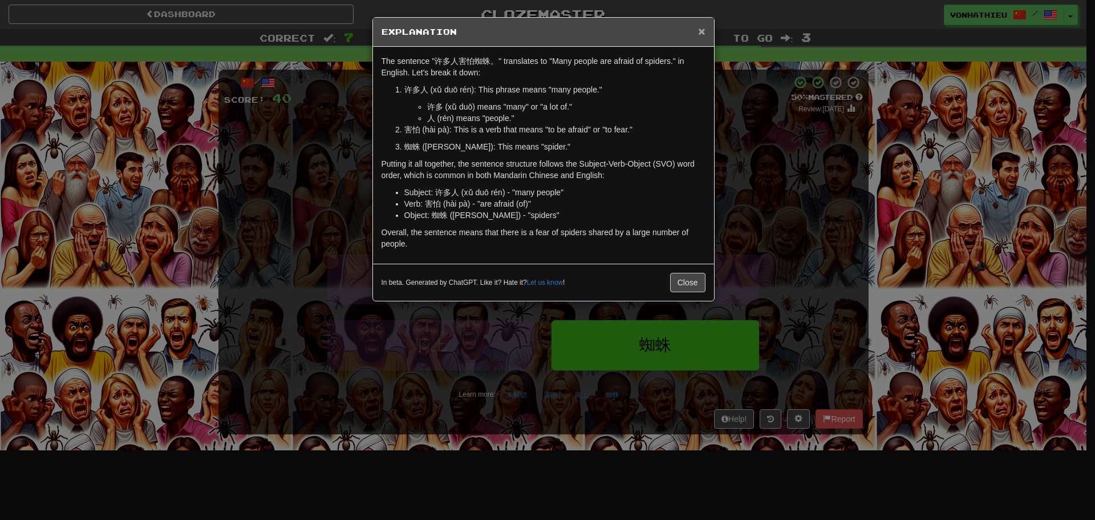
click at [701, 34] on span "×" at bounding box center [701, 31] width 7 height 13
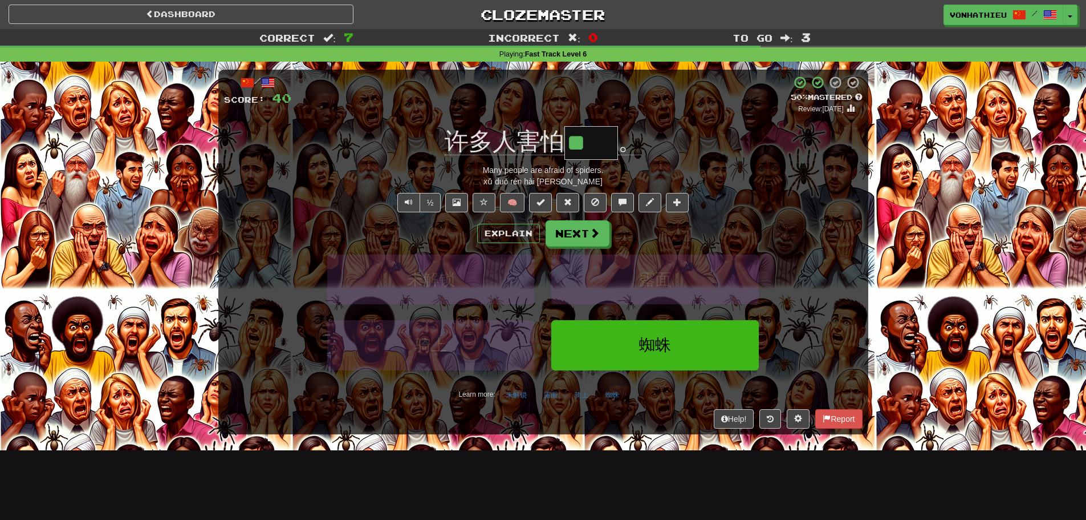
click at [590, 246] on div "Explain Next 未解锁 露面 骑上 蜘蛛 Learn more: 未解锁 露面 骑上 蜘蛛" at bounding box center [543, 311] width 639 height 183
click at [590, 237] on span at bounding box center [595, 233] width 10 height 10
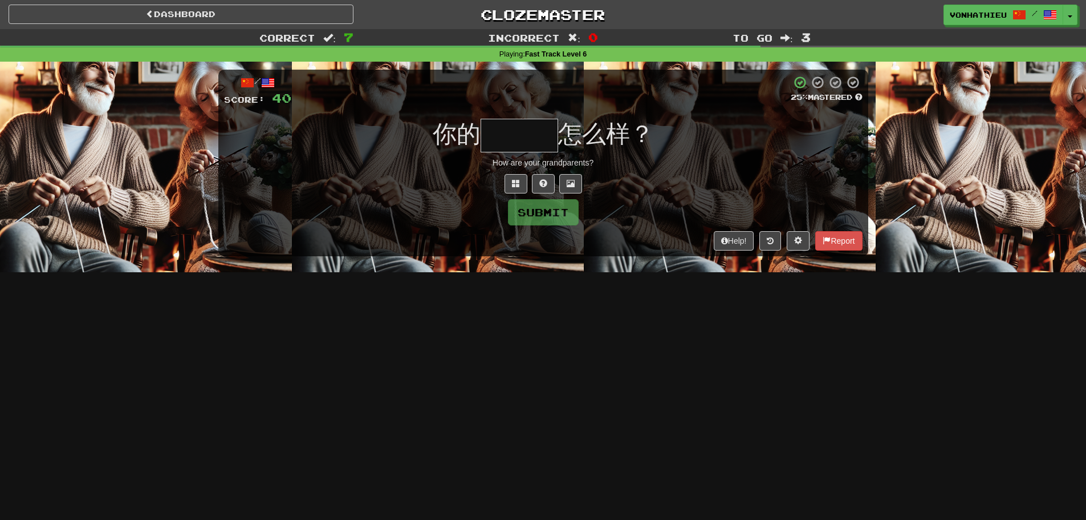
click at [529, 121] on input "text" at bounding box center [520, 136] width 78 height 34
click at [529, 132] on input "text" at bounding box center [520, 136] width 78 height 34
click at [514, 125] on input "text" at bounding box center [520, 136] width 78 height 34
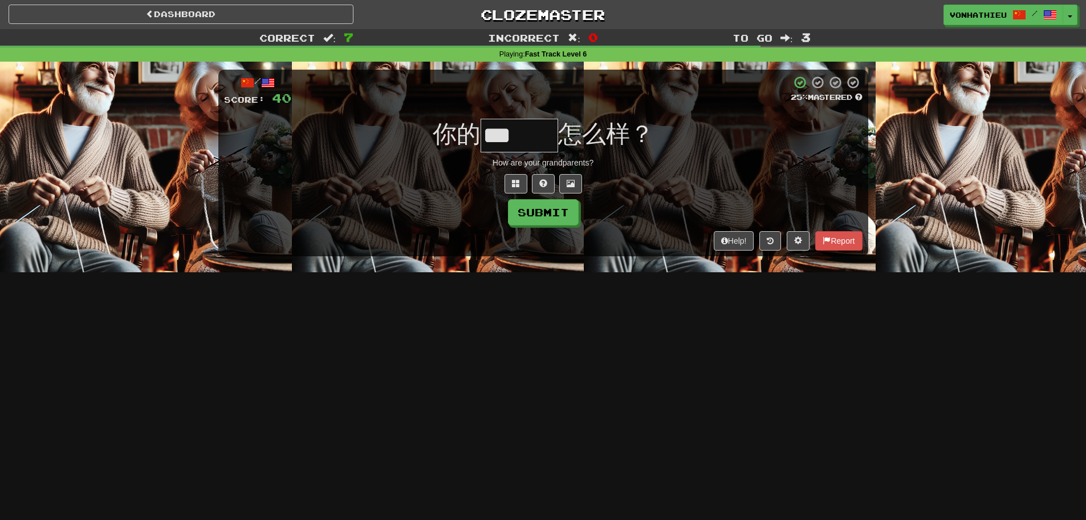
type input "***"
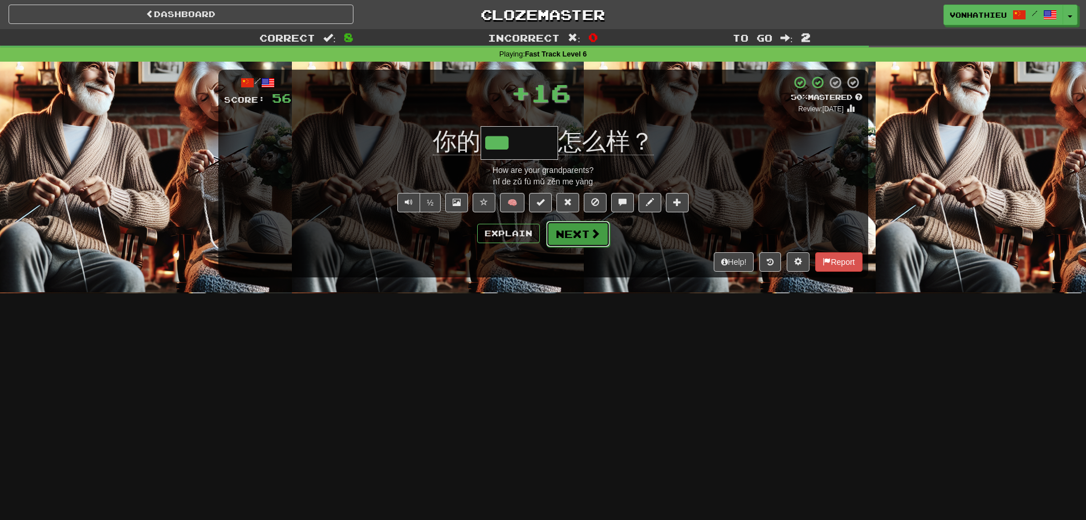
click at [568, 234] on button "Next" at bounding box center [578, 234] width 64 height 26
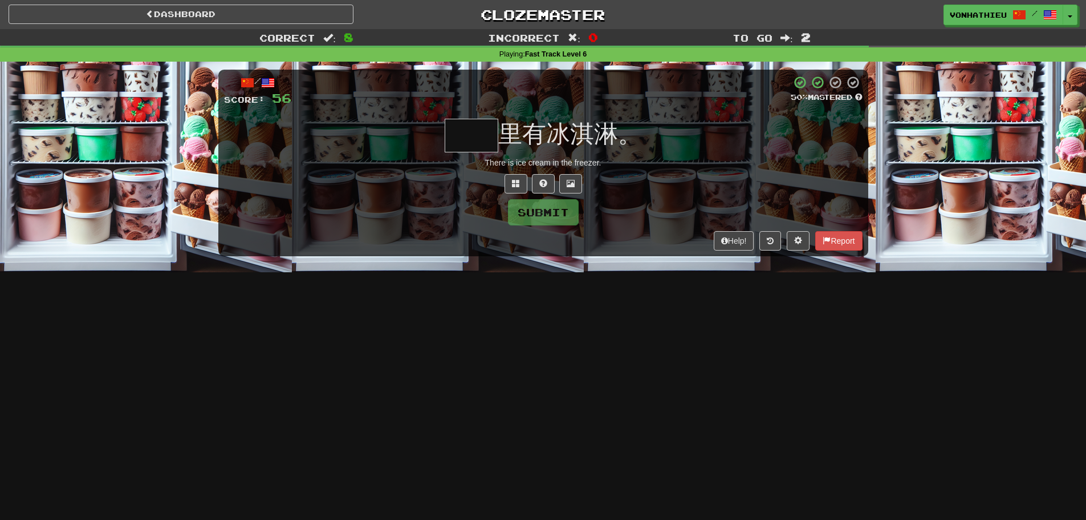
click at [478, 145] on input "text" at bounding box center [472, 136] width 54 height 34
type input "**"
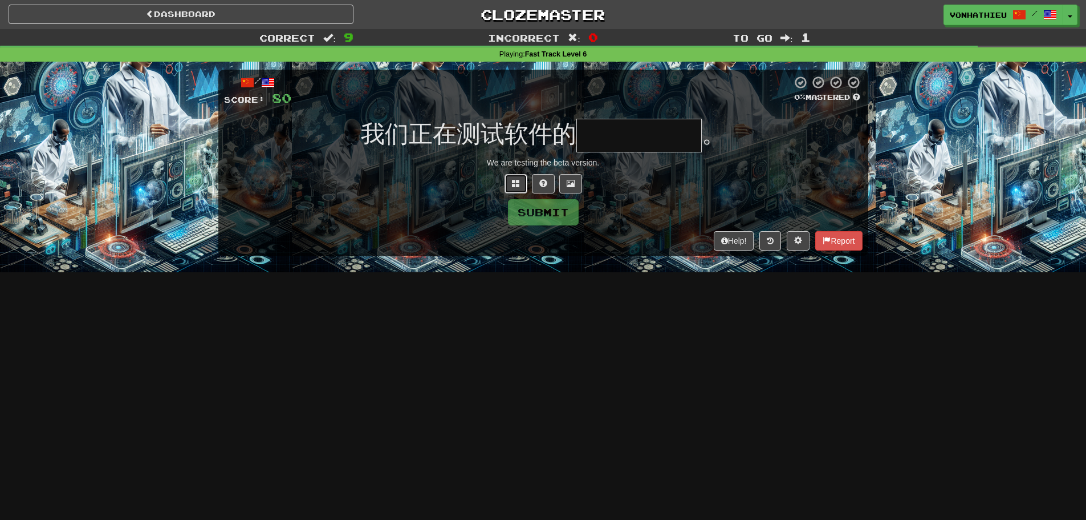
click at [513, 185] on span at bounding box center [516, 183] width 8 height 8
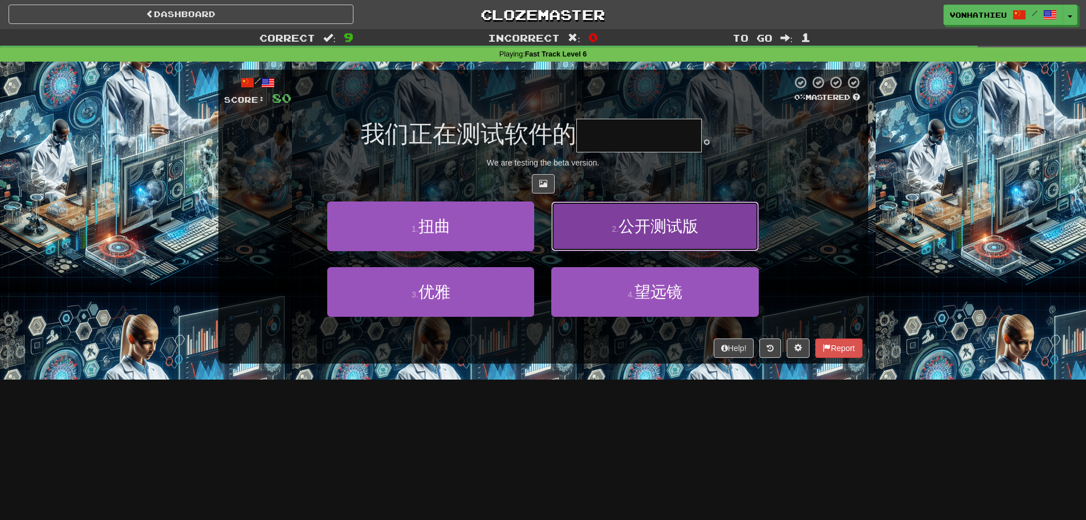
click at [634, 241] on button "2 . 公开测试版" at bounding box center [654, 226] width 207 height 50
type input "*****"
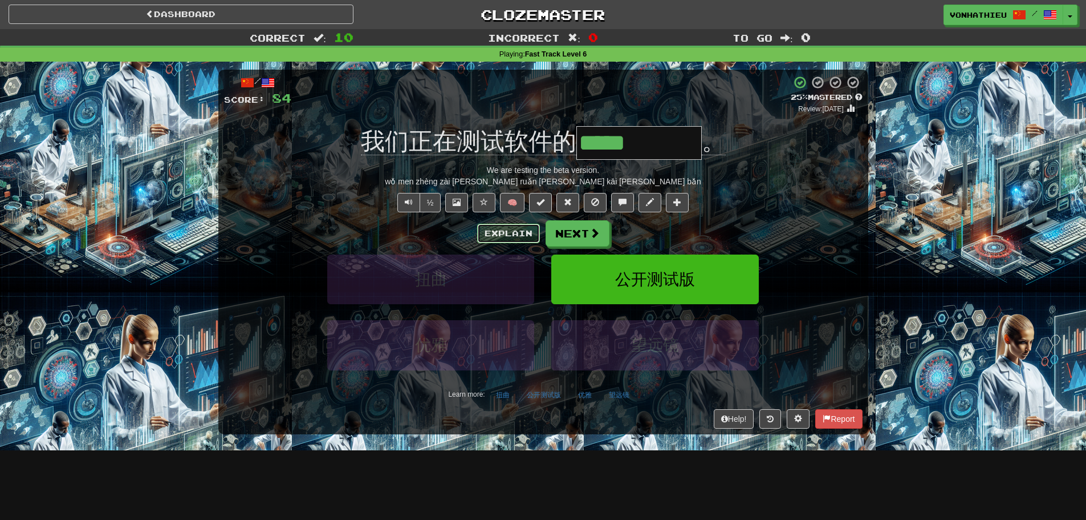
click at [511, 229] on button "Explain" at bounding box center [508, 233] width 63 height 19
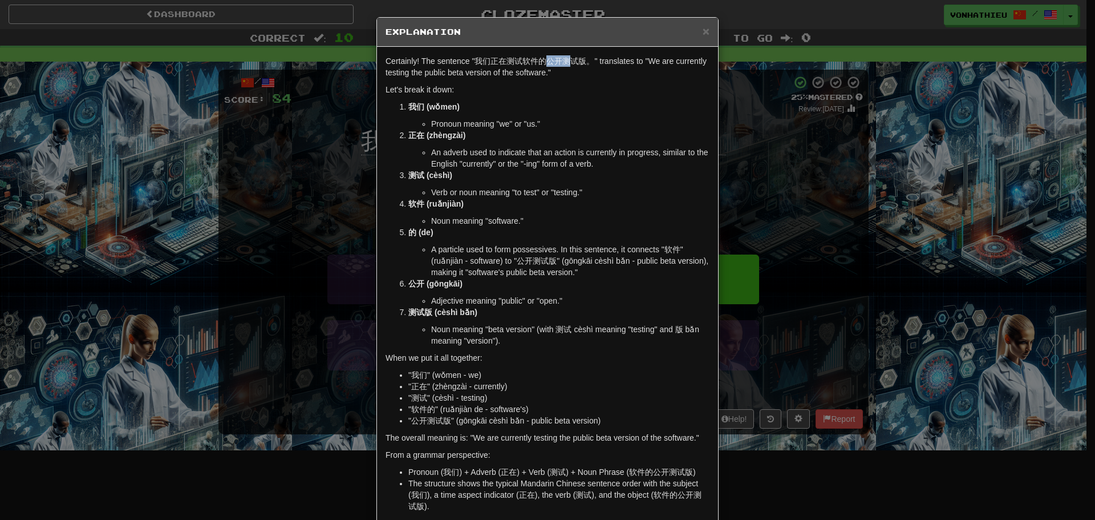
drag, startPoint x: 543, startPoint y: 62, endPoint x: 567, endPoint y: 62, distance: 23.4
click at [567, 62] on p "Certainly! The sentence "我们正在测试软件的公开测试版。" translates to "We are currently testi…" at bounding box center [548, 66] width 324 height 23
click at [574, 68] on body "Dashboard Clozemaster vonhathieu / Toggle Dropdown Dashboard Leaderboard Activi…" at bounding box center [547, 462] width 1095 height 924
click at [554, 90] on p "Let's break it down:" at bounding box center [548, 89] width 324 height 11
drag, startPoint x: 559, startPoint y: 63, endPoint x: 566, endPoint y: 63, distance: 6.3
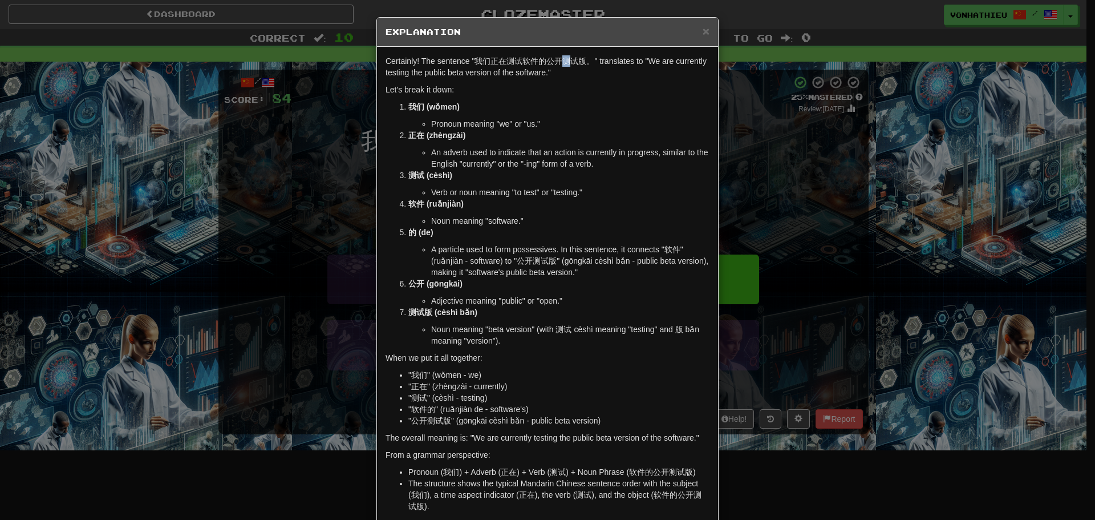
click at [566, 63] on p "Certainly! The sentence "我们正在测试软件的公开测试版。" translates to "We are currently testi…" at bounding box center [548, 66] width 324 height 23
click at [584, 79] on body "Dashboard Clozemaster vonhathieu / Toggle Dropdown Dashboard Leaderboard Activi…" at bounding box center [547, 462] width 1095 height 924
click at [551, 86] on p "Let's break it down:" at bounding box center [548, 89] width 324 height 11
drag, startPoint x: 557, startPoint y: 60, endPoint x: 570, endPoint y: 59, distance: 13.2
click at [570, 59] on p "Certainly! The sentence "我们正在测试软件的公开测试版。" translates to "We are currently testi…" at bounding box center [548, 66] width 324 height 23
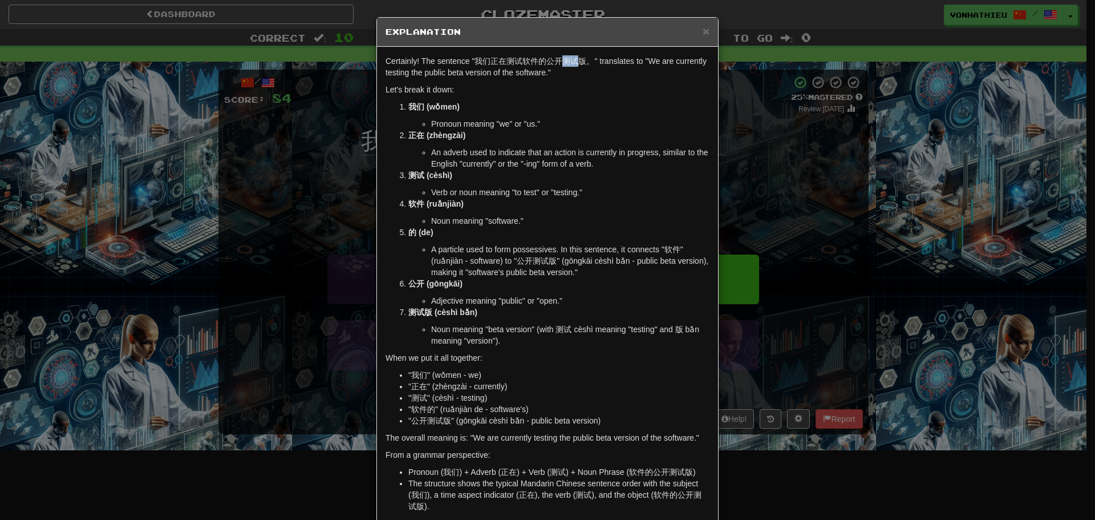
click at [585, 71] on body "Dashboard Clozemaster vonhathieu / Toggle Dropdown Dashboard Leaderboard Activi…" at bounding box center [547, 462] width 1095 height 924
click at [565, 86] on p "Let's break it down:" at bounding box center [548, 89] width 324 height 11
click at [778, 127] on div "× Explanation Certainly! The sentence "我们正在测试软件的公开测试版。" translates to "We are c…" at bounding box center [547, 260] width 1095 height 520
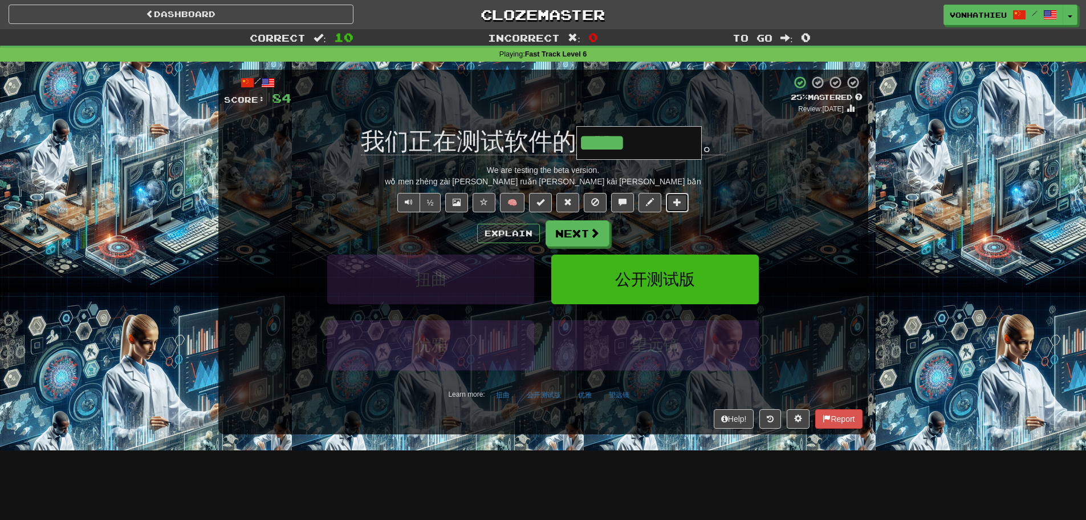
click at [683, 204] on button at bounding box center [677, 202] width 23 height 19
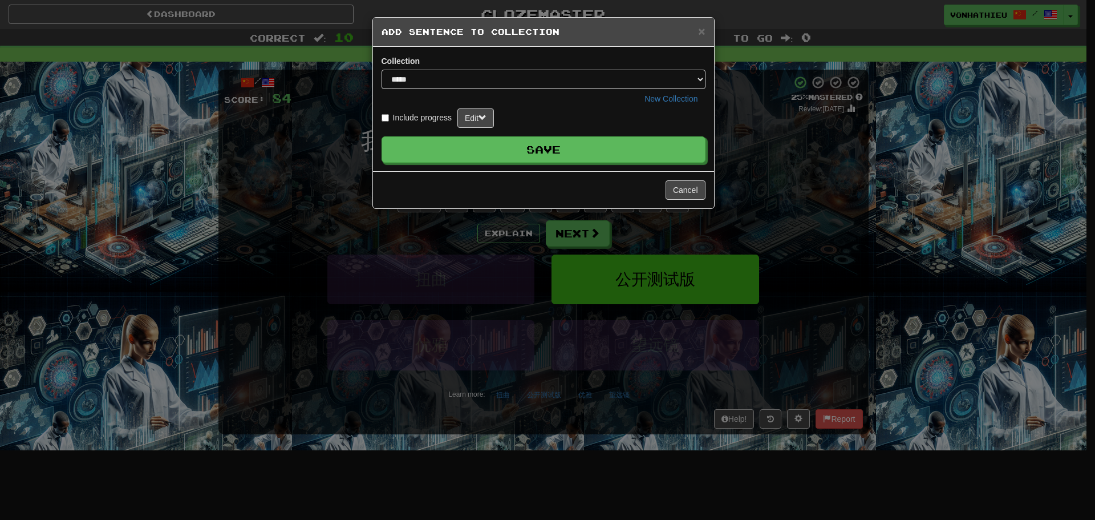
click at [530, 136] on form "Include progress Edit Save" at bounding box center [544, 135] width 324 height 54
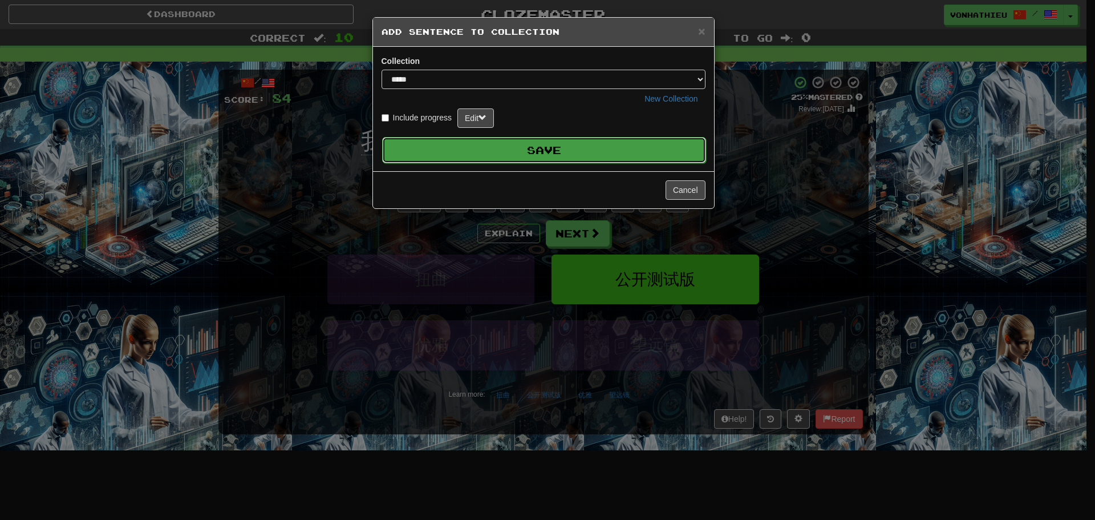
click at [531, 151] on button "Save" at bounding box center [544, 150] width 324 height 26
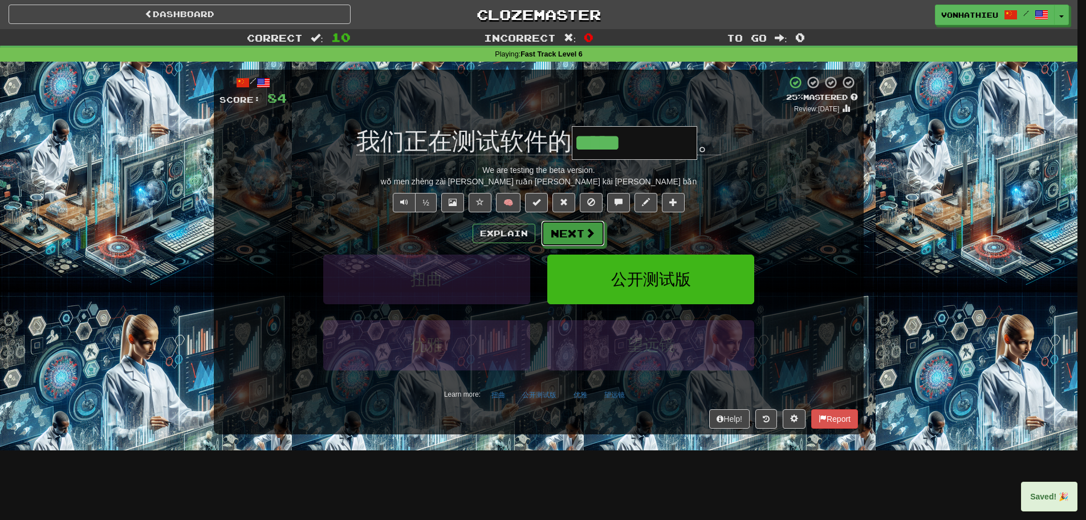
click at [594, 236] on span at bounding box center [590, 233] width 10 height 10
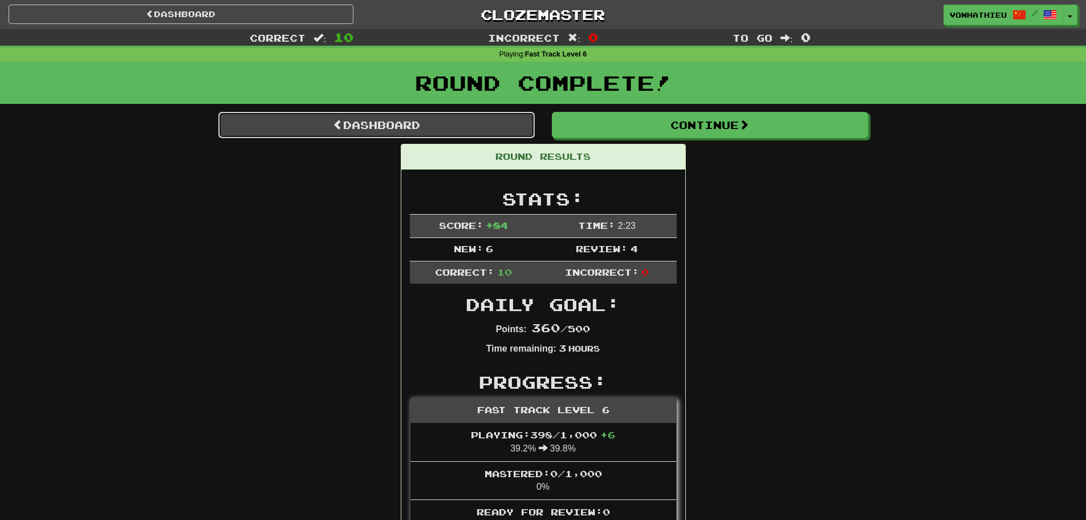
click at [407, 119] on link "Dashboard" at bounding box center [376, 125] width 317 height 26
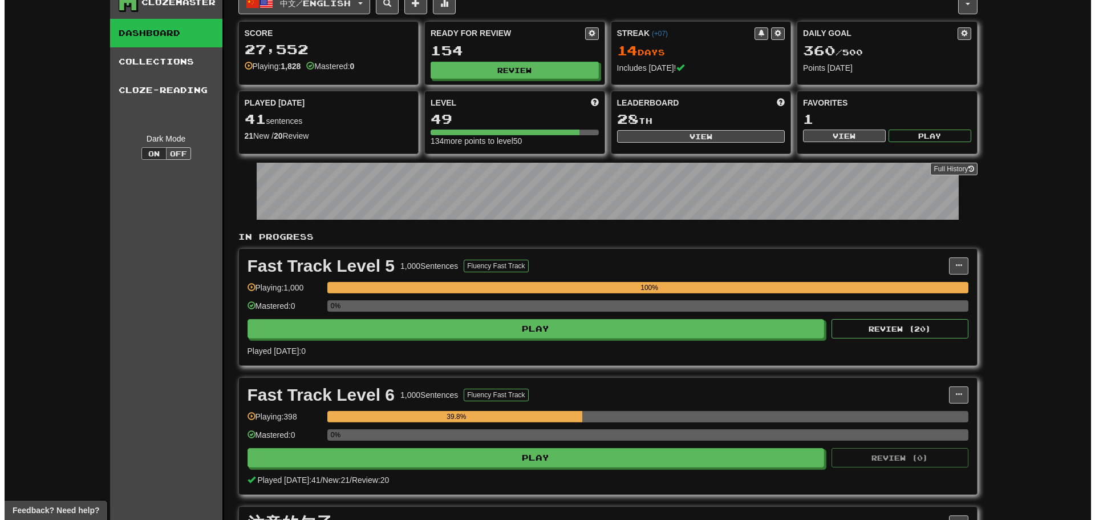
scroll to position [95, 0]
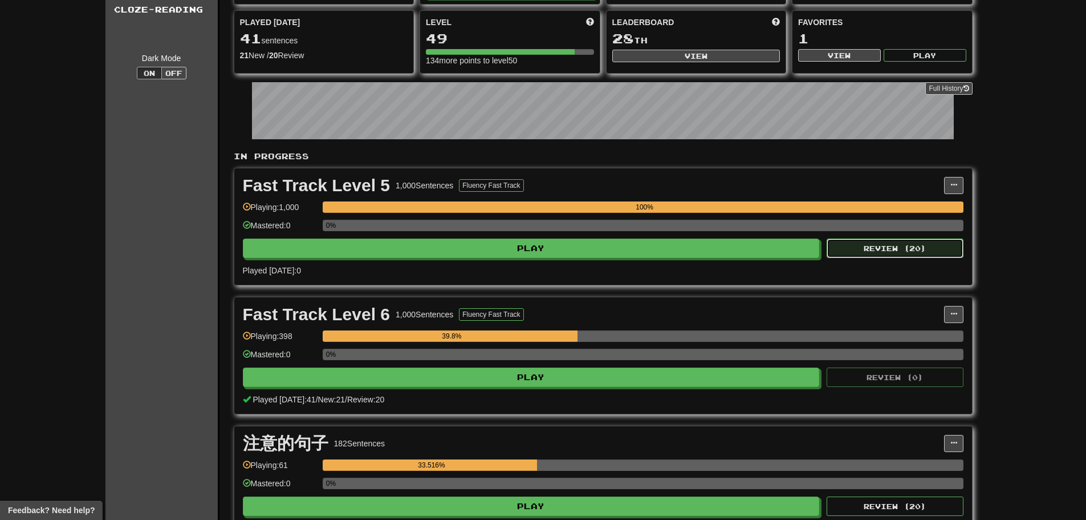
click at [910, 255] on button "Review ( 20 )" at bounding box center [895, 247] width 137 height 19
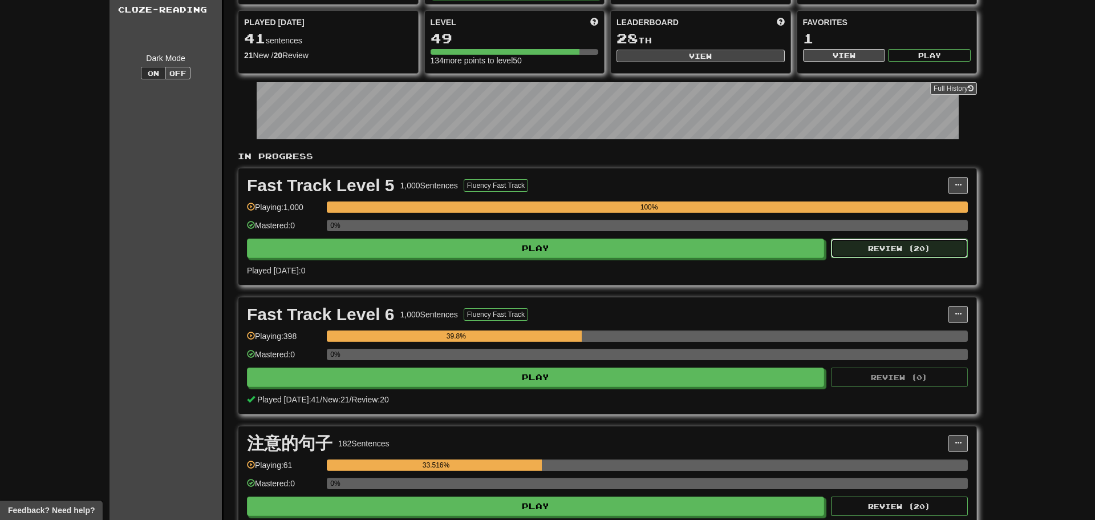
select select "**"
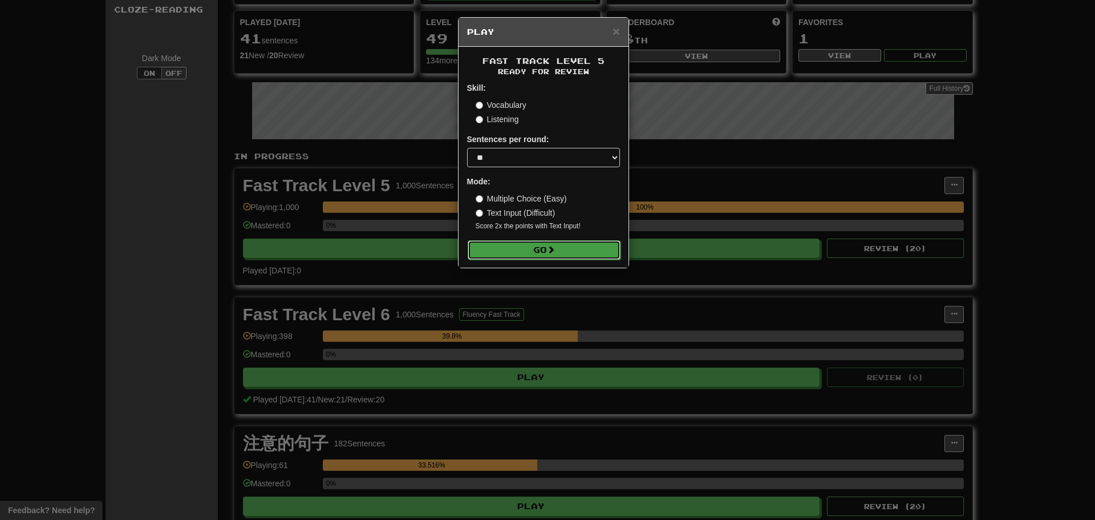
click at [513, 252] on button "Go" at bounding box center [544, 249] width 153 height 19
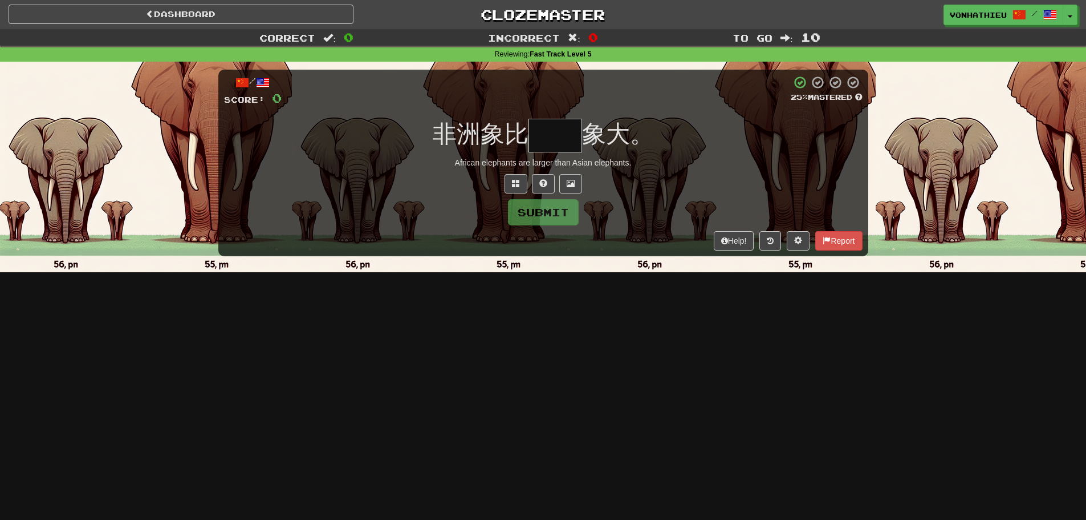
click at [576, 143] on input "text" at bounding box center [556, 136] width 54 height 34
click at [552, 139] on input "text" at bounding box center [556, 136] width 54 height 34
type input "**"
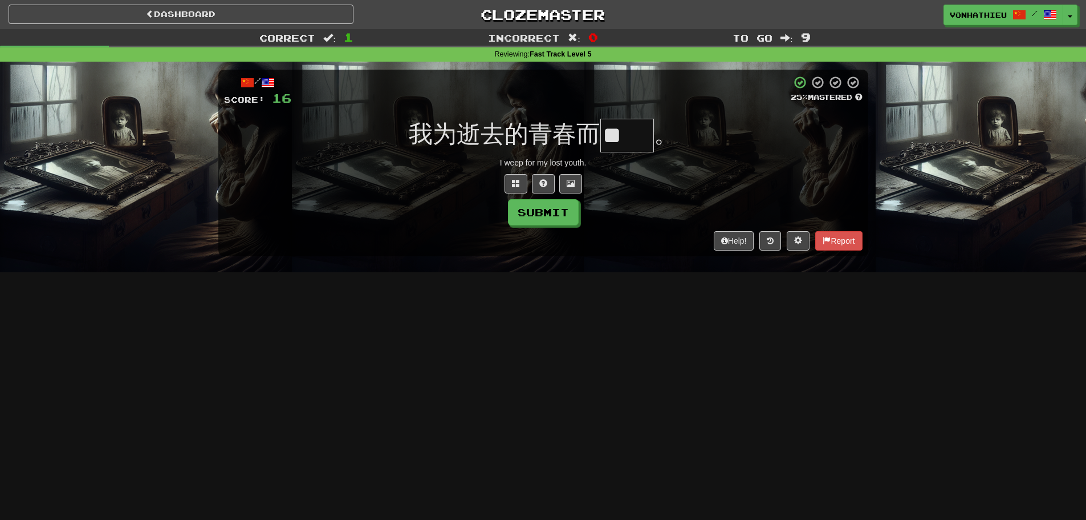
type input "**"
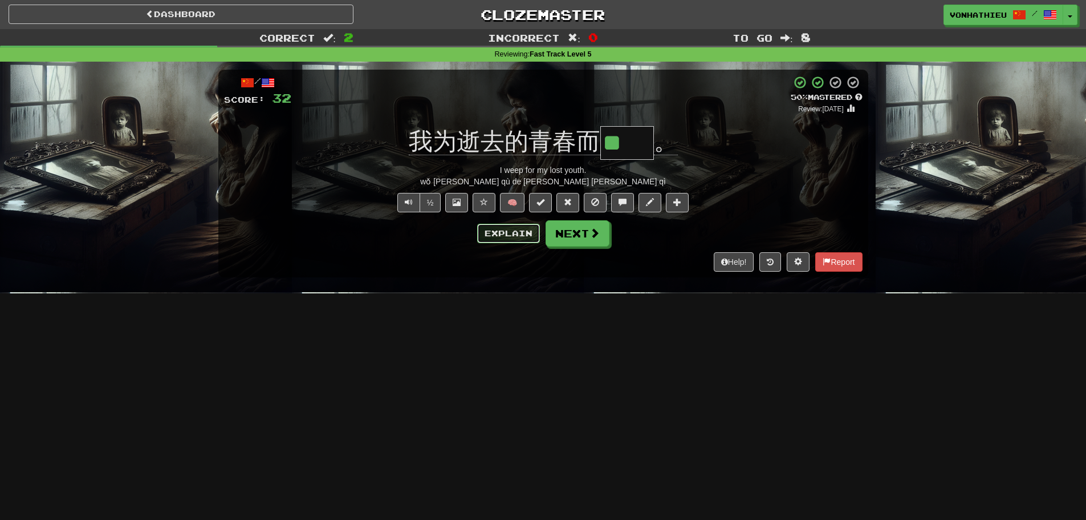
click at [506, 232] on button "Explain" at bounding box center [508, 233] width 63 height 19
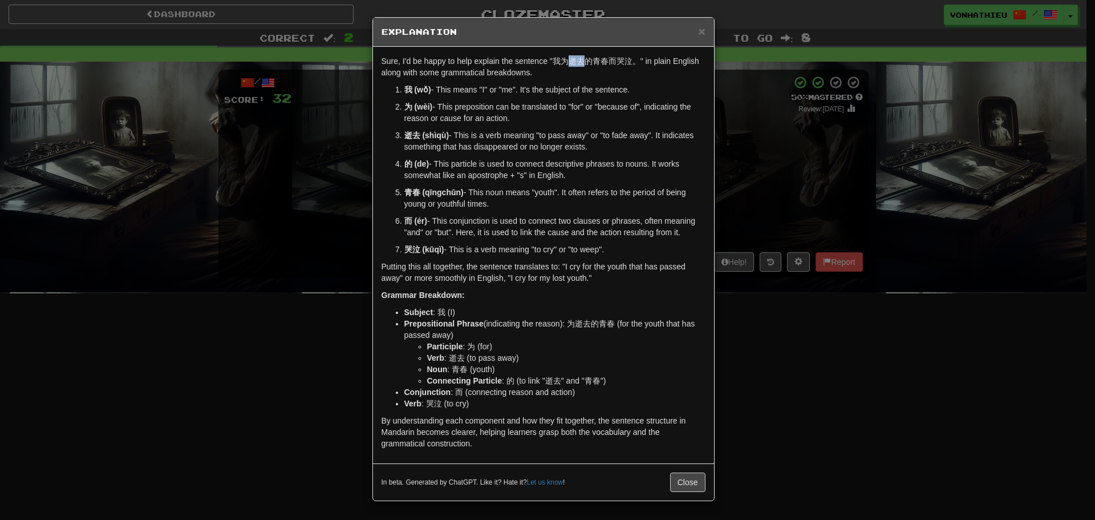
drag, startPoint x: 570, startPoint y: 58, endPoint x: 582, endPoint y: 59, distance: 11.4
click at [582, 59] on p "Sure, I'd be happy to help explain the sentence "我为逝去的青春而哭泣。" in plain English …" at bounding box center [544, 66] width 324 height 23
click at [590, 70] on p "Sure, I'd be happy to help explain the sentence "我为逝去的青春而哭泣。" in plain English …" at bounding box center [544, 66] width 324 height 23
drag, startPoint x: 570, startPoint y: 63, endPoint x: 582, endPoint y: 63, distance: 12.0
click at [582, 63] on p "Sure, I'd be happy to help explain the sentence "我为逝去的青春而哭泣。" in plain English …" at bounding box center [544, 66] width 324 height 23
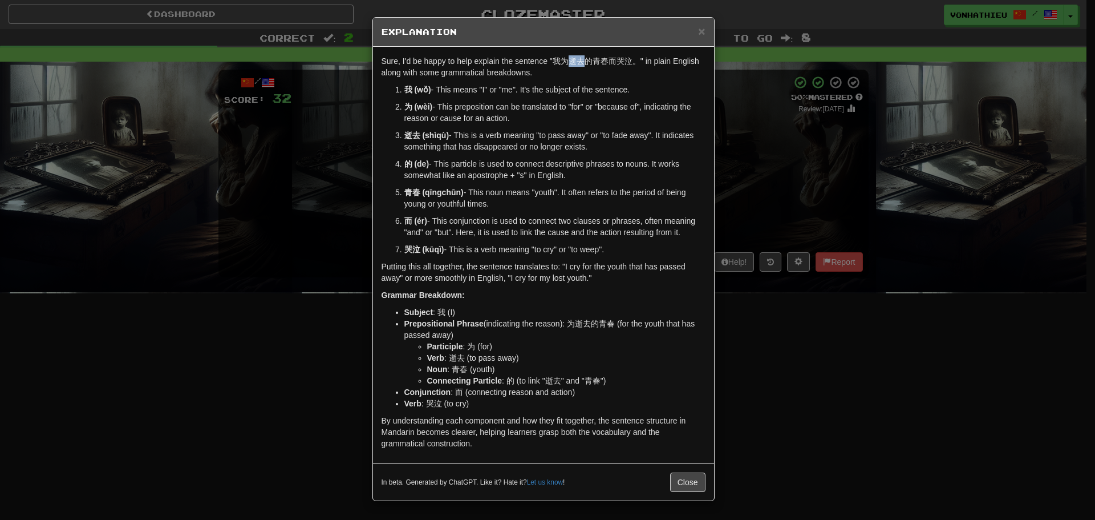
click at [597, 72] on body "Dashboard Clozemaster vonhathieu / Toggle Dropdown Dashboard Leaderboard Activi…" at bounding box center [547, 462] width 1095 height 924
click at [345, 170] on div "× Explanation Sure, I'd be happy to help explain the sentence "我为逝去的青春而哭泣。" in …" at bounding box center [547, 260] width 1095 height 520
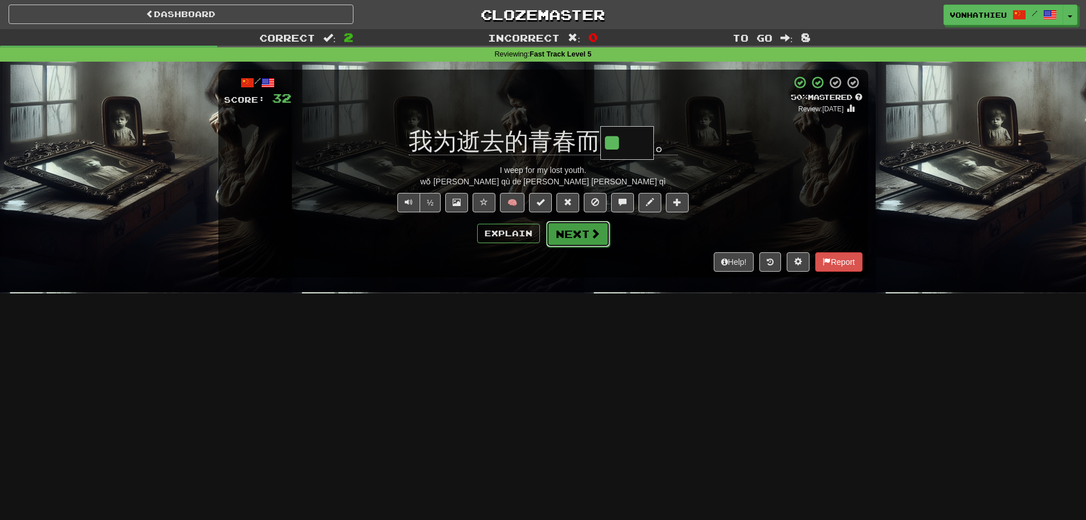
click at [586, 235] on button "Next" at bounding box center [578, 234] width 64 height 26
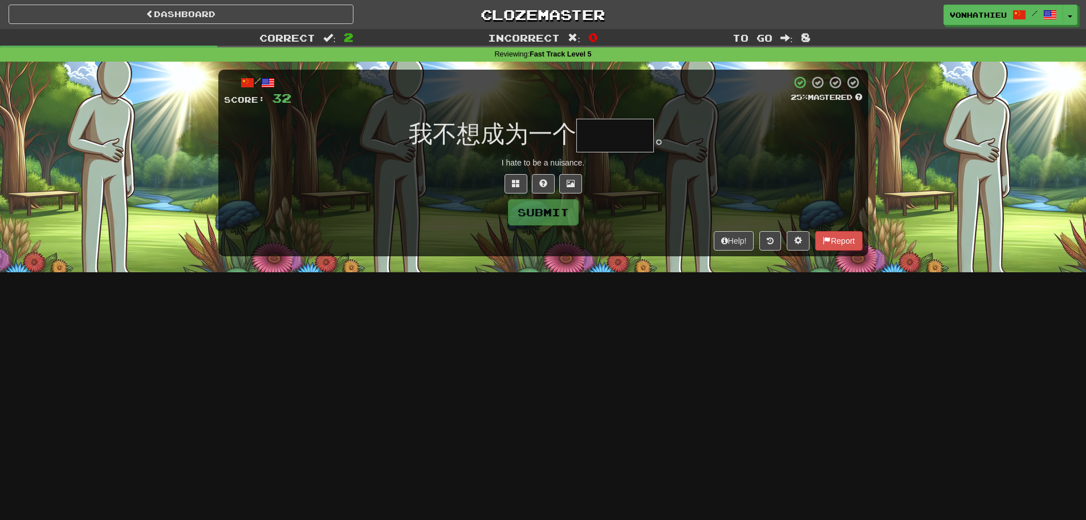
click at [621, 140] on input "text" at bounding box center [616, 136] width 78 height 34
click at [517, 185] on span at bounding box center [516, 183] width 8 height 8
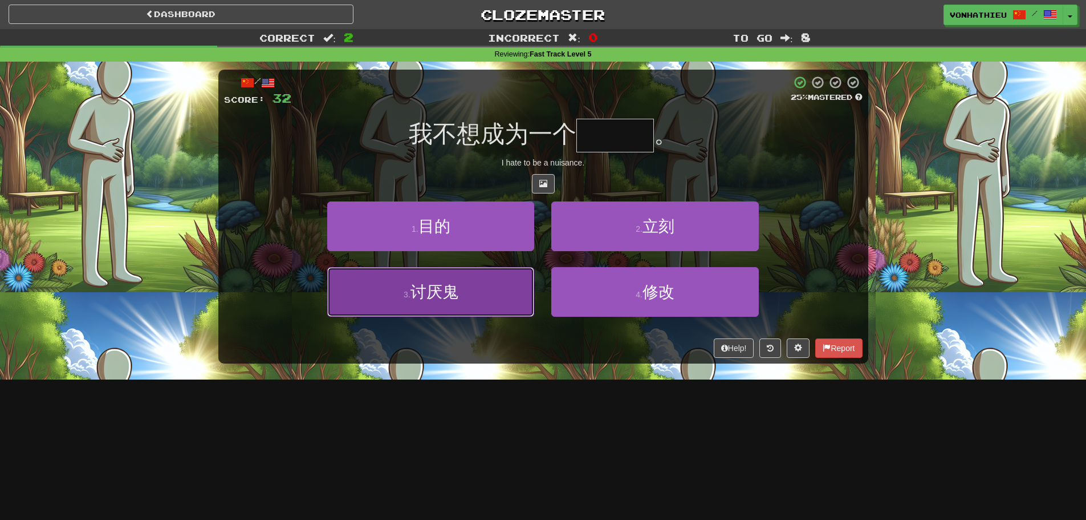
click at [461, 302] on button "3 . 讨厌鬼" at bounding box center [430, 292] width 207 height 50
type input "***"
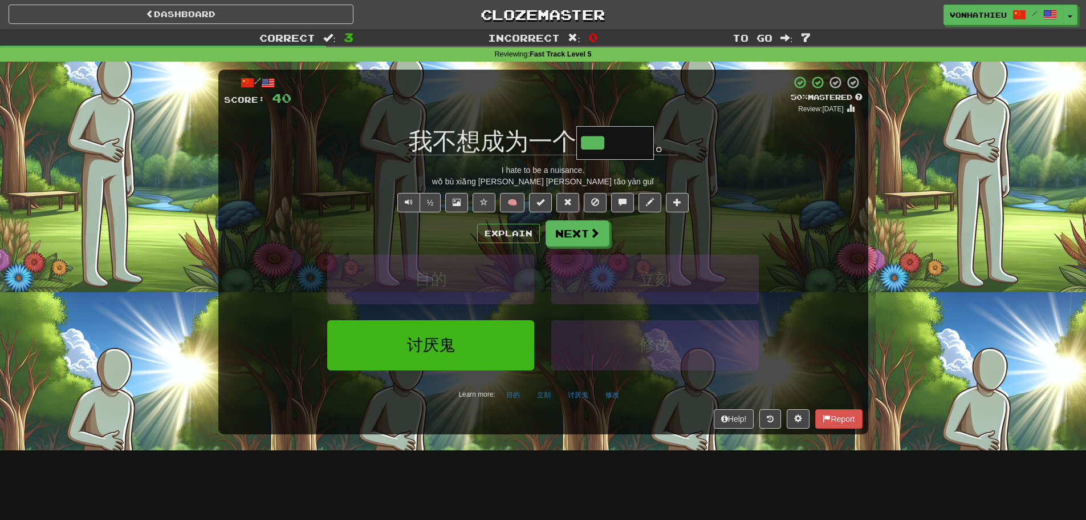
click at [340, 198] on div "½ 🧠" at bounding box center [543, 202] width 639 height 19
click at [586, 242] on button "Next" at bounding box center [578, 234] width 64 height 26
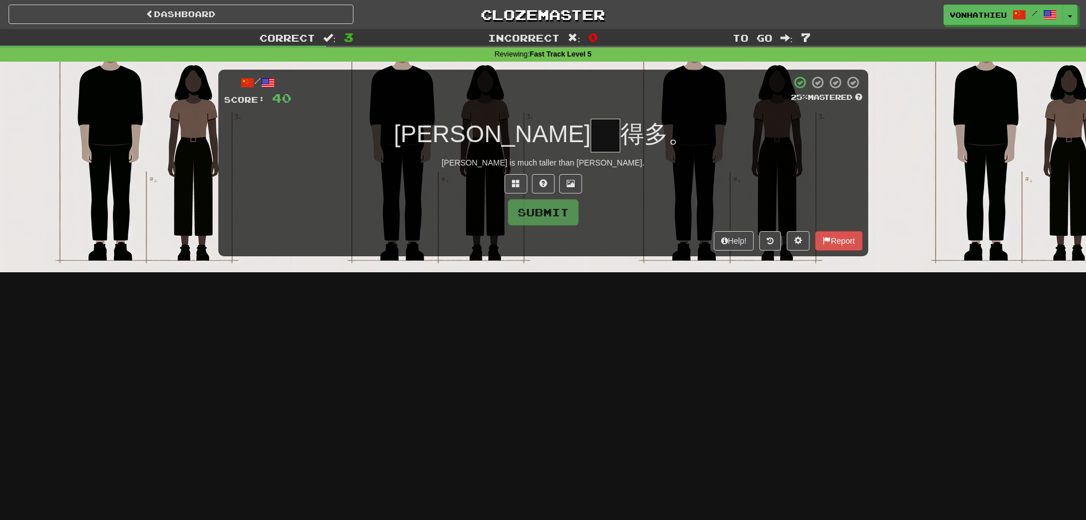
click at [591, 148] on input "text" at bounding box center [606, 136] width 30 height 34
type input "*"
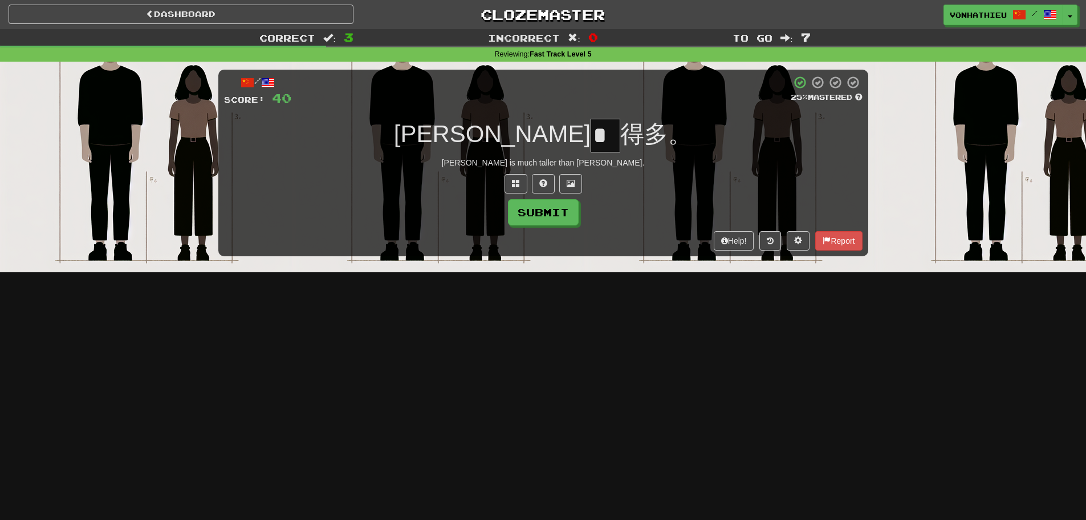
scroll to position [0, 0]
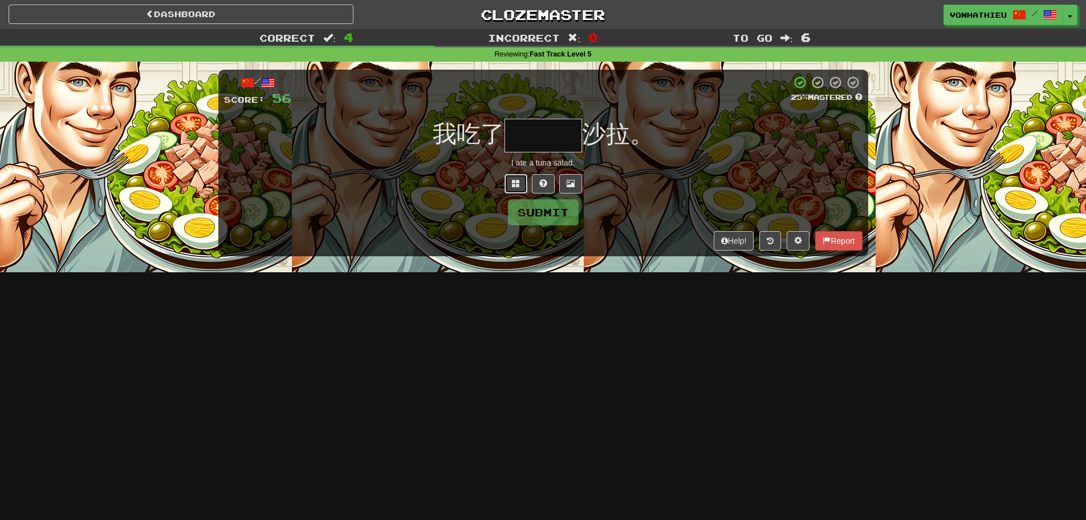
click at [519, 182] on span at bounding box center [516, 183] width 8 height 8
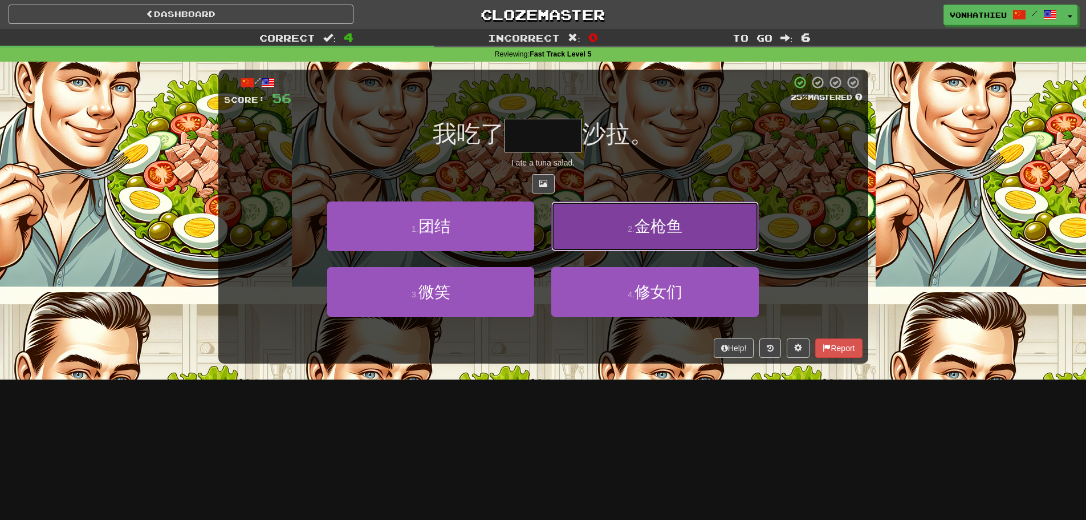
click at [681, 241] on button "2 . 金枪鱼" at bounding box center [654, 226] width 207 height 50
type input "***"
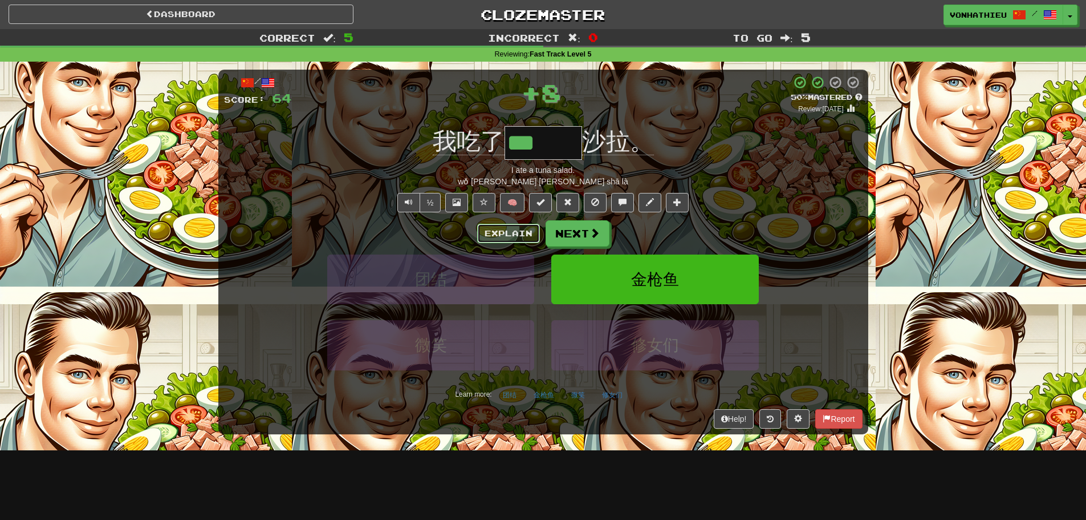
click at [501, 233] on button "Explain" at bounding box center [508, 233] width 63 height 19
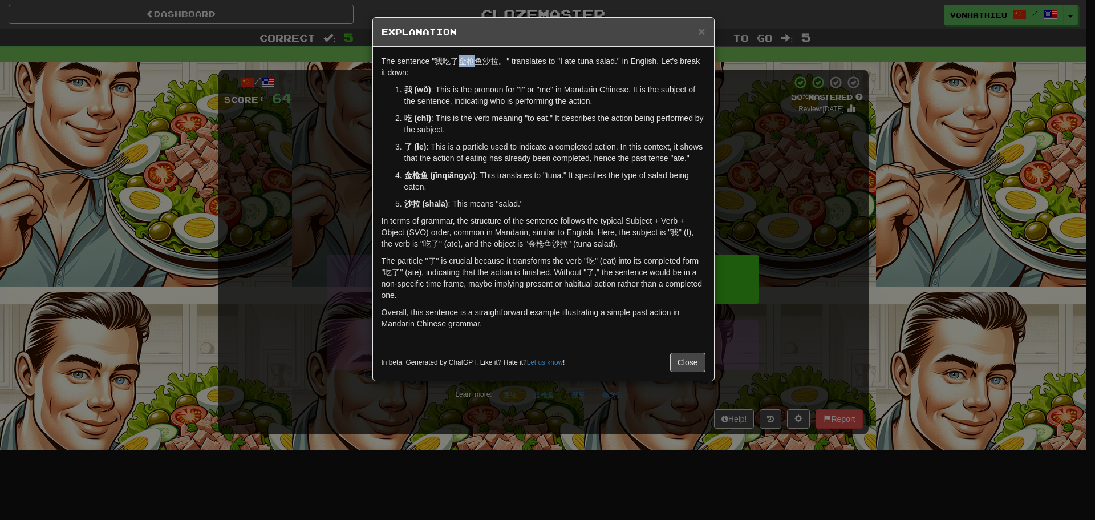
drag, startPoint x: 460, startPoint y: 62, endPoint x: 471, endPoint y: 62, distance: 11.4
click at [471, 62] on p "The sentence "我吃了金枪鱼沙拉。" translates to "I ate tuna salad." in English. Let's br…" at bounding box center [544, 66] width 324 height 23
click at [488, 76] on body "Dashboard Clozemaster vonhathieu / Toggle Dropdown Dashboard Leaderboard Activi…" at bounding box center [547, 462] width 1095 height 924
click at [464, 75] on p "The sentence "我吃了金枪鱼沙拉。" translates to "I ate tuna salad." in English. Let's br…" at bounding box center [544, 66] width 324 height 23
drag, startPoint x: 460, startPoint y: 62, endPoint x: 480, endPoint y: 61, distance: 19.4
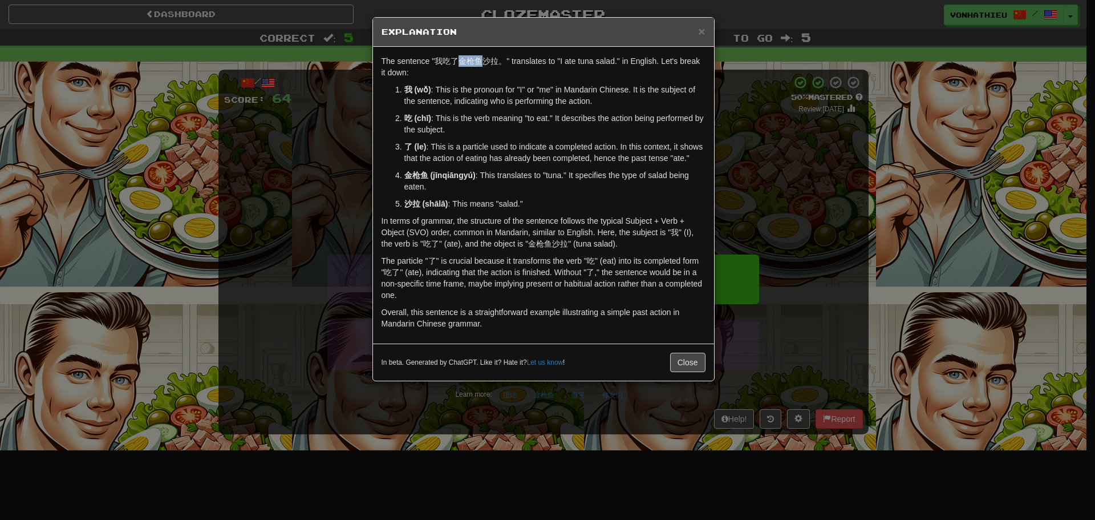
click at [480, 61] on p "The sentence "我吃了金枪鱼沙拉。" translates to "I ate tuna salad." in English. Let's br…" at bounding box center [544, 66] width 324 height 23
click at [490, 72] on body "Dashboard Clozemaster vonhathieu / Toggle Dropdown Dashboard Leaderboard Activi…" at bounding box center [547, 462] width 1095 height 924
click at [799, 135] on div "× Explanation The sentence "我吃了金枪鱼沙拉。" translates to "I ate tuna salad." in Eng…" at bounding box center [547, 260] width 1095 height 520
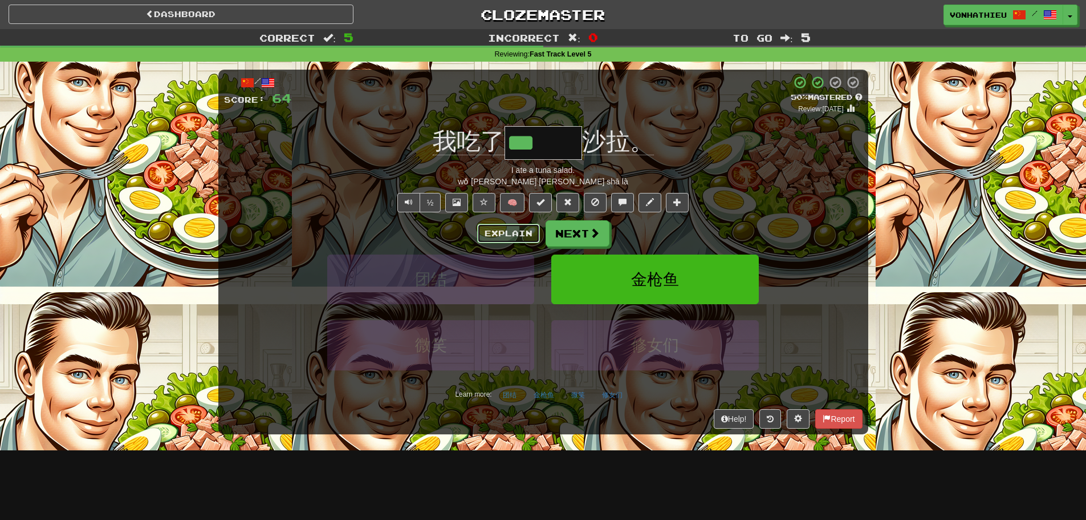
click at [505, 234] on button "Explain" at bounding box center [508, 233] width 63 height 19
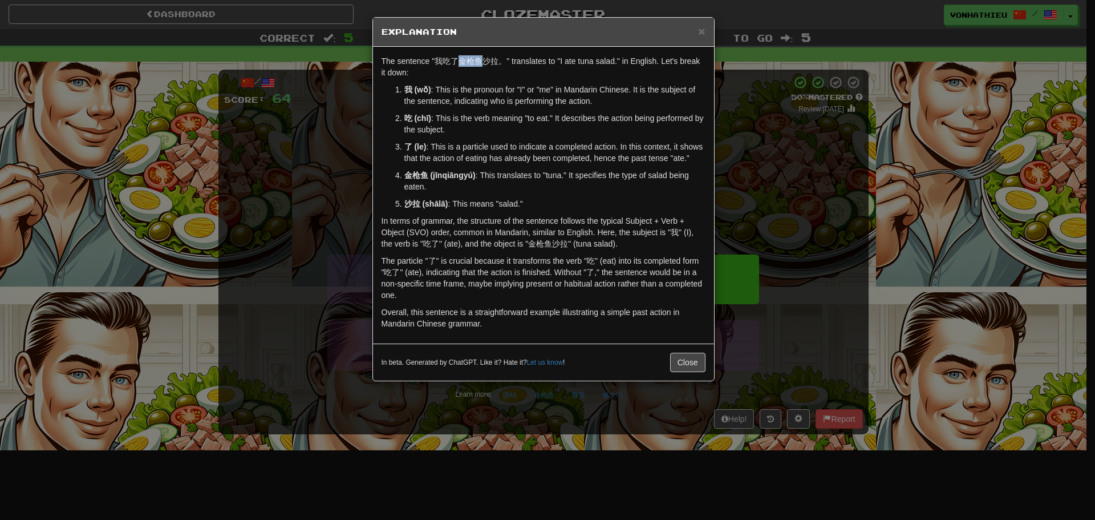
drag, startPoint x: 458, startPoint y: 61, endPoint x: 481, endPoint y: 61, distance: 22.8
click at [481, 61] on p "The sentence "我吃了金枪鱼沙拉。" translates to "I ate tuna salad." in English. Let's br…" at bounding box center [544, 66] width 324 height 23
copy p "金枪鱼"
click at [701, 28] on span "×" at bounding box center [701, 31] width 7 height 13
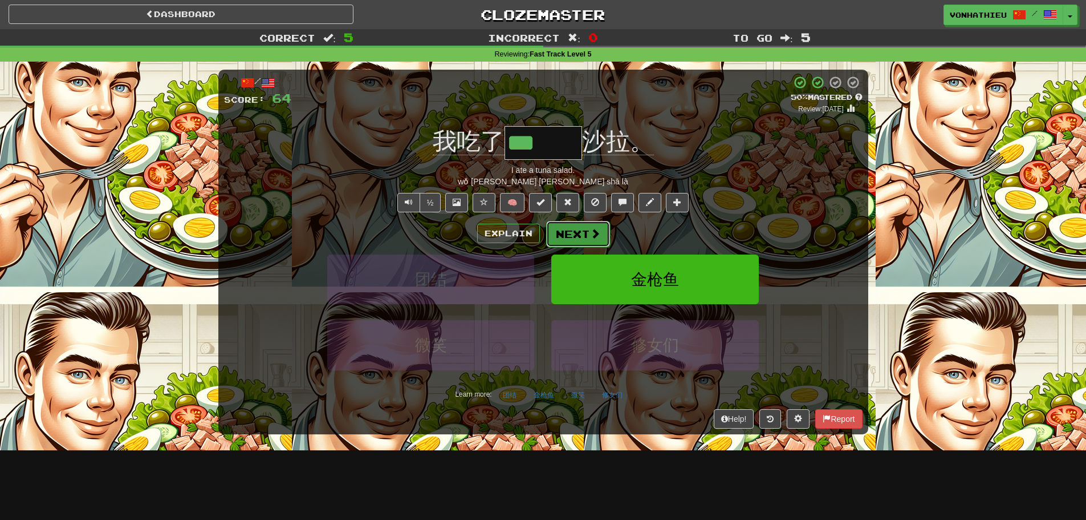
click at [580, 232] on button "Next" at bounding box center [578, 234] width 64 height 26
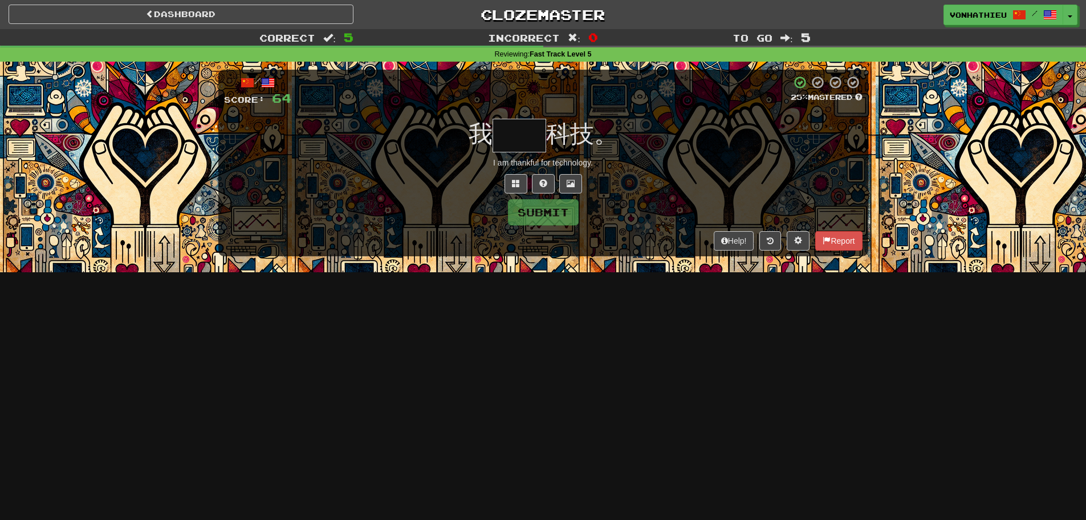
click at [533, 143] on input "text" at bounding box center [520, 136] width 54 height 34
type input "*"
click at [505, 182] on button at bounding box center [516, 183] width 23 height 19
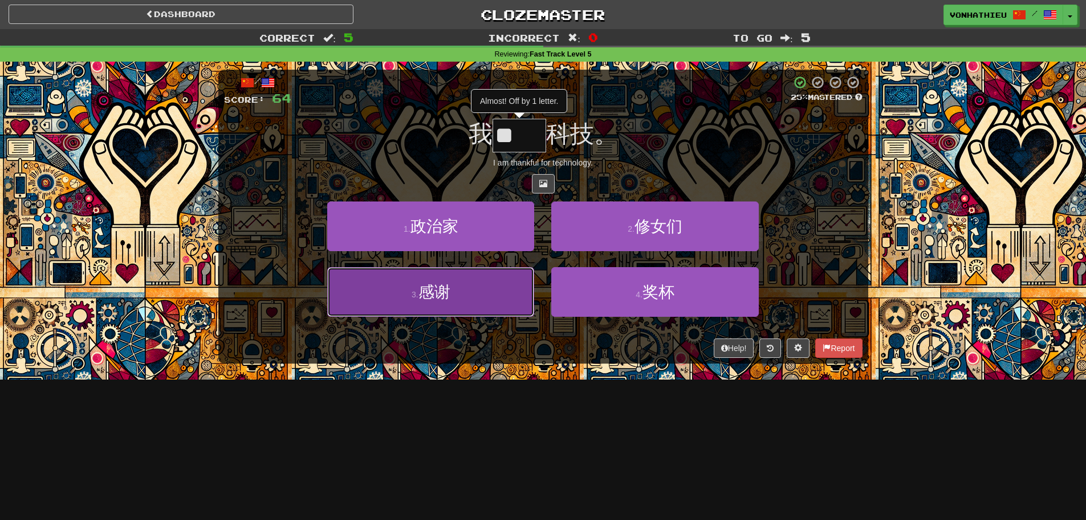
click at [448, 290] on span "感谢" at bounding box center [435, 292] width 32 height 18
type input "**"
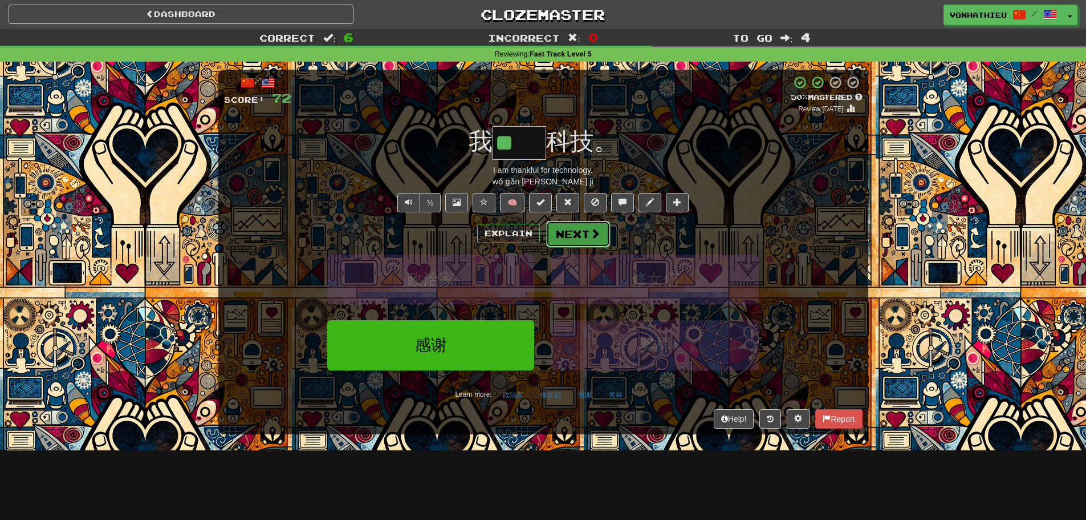
click at [567, 238] on button "Next" at bounding box center [578, 234] width 64 height 26
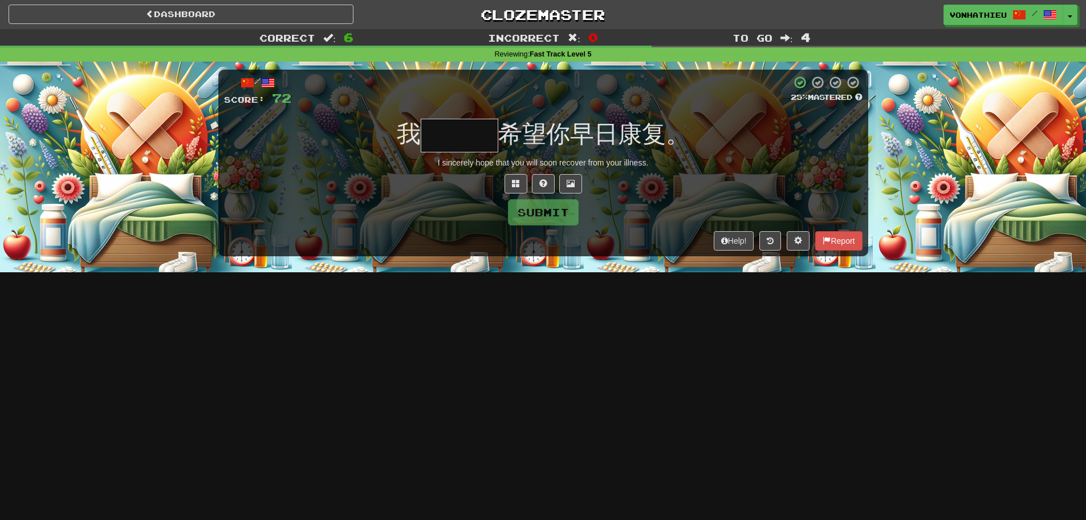
click at [461, 143] on input "text" at bounding box center [460, 136] width 78 height 34
click at [451, 135] on input "text" at bounding box center [460, 136] width 78 height 34
type input "*"
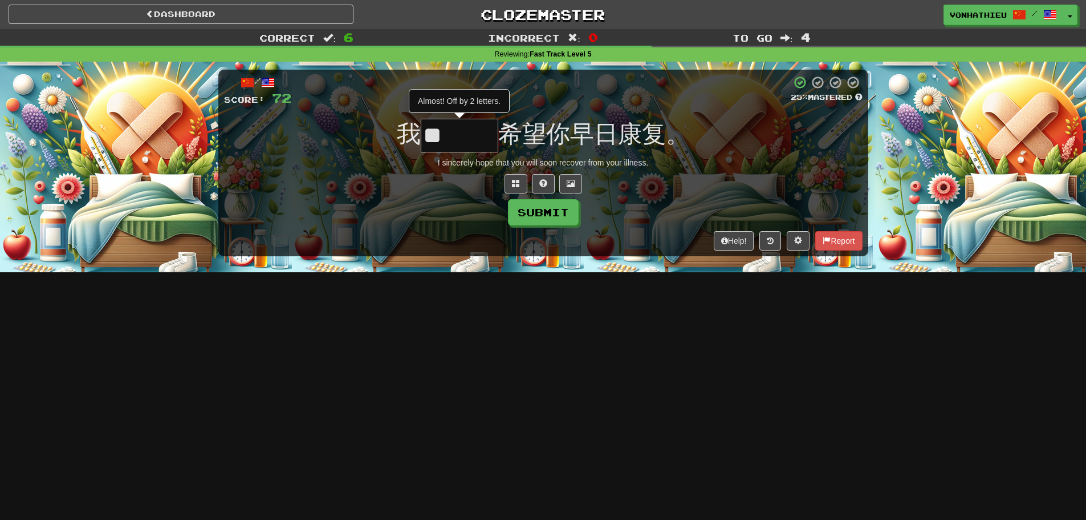
type input "*"
click at [505, 186] on button at bounding box center [516, 183] width 23 height 19
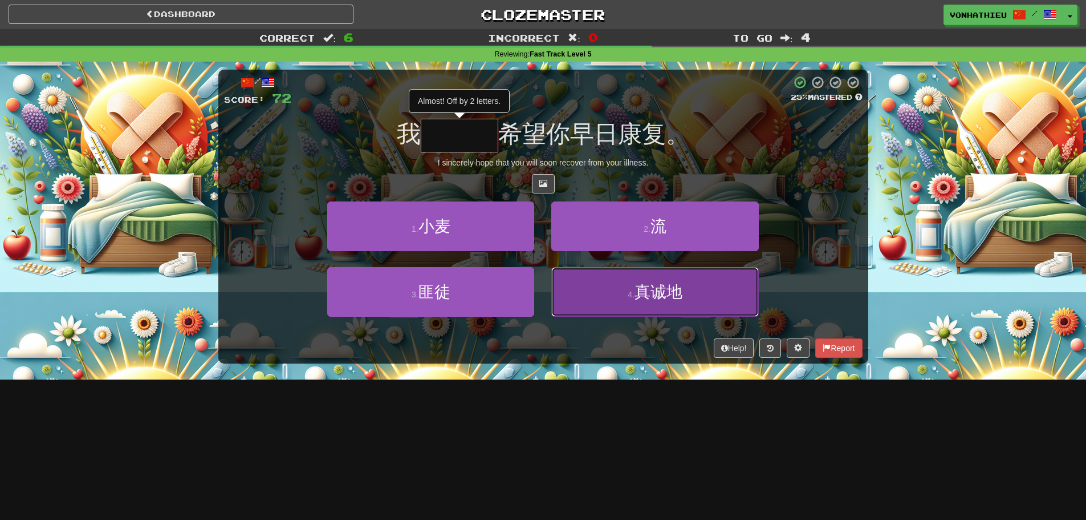
click at [598, 303] on button "4 . 真诚地" at bounding box center [654, 292] width 207 height 50
type input "***"
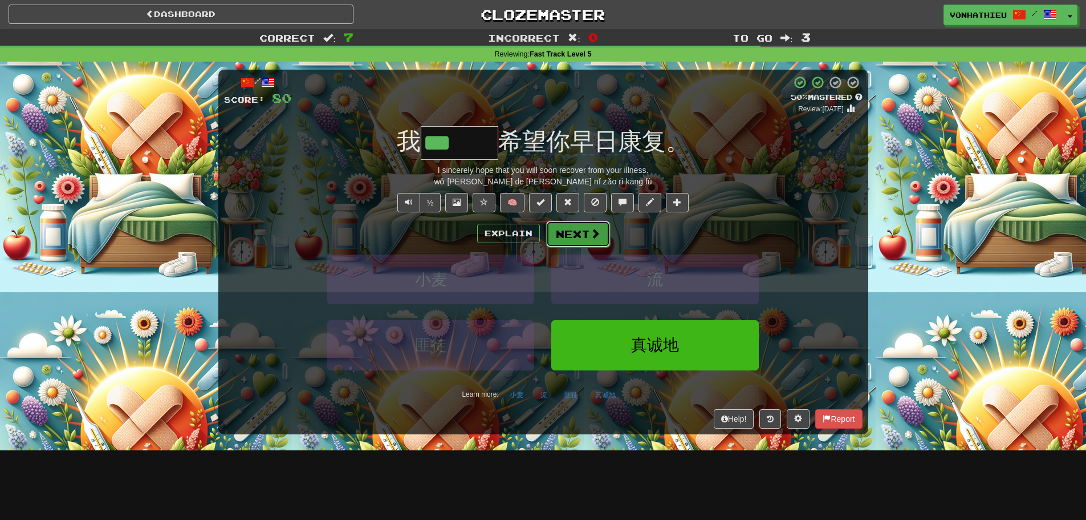
click at [584, 234] on button "Next" at bounding box center [578, 234] width 64 height 26
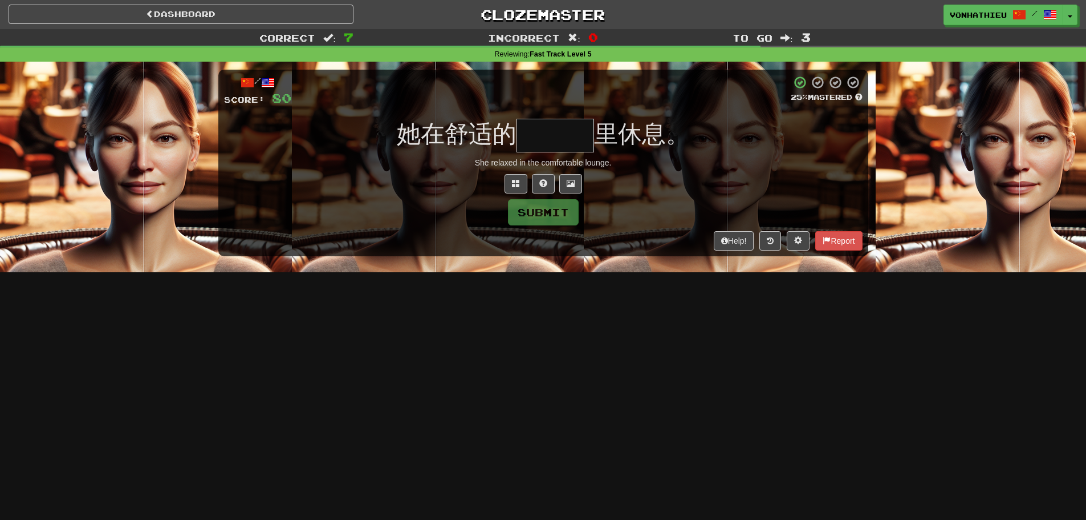
click at [561, 129] on input "text" at bounding box center [556, 136] width 78 height 34
click at [546, 137] on input "text" at bounding box center [556, 136] width 78 height 34
click at [518, 186] on span at bounding box center [516, 183] width 8 height 8
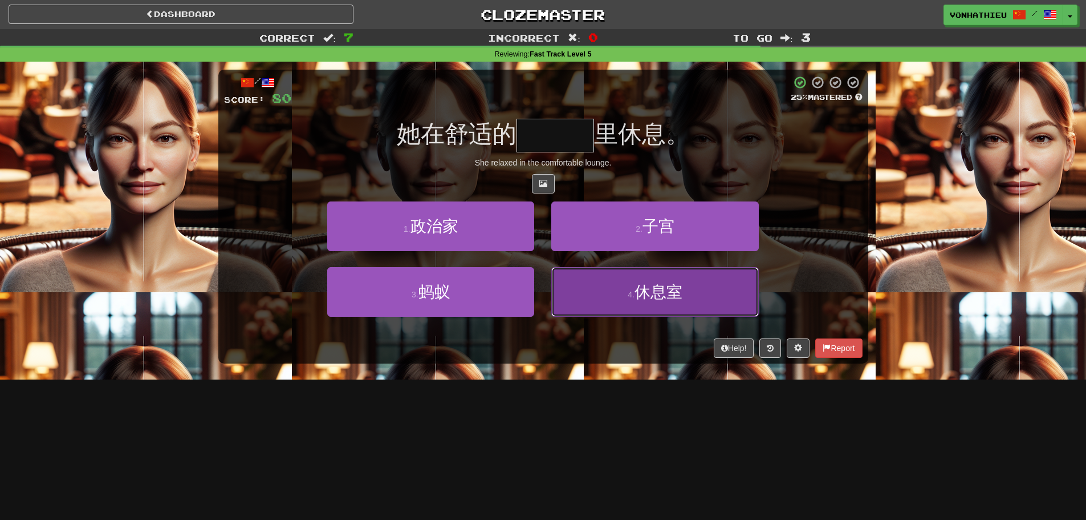
click at [604, 301] on button "4 . 休息室" at bounding box center [654, 292] width 207 height 50
type input "***"
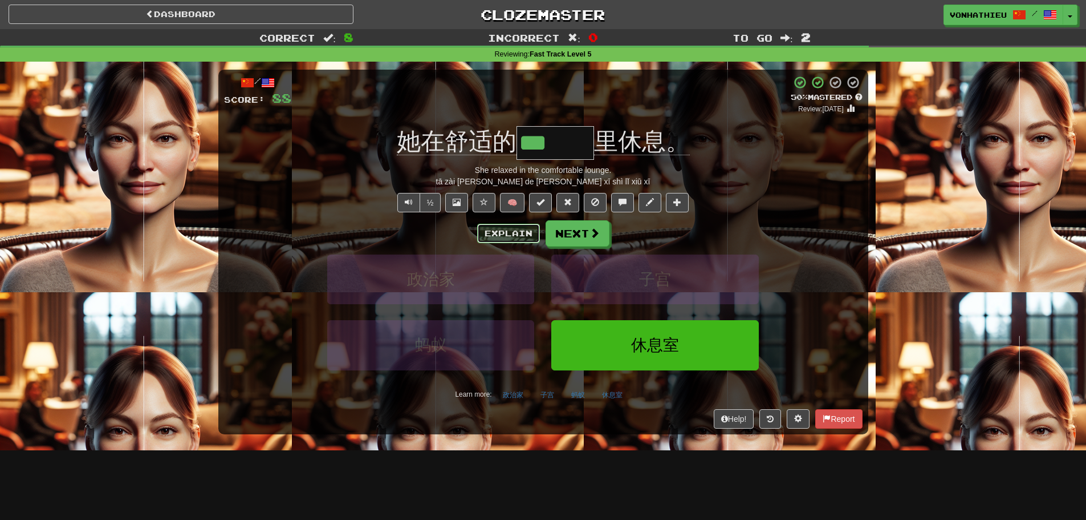
click at [488, 240] on button "Explain" at bounding box center [508, 233] width 63 height 19
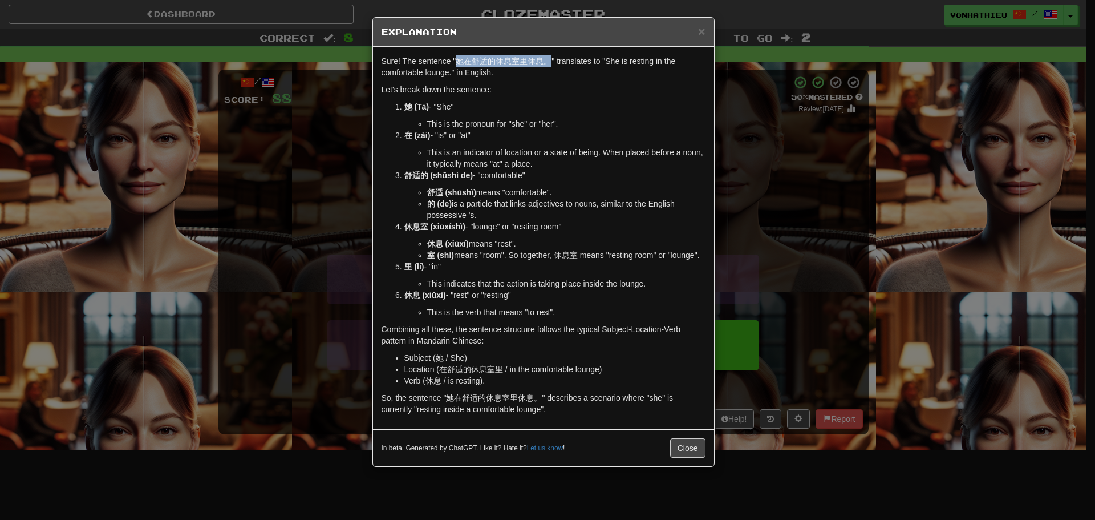
drag, startPoint x: 457, startPoint y: 64, endPoint x: 548, endPoint y: 58, distance: 90.9
click at [548, 58] on p "Sure! The sentence "她在舒适的休息室里休息。" translates to "She is resting in the comforta…" at bounding box center [544, 66] width 324 height 23
copy p "她在舒适的休息室里休息。"
click at [303, 143] on div "× Explanation Sure! The sentence "她在舒适的休息室里休息。" translates to "She is resting i…" at bounding box center [547, 260] width 1095 height 520
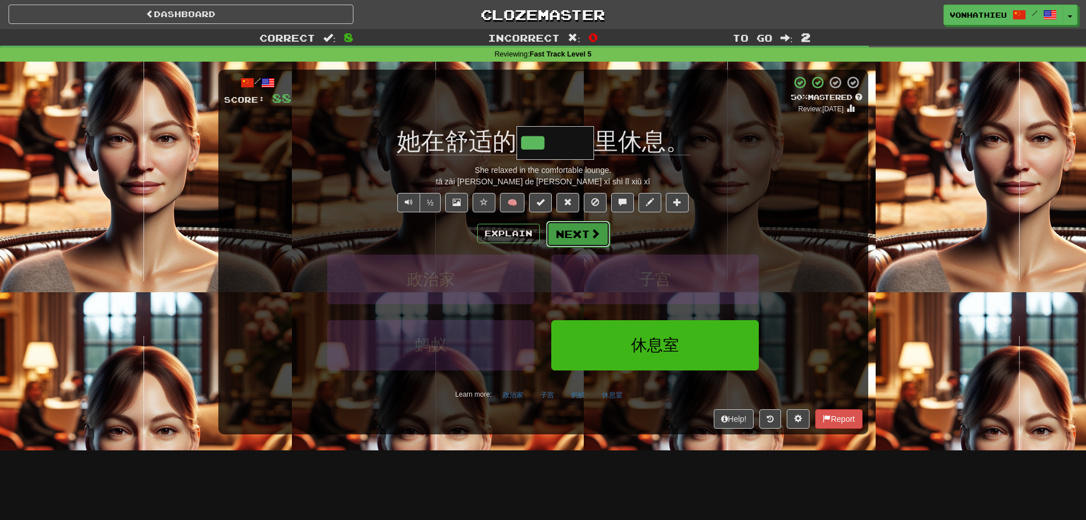
click at [594, 234] on span at bounding box center [595, 233] width 10 height 10
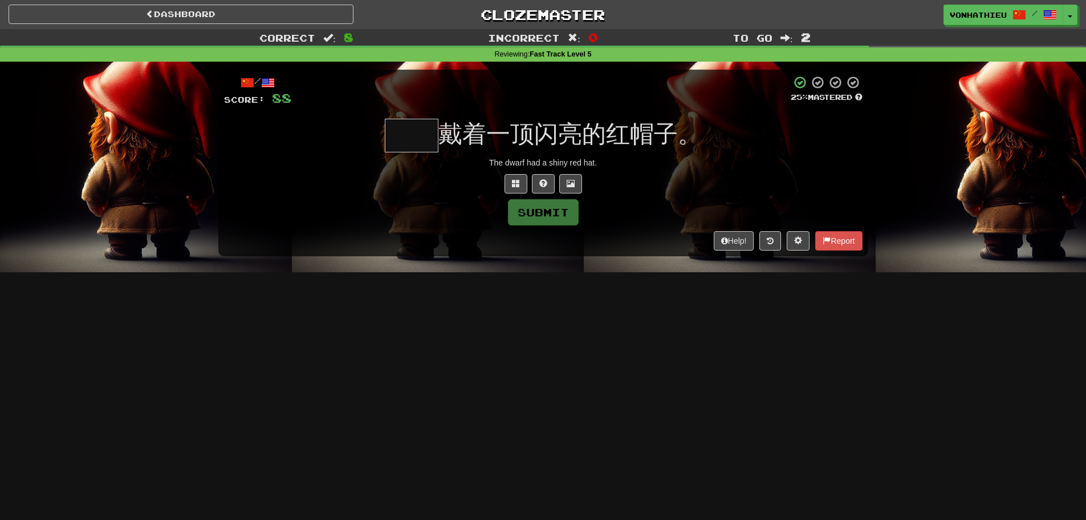
click at [394, 140] on input "text" at bounding box center [412, 136] width 54 height 34
click at [401, 142] on input "text" at bounding box center [412, 136] width 54 height 34
click at [509, 179] on button at bounding box center [516, 183] width 23 height 19
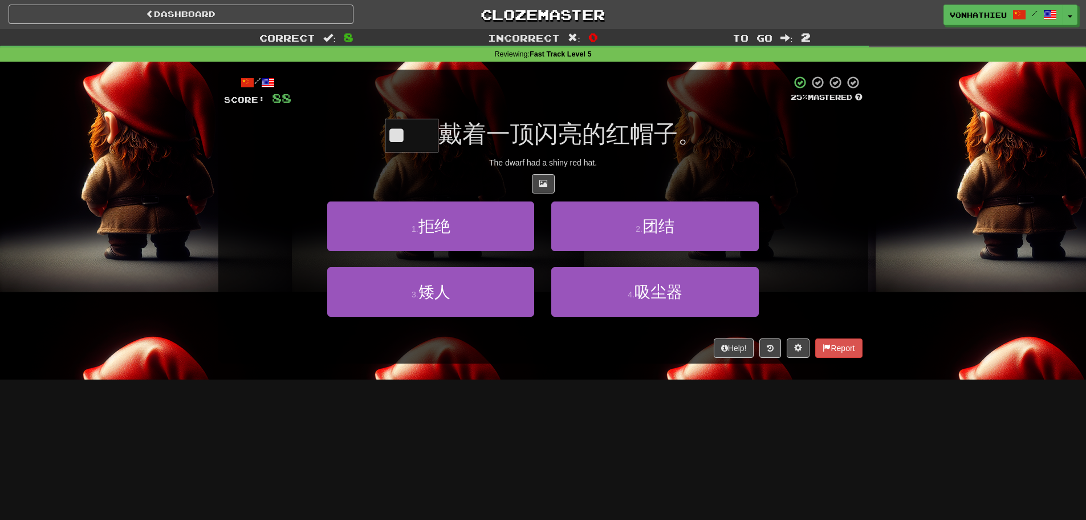
type input "*"
type input "**"
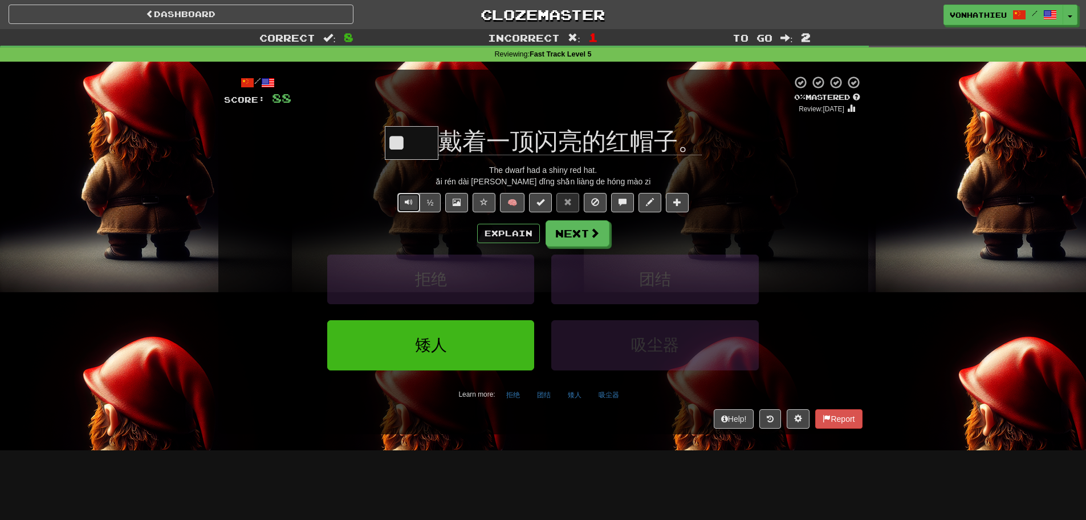
click at [401, 205] on button "Text-to-speech controls" at bounding box center [408, 202] width 23 height 19
click at [574, 232] on button "Next" at bounding box center [578, 234] width 64 height 26
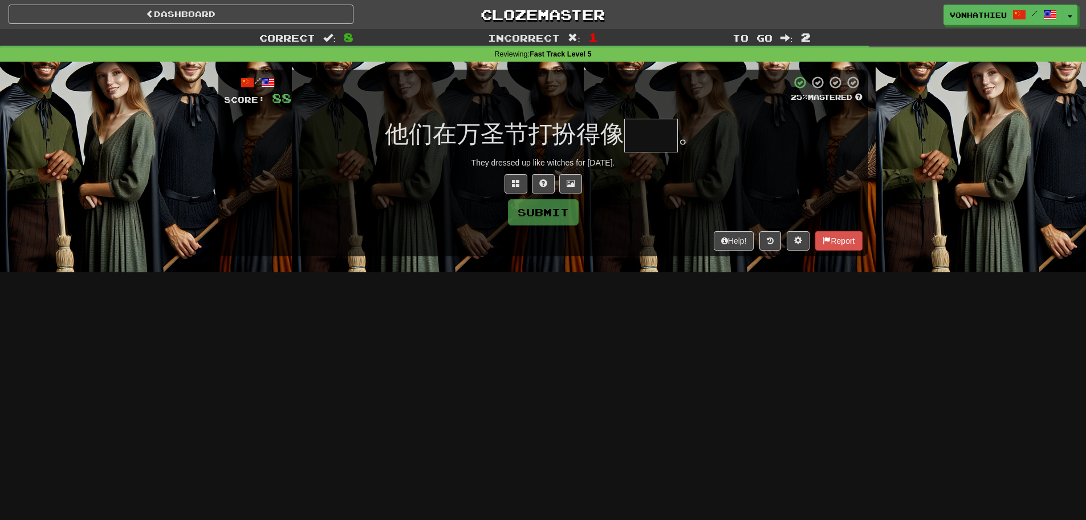
click at [651, 144] on input "text" at bounding box center [651, 136] width 54 height 34
type input "*"
click at [506, 185] on button at bounding box center [516, 183] width 23 height 19
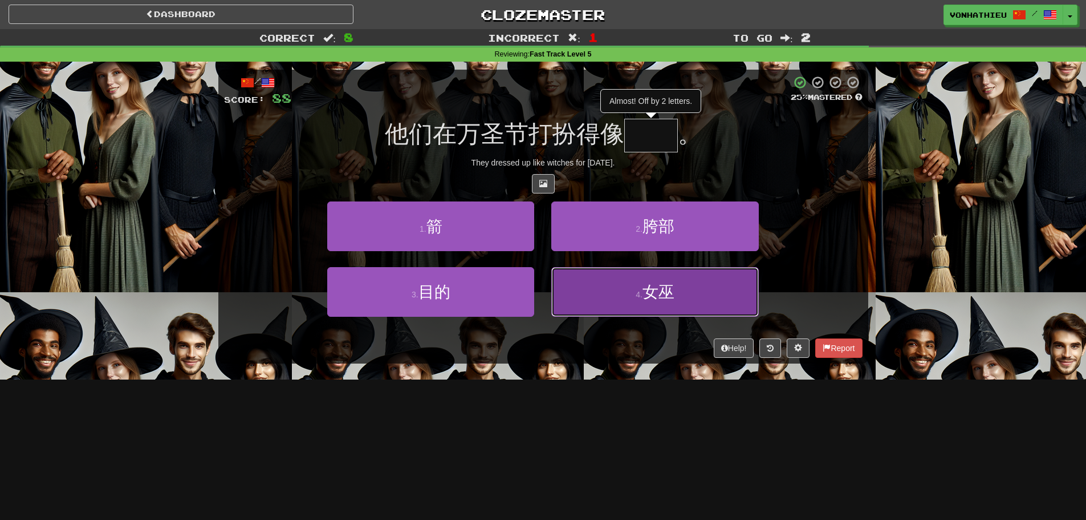
click at [612, 289] on button "4 . 女巫" at bounding box center [654, 292] width 207 height 50
type input "**"
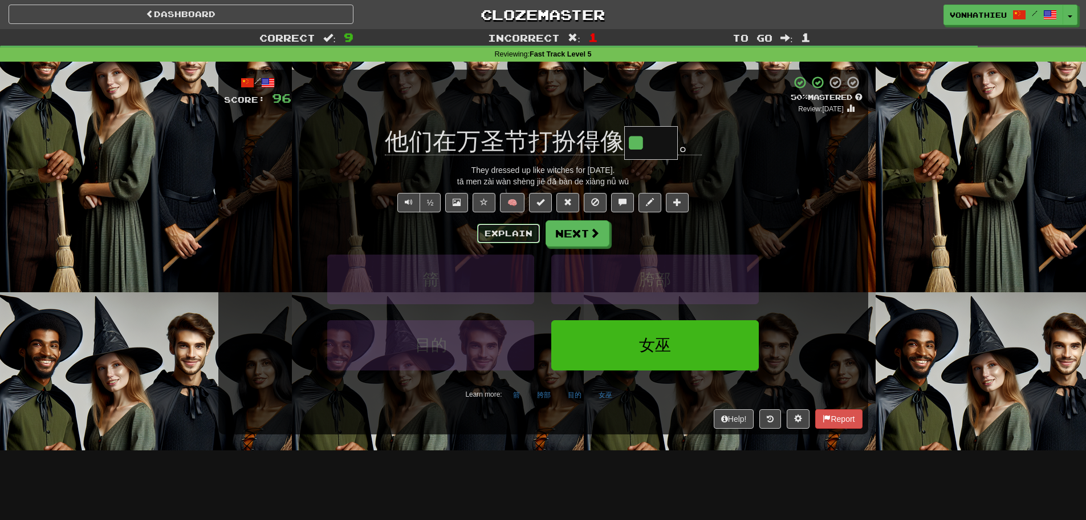
click at [501, 231] on button "Explain" at bounding box center [508, 233] width 63 height 19
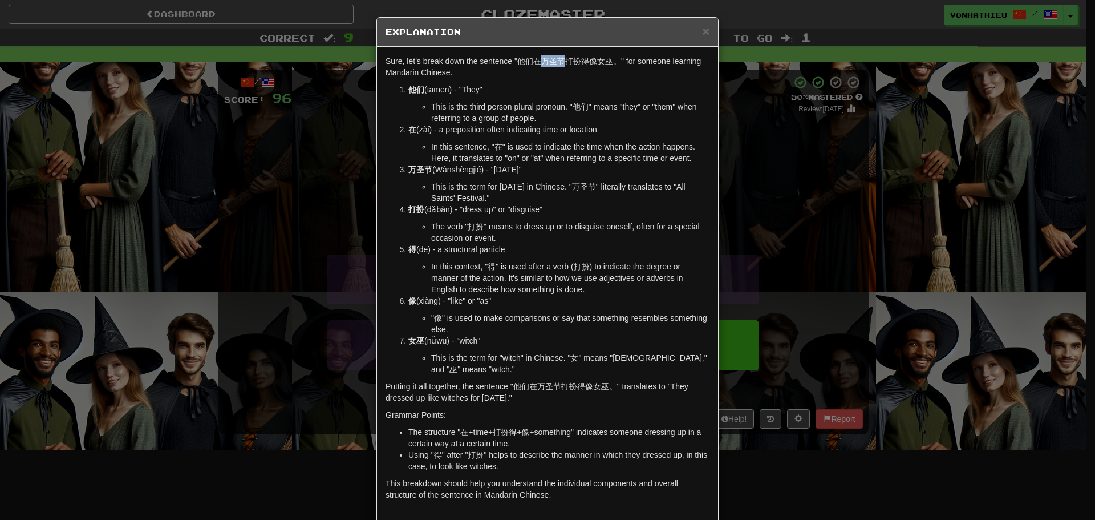
drag, startPoint x: 539, startPoint y: 63, endPoint x: 559, endPoint y: 62, distance: 19.4
click at [559, 62] on p "Sure, let's break down the sentence "他们在万圣节打扮得像女巫。" for someone learning Mandar…" at bounding box center [548, 66] width 324 height 23
click at [564, 76] on body "Dashboard Clozemaster vonhathieu / Toggle Dropdown Dashboard Leaderboard Activi…" at bounding box center [547, 462] width 1095 height 924
click at [836, 153] on div "× Explanation Sure, let's break down the sentence "他们在万圣节打扮得像女巫。" for someone l…" at bounding box center [547, 260] width 1095 height 520
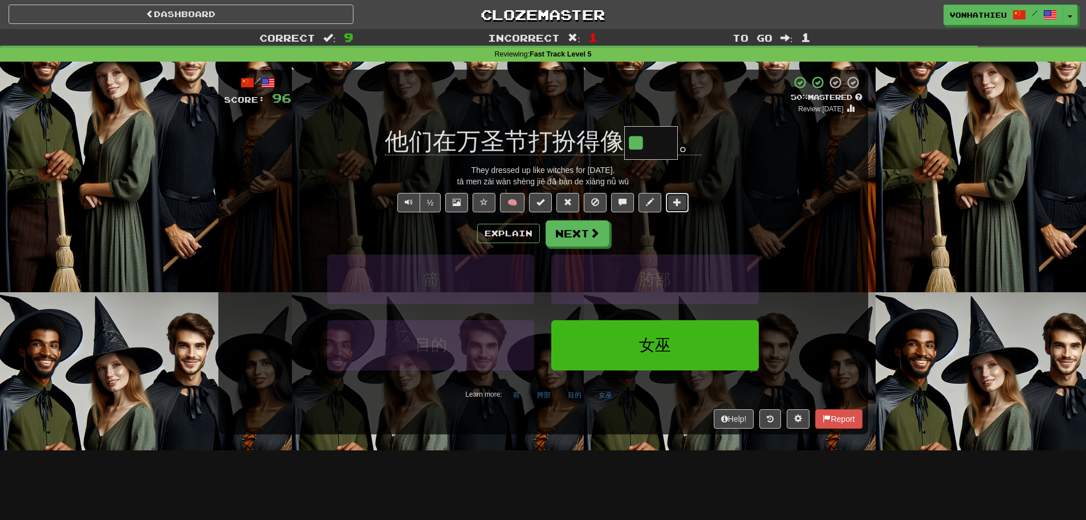
click at [681, 202] on span at bounding box center [677, 202] width 8 height 8
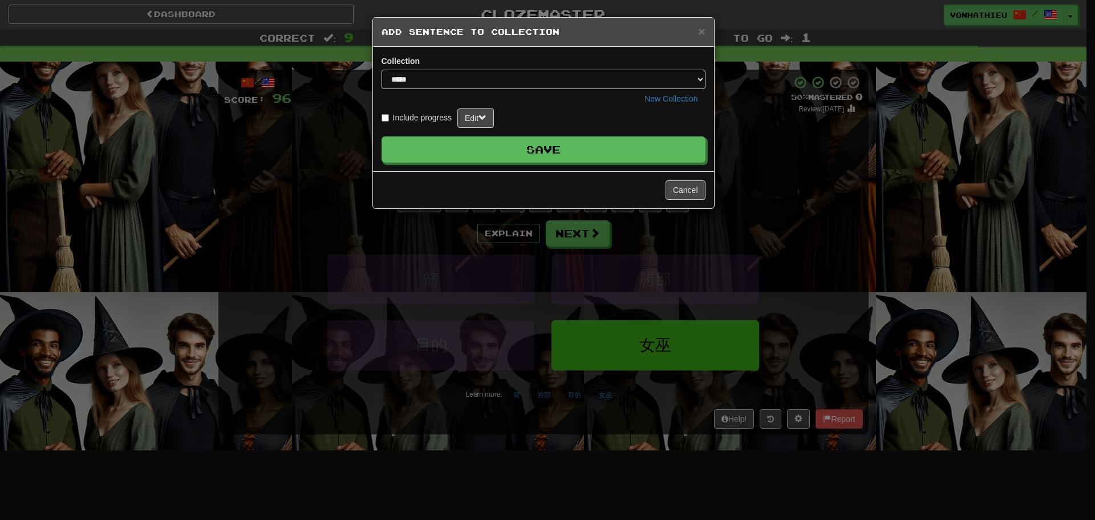
click at [643, 133] on form "Include progress Edit Save" at bounding box center [544, 135] width 324 height 54
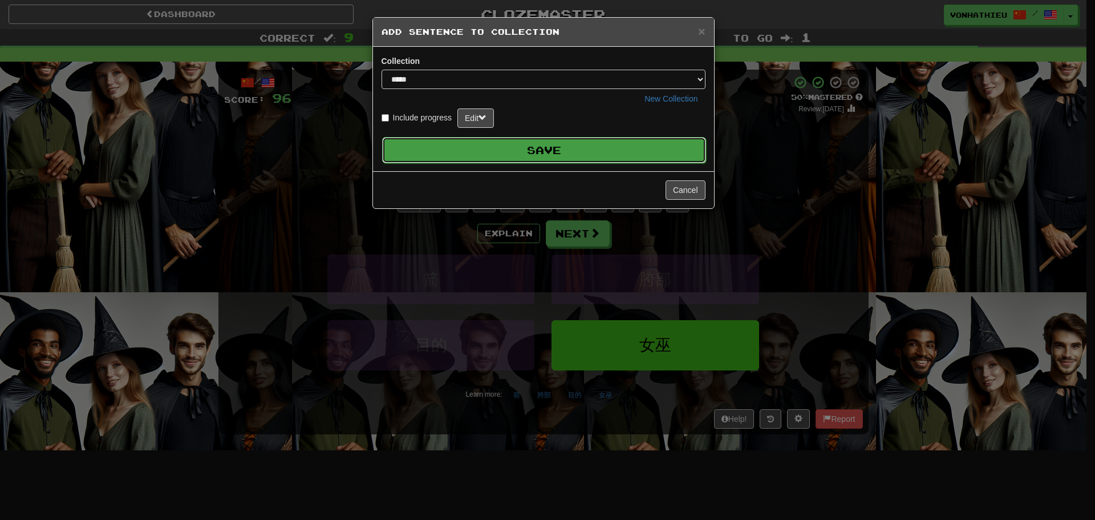
click at [642, 144] on button "Save" at bounding box center [544, 150] width 324 height 26
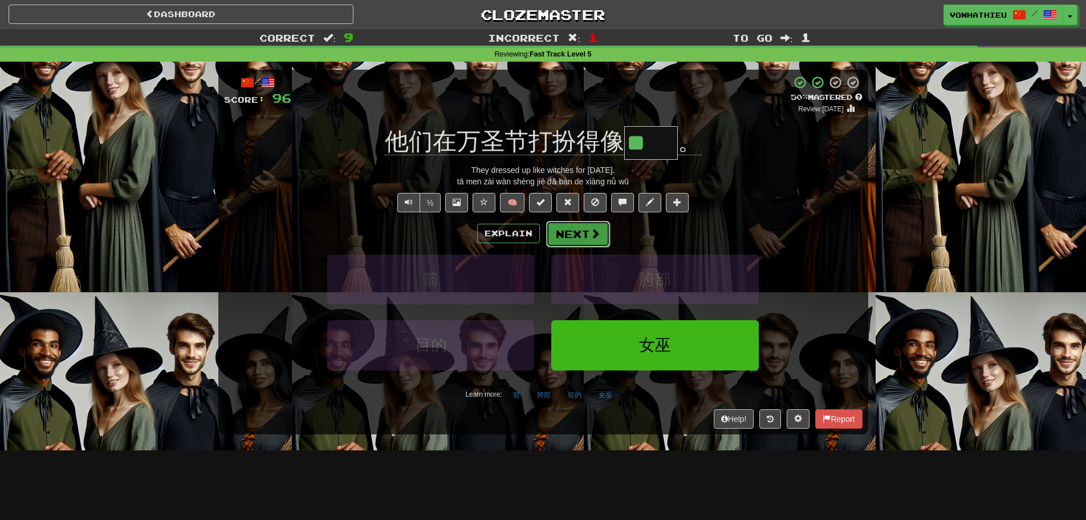
click at [580, 236] on button "Next" at bounding box center [578, 234] width 64 height 26
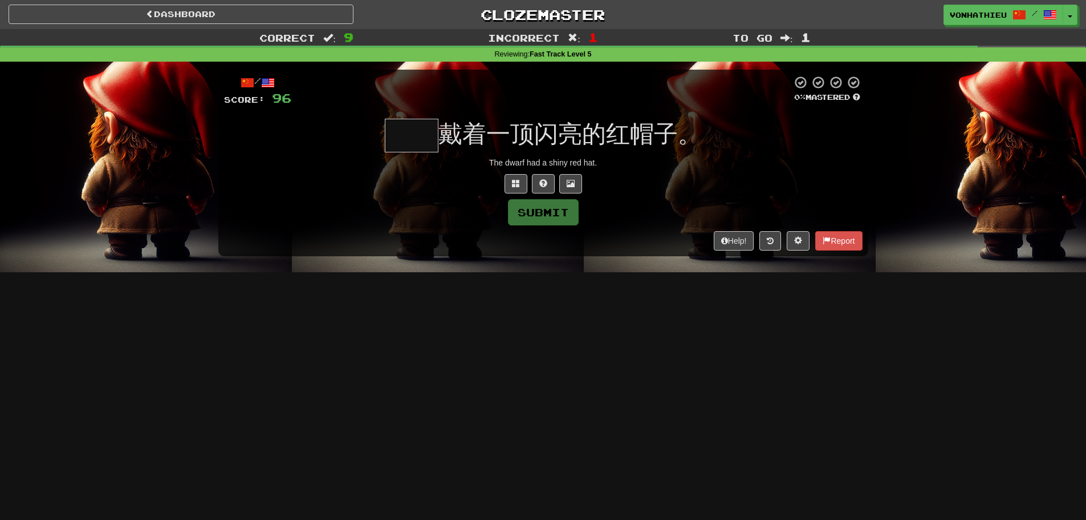
click at [403, 137] on input "text" at bounding box center [412, 136] width 54 height 34
type input "**"
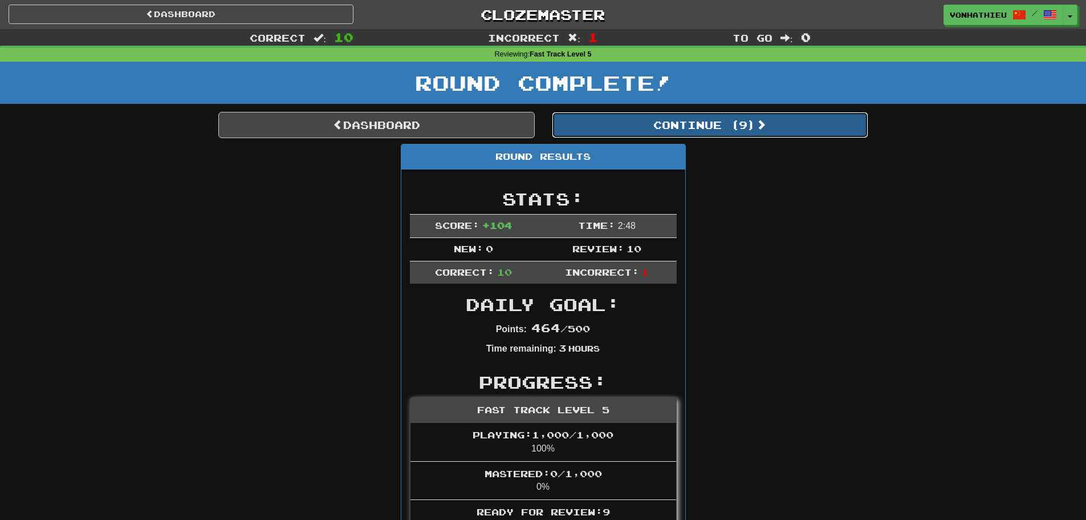
click at [692, 137] on button "Continue ( 9 )" at bounding box center [710, 125] width 317 height 26
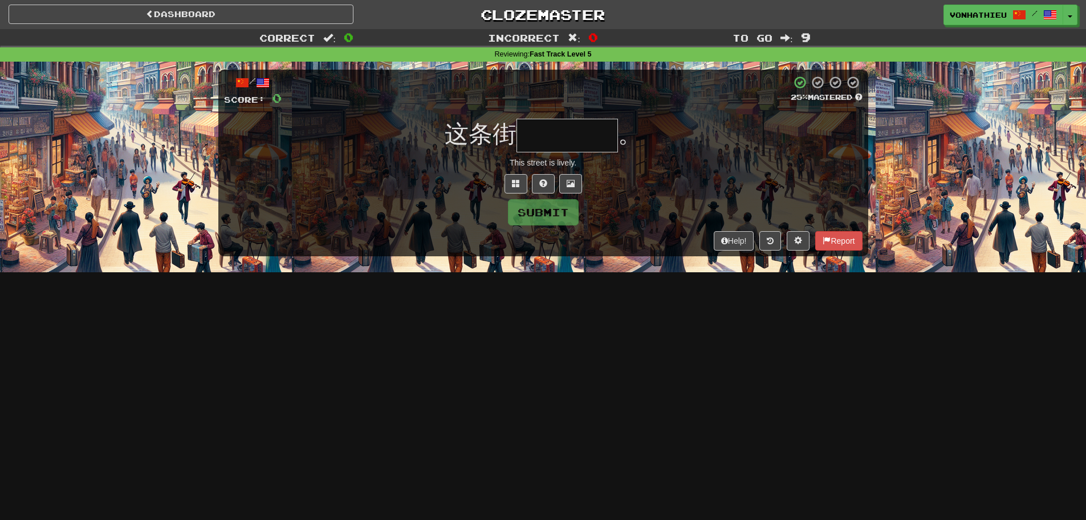
click at [589, 139] on input "text" at bounding box center [568, 136] width 102 height 34
click at [524, 181] on button at bounding box center [516, 183] width 23 height 19
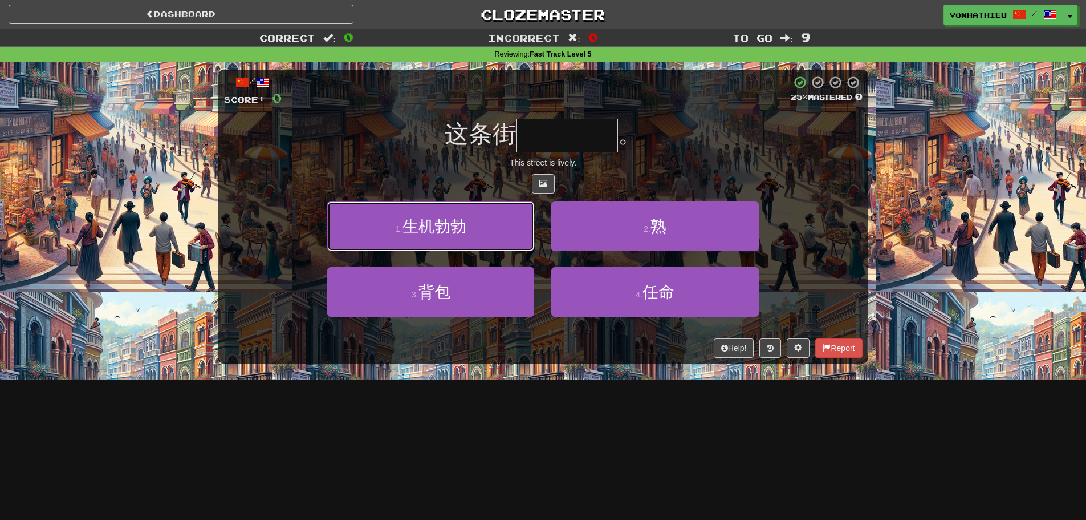
click at [452, 247] on button "1 . 生机勃勃" at bounding box center [430, 226] width 207 height 50
type input "****"
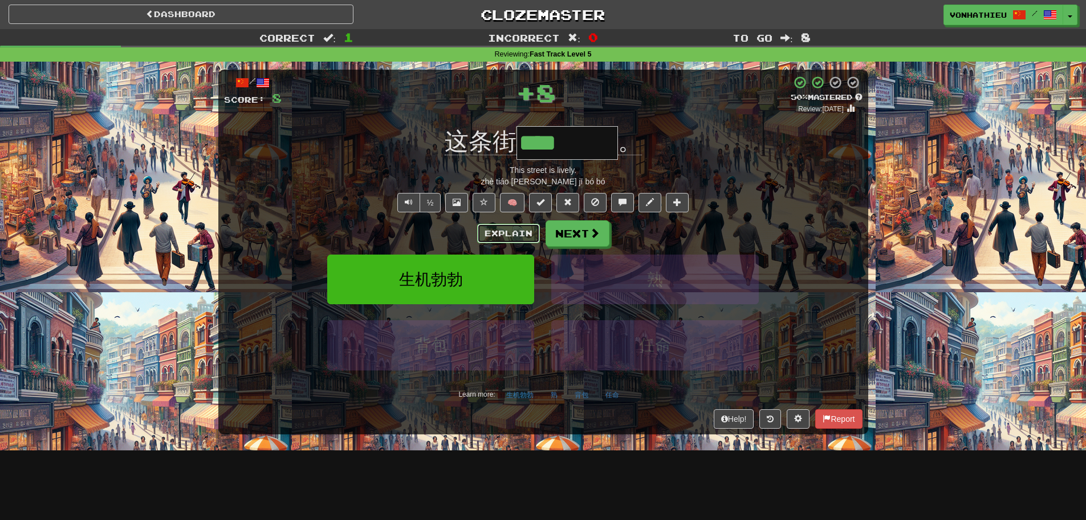
click at [484, 230] on button "Explain" at bounding box center [508, 233] width 63 height 19
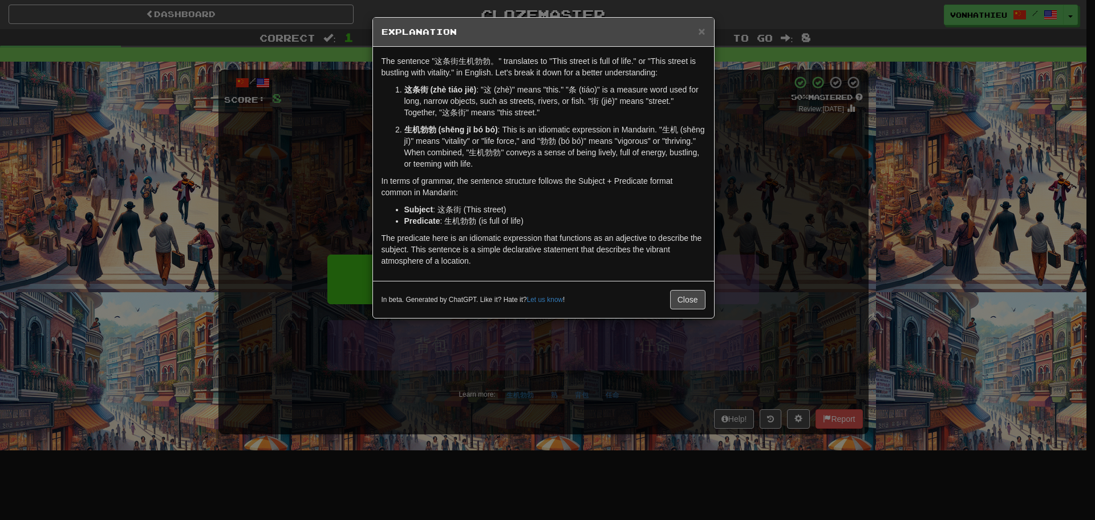
click at [297, 121] on div "× Explanation The sentence "这条街生机勃勃。" translates to "This street is full of lif…" at bounding box center [547, 260] width 1095 height 520
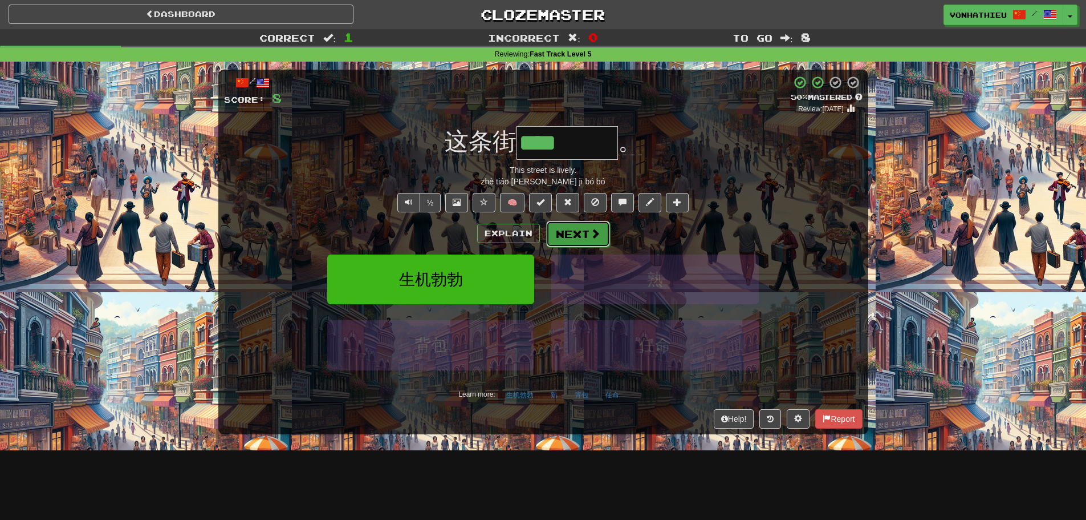
click at [583, 237] on button "Next" at bounding box center [578, 234] width 64 height 26
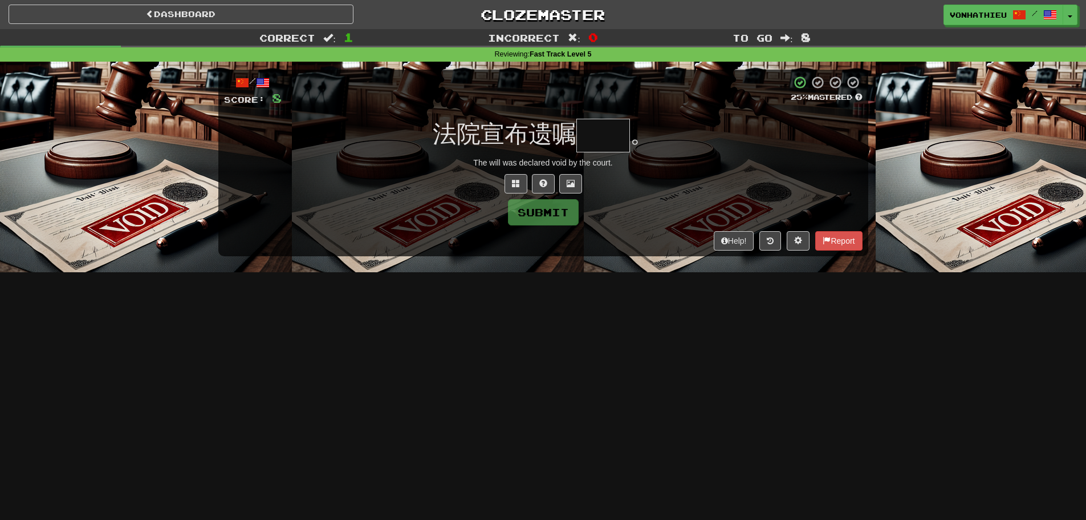
click at [617, 145] on input "text" at bounding box center [604, 136] width 54 height 34
click at [506, 185] on button at bounding box center [516, 183] width 23 height 19
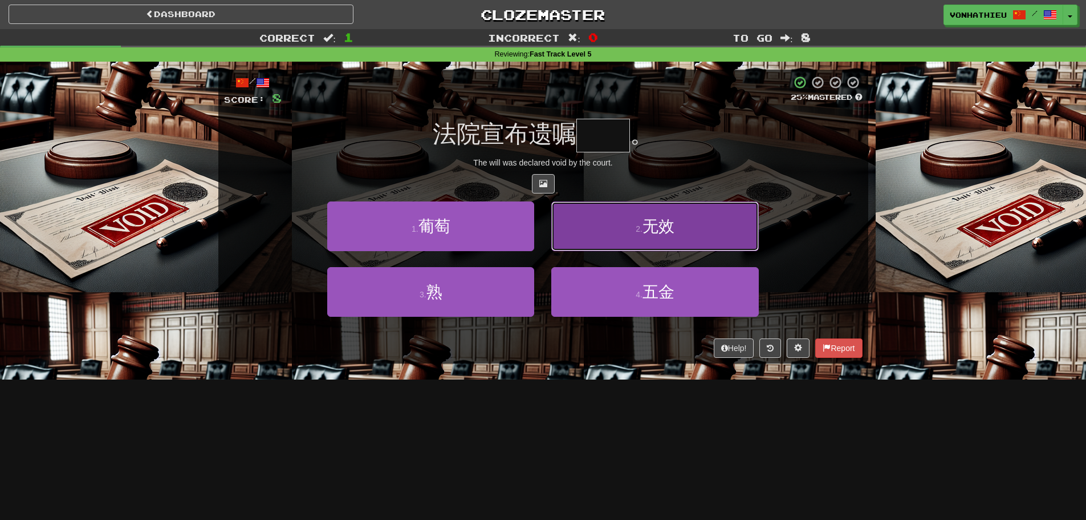
click at [574, 234] on button "2 . 无效" at bounding box center [654, 226] width 207 height 50
type input "**"
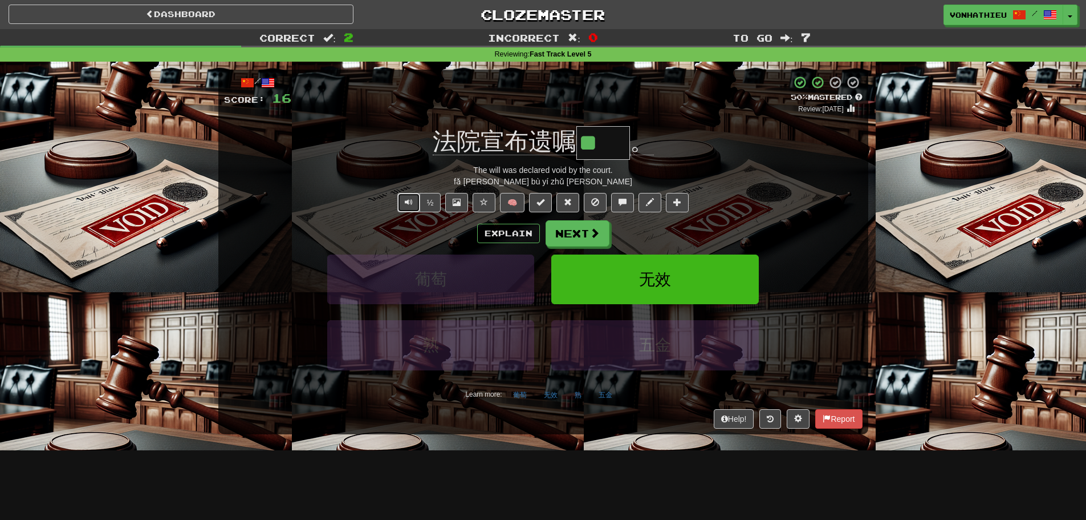
click at [411, 197] on button "Text-to-speech controls" at bounding box center [408, 202] width 23 height 19
click at [513, 237] on button "Explain" at bounding box center [508, 233] width 63 height 19
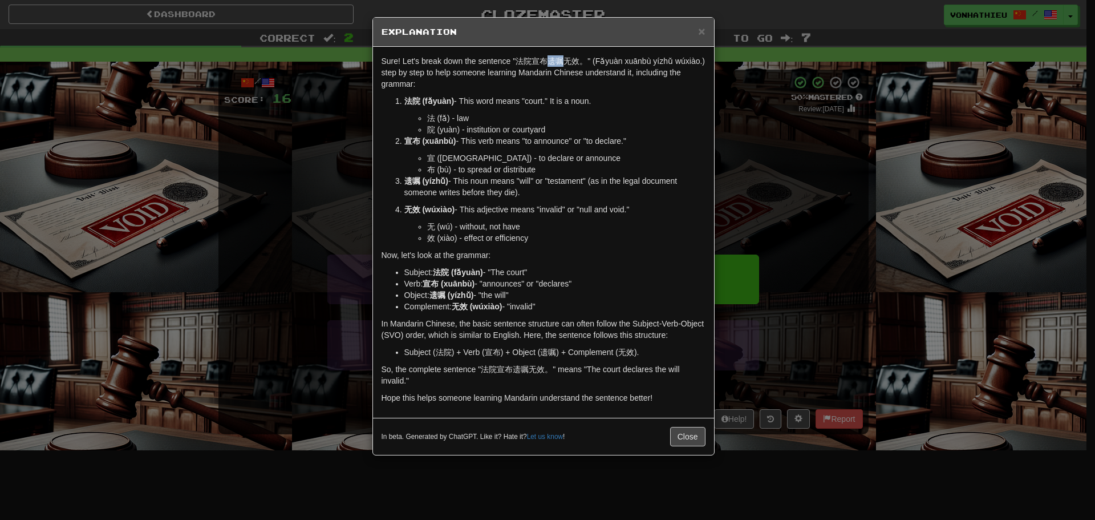
drag, startPoint x: 546, startPoint y: 64, endPoint x: 562, endPoint y: 64, distance: 15.4
click at [562, 64] on p "Sure! Let's break down the sentence "法院宣布遗嘱无效。" (Fǎyuàn xuānbù yízhǔ wúxiào.) s…" at bounding box center [544, 72] width 324 height 34
click at [570, 75] on body "Dashboard Clozemaster vonhathieu / Toggle Dropdown Dashboard Leaderboard Activi…" at bounding box center [547, 462] width 1095 height 924
click at [548, 82] on p "Sure! Let's break down the sentence "法院宣布遗嘱无效。" (Fǎyuàn xuānbù yízhǔ wúxiào.) s…" at bounding box center [544, 72] width 324 height 34
click at [886, 140] on div "× Explanation Sure! Let's break down the sentence "法院宣布遗嘱无效。" (Fǎyuàn xuānbù yí…" at bounding box center [547, 260] width 1095 height 520
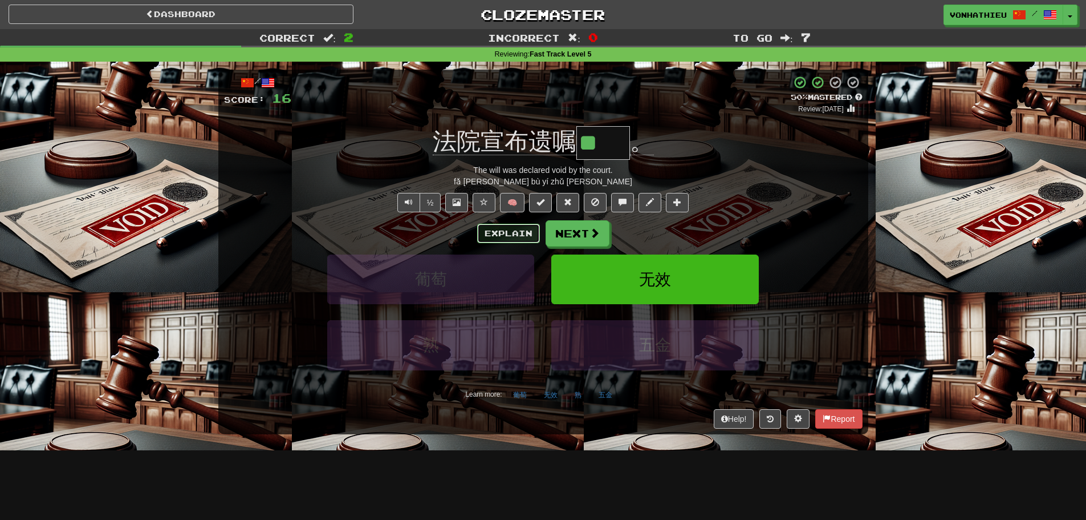
click at [508, 228] on button "Explain" at bounding box center [508, 233] width 63 height 19
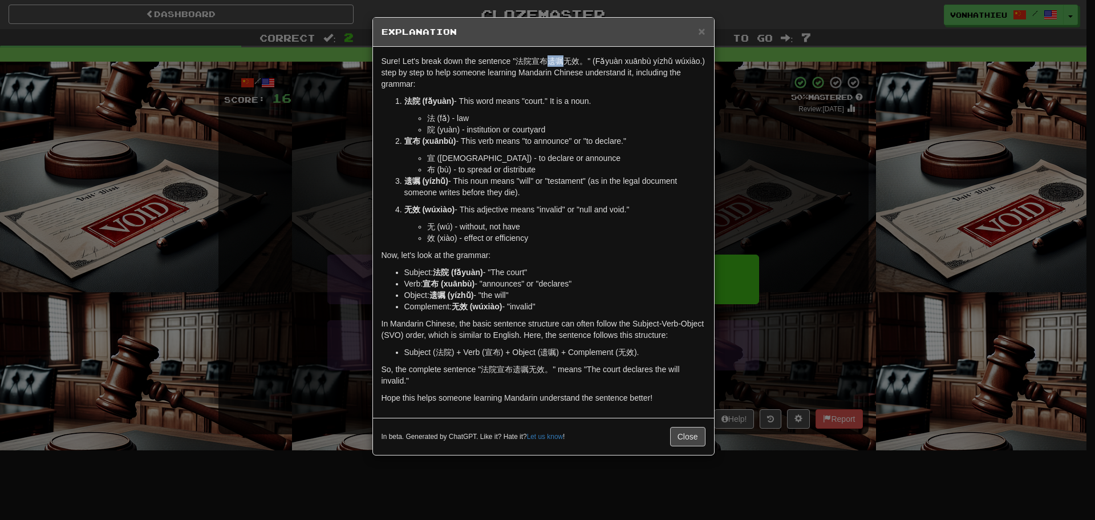
drag, startPoint x: 548, startPoint y: 59, endPoint x: 562, endPoint y: 59, distance: 13.7
click at [562, 59] on p "Sure! Let's break down the sentence "法院宣布遗嘱无效。" (Fǎyuàn xuānbù yízhǔ wúxiào.) s…" at bounding box center [544, 72] width 324 height 34
click at [578, 74] on body "Dashboard Clozemaster vonhathieu / Toggle Dropdown Dashboard Leaderboard Activi…" at bounding box center [547, 462] width 1095 height 924
click at [543, 86] on p "Sure! Let's break down the sentence "法院宣布遗嘱无效。" (Fǎyuàn xuānbù yízhǔ wúxiào.) s…" at bounding box center [544, 72] width 324 height 34
click at [320, 169] on div "× Explanation Sure! Let's break down the sentence "法院宣布遗嘱无效。" (Fǎyuàn xuānbù yí…" at bounding box center [547, 260] width 1095 height 520
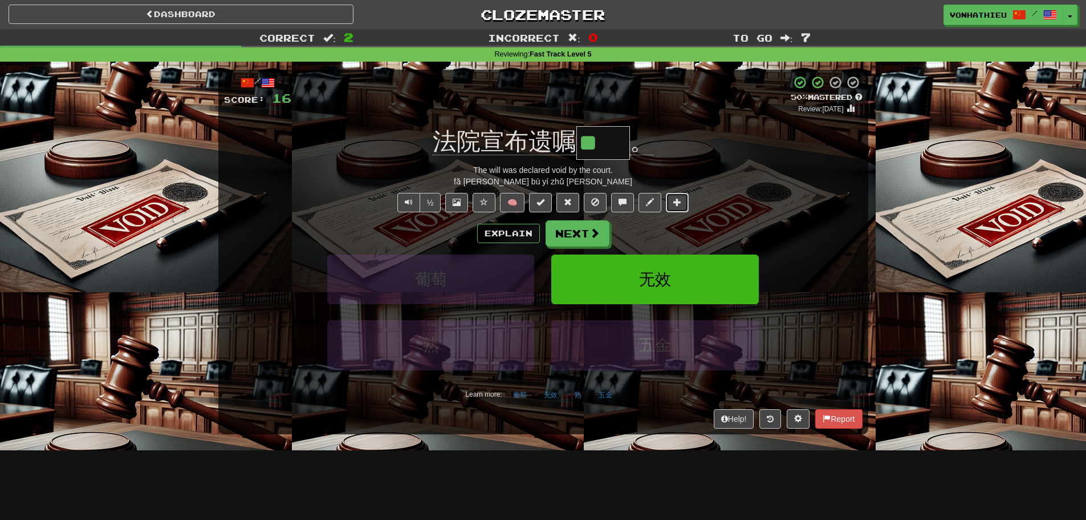
click at [667, 207] on button at bounding box center [677, 202] width 23 height 19
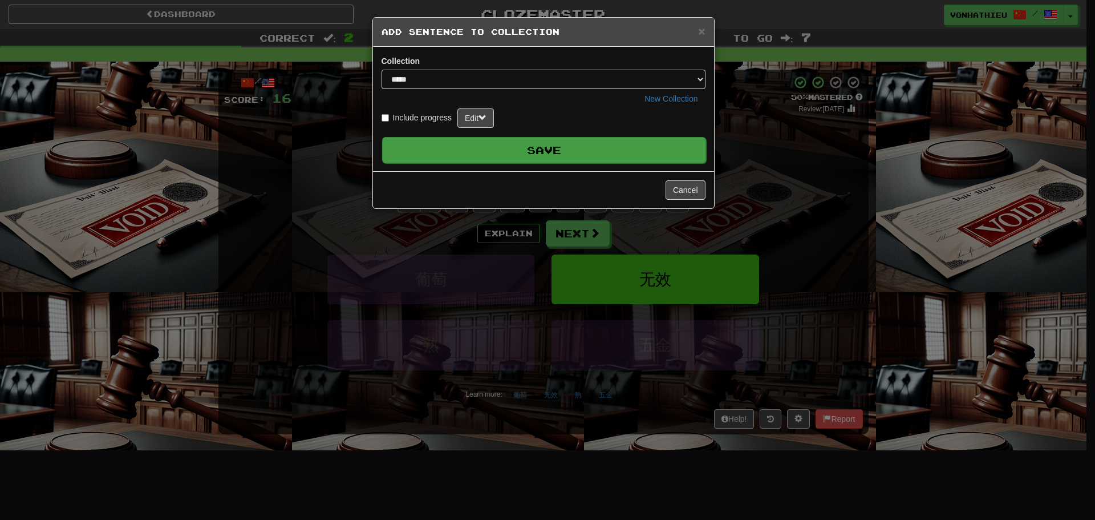
click at [516, 142] on button "Save" at bounding box center [544, 150] width 324 height 26
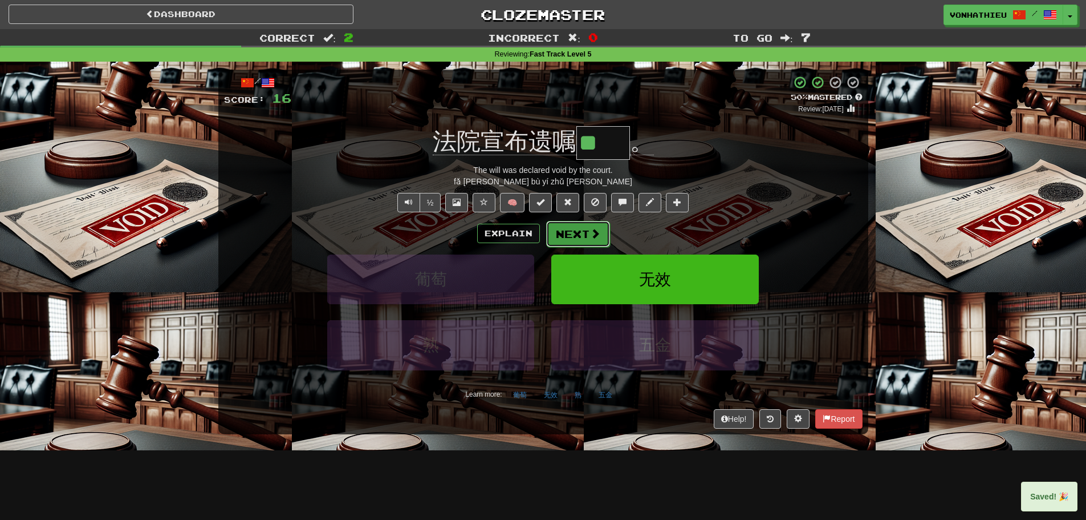
click at [590, 233] on span at bounding box center [595, 233] width 10 height 10
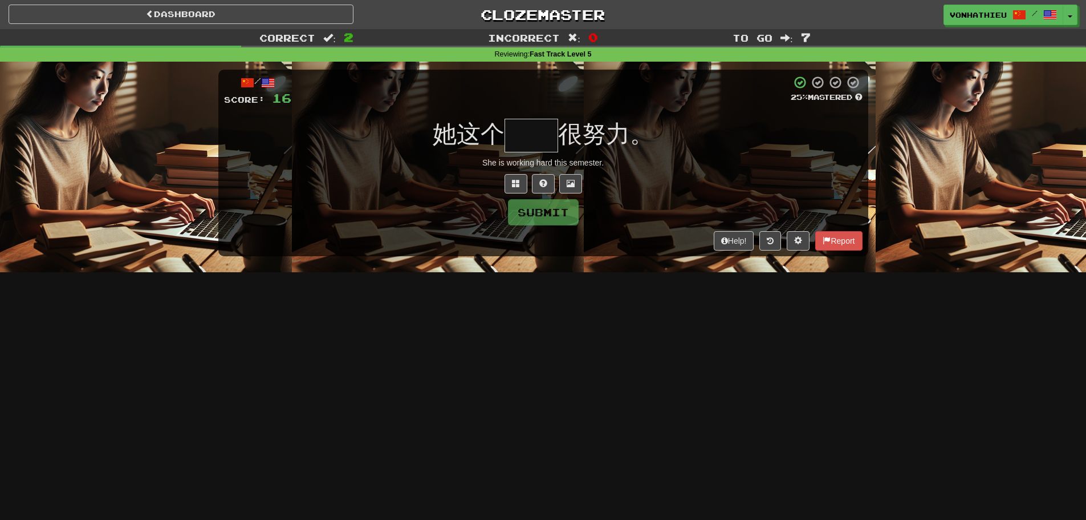
click at [533, 129] on input "text" at bounding box center [532, 136] width 54 height 34
type input "**"
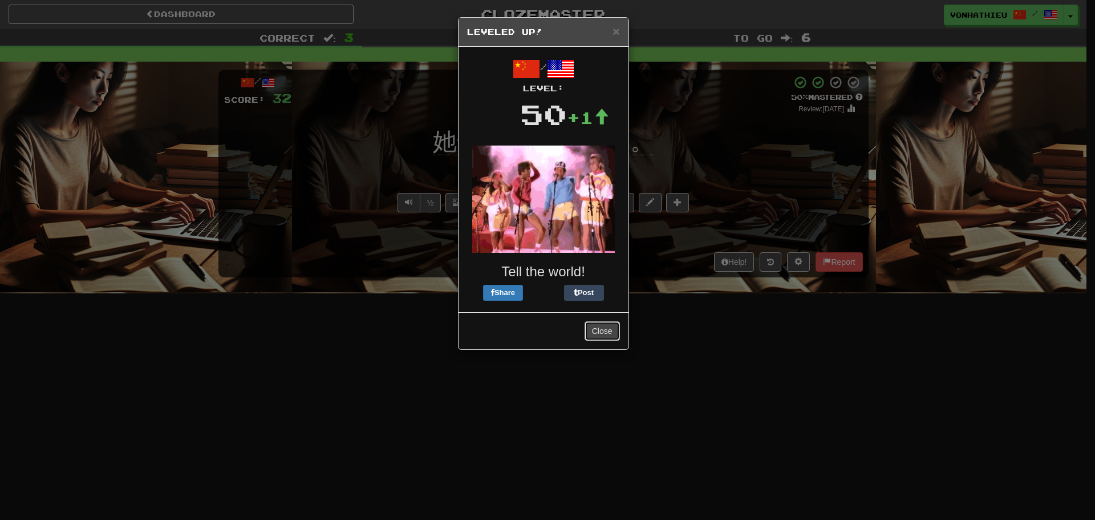
click at [602, 324] on button "Close" at bounding box center [602, 330] width 35 height 19
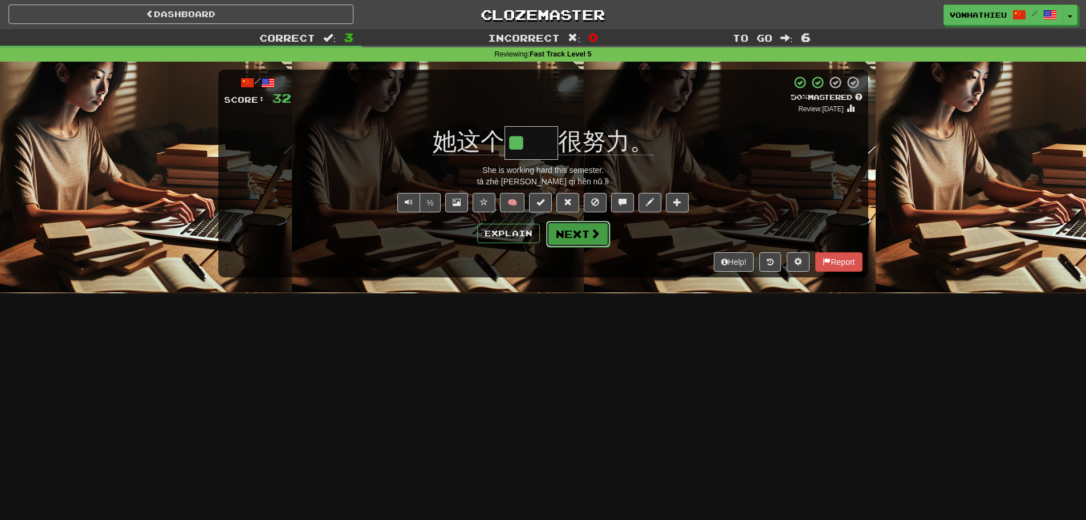
click at [580, 237] on button "Next" at bounding box center [578, 234] width 64 height 26
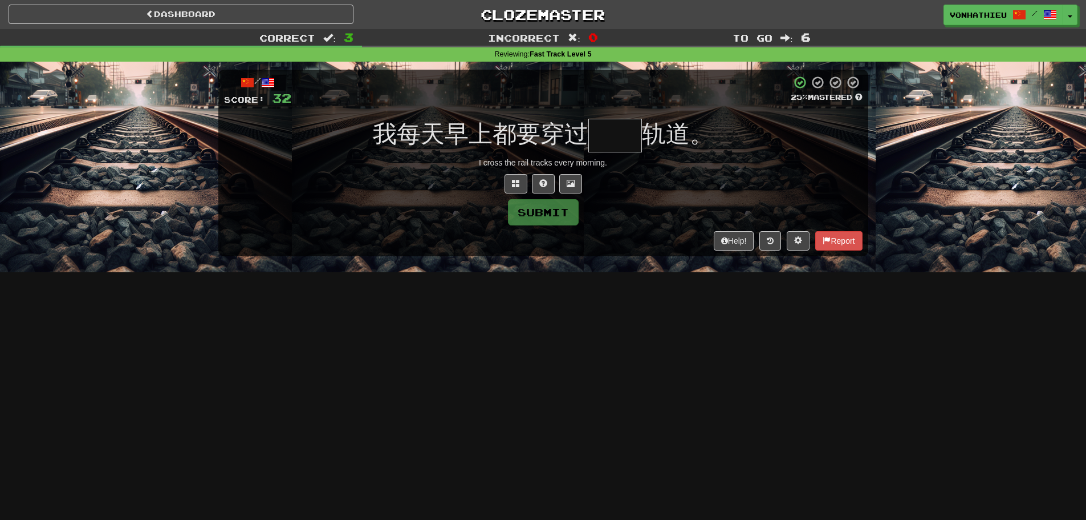
click at [636, 139] on input "text" at bounding box center [616, 136] width 54 height 34
click at [604, 133] on input "text" at bounding box center [616, 136] width 54 height 34
click at [616, 137] on input "text" at bounding box center [616, 136] width 54 height 34
click at [513, 181] on span at bounding box center [516, 183] width 8 height 8
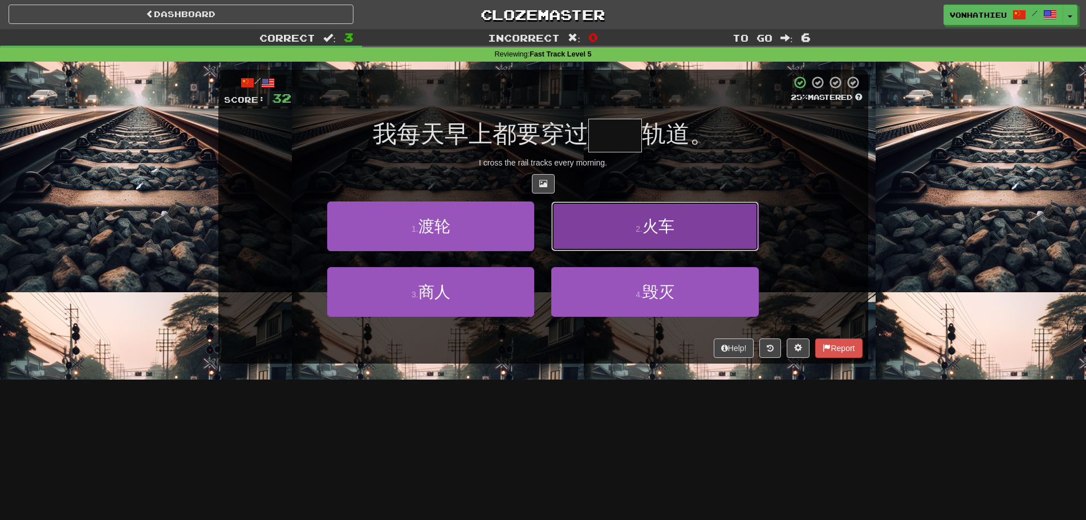
click at [590, 229] on button "2 . 火车" at bounding box center [654, 226] width 207 height 50
type input "**"
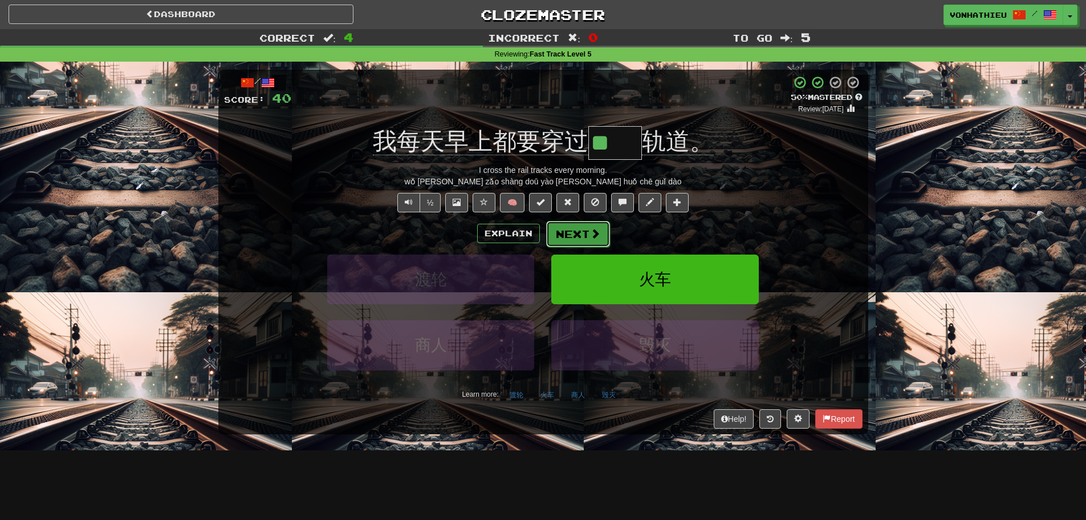
click at [594, 237] on span at bounding box center [595, 233] width 10 height 10
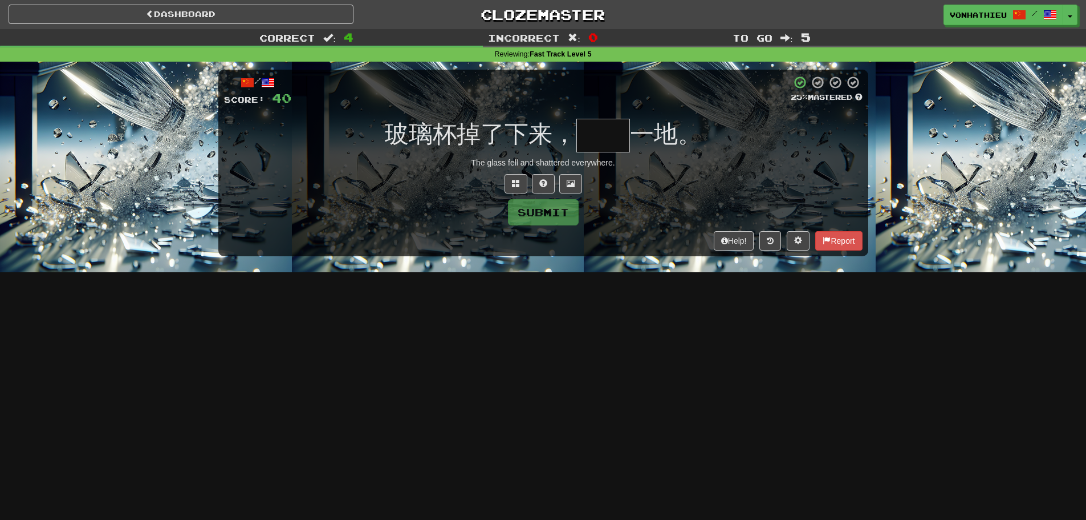
click at [585, 143] on input "text" at bounding box center [604, 136] width 54 height 34
click at [517, 181] on span at bounding box center [516, 183] width 8 height 8
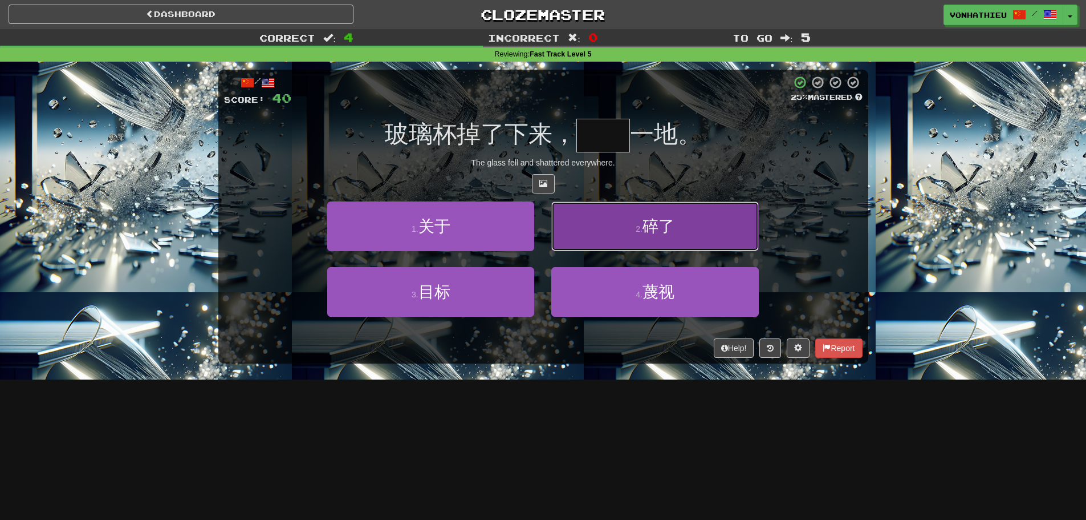
click at [582, 221] on button "2 . 碎了" at bounding box center [654, 226] width 207 height 50
type input "**"
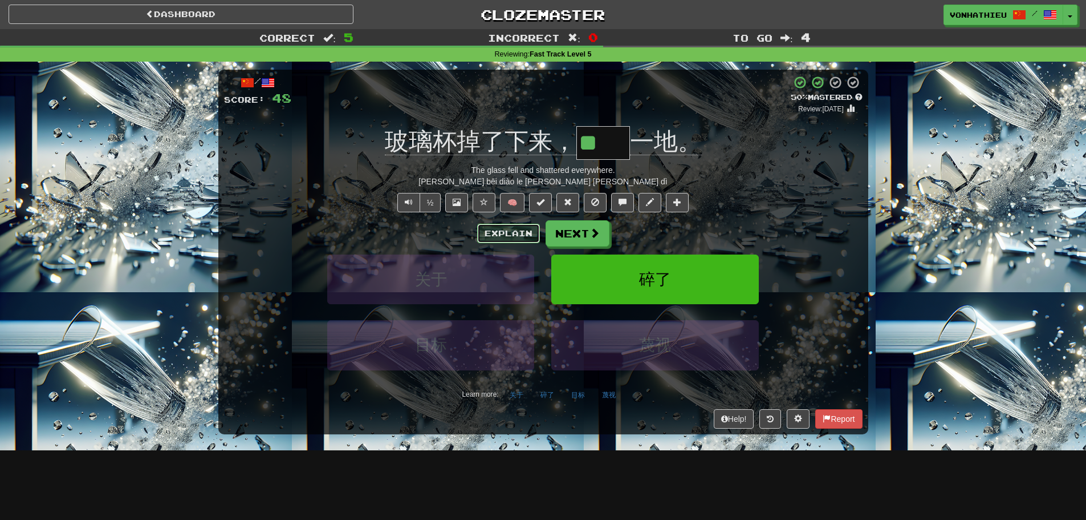
click at [492, 232] on button "Explain" at bounding box center [508, 233] width 63 height 19
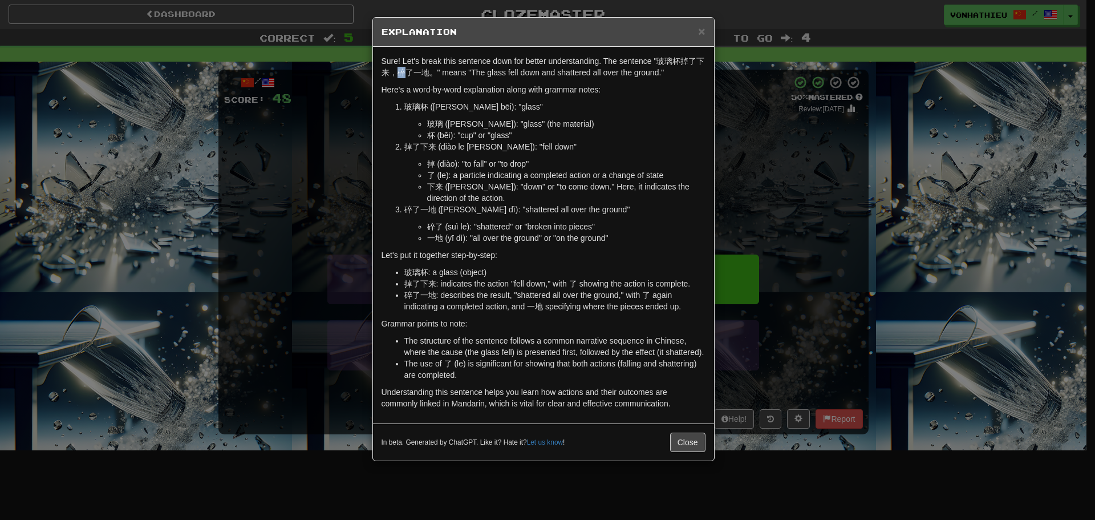
drag, startPoint x: 395, startPoint y: 75, endPoint x: 408, endPoint y: 74, distance: 13.2
click at [408, 74] on p "Sure! Let's break this sentence down for better understanding. The sentence "玻璃…" at bounding box center [544, 66] width 324 height 23
click at [425, 83] on body "Dashboard Clozemaster vonhathieu / Toggle Dropdown Dashboard Leaderboard Activi…" at bounding box center [547, 462] width 1095 height 924
click at [415, 84] on p "Here's a word-by-word explanation along with grammar notes:" at bounding box center [544, 89] width 324 height 11
drag, startPoint x: 390, startPoint y: 68, endPoint x: 412, endPoint y: 68, distance: 21.7
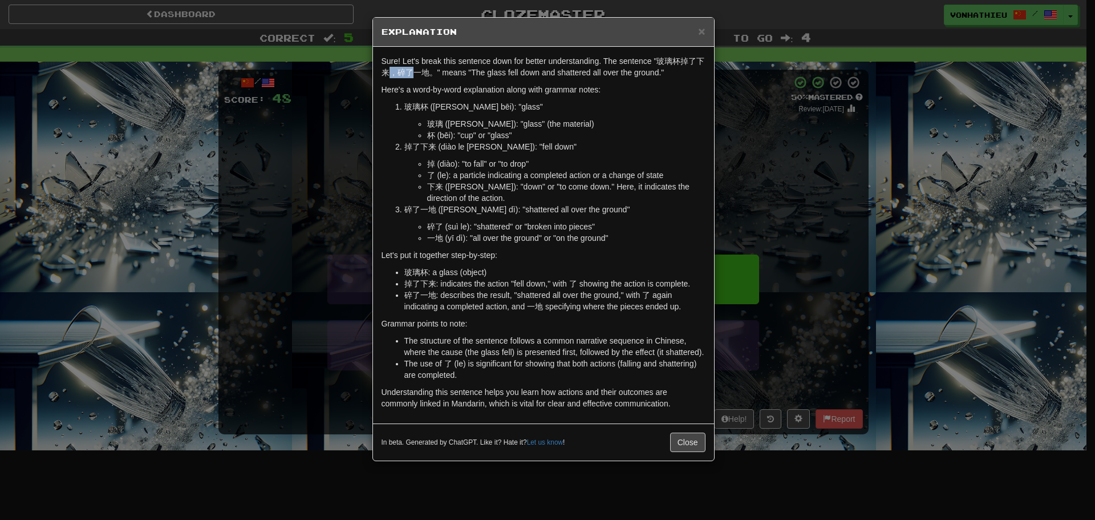
click at [412, 68] on p "Sure! Let's break this sentence down for better understanding. The sentence "玻璃…" at bounding box center [544, 66] width 324 height 23
drag, startPoint x: 398, startPoint y: 68, endPoint x: 426, endPoint y: 68, distance: 27.9
click at [426, 68] on p "Sure! Let's break this sentence down for better understanding. The sentence "玻璃…" at bounding box center [544, 66] width 324 height 23
click at [432, 85] on body "Dashboard Clozemaster vonhathieu / Toggle Dropdown Dashboard Leaderboard Activi…" at bounding box center [547, 462] width 1095 height 924
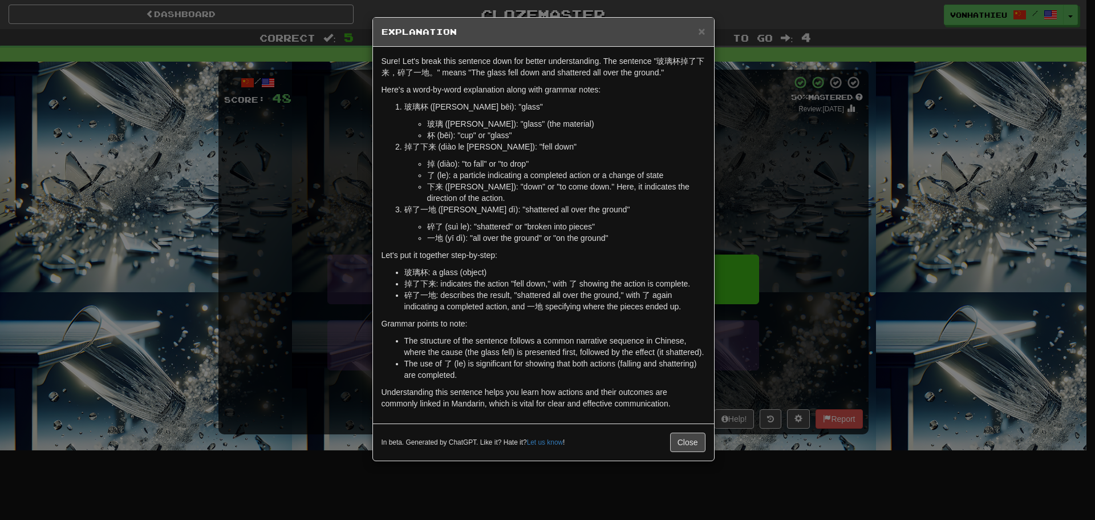
click at [418, 94] on p "Here's a word-by-word explanation along with grammar notes:" at bounding box center [544, 89] width 324 height 11
click at [830, 161] on div "× Explanation Sure! Let's break this sentence down for better understanding. Th…" at bounding box center [547, 260] width 1095 height 520
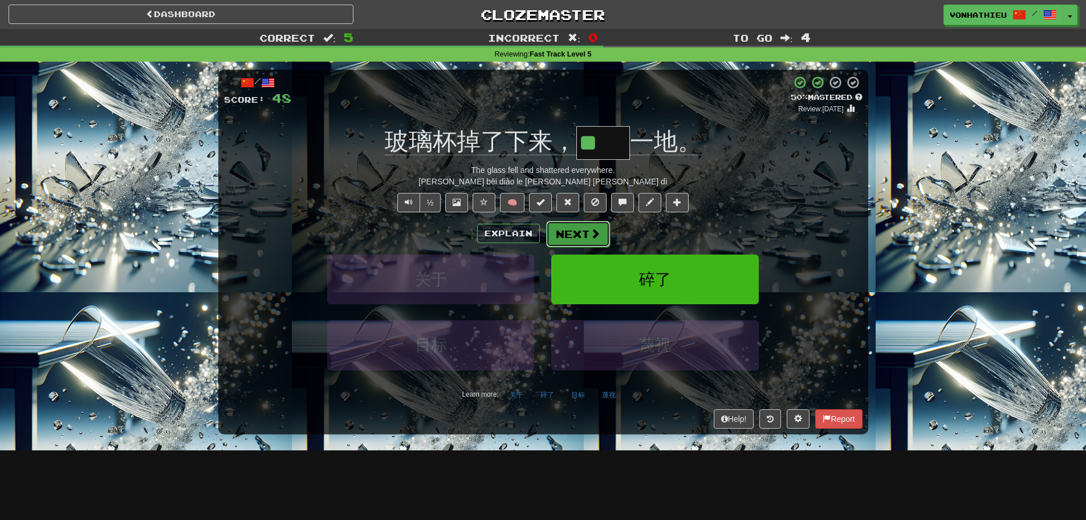
click at [590, 234] on span at bounding box center [595, 233] width 10 height 10
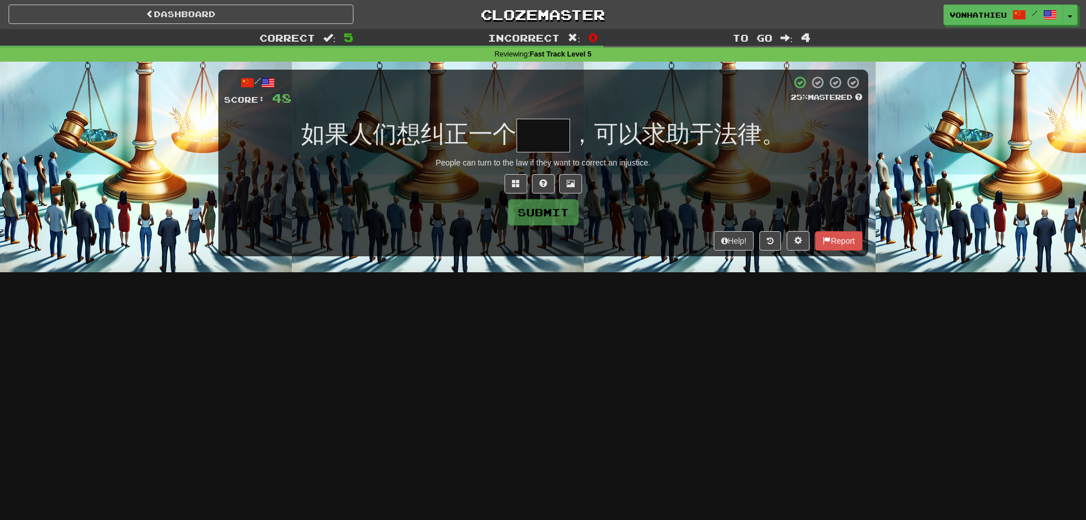
click at [535, 128] on input "text" at bounding box center [544, 136] width 54 height 34
click at [524, 124] on input "text" at bounding box center [544, 136] width 54 height 34
click at [521, 184] on button at bounding box center [516, 183] width 23 height 19
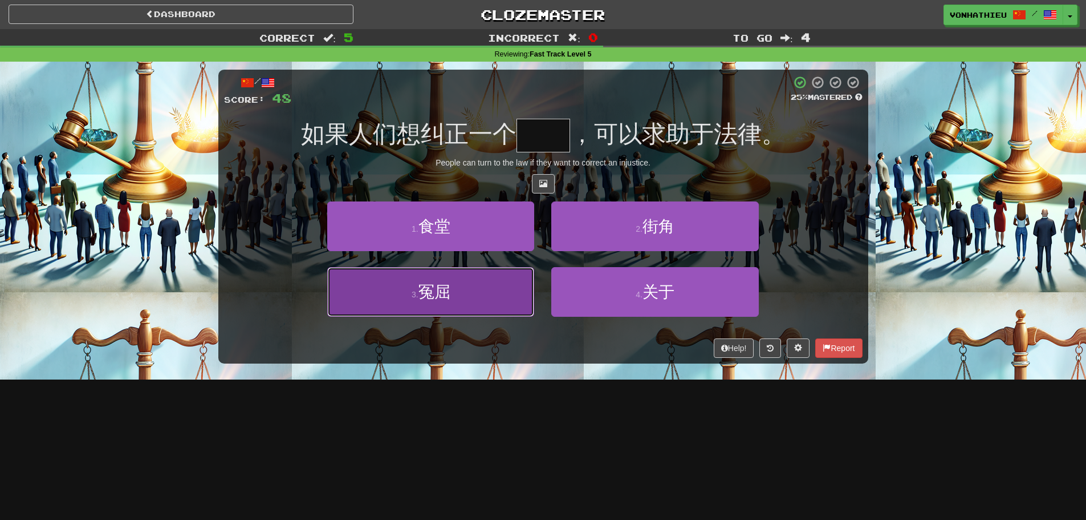
click at [415, 281] on button "3 . 冤屈" at bounding box center [430, 292] width 207 height 50
type input "**"
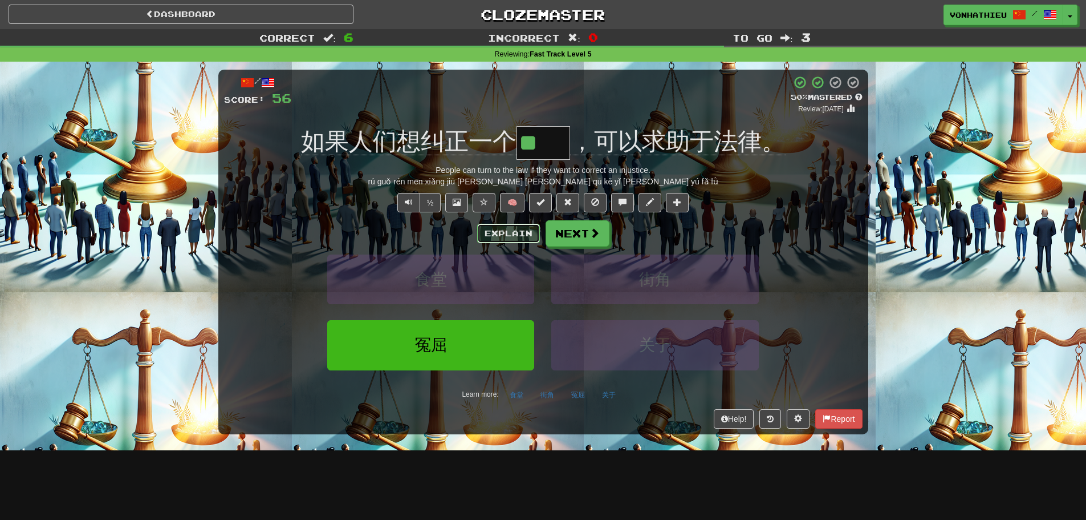
click at [514, 229] on button "Explain" at bounding box center [508, 233] width 63 height 19
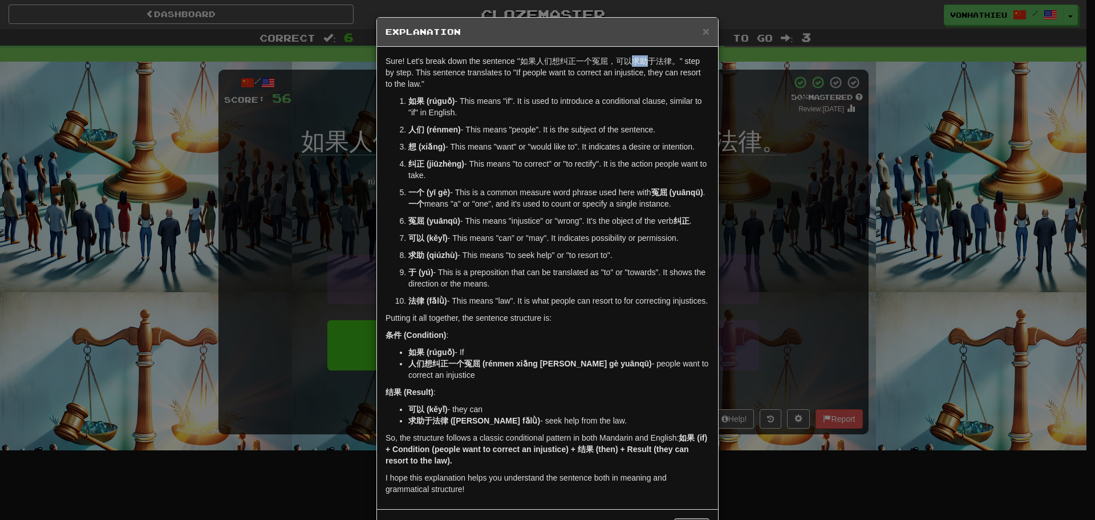
drag, startPoint x: 628, startPoint y: 64, endPoint x: 642, endPoint y: 63, distance: 13.7
click at [642, 63] on p "Sure! Let's break down the sentence "如果人们想纠正一个冤屈，可以求助于法律。" step by step. This s…" at bounding box center [548, 72] width 324 height 34
click at [653, 75] on body "Dashboard Clozemaster vonhathieu / Toggle Dropdown Dashboard Leaderboard Activi…" at bounding box center [547, 462] width 1095 height 924
click at [768, 282] on div "× Explanation Sure! Let's break down the sentence "如果人们想纠正一个冤屈，可以求助于法律。" step b…" at bounding box center [547, 260] width 1095 height 520
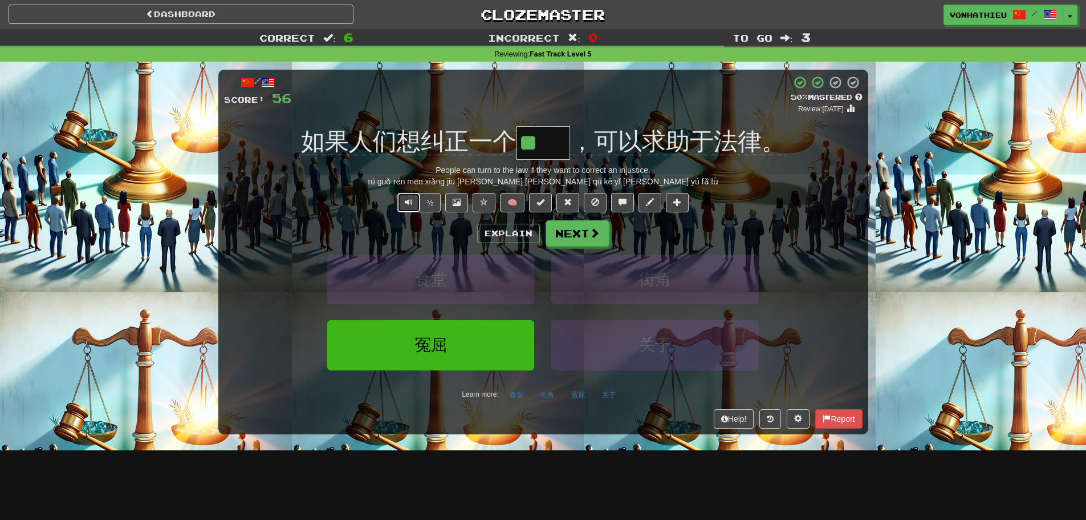
click at [407, 206] on span "Text-to-speech controls" at bounding box center [409, 202] width 8 height 8
click at [489, 230] on button "Explain" at bounding box center [508, 233] width 63 height 19
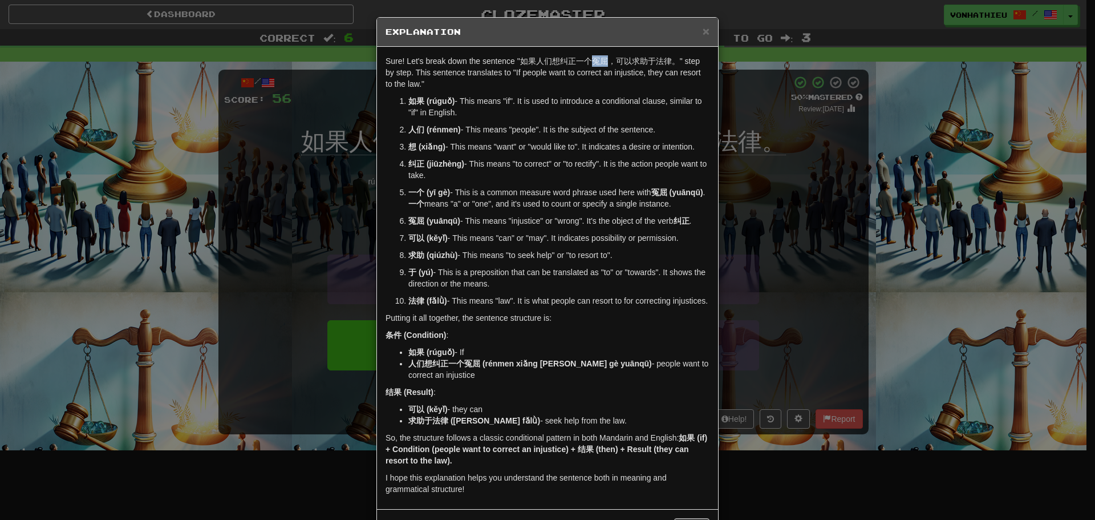
drag, startPoint x: 587, startPoint y: 60, endPoint x: 602, endPoint y: 60, distance: 14.8
click at [602, 60] on p "Sure! Let's break down the sentence "如果人们想纠正一个冤屈，可以求助于法律。" step by step. This s…" at bounding box center [548, 72] width 324 height 34
click at [619, 74] on body "Dashboard Clozemaster vonhathieu / Toggle Dropdown Dashboard Leaderboard Activi…" at bounding box center [547, 462] width 1095 height 924
click at [571, 92] on div "Sure! Let's break down the sentence "如果人们想纠正一个冤屈，可以求助于法律。" step by step. This s…" at bounding box center [547, 278] width 341 height 462
click at [302, 216] on div "× Explanation Sure! Let's break down the sentence "如果人们想纠正一个冤屈，可以求助于法律。" step b…" at bounding box center [547, 260] width 1095 height 520
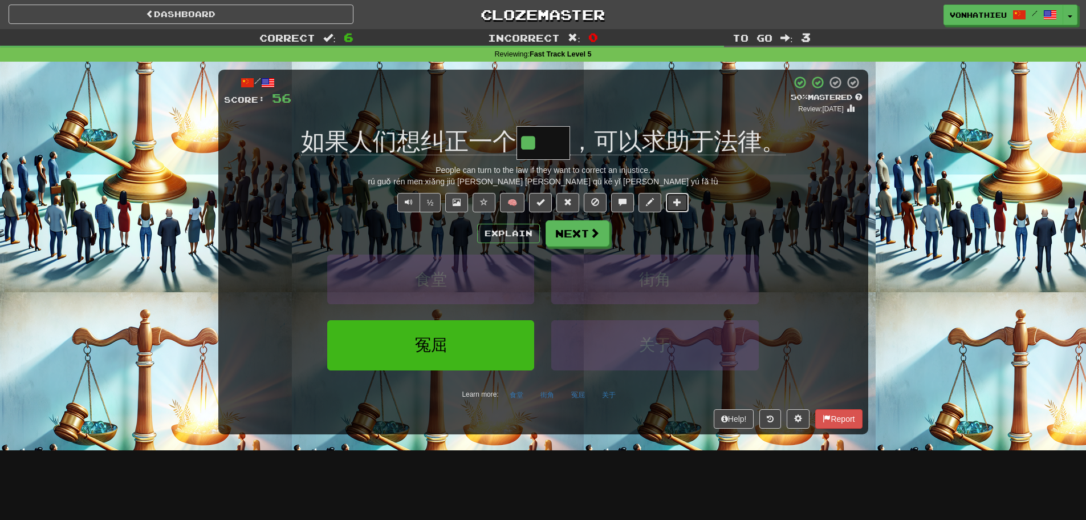
click at [685, 208] on button at bounding box center [677, 202] width 23 height 19
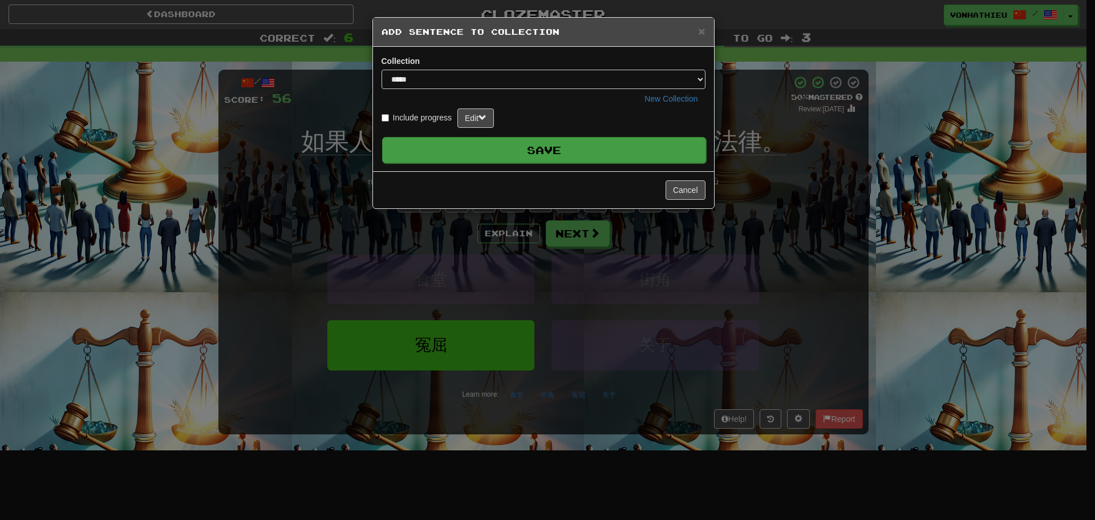
click at [642, 148] on button "Save" at bounding box center [544, 150] width 324 height 26
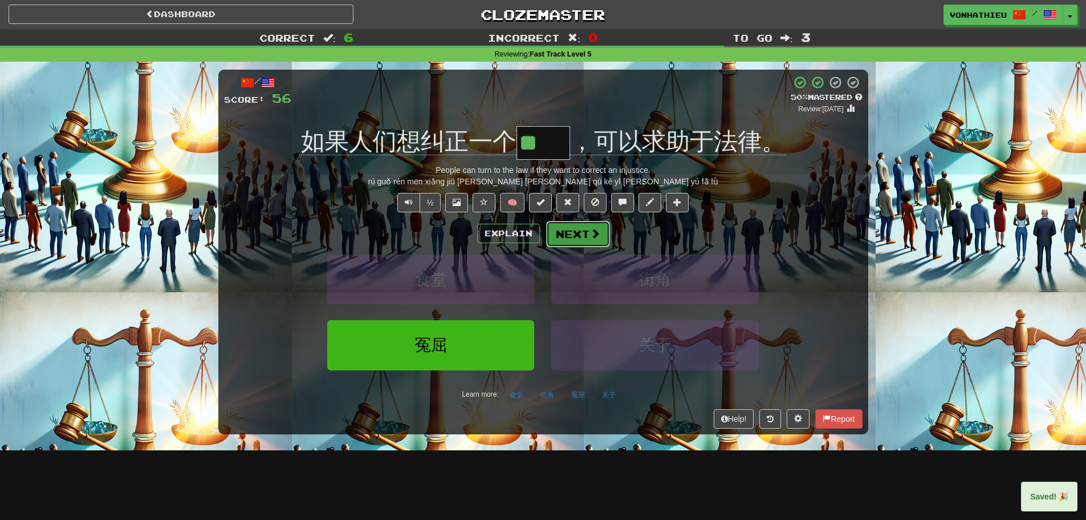
click at [589, 222] on button "Next" at bounding box center [578, 234] width 64 height 26
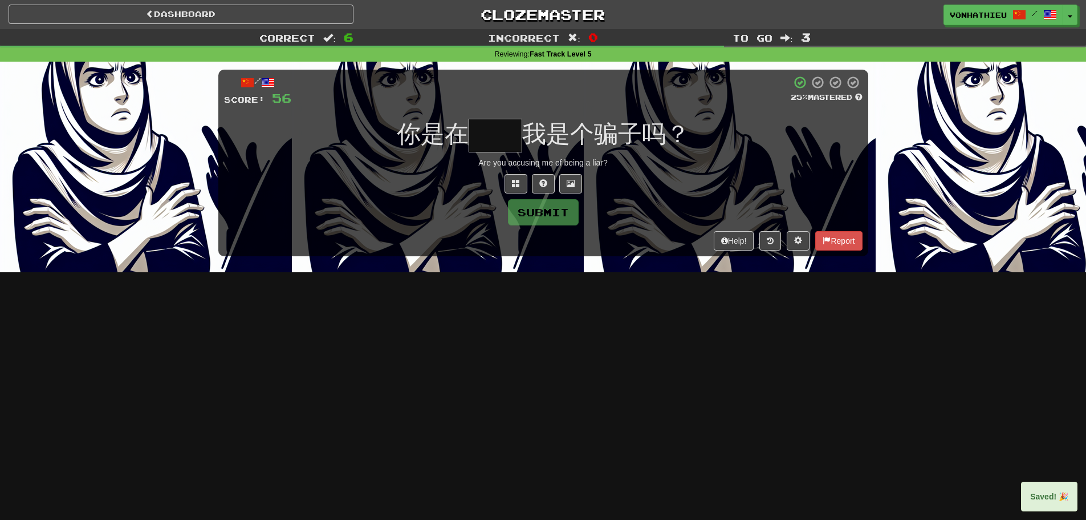
click at [501, 128] on input "text" at bounding box center [496, 136] width 54 height 34
click at [489, 148] on input "text" at bounding box center [496, 136] width 54 height 34
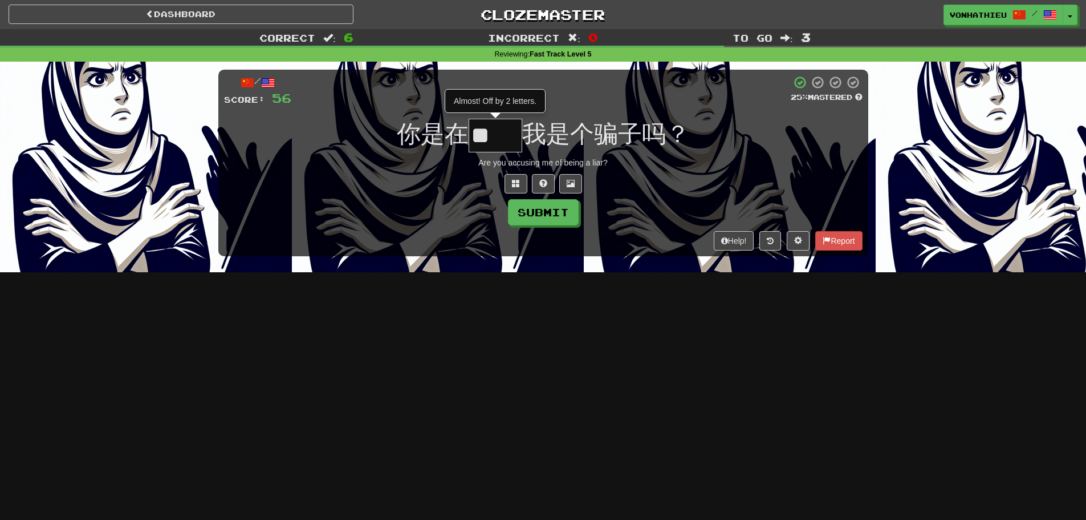
type input "*"
click at [517, 188] on button at bounding box center [516, 183] width 23 height 19
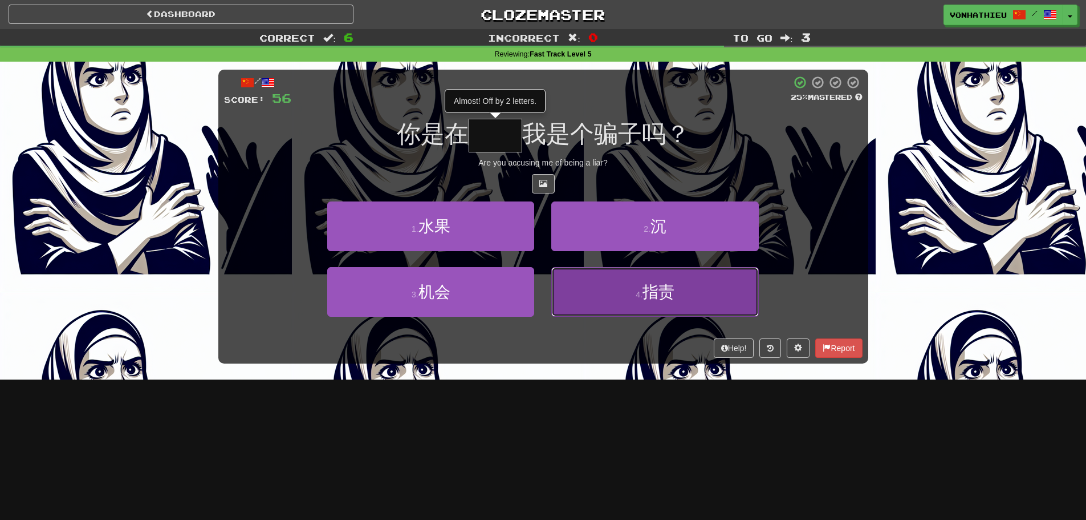
click at [628, 281] on button "4 . 指责" at bounding box center [654, 292] width 207 height 50
type input "**"
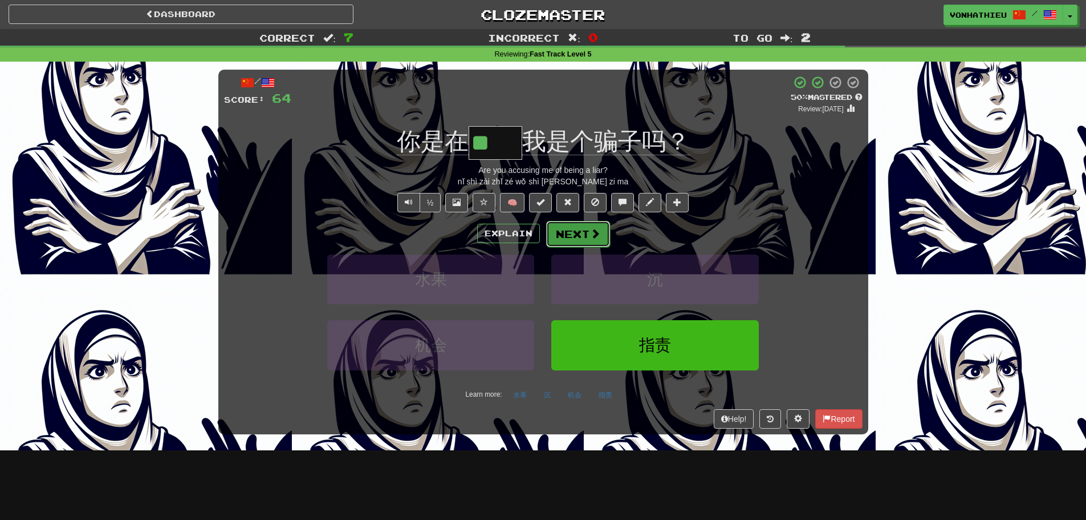
click at [600, 234] on button "Next" at bounding box center [578, 234] width 64 height 26
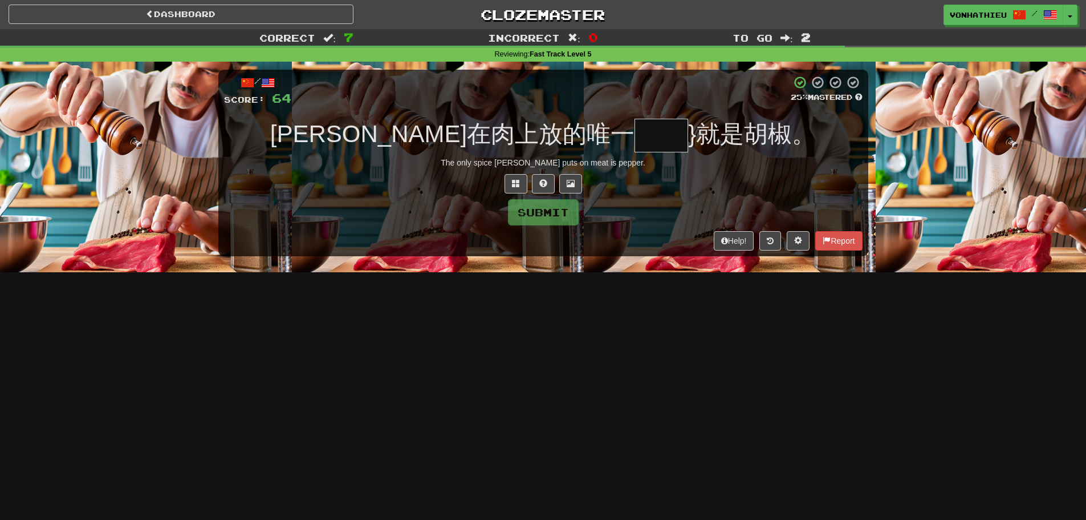
click at [635, 149] on input "text" at bounding box center [662, 136] width 54 height 34
click at [635, 146] on input "text" at bounding box center [662, 136] width 54 height 34
type input "*"
click at [520, 174] on button at bounding box center [516, 183] width 23 height 19
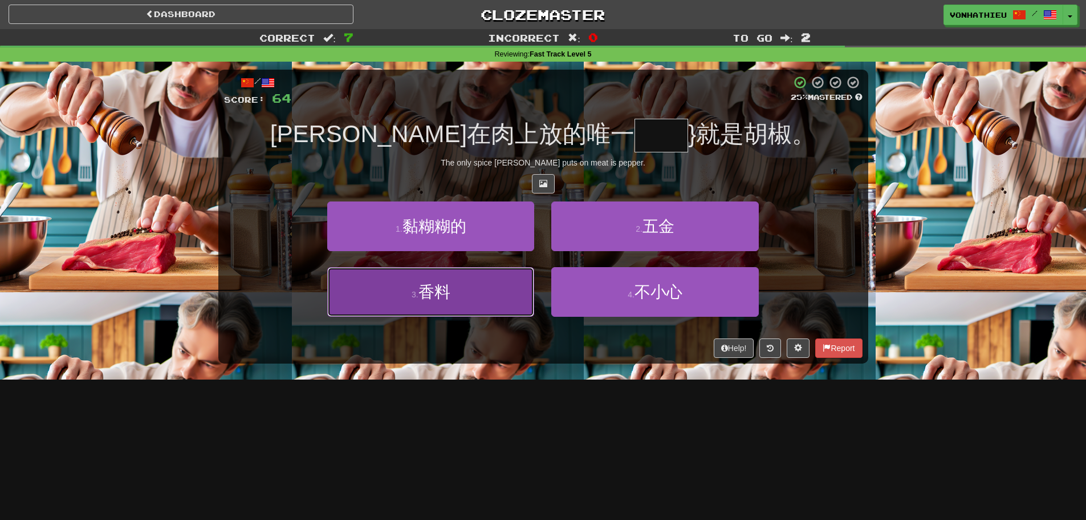
click at [475, 305] on button "3 . 香料" at bounding box center [430, 292] width 207 height 50
type input "**"
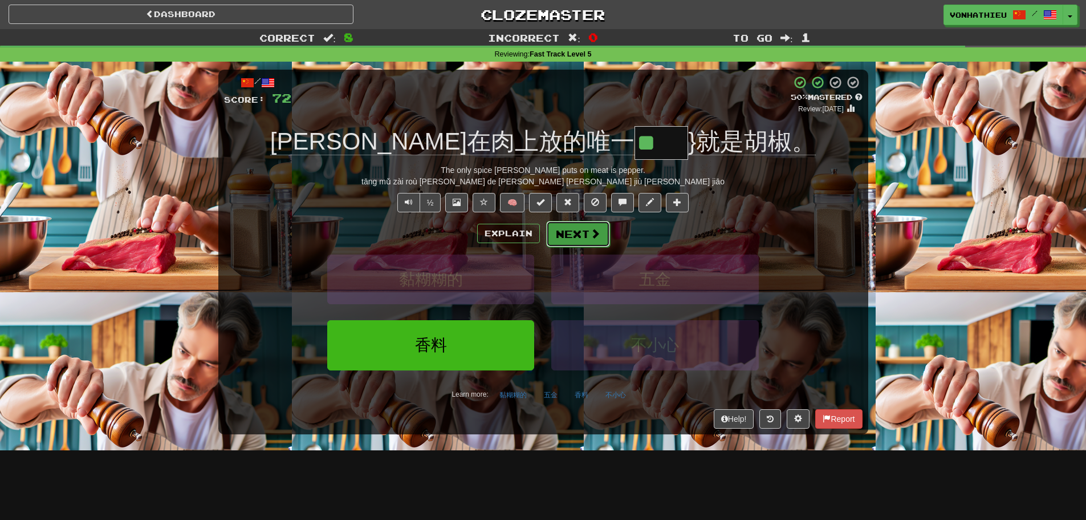
click at [564, 234] on button "Next" at bounding box center [578, 234] width 64 height 26
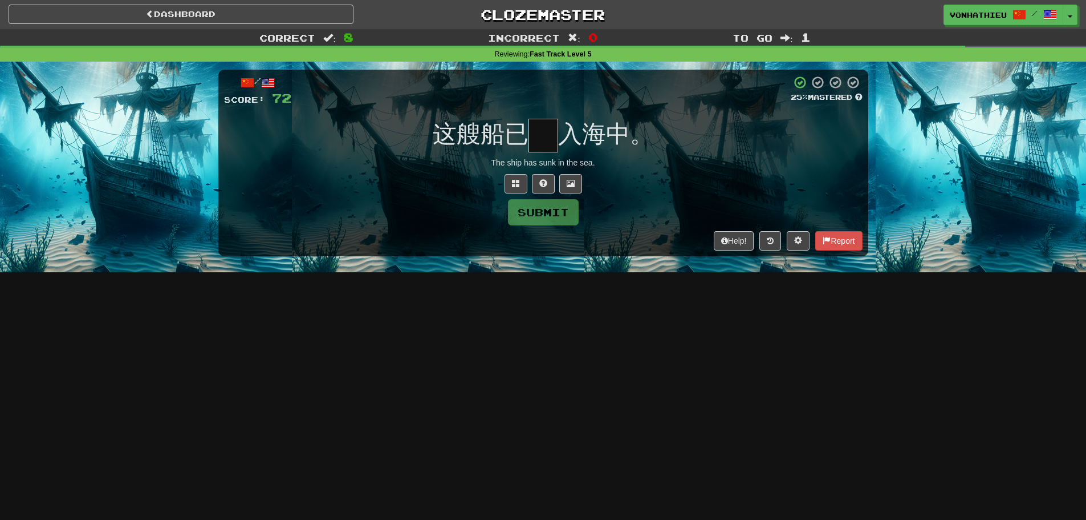
click at [546, 149] on input "text" at bounding box center [544, 136] width 30 height 34
click at [553, 144] on input "text" at bounding box center [544, 136] width 30 height 34
click at [551, 147] on input "text" at bounding box center [544, 136] width 30 height 34
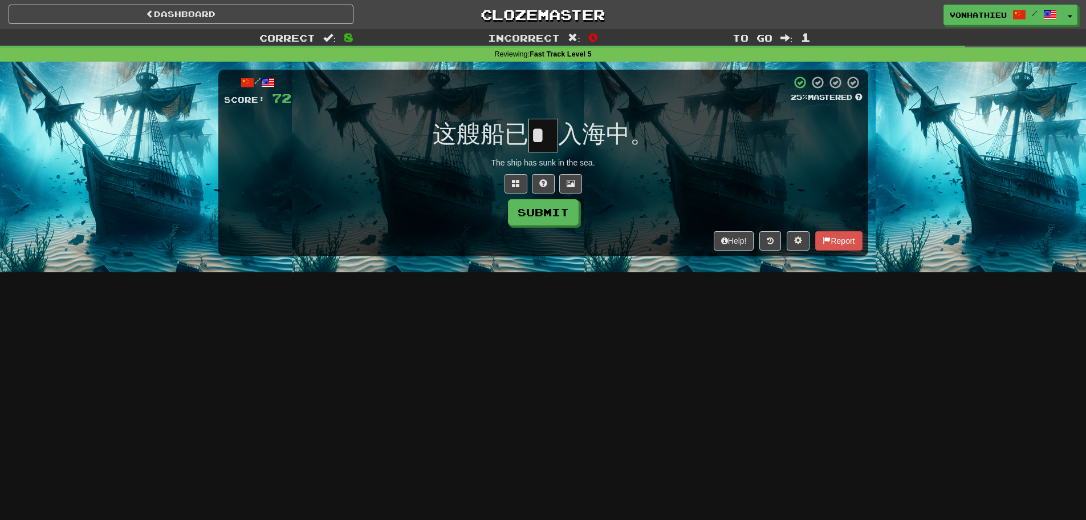
type input "*"
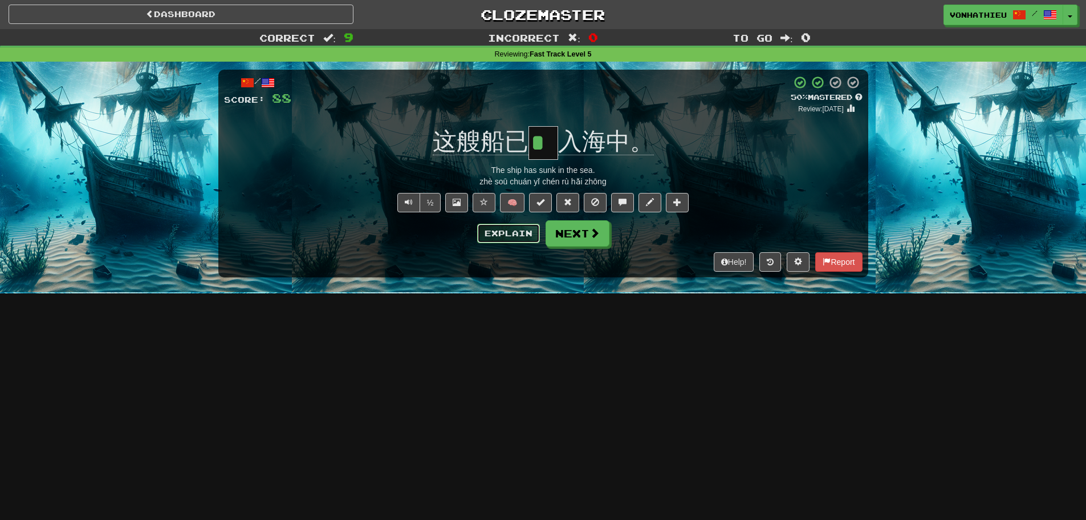
click at [520, 229] on button "Explain" at bounding box center [508, 233] width 63 height 19
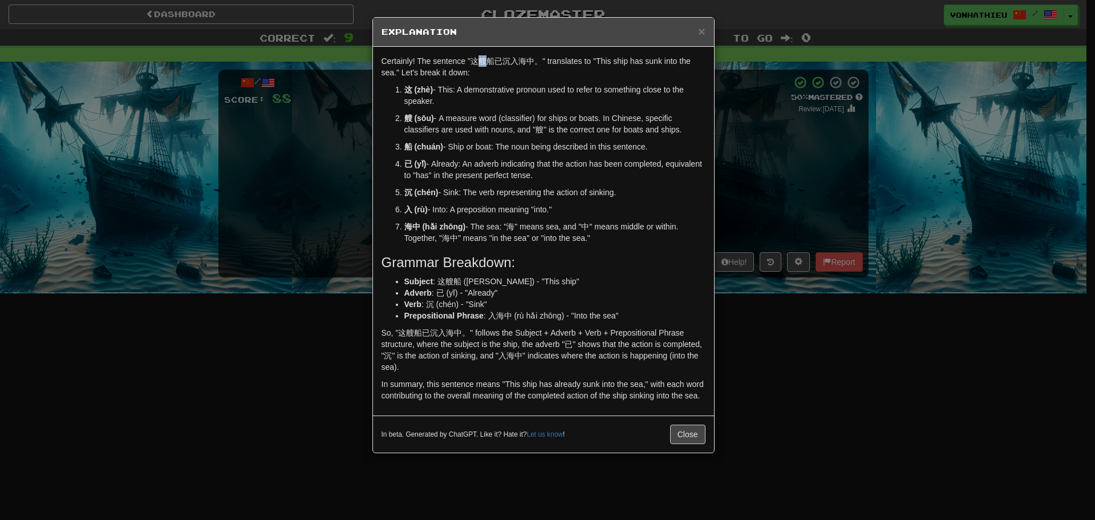
drag, startPoint x: 478, startPoint y: 63, endPoint x: 485, endPoint y: 62, distance: 6.9
click at [485, 62] on p "Certainly! The sentence "这艘船已沉入海中。" translates to "This ship has sunk into the …" at bounding box center [544, 66] width 324 height 23
click at [508, 72] on body "Dashboard Clozemaster vonhathieu / Toggle Dropdown Dashboard Leaderboard Activi…" at bounding box center [547, 462] width 1095 height 924
click at [492, 72] on p "Certainly! The sentence "这艘船已沉入海中。" translates to "This ship has sunk into the …" at bounding box center [544, 66] width 324 height 23
click at [714, 137] on div "× Explanation Certainly! The sentence "这艘船已沉入海中。" translates to "This ship has …" at bounding box center [543, 235] width 342 height 436
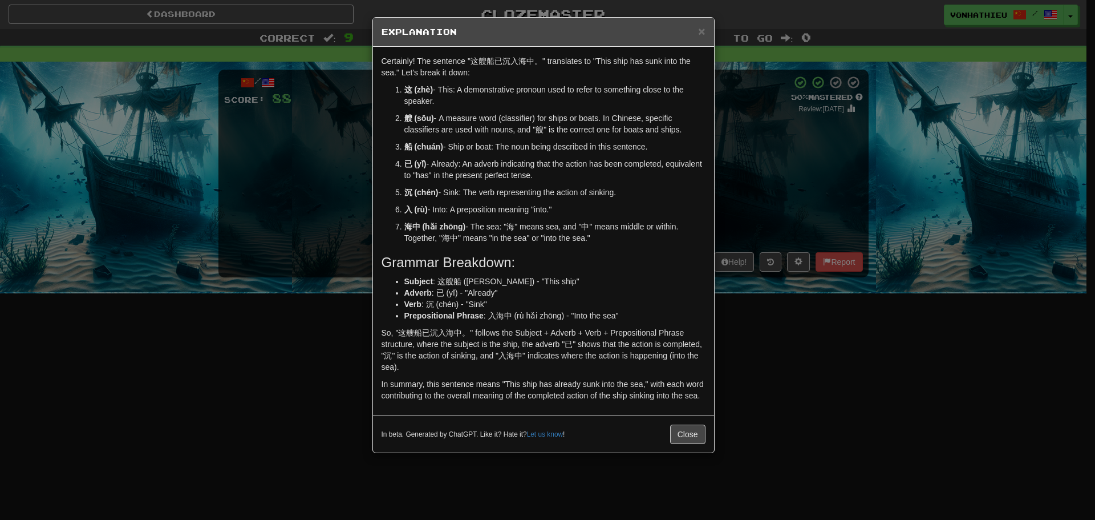
click at [742, 141] on div "× Explanation Certainly! The sentence "这艘船已沉入海中。" translates to "This ship has …" at bounding box center [547, 260] width 1095 height 520
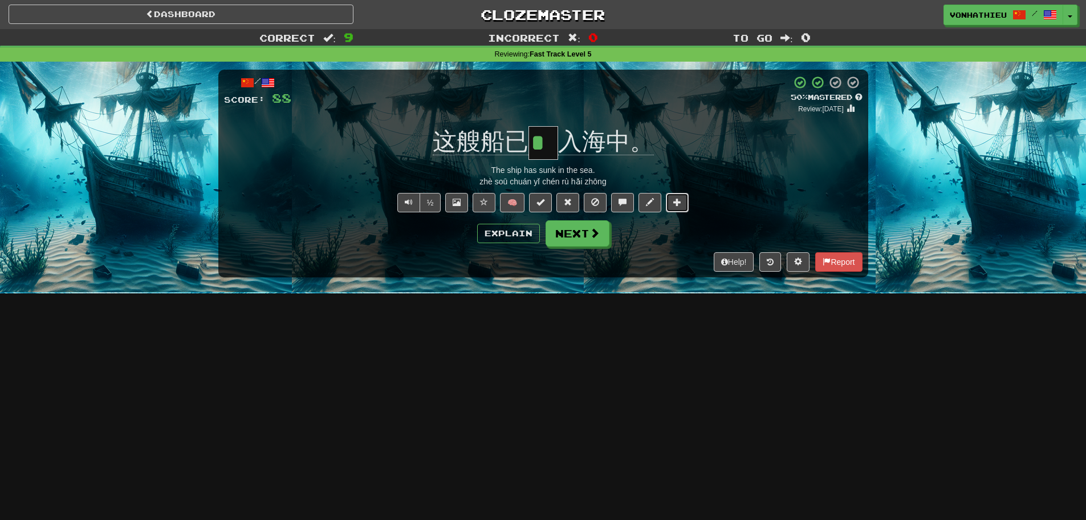
click at [686, 204] on button at bounding box center [677, 202] width 23 height 19
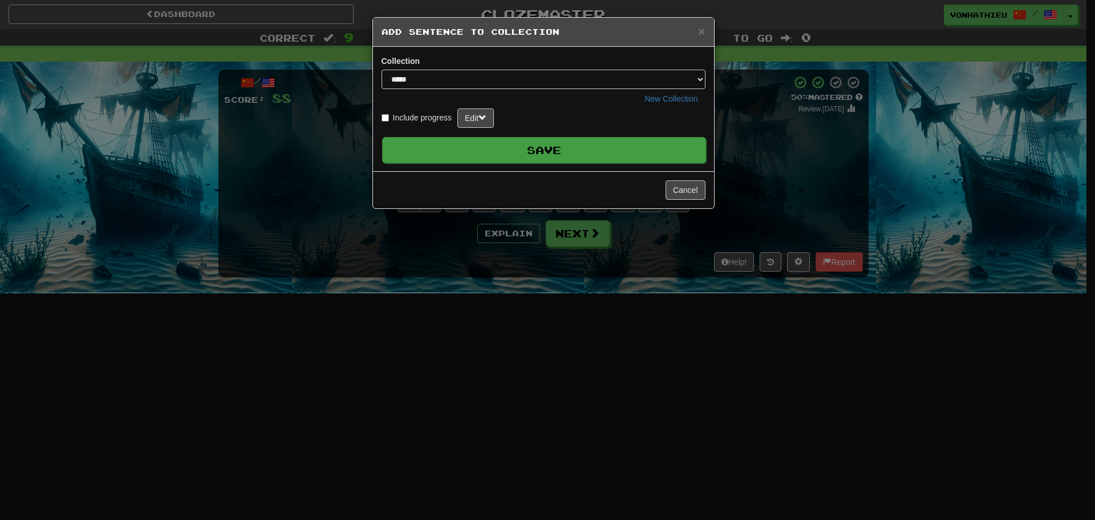
click at [592, 158] on button "Save" at bounding box center [544, 150] width 324 height 26
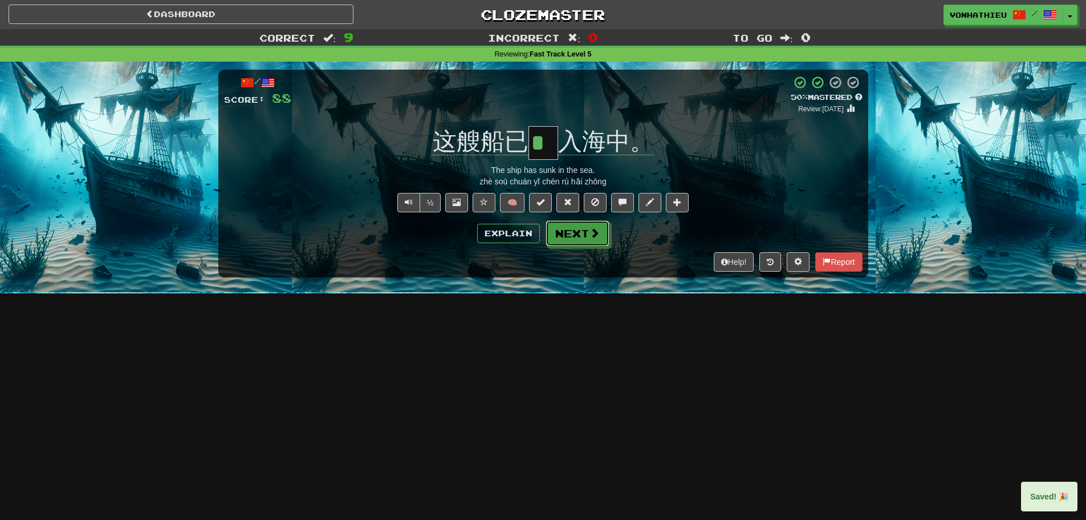
click at [578, 239] on button "Next" at bounding box center [578, 233] width 64 height 26
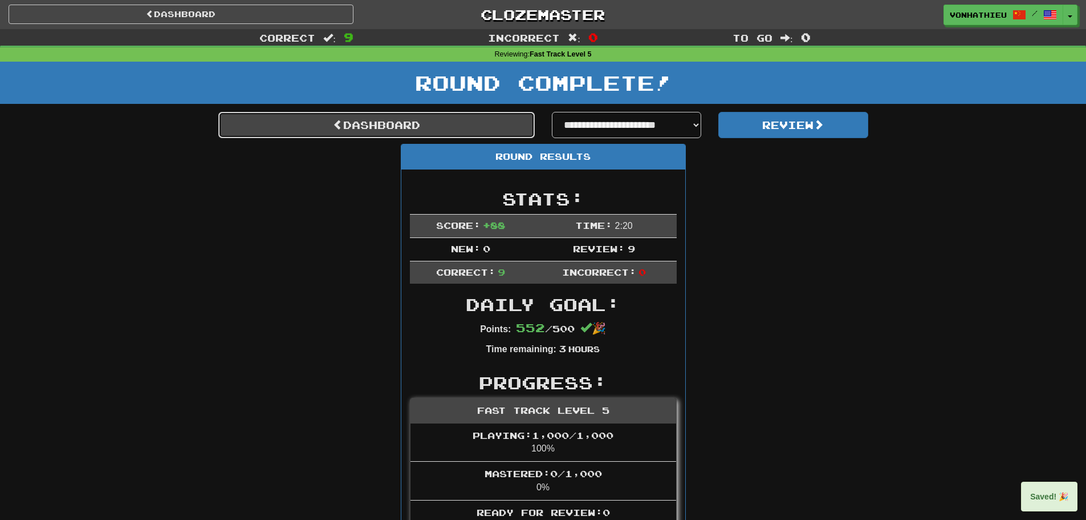
click at [429, 120] on link "Dashboard" at bounding box center [376, 125] width 317 height 26
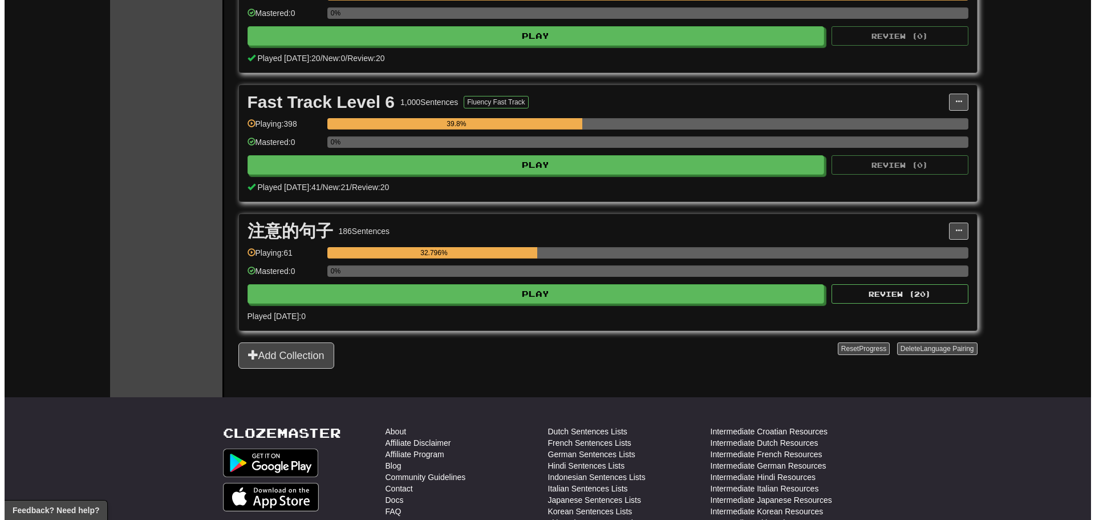
scroll to position [285, 0]
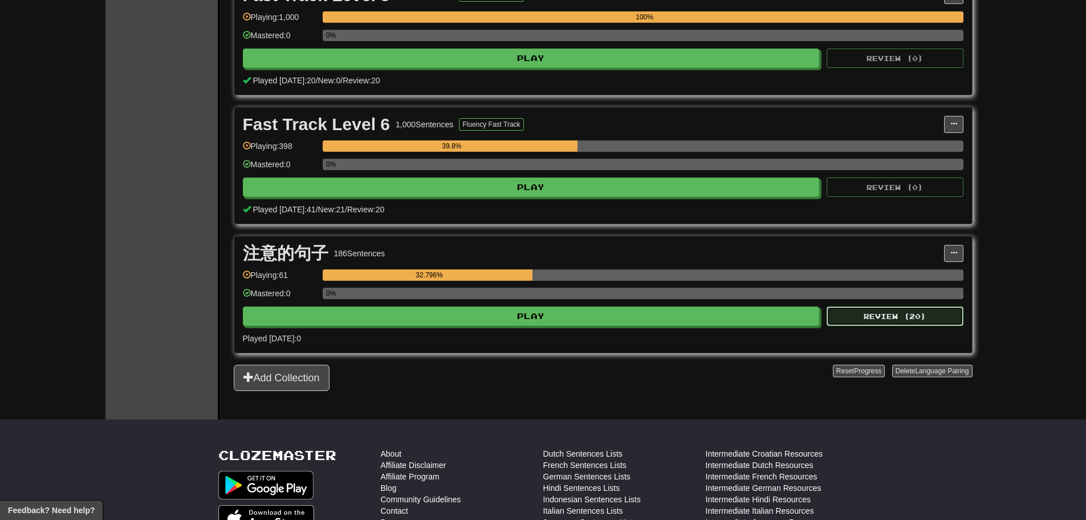
click at [878, 321] on button "Review ( 20 )" at bounding box center [895, 315] width 137 height 19
select select "**"
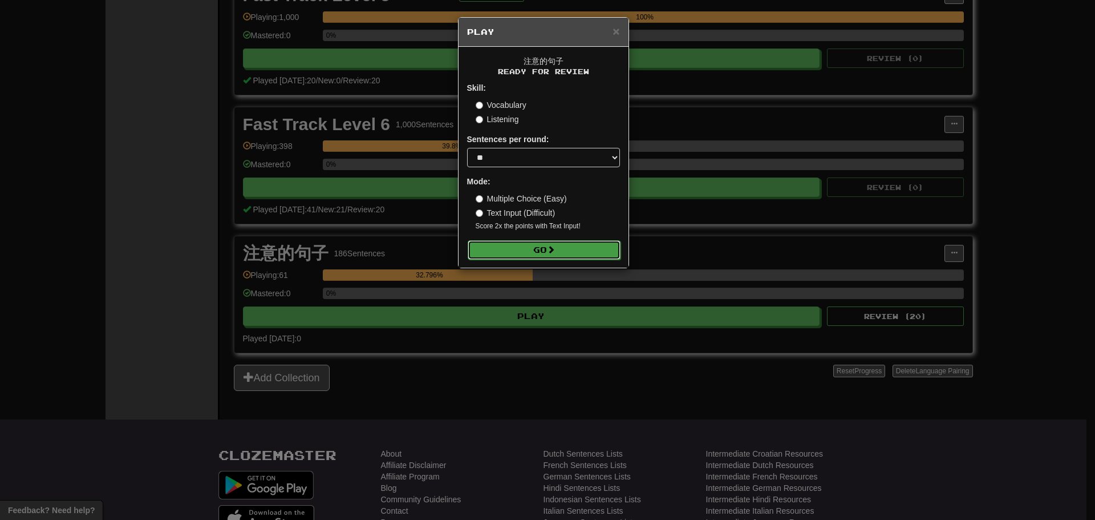
click at [598, 253] on button "Go" at bounding box center [544, 249] width 153 height 19
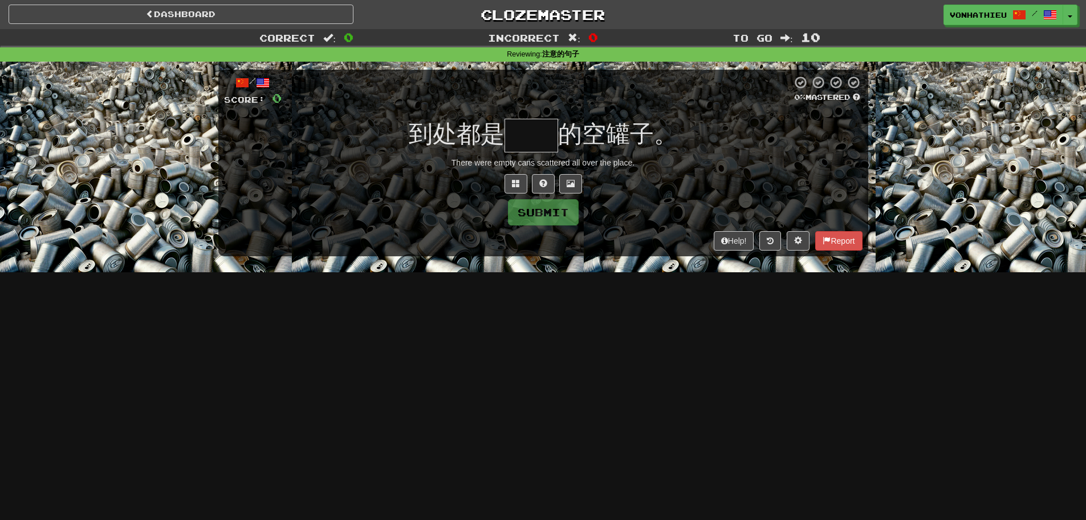
click at [528, 134] on input "text" at bounding box center [532, 136] width 54 height 34
click at [538, 127] on input "text" at bounding box center [532, 136] width 54 height 34
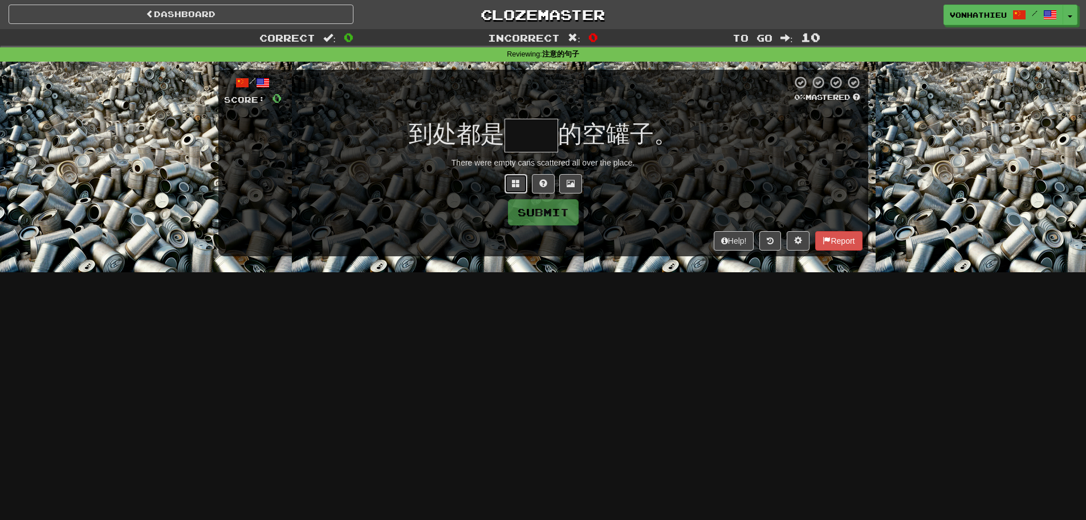
click at [510, 182] on button at bounding box center [516, 183] width 23 height 19
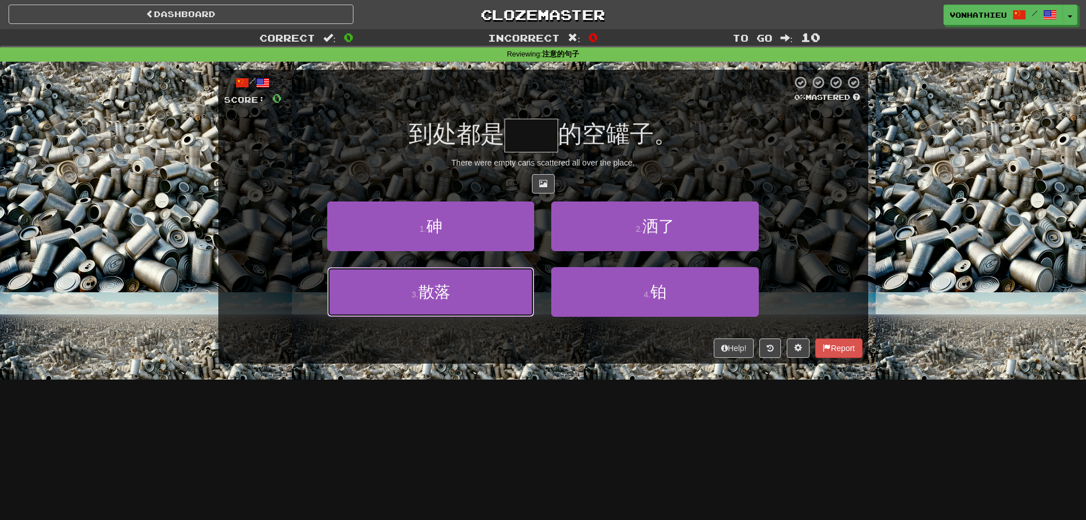
click at [521, 304] on button "3 . 散落" at bounding box center [430, 292] width 207 height 50
type input "**"
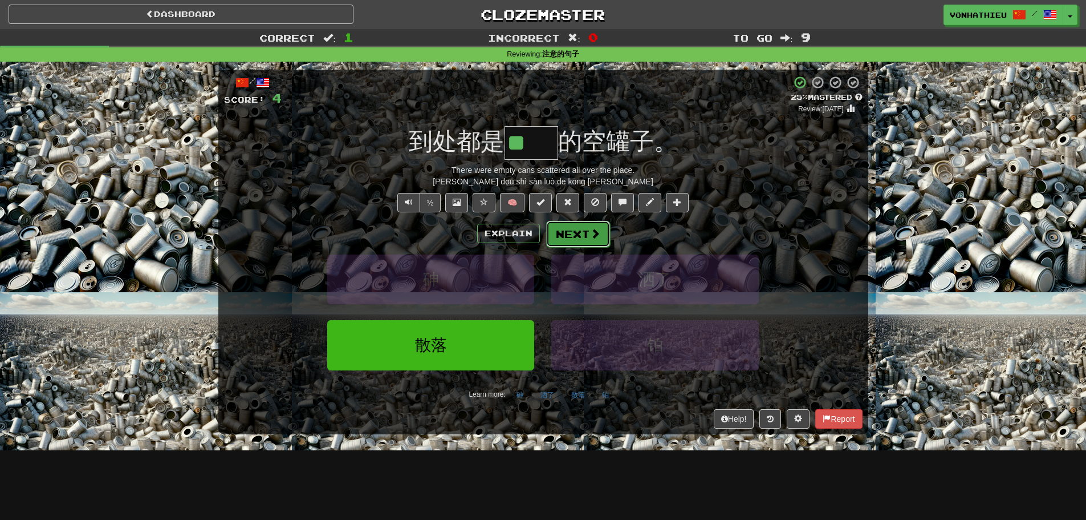
click at [592, 238] on span at bounding box center [595, 233] width 10 height 10
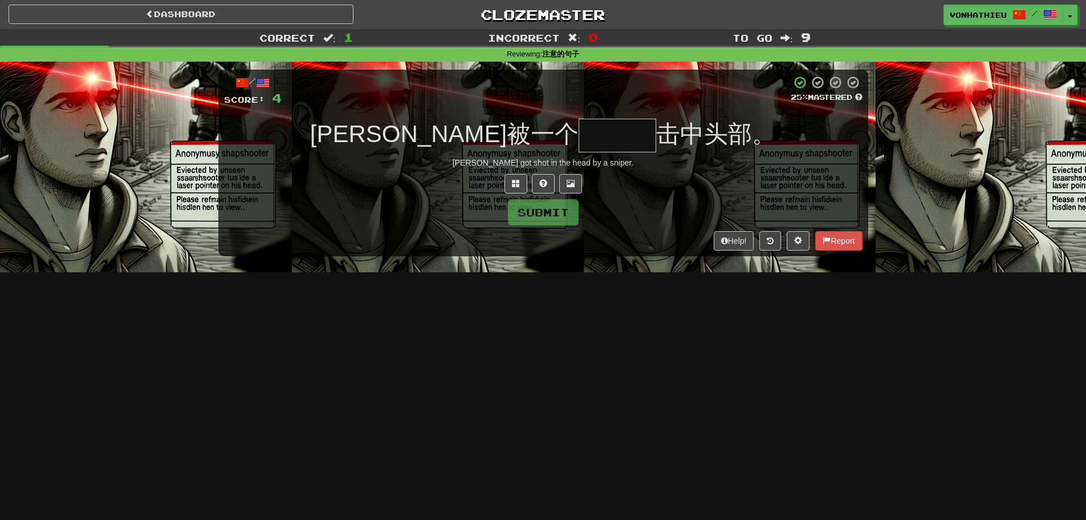
click at [579, 135] on input "text" at bounding box center [618, 136] width 78 height 34
click at [579, 136] on input "text" at bounding box center [618, 136] width 78 height 34
click at [510, 186] on button at bounding box center [516, 183] width 23 height 19
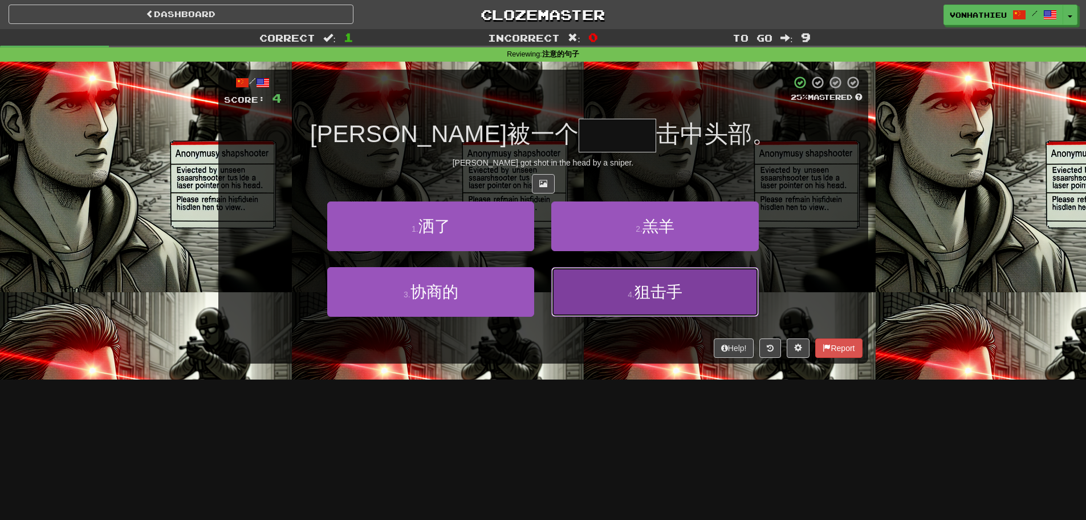
click at [577, 281] on button "4 . 狙击手" at bounding box center [654, 292] width 207 height 50
type input "***"
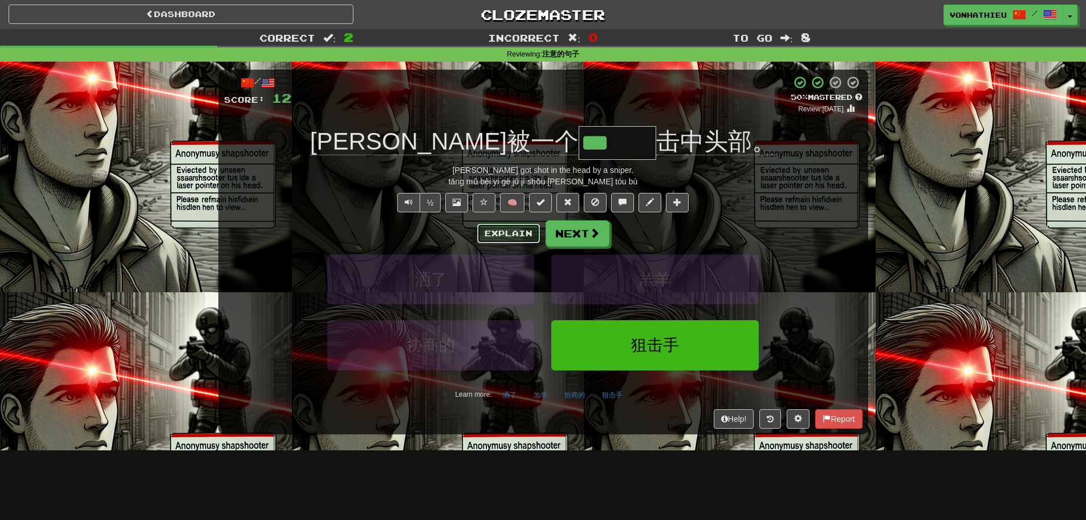
click at [496, 230] on button "Explain" at bounding box center [508, 233] width 63 height 19
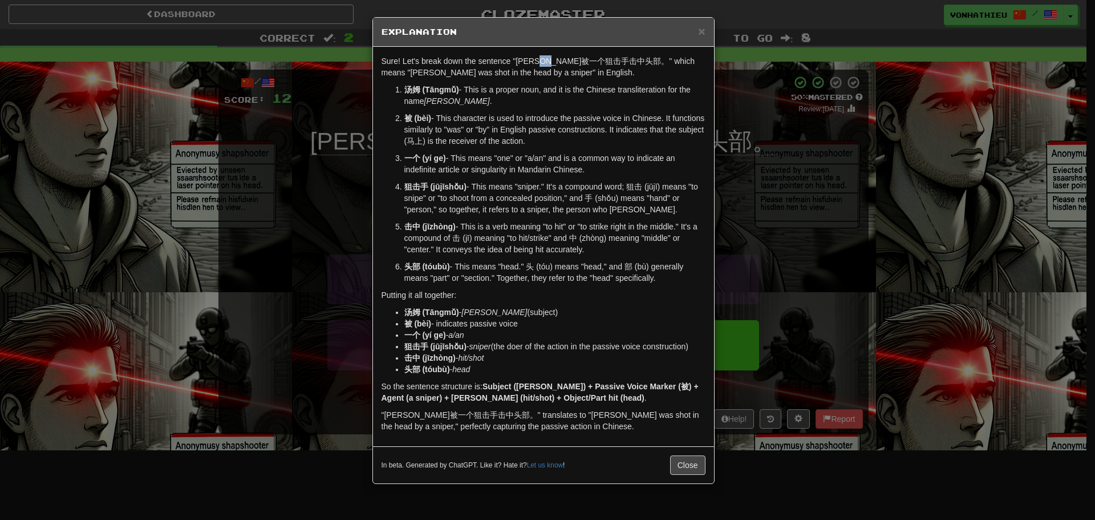
drag, startPoint x: 557, startPoint y: 64, endPoint x: 570, endPoint y: 63, distance: 13.2
click at [570, 63] on p "Sure! Let's break down the sentence "[PERSON_NAME]被一个狙击手击中头部。" which means "[PE…" at bounding box center [544, 66] width 324 height 23
click at [582, 77] on body "Dashboard Clozemaster vonhathieu / Toggle Dropdown Dashboard Leaderboard Activi…" at bounding box center [547, 462] width 1095 height 924
click at [553, 65] on p "Sure! Let's break down the sentence "[PERSON_NAME]被一个狙击手击中头部。" which means "[PE…" at bounding box center [544, 66] width 324 height 23
drag, startPoint x: 556, startPoint y: 62, endPoint x: 564, endPoint y: 62, distance: 8.0
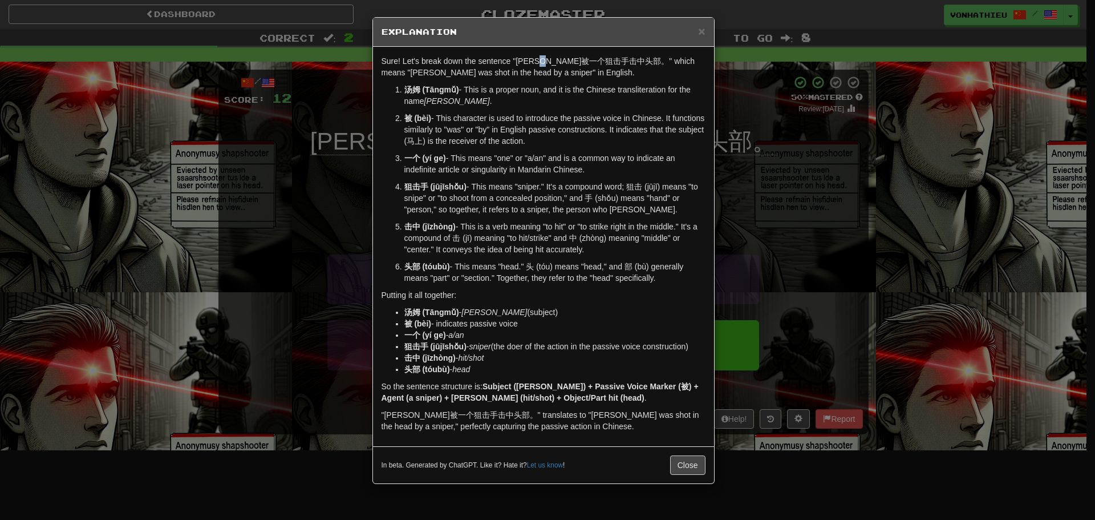
click at [564, 62] on p "Sure! Let's break down the sentence "[PERSON_NAME]被一个狙击手击中头部。" which means "[PE…" at bounding box center [544, 66] width 324 height 23
click at [576, 70] on p "Sure! Let's break down the sentence "[PERSON_NAME]被一个狙击手击中头部。" which means "[PE…" at bounding box center [544, 66] width 324 height 23
drag, startPoint x: 557, startPoint y: 63, endPoint x: 565, endPoint y: 63, distance: 8.6
click at [565, 63] on p "Sure! Let's break down the sentence "[PERSON_NAME]被一个狙击手击中头部。" which means "[PE…" at bounding box center [544, 66] width 324 height 23
click at [585, 74] on body "Dashboard Clozemaster vonhathieu / Toggle Dropdown Dashboard Leaderboard Activi…" at bounding box center [547, 462] width 1095 height 924
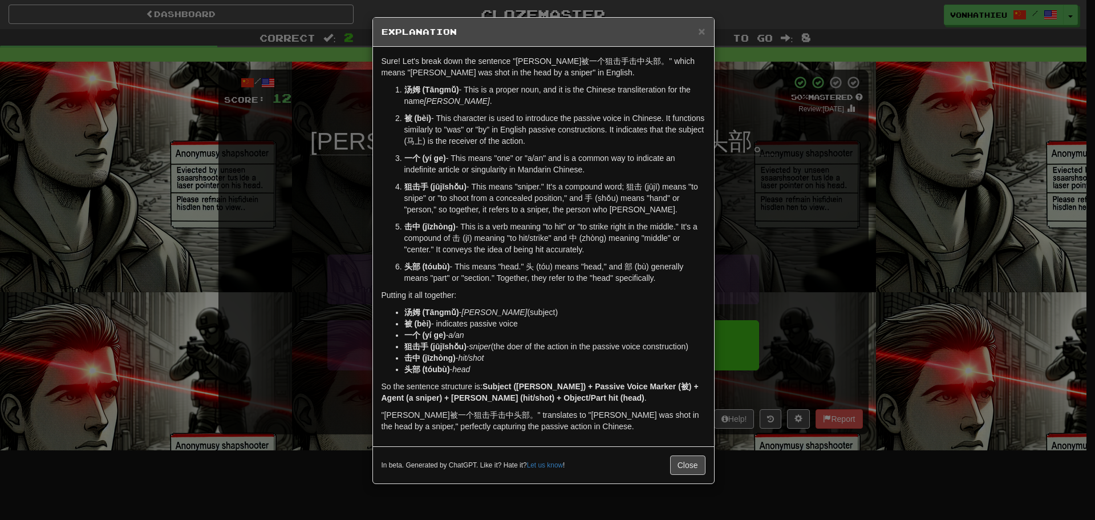
click at [564, 78] on p "Sure! Let's break down the sentence "[PERSON_NAME]被一个狙击手击中头部。" which means "[PE…" at bounding box center [544, 66] width 324 height 23
click at [773, 115] on div "× Explanation Sure! Let's break down the sentence "[PERSON_NAME]被一个狙击手击中头部。" wh…" at bounding box center [547, 260] width 1095 height 520
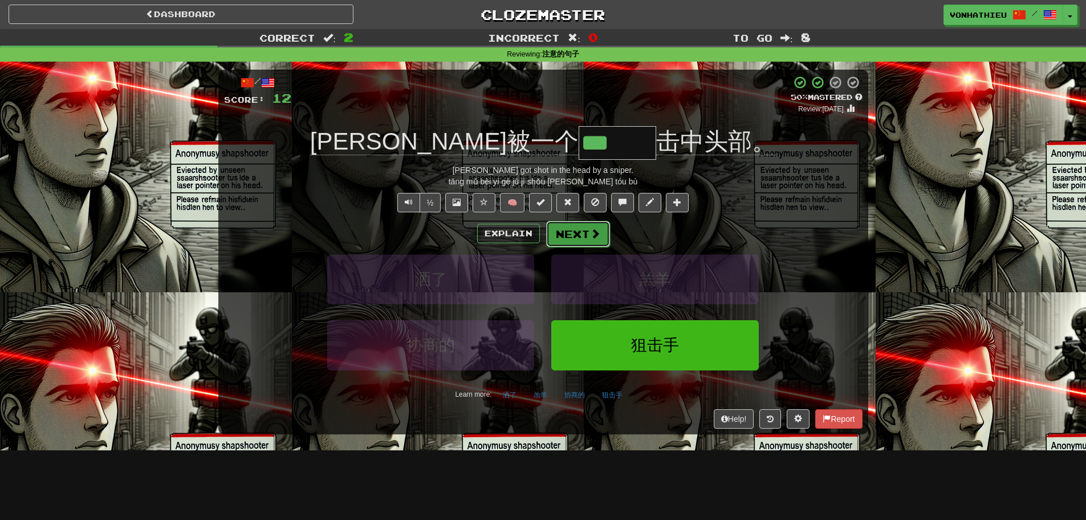
click at [593, 242] on button "Next" at bounding box center [578, 234] width 64 height 26
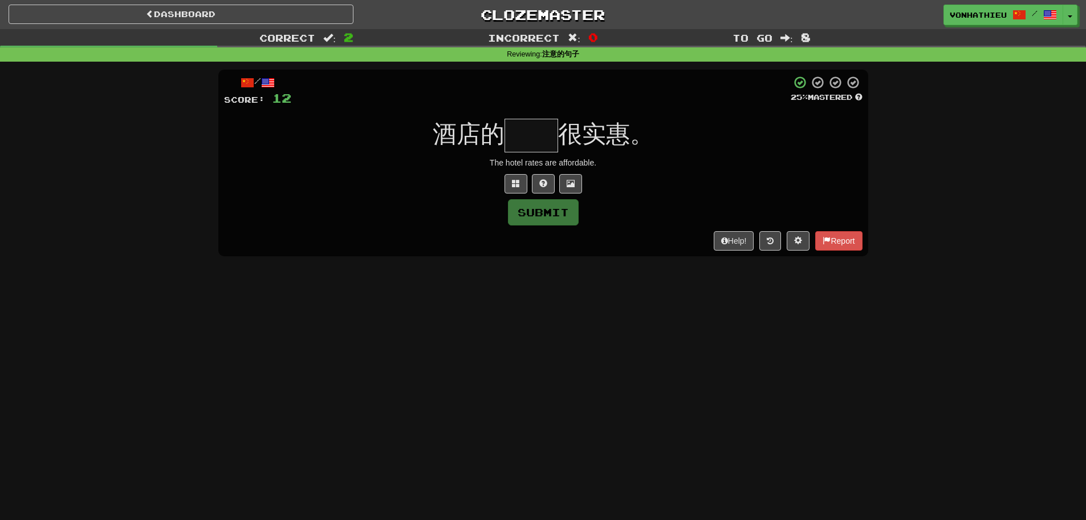
click at [537, 143] on input "text" at bounding box center [532, 136] width 54 height 34
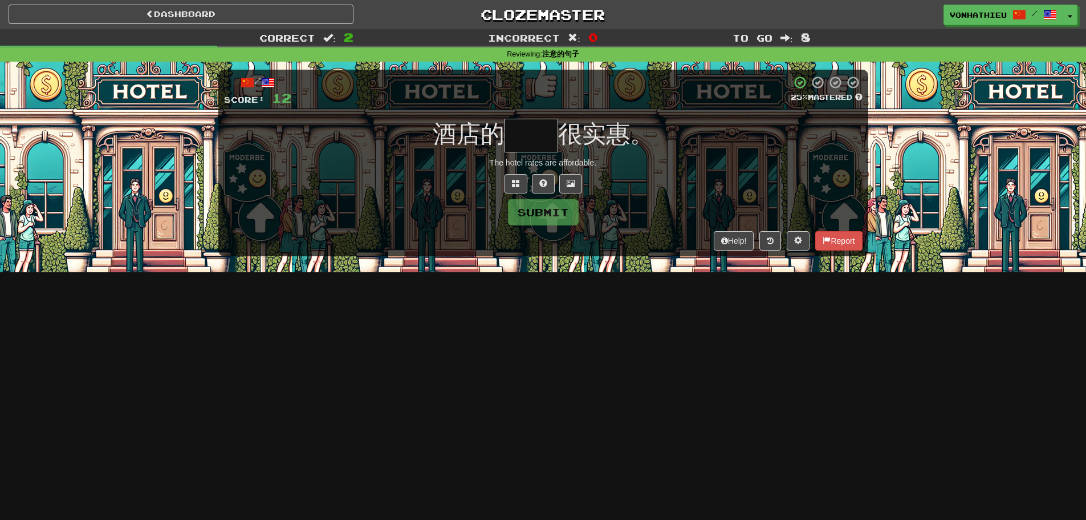
click at [537, 143] on input "text" at bounding box center [532, 136] width 54 height 34
click at [512, 183] on span at bounding box center [516, 183] width 8 height 8
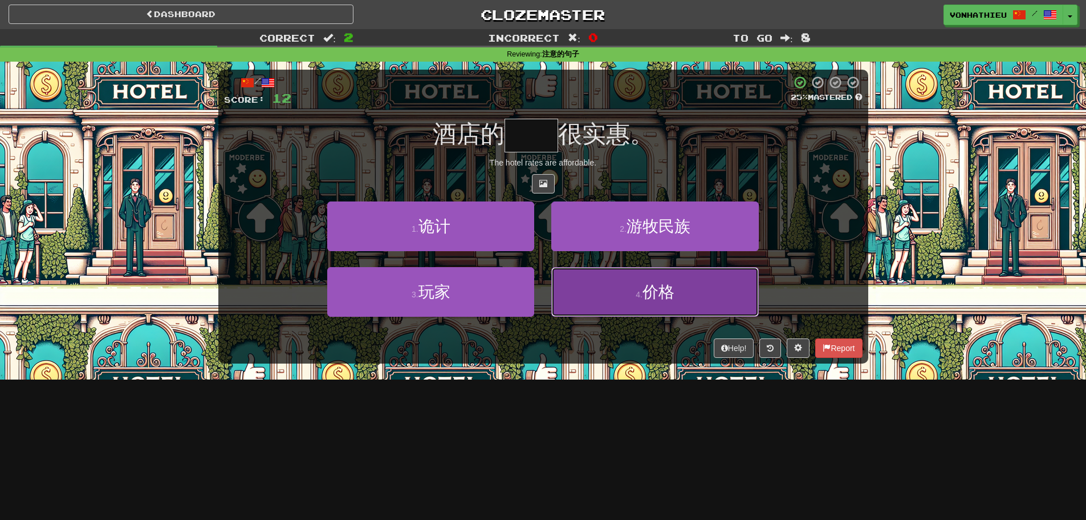
click at [573, 279] on button "4 . 价格" at bounding box center [654, 292] width 207 height 50
type input "**"
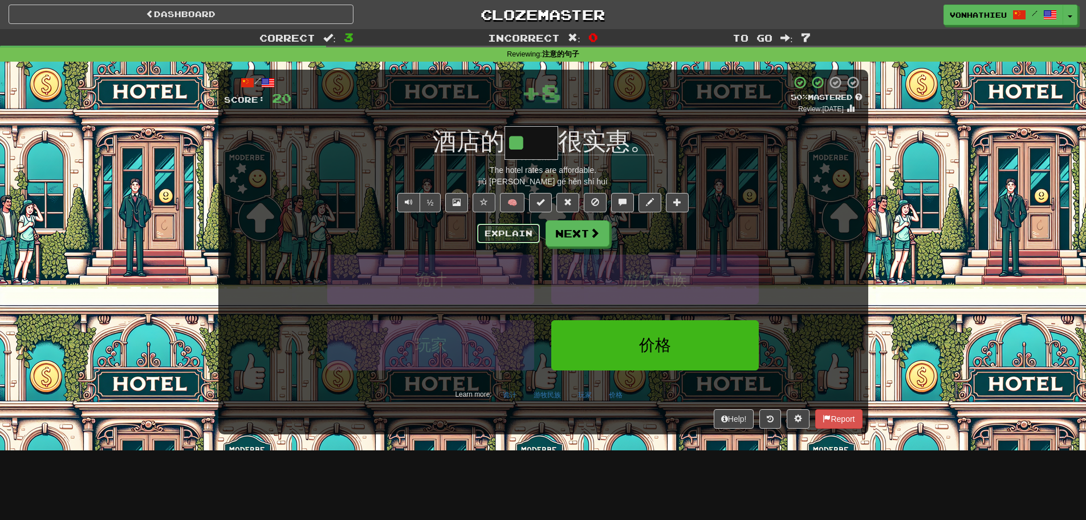
click at [514, 232] on button "Explain" at bounding box center [508, 233] width 63 height 19
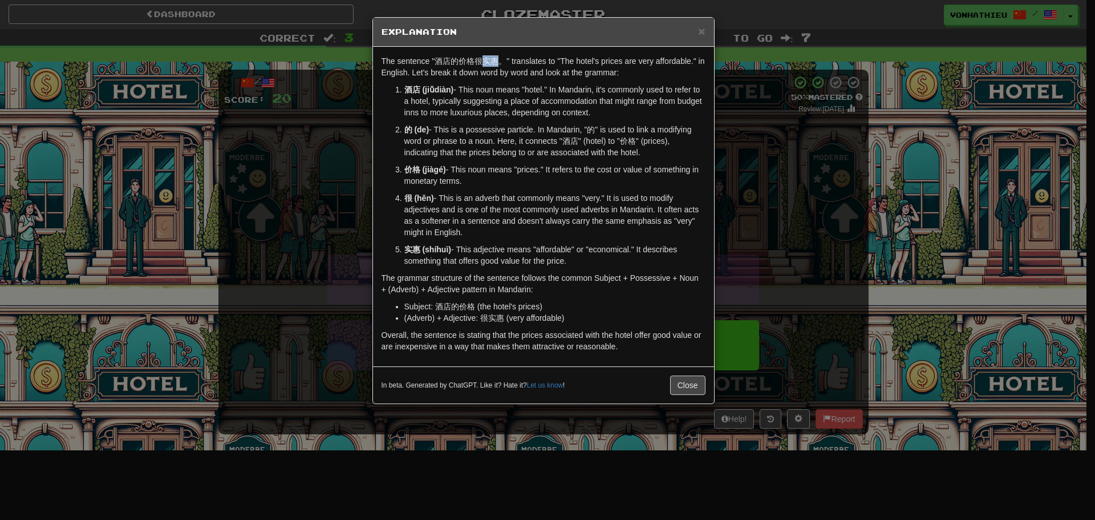
drag, startPoint x: 484, startPoint y: 62, endPoint x: 495, endPoint y: 62, distance: 11.4
click at [495, 62] on p "The sentence "酒店的价格很实惠。" translates to "The hotel's prices are very affordable.…" at bounding box center [544, 66] width 324 height 23
click at [510, 75] on body "Dashboard Clozemaster vonhathieu / Toggle Dropdown Dashboard Leaderboard Activi…" at bounding box center [547, 462] width 1095 height 924
click at [494, 74] on p "The sentence "酒店的价格很实惠。" translates to "The hotel's prices are very affordable.…" at bounding box center [544, 66] width 324 height 23
drag, startPoint x: 492, startPoint y: 61, endPoint x: 498, endPoint y: 61, distance: 6.3
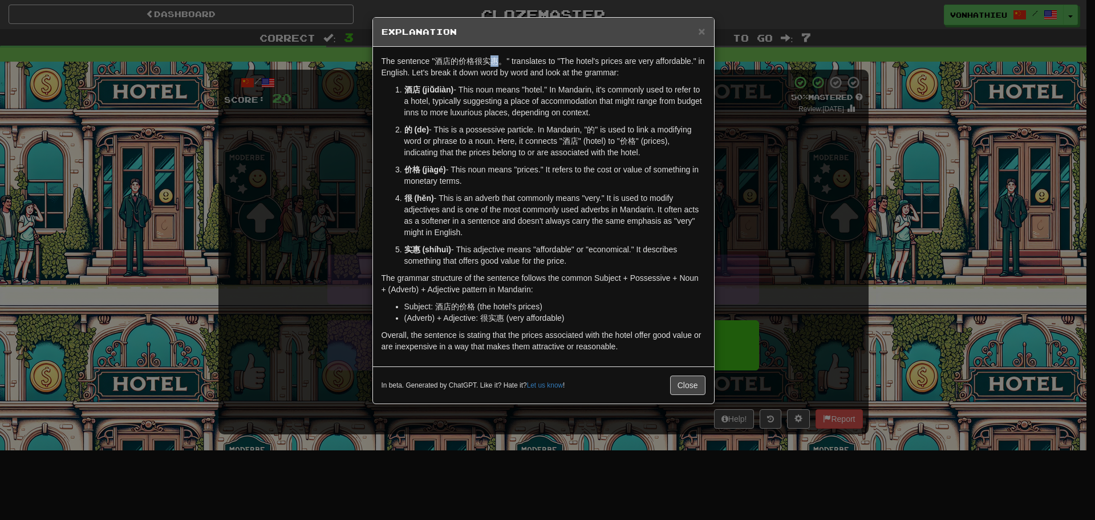
click at [498, 61] on p "The sentence "酒店的价格很实惠。" translates to "The hotel's prices are very affordable.…" at bounding box center [544, 66] width 324 height 23
click at [514, 75] on body "Dashboard Clozemaster vonhathieu / Toggle Dropdown Dashboard Leaderboard Activi…" at bounding box center [547, 462] width 1095 height 924
click at [493, 99] on p "酒店 (jiǔdiàn) - This noun means "hotel." In Mandarin, it's commonly used to refe…" at bounding box center [554, 101] width 301 height 34
click at [372, 128] on div "× Explanation The sentence "酒店的价格很实惠。" translates to "The hotel's prices are ve…" at bounding box center [543, 210] width 342 height 387
click at [345, 140] on div "× Explanation The sentence "酒店的价格很实惠。" translates to "The hotel's prices are ve…" at bounding box center [547, 260] width 1095 height 520
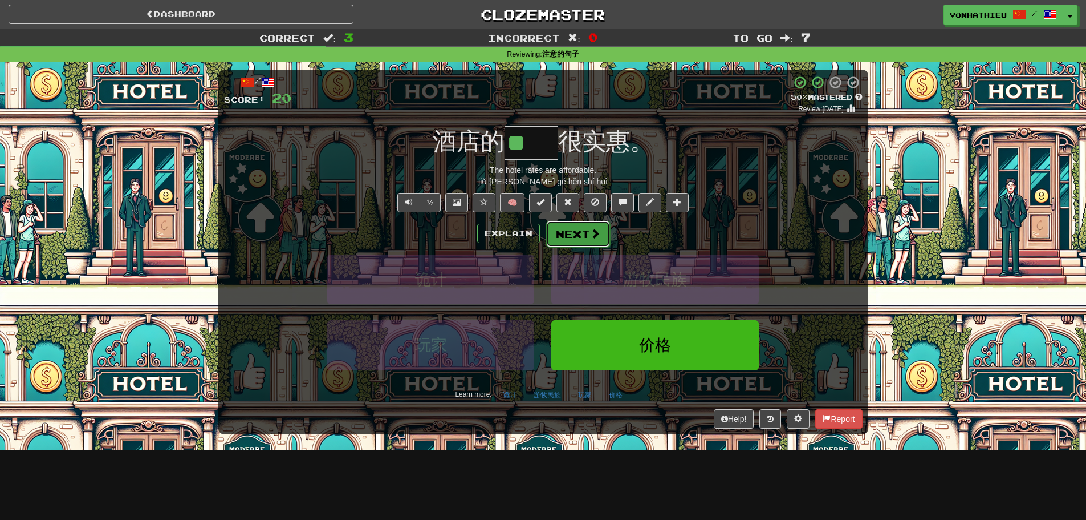
click at [591, 233] on span at bounding box center [595, 233] width 10 height 10
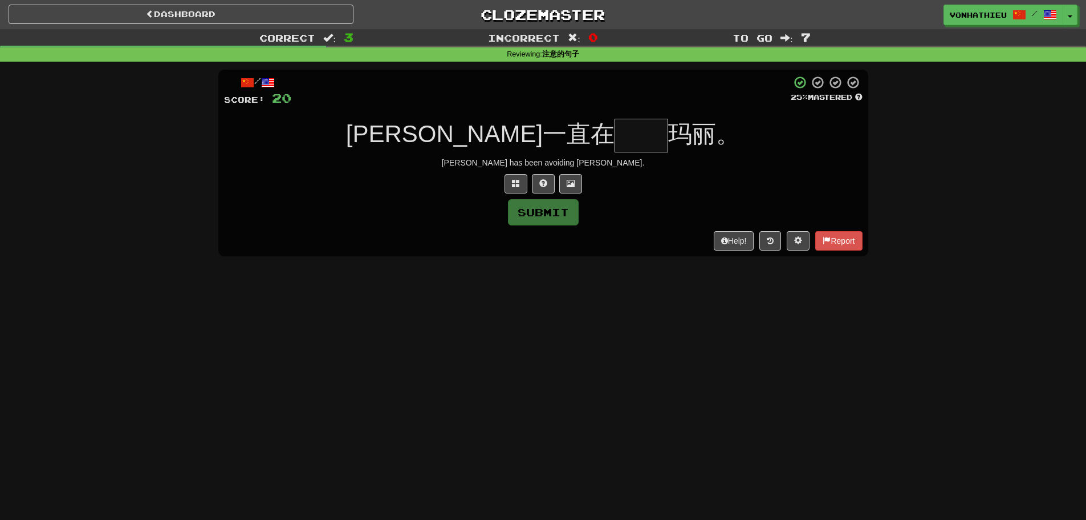
click at [615, 144] on input "text" at bounding box center [642, 136] width 54 height 34
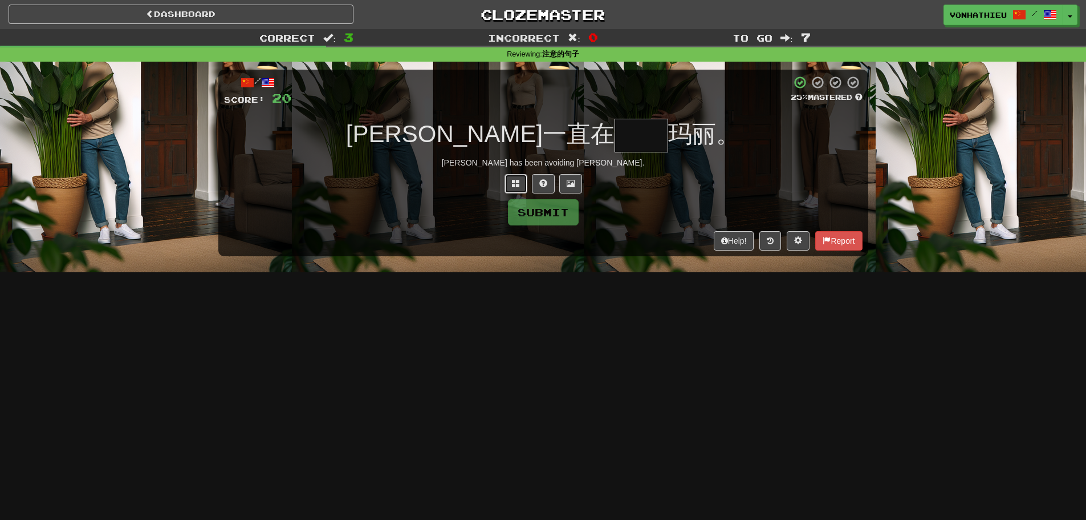
click at [512, 186] on span at bounding box center [516, 183] width 8 height 8
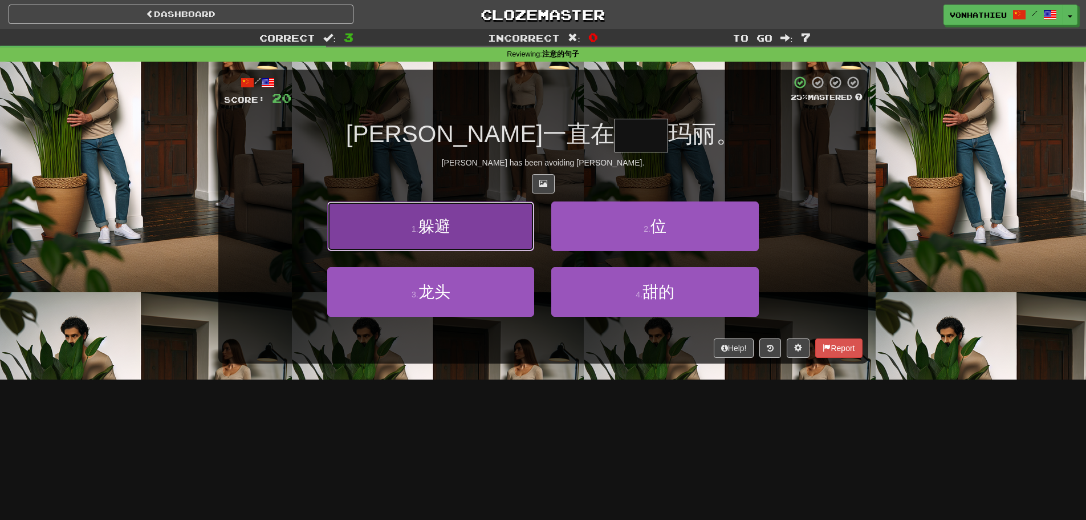
click at [470, 243] on button "1 . 躲避" at bounding box center [430, 226] width 207 height 50
type input "**"
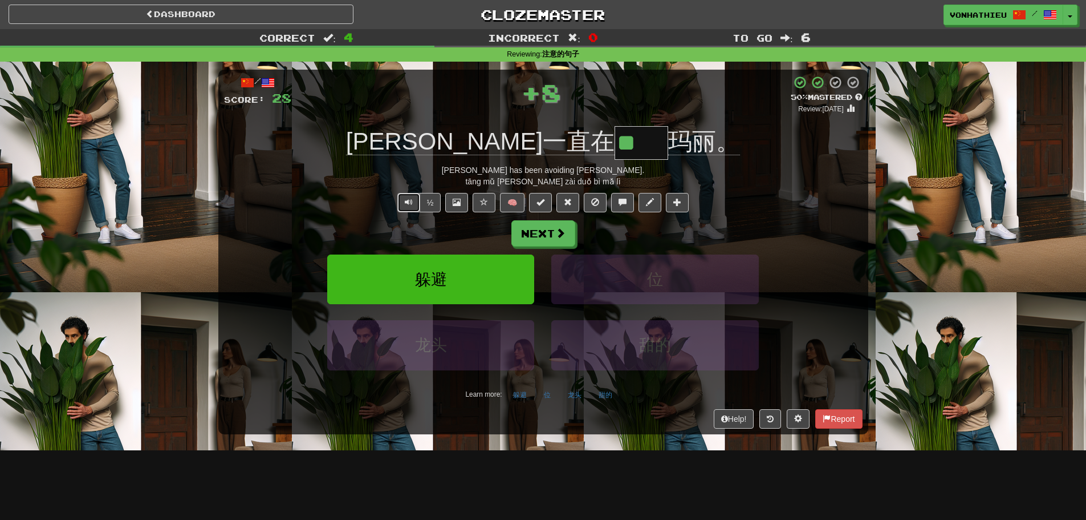
click at [405, 204] on span "Text-to-speech controls" at bounding box center [409, 202] width 8 height 8
drag, startPoint x: 549, startPoint y: 144, endPoint x: 579, endPoint y: 143, distance: 30.2
click at [615, 143] on input "**" at bounding box center [642, 143] width 54 height 34
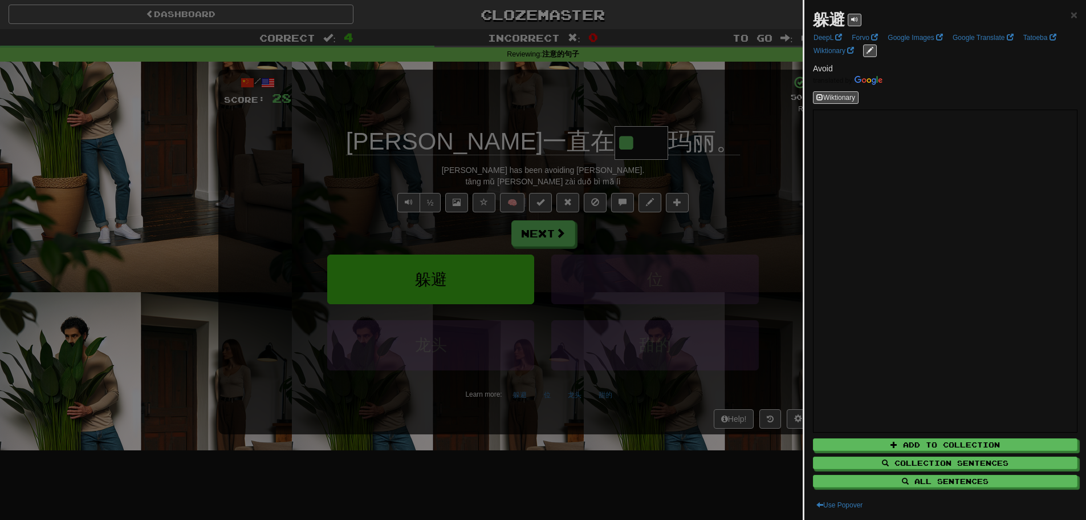
click at [594, 103] on div at bounding box center [543, 260] width 1086 height 520
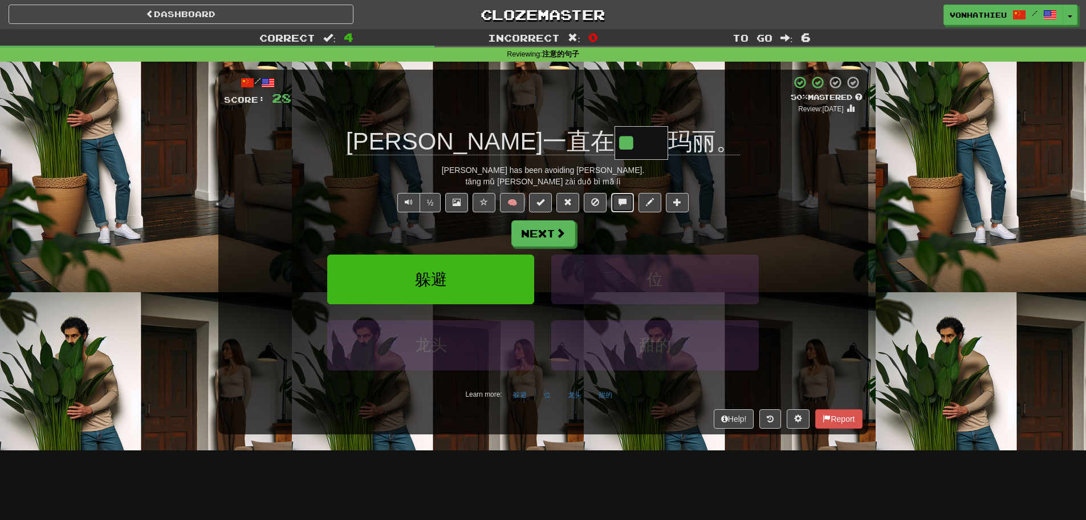
click at [622, 198] on span at bounding box center [623, 202] width 8 height 8
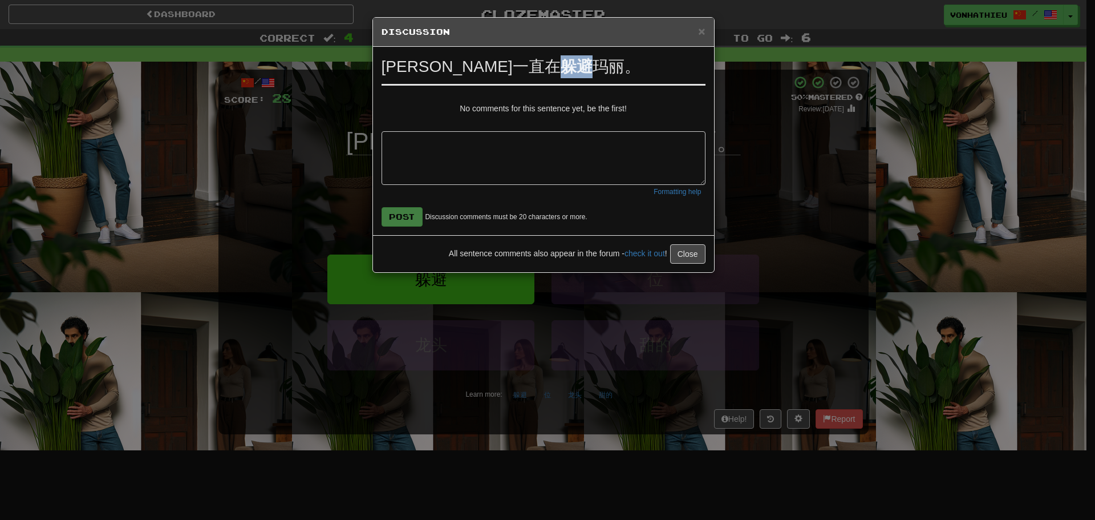
drag, startPoint x: 469, startPoint y: 64, endPoint x: 485, endPoint y: 64, distance: 16.5
click at [561, 64] on strong "躲避" at bounding box center [577, 67] width 32 height 18
click at [496, 79] on body "Dashboard Clozemaster vonhathieu / Toggle Dropdown Dashboard Leaderboard Activi…" at bounding box center [547, 462] width 1095 height 924
click at [332, 115] on div "× Discussion View in the forum [PERSON_NAME]一直在 躲避 [PERSON_NAME]。 No comments f…" at bounding box center [547, 260] width 1095 height 520
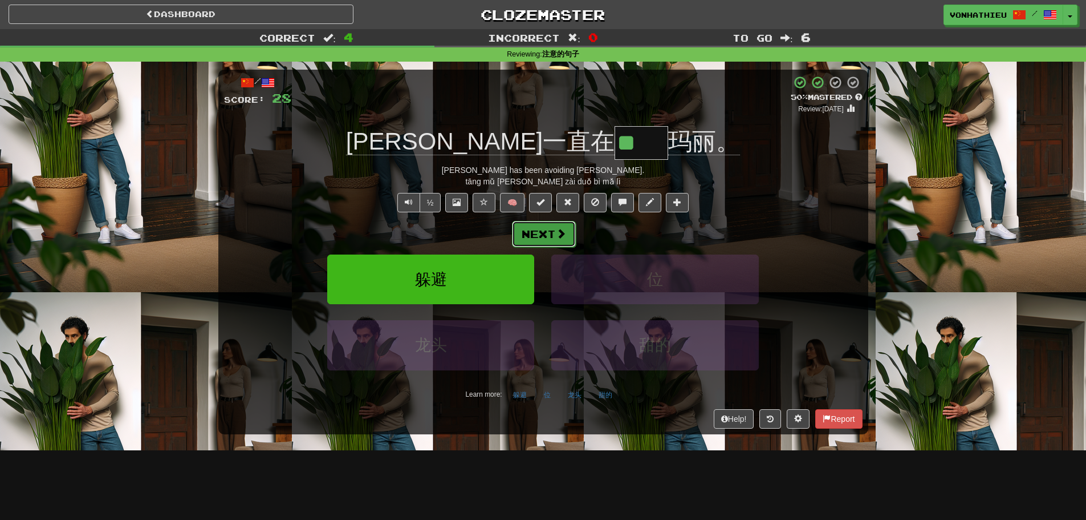
click at [562, 231] on span at bounding box center [561, 233] width 10 height 10
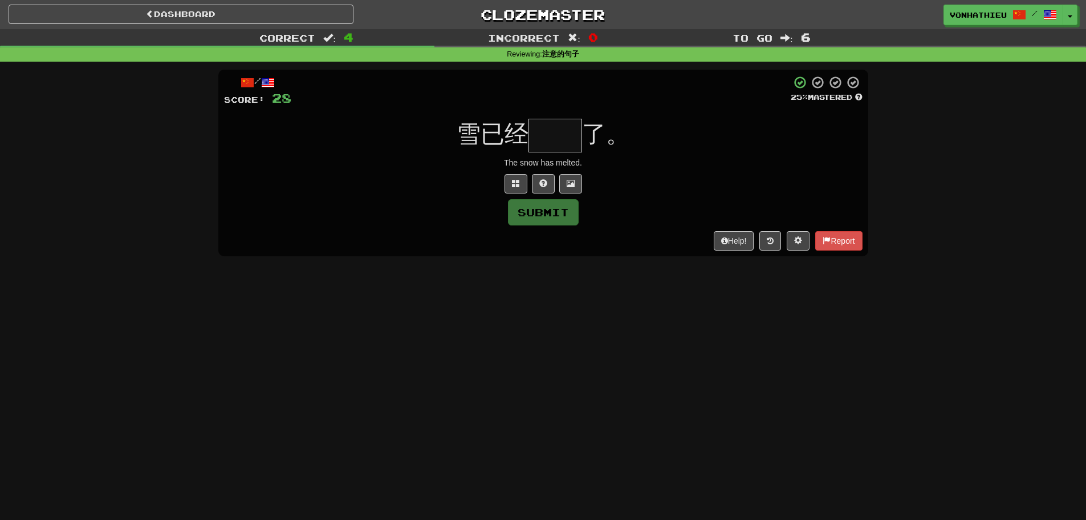
click at [554, 144] on input "text" at bounding box center [556, 136] width 54 height 34
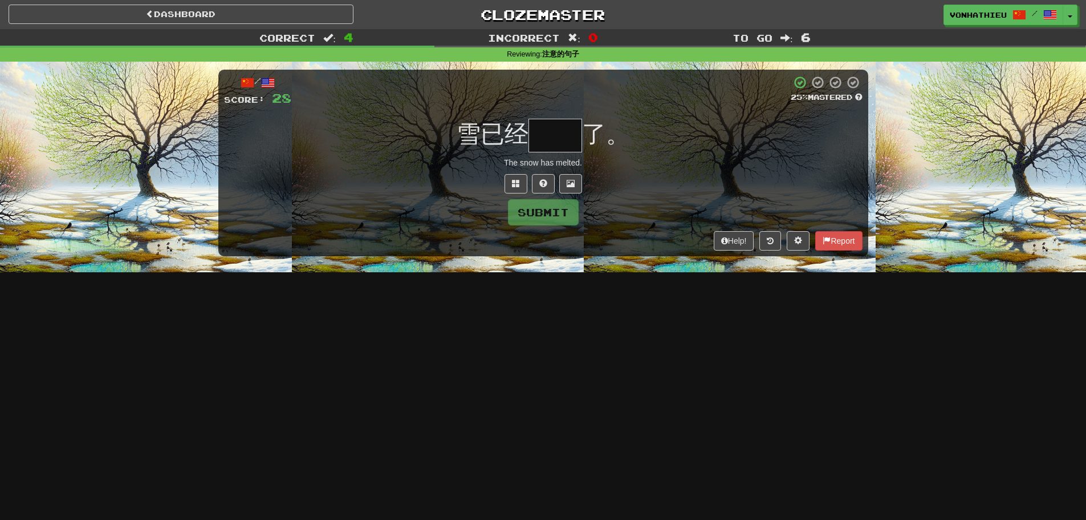
click at [554, 144] on input "text" at bounding box center [556, 136] width 54 height 34
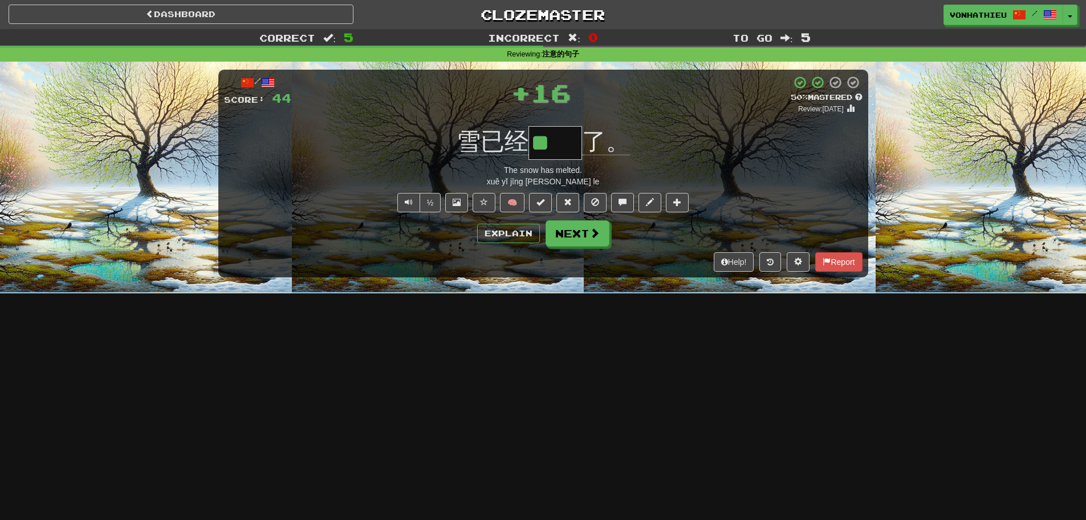
type input "*"
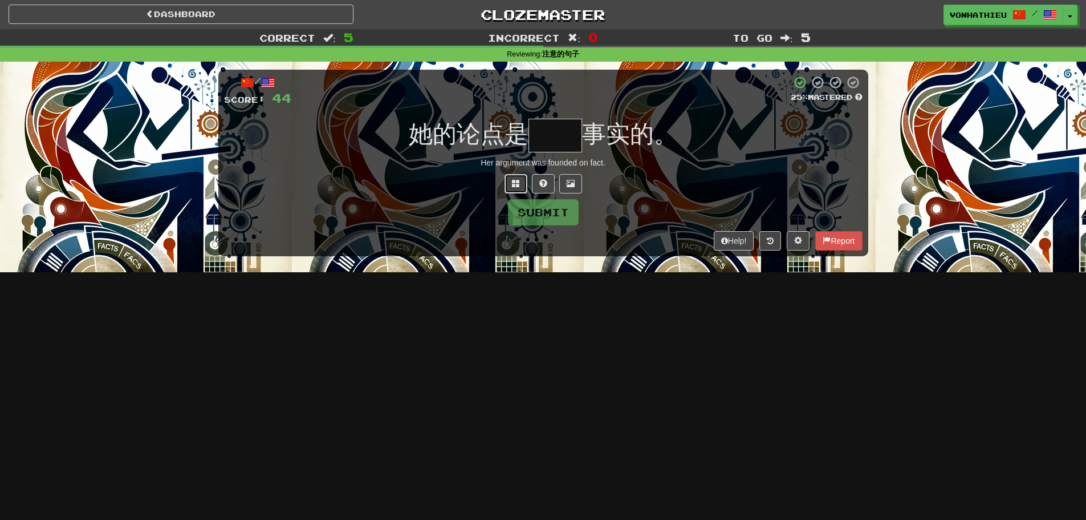
click at [517, 188] on button at bounding box center [516, 183] width 23 height 19
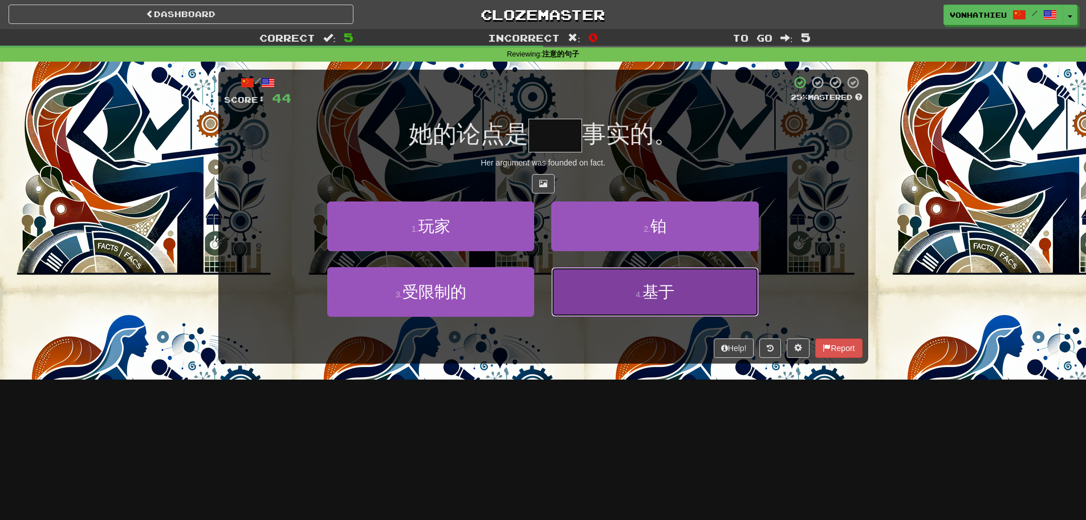
click at [644, 307] on button "4 . 基于" at bounding box center [654, 292] width 207 height 50
type input "**"
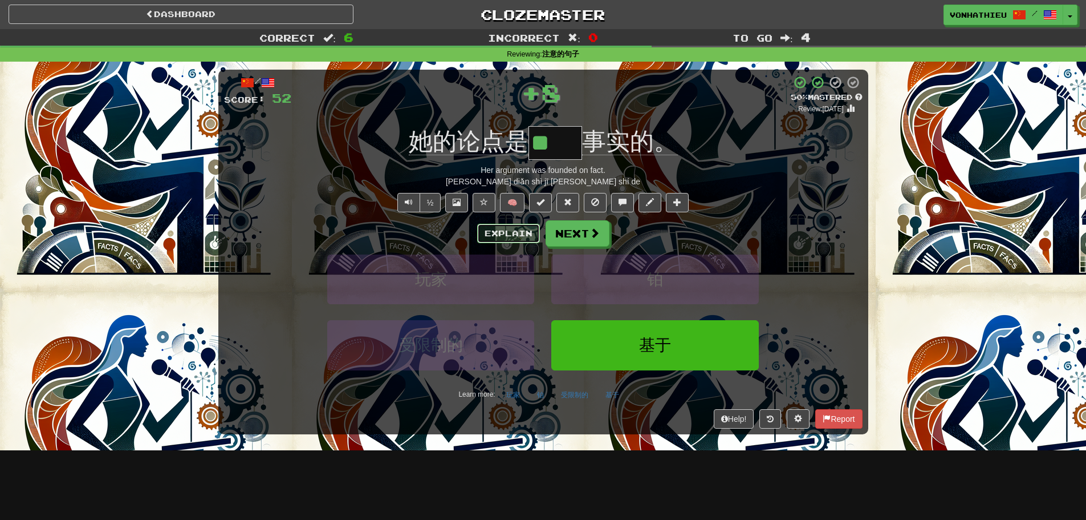
click at [513, 234] on button "Explain" at bounding box center [508, 233] width 63 height 19
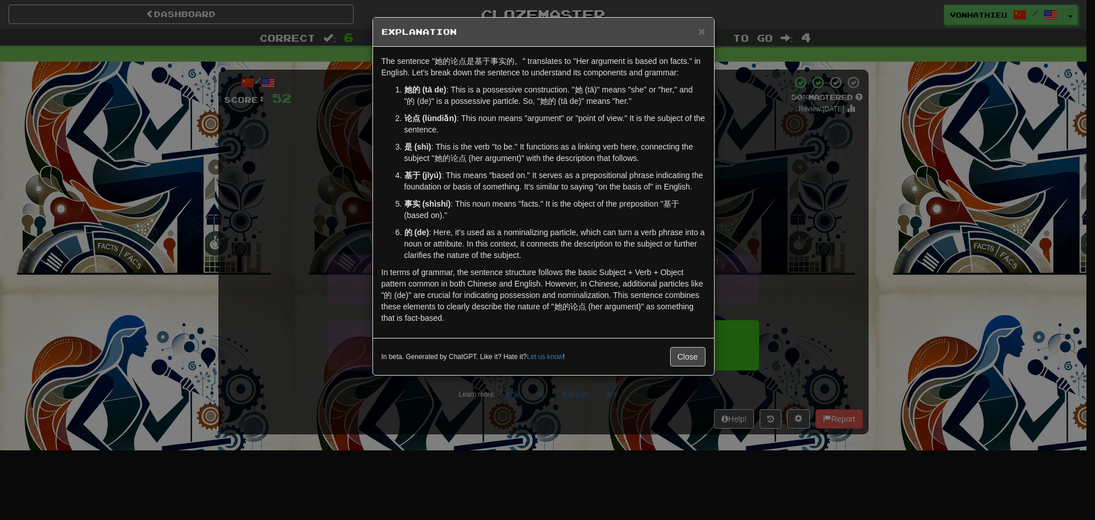
click at [478, 67] on p "The sentence "她的论点是基于事实的。" translates to "Her argument is based on facts." in E…" at bounding box center [544, 66] width 324 height 23
drag, startPoint x: 479, startPoint y: 61, endPoint x: 489, endPoint y: 61, distance: 9.7
click at [489, 61] on p "The sentence "她的论点是基于事实的。" translates to "Her argument is based on facts." in E…" at bounding box center [544, 66] width 324 height 23
click at [477, 64] on p "The sentence "她的论点是基于事实的。" translates to "Her argument is based on facts." in E…" at bounding box center [544, 66] width 324 height 23
drag, startPoint x: 474, startPoint y: 63, endPoint x: 486, endPoint y: 63, distance: 12.0
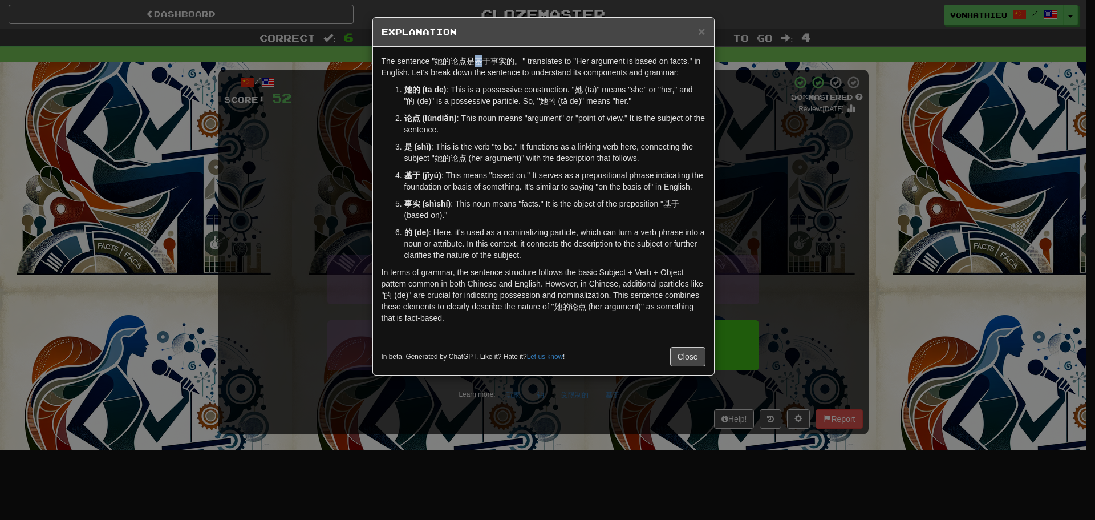
click at [486, 63] on p "The sentence "她的论点是基于事实的。" translates to "Her argument is based on facts." in E…" at bounding box center [544, 66] width 324 height 23
drag, startPoint x: 488, startPoint y: 63, endPoint x: 473, endPoint y: 62, distance: 14.8
click at [473, 62] on p "The sentence "她的论点是基于事实的。" translates to "Her argument is based on facts." in E…" at bounding box center [544, 66] width 324 height 23
click at [505, 72] on body "Dashboard Clozemaster vonhathieu / Toggle Dropdown Dashboard Leaderboard Activi…" at bounding box center [547, 462] width 1095 height 924
click at [478, 83] on div "The sentence "她的论点是基于事实的。" translates to "Her argument is based on facts." in E…" at bounding box center [543, 192] width 341 height 291
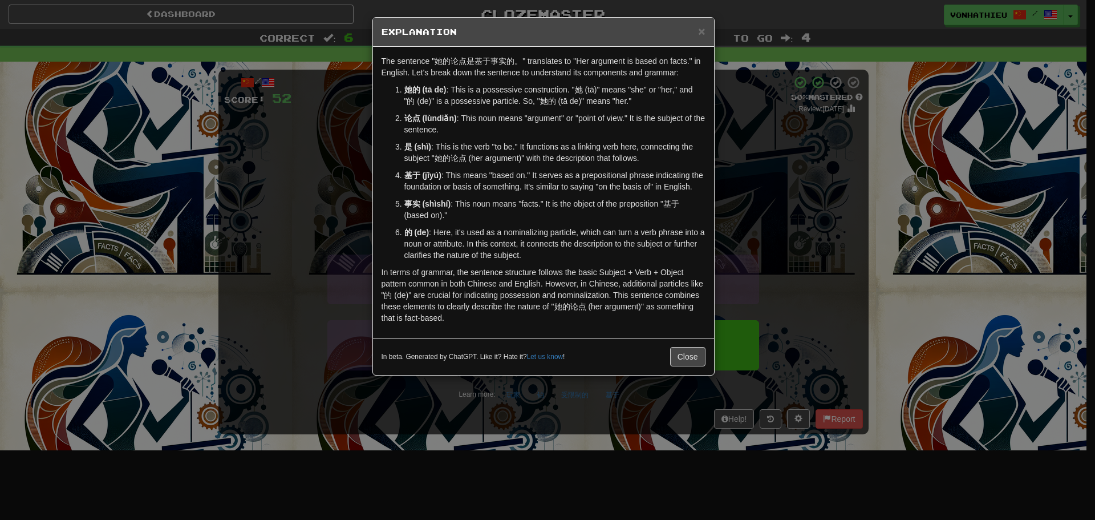
click at [795, 149] on div "× Explanation The sentence "她的论点是基于事实的。" translates to "Her argument is based o…" at bounding box center [547, 260] width 1095 height 520
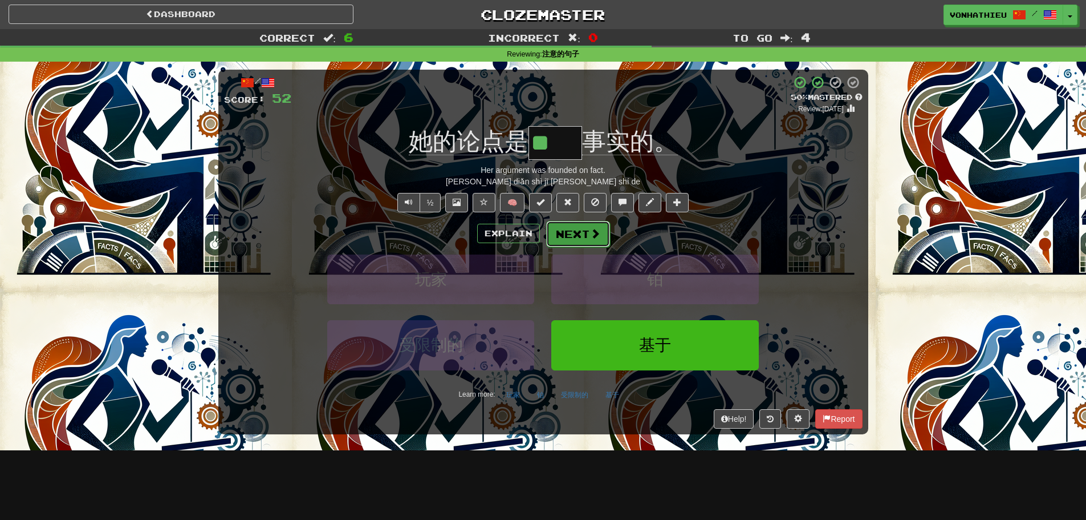
click at [595, 240] on button "Next" at bounding box center [578, 234] width 64 height 26
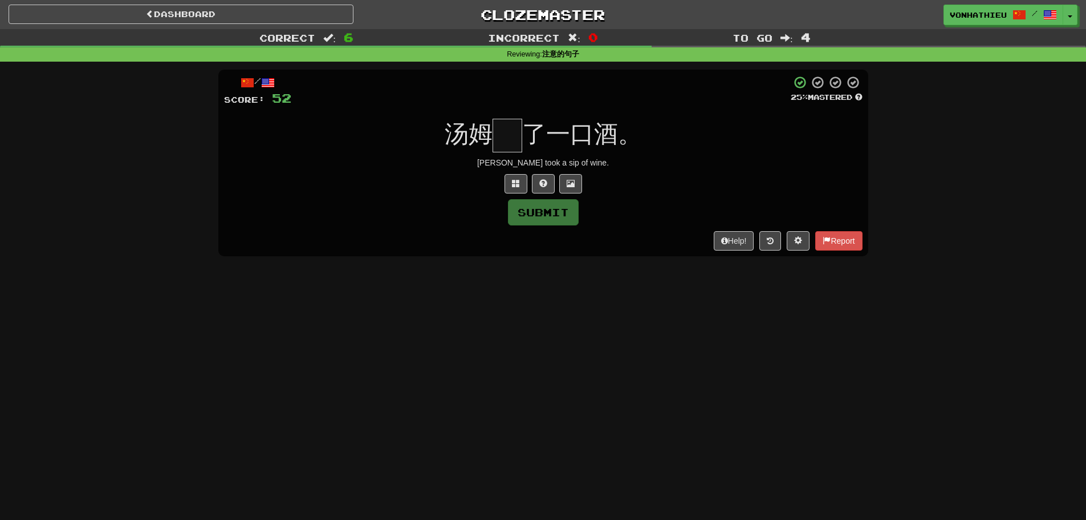
click at [505, 148] on input "text" at bounding box center [508, 136] width 30 height 34
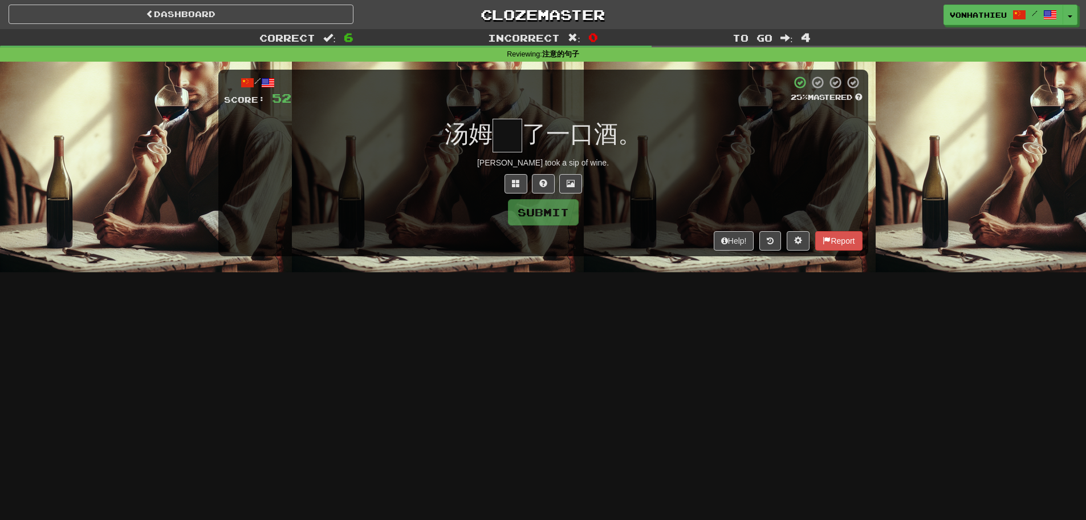
click at [505, 148] on input "text" at bounding box center [508, 136] width 30 height 34
click at [521, 189] on button at bounding box center [516, 183] width 23 height 19
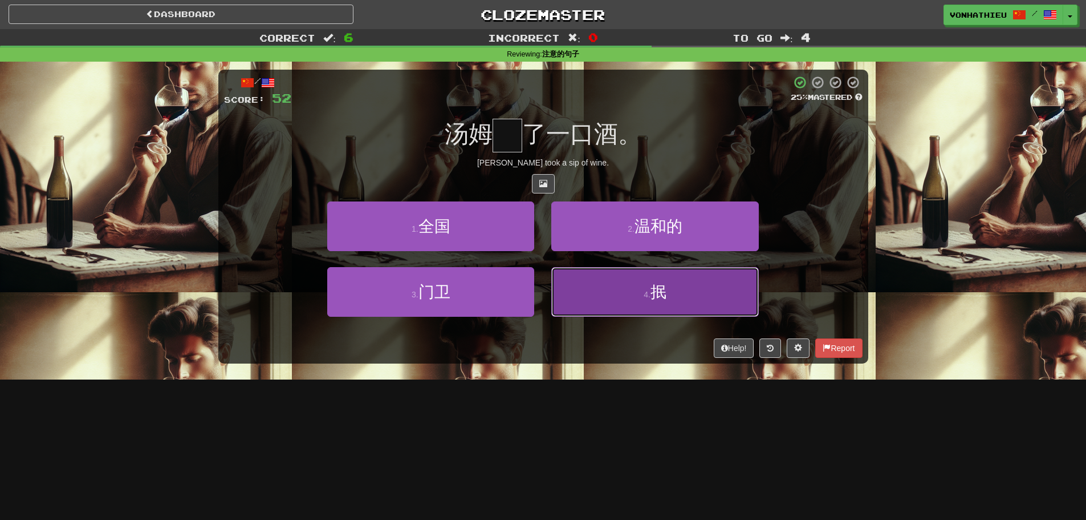
click at [591, 279] on button "4 . 抿" at bounding box center [654, 292] width 207 height 50
type input "*"
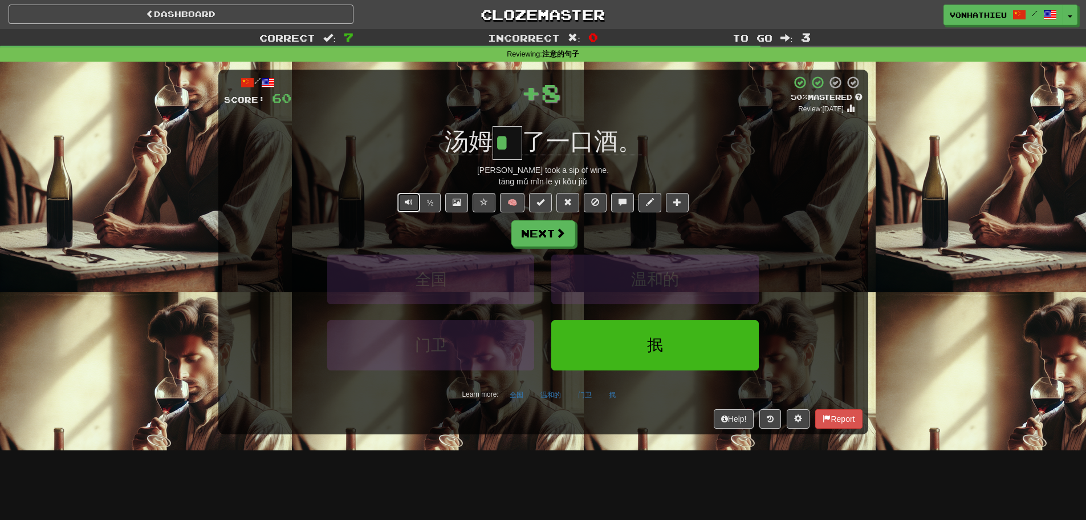
click at [410, 204] on span "Text-to-speech controls" at bounding box center [409, 202] width 8 height 8
click at [624, 200] on span at bounding box center [623, 202] width 8 height 8
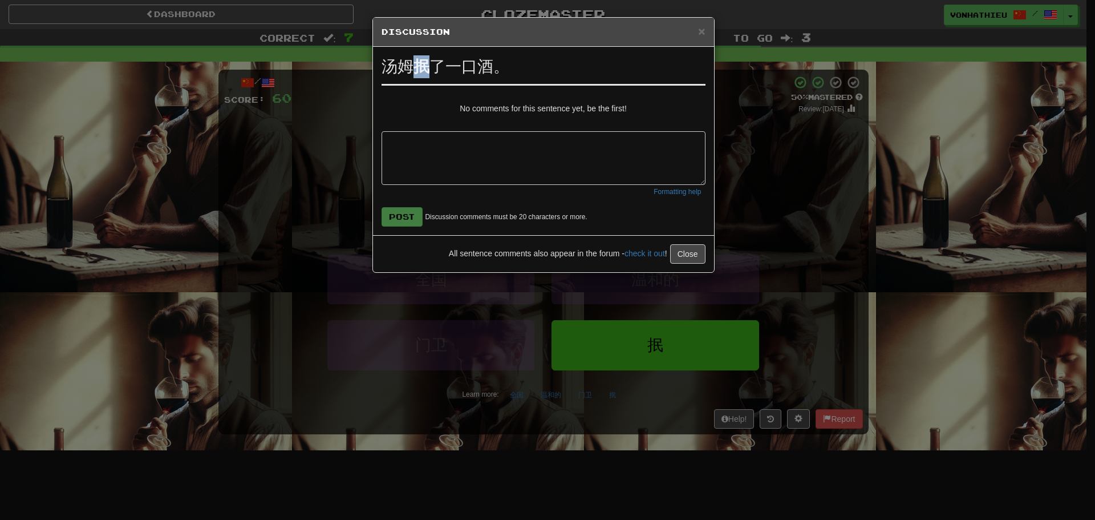
click at [426, 66] on strong "抿" at bounding box center [421, 67] width 16 height 18
click at [442, 79] on body "Dashboard Clozemaster vonhathieu / Toggle Dropdown Dashboard Leaderboard Activi…" at bounding box center [547, 462] width 1095 height 924
click at [411, 99] on div "[PERSON_NAME] 抿 了一口酒。 No comments for this sentence yet, be the first! Formatti…" at bounding box center [543, 141] width 341 height 188
click at [326, 135] on div "× Discussion View in the forum [PERSON_NAME] 抿 了一口酒。 No comments for this sente…" at bounding box center [547, 260] width 1095 height 520
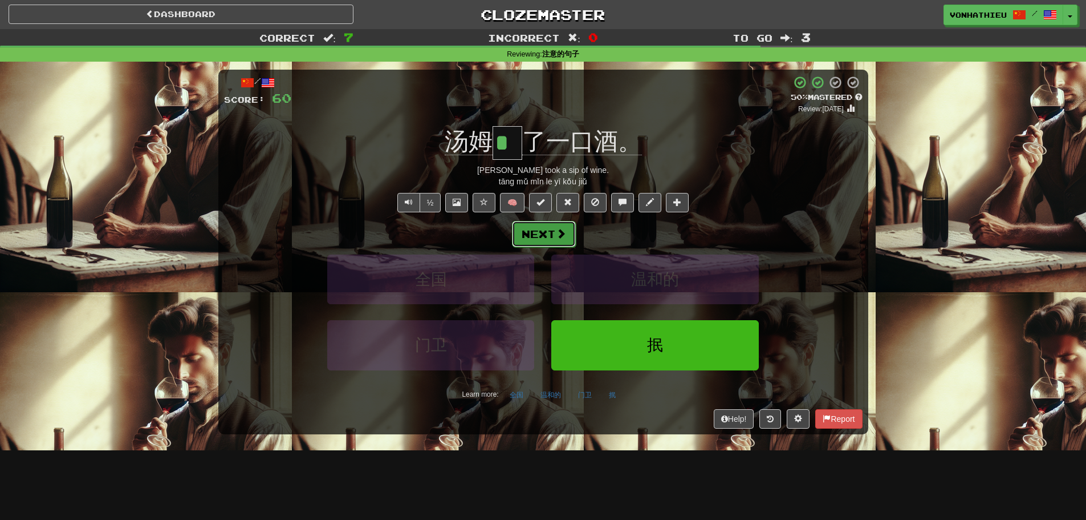
click at [549, 231] on button "Next" at bounding box center [544, 234] width 64 height 26
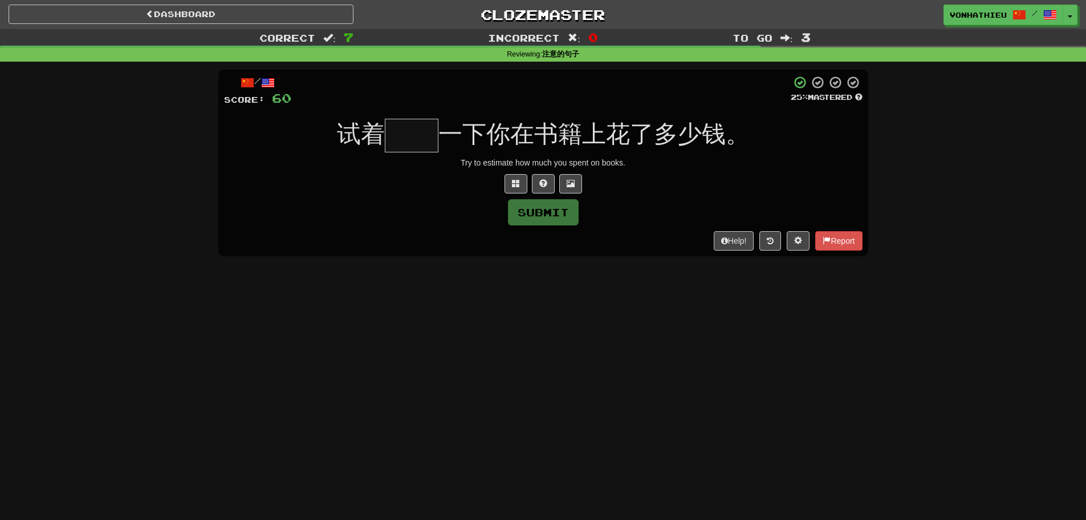
click at [400, 136] on input "text" at bounding box center [412, 136] width 54 height 34
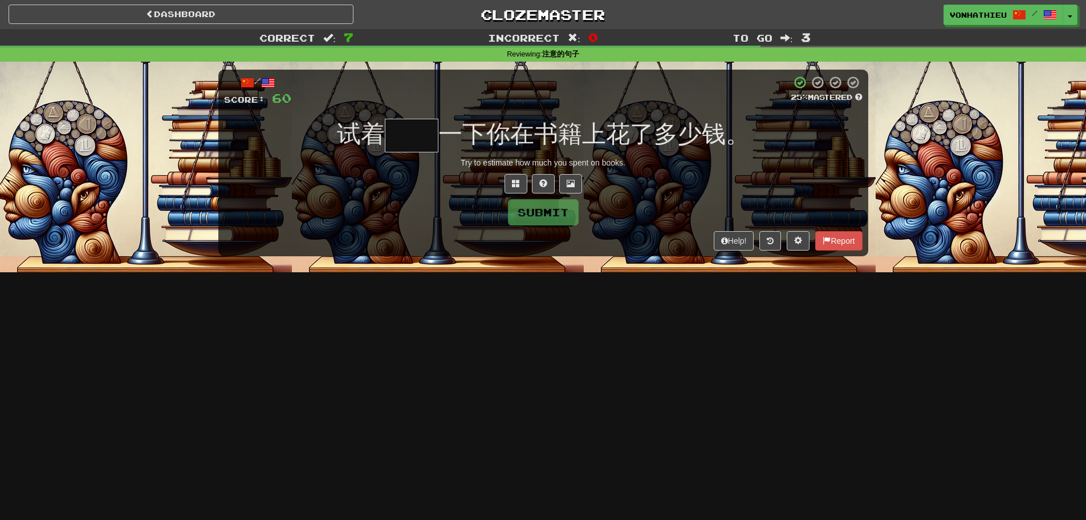
click at [428, 137] on input "text" at bounding box center [412, 136] width 54 height 34
type input "*"
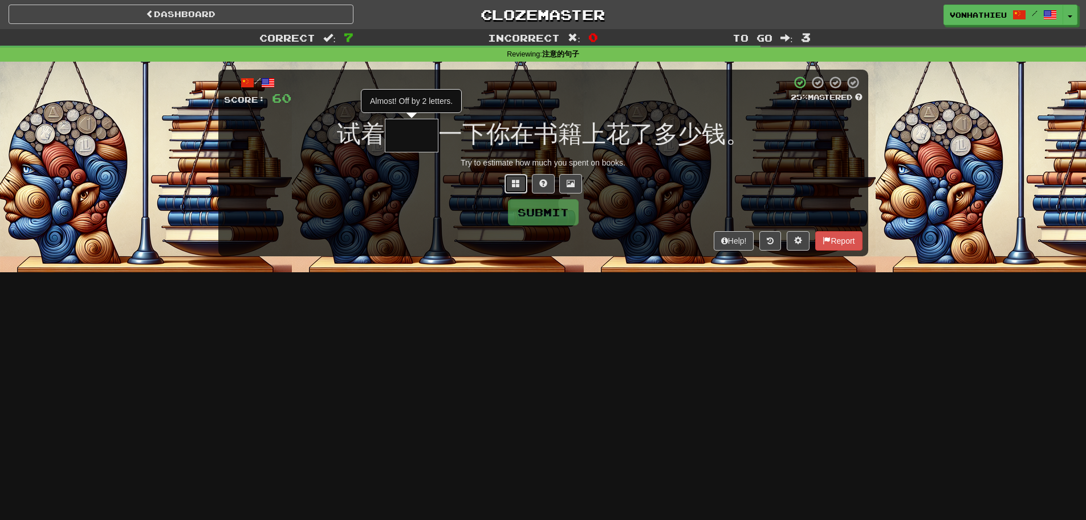
click at [519, 182] on span at bounding box center [516, 183] width 8 height 8
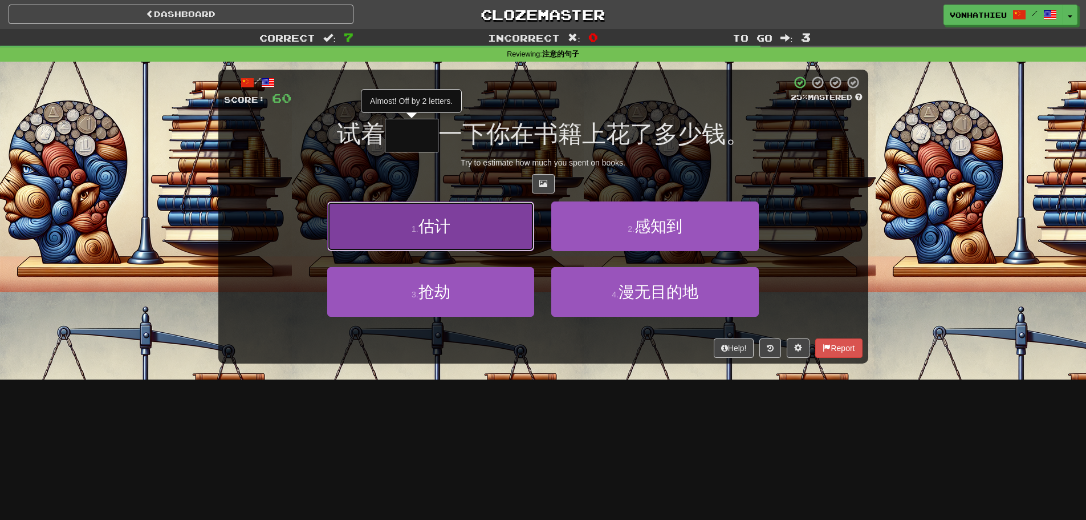
click at [482, 222] on button "1 . 估计" at bounding box center [430, 226] width 207 height 50
type input "**"
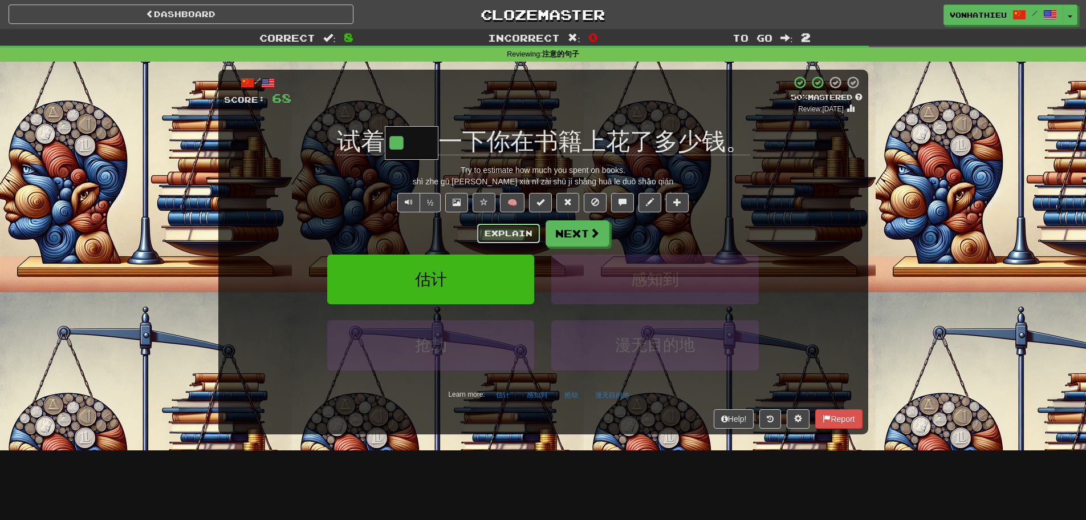
click at [488, 233] on button "Explain" at bounding box center [508, 233] width 63 height 19
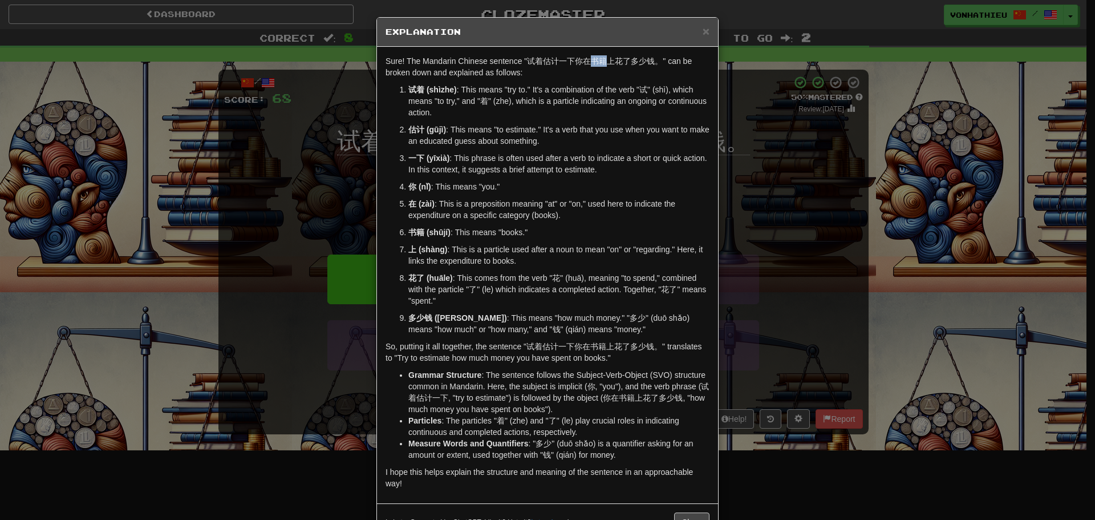
drag, startPoint x: 589, startPoint y: 62, endPoint x: 602, endPoint y: 62, distance: 12.5
click at [602, 62] on p "Sure! The Mandarin Chinese sentence "试着估计一下你在书籍上花了多少钱。" can be broken down and …" at bounding box center [548, 66] width 324 height 23
click at [616, 72] on body "Dashboard Clozemaster vonhathieu / Toggle Dropdown Dashboard Leaderboard Activi…" at bounding box center [547, 462] width 1095 height 924
click at [572, 78] on p "Sure! The Mandarin Chinese sentence "试着估计一下你在书籍上花了多少钱。" can be broken down and …" at bounding box center [548, 66] width 324 height 23
click at [753, 108] on div "× Explanation Sure! The Mandarin Chinese sentence "试着估计一下你在书籍上花了多少钱。" can be br…" at bounding box center [547, 260] width 1095 height 520
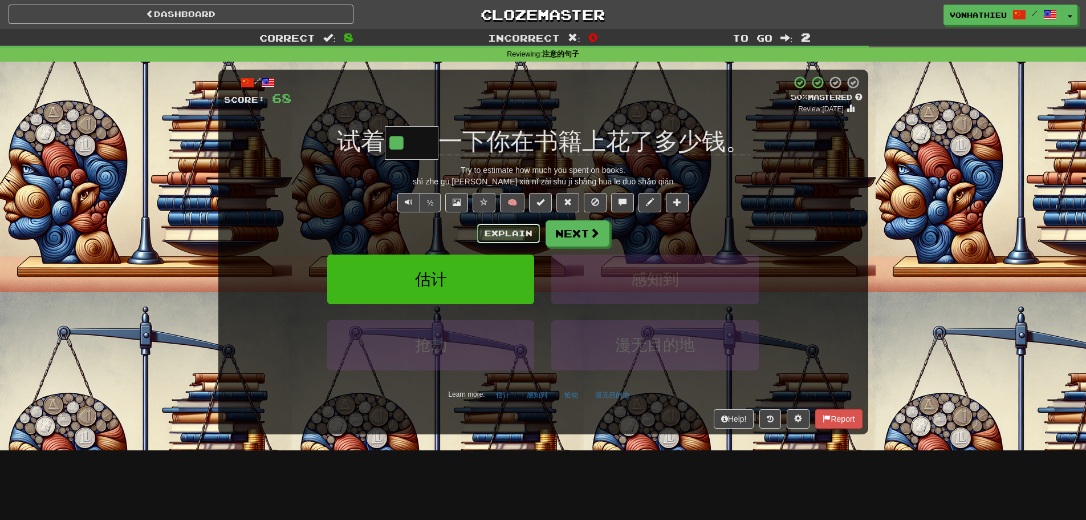
click at [486, 230] on button "Explain" at bounding box center [508, 233] width 63 height 19
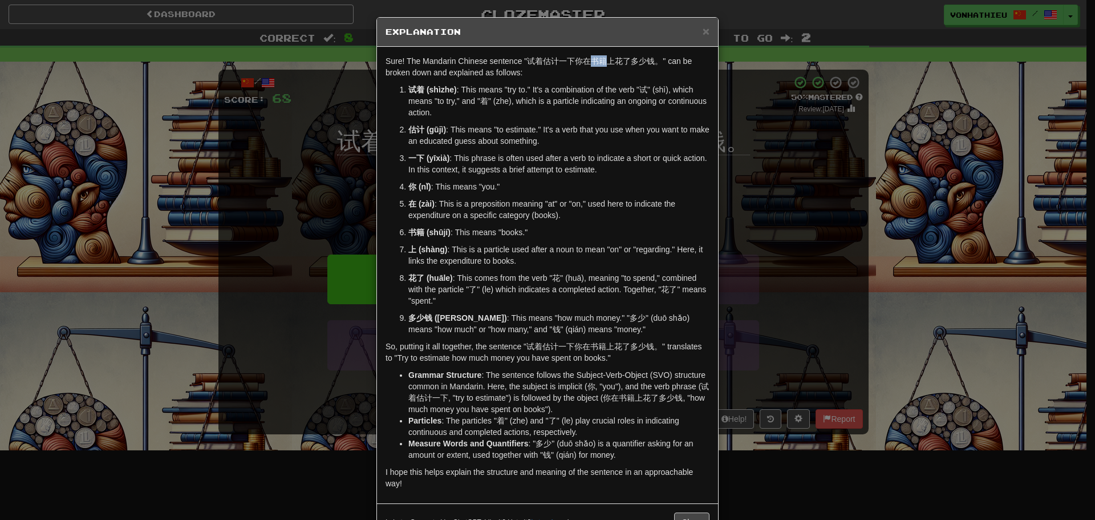
drag, startPoint x: 589, startPoint y: 63, endPoint x: 599, endPoint y: 62, distance: 10.3
click at [599, 62] on p "Sure! The Mandarin Chinese sentence "试着估计一下你在书籍上花了多少钱。" can be broken down and …" at bounding box center [548, 66] width 324 height 23
click at [614, 73] on body "Dashboard Clozemaster vonhathieu / Toggle Dropdown Dashboard Leaderboard Activi…" at bounding box center [547, 462] width 1095 height 924
click at [597, 76] on p "Sure! The Mandarin Chinese sentence "试着估计一下你在书籍上花了多少钱。" can be broken down and …" at bounding box center [548, 66] width 324 height 23
drag, startPoint x: 596, startPoint y: 63, endPoint x: 603, endPoint y: 63, distance: 6.8
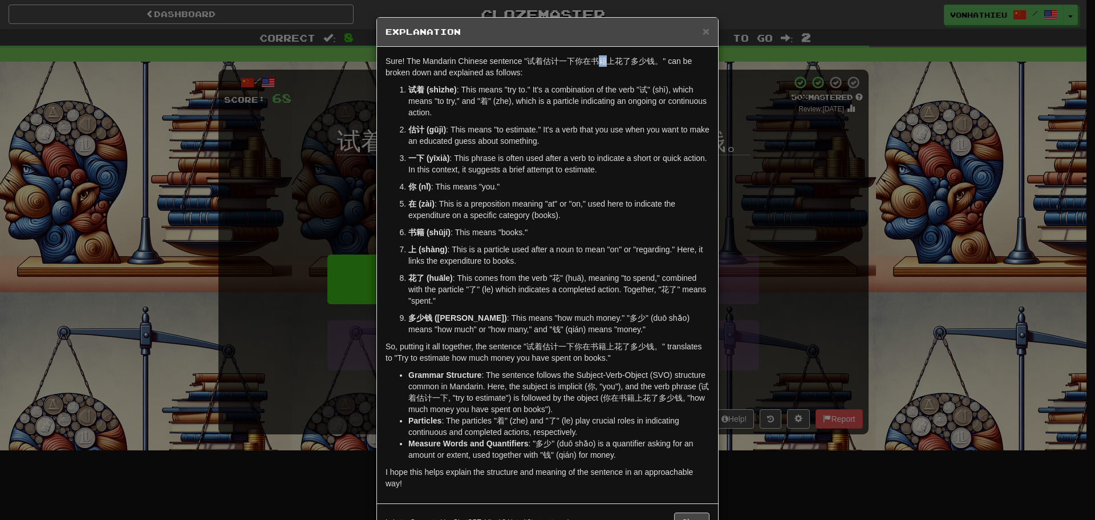
click at [603, 63] on p "Sure! The Mandarin Chinese sentence "试着估计一下你在书籍上花了多少钱。" can be broken down and …" at bounding box center [548, 66] width 324 height 23
click at [621, 76] on body "Dashboard Clozemaster vonhathieu / Toggle Dropdown Dashboard Leaderboard Activi…" at bounding box center [547, 462] width 1095 height 924
click at [595, 83] on div "Sure! The Mandarin Chinese sentence "试着估计一下你在书籍上花了多少钱。" can be broken down and …" at bounding box center [547, 275] width 341 height 456
click at [798, 184] on div "× Explanation Sure! The Mandarin Chinese sentence "试着估计一下你在书籍上花了多少钱。" can be br…" at bounding box center [547, 260] width 1095 height 520
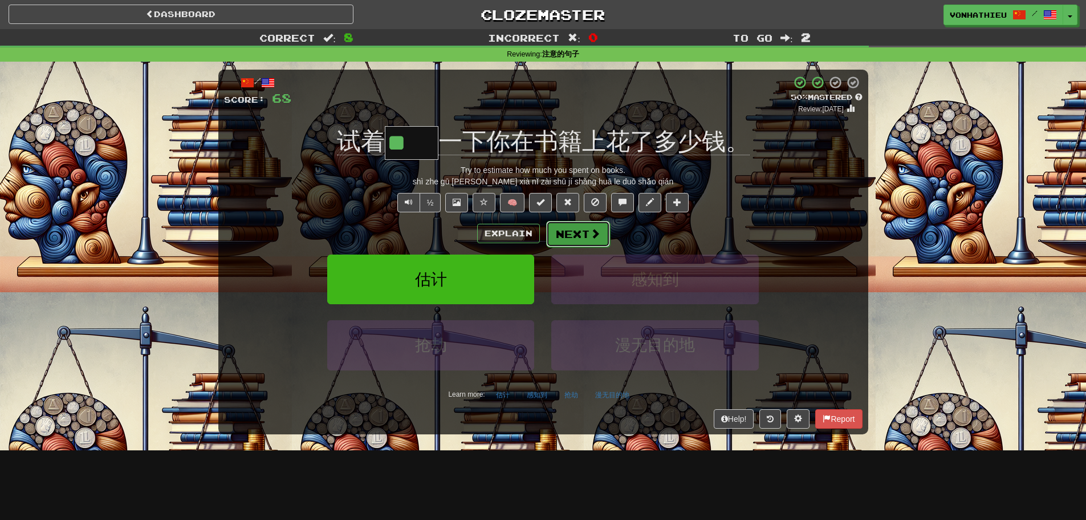
click at [581, 237] on button "Next" at bounding box center [578, 234] width 64 height 26
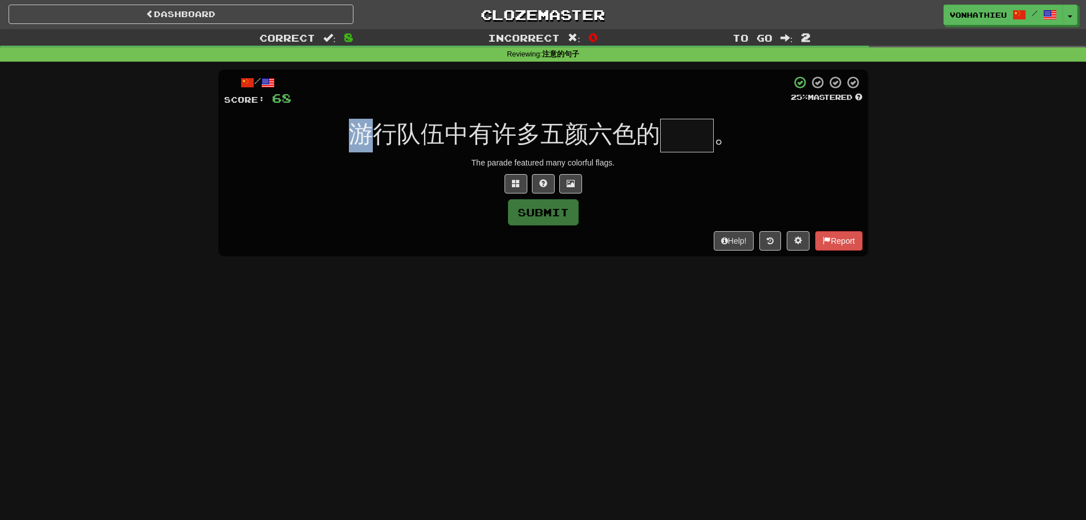
drag, startPoint x: 334, startPoint y: 136, endPoint x: 384, endPoint y: 137, distance: 50.2
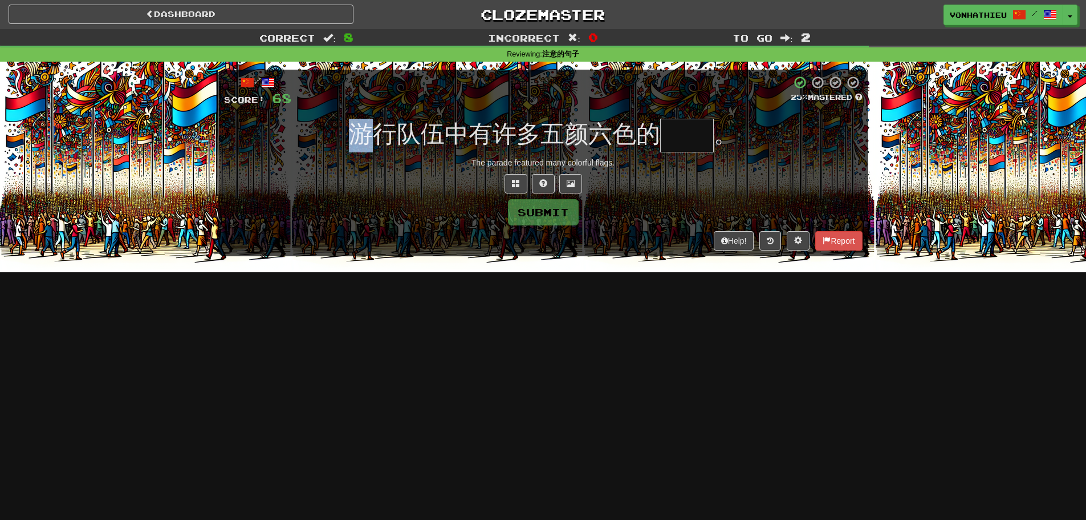
click at [384, 137] on div "游行队伍中有许多五颜六色的 。" at bounding box center [543, 136] width 639 height 34
click at [392, 162] on div "The parade featured many colorful flags." at bounding box center [543, 162] width 639 height 11
click at [672, 124] on input "text" at bounding box center [687, 136] width 54 height 34
type input "*"
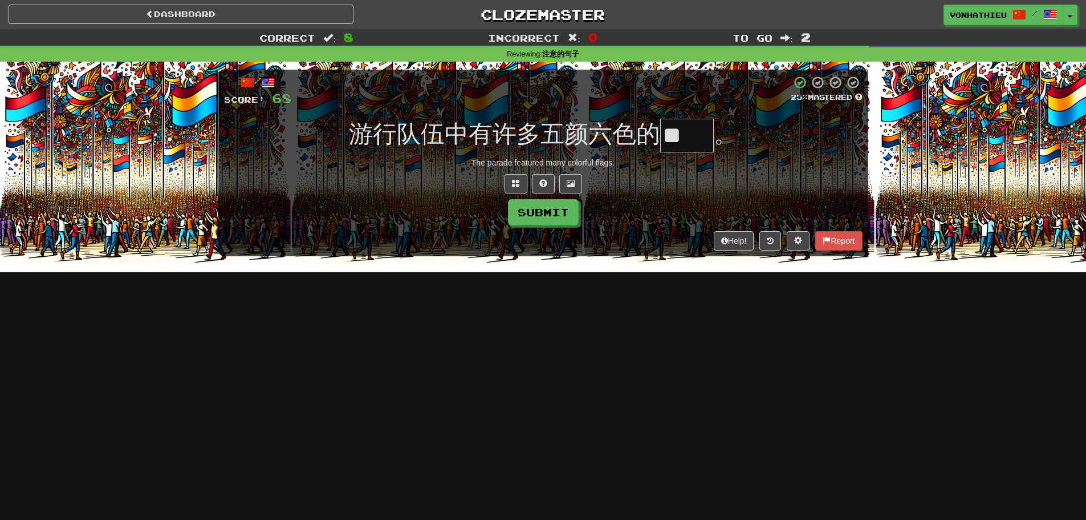
type input "*"
click at [513, 180] on span at bounding box center [516, 183] width 8 height 8
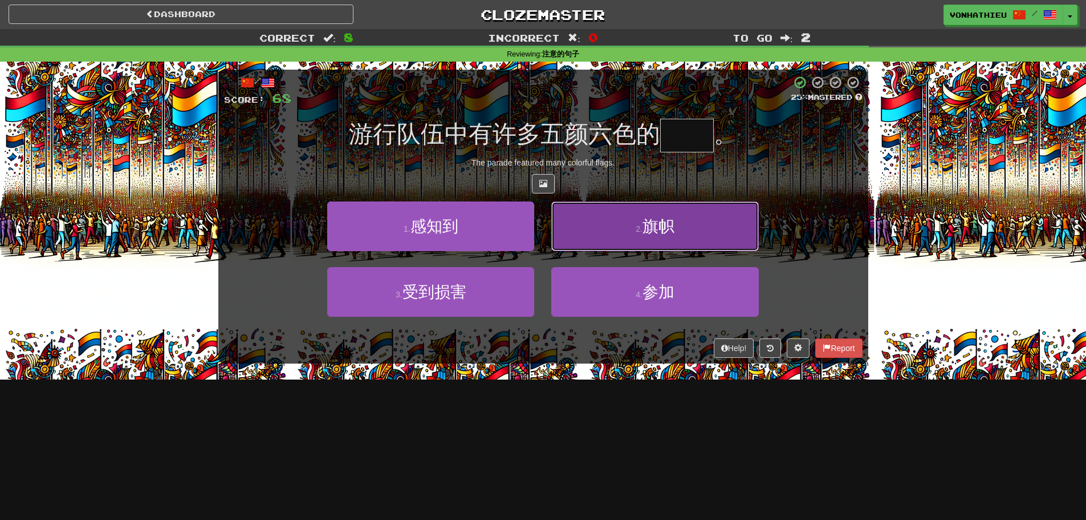
click at [575, 219] on button "2 . 旗帜" at bounding box center [654, 226] width 207 height 50
type input "**"
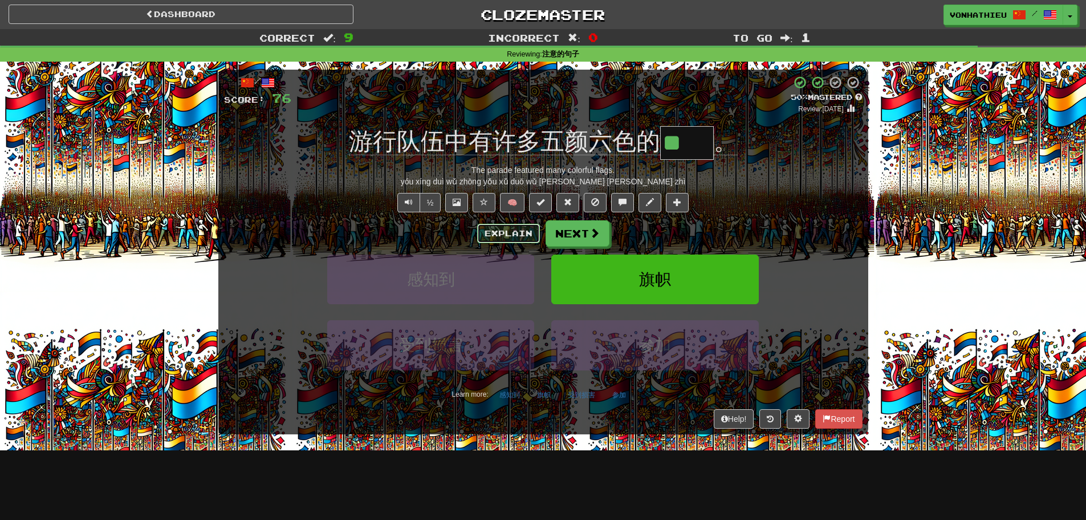
click at [500, 241] on button "Explain" at bounding box center [508, 233] width 63 height 19
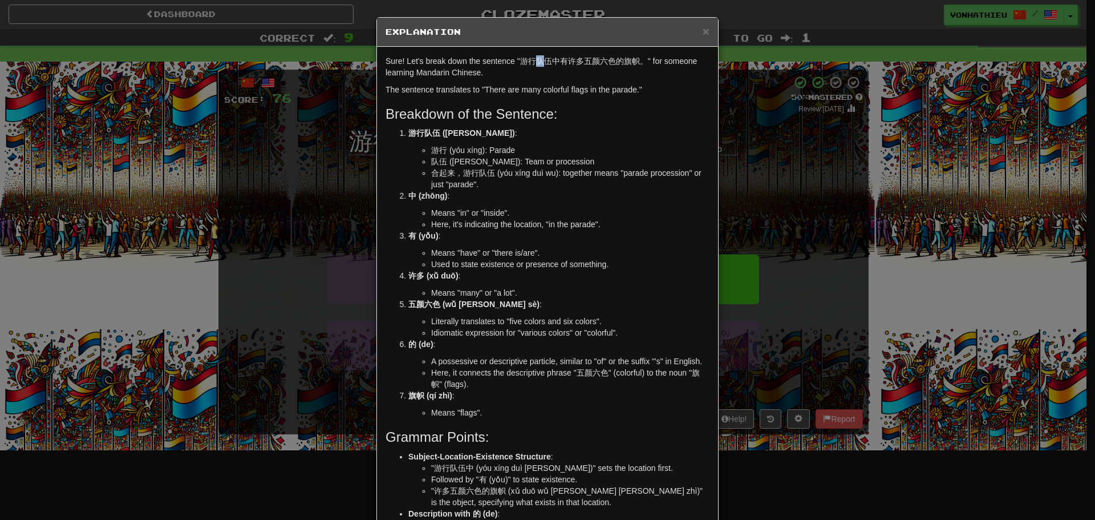
click at [537, 63] on p "Sure! Let's break down the sentence "游行队伍中有许多五颜六色的旗帜。" for someone learning Man…" at bounding box center [548, 66] width 324 height 23
click at [539, 63] on p "Sure! Let's break down the sentence "游行队伍中有许多五颜六色的旗帜。" for someone learning Man…" at bounding box center [548, 66] width 324 height 23
click at [528, 70] on p "Sure! Let's break down the sentence "游行队伍中有许多五颜六色的旗帜。" for someone learning Man…" at bounding box center [548, 66] width 324 height 23
click at [798, 133] on div "× Explanation Sure! Let's break down the sentence "游行队伍中有许多五颜六色的旗帜。" for someon…" at bounding box center [547, 260] width 1095 height 520
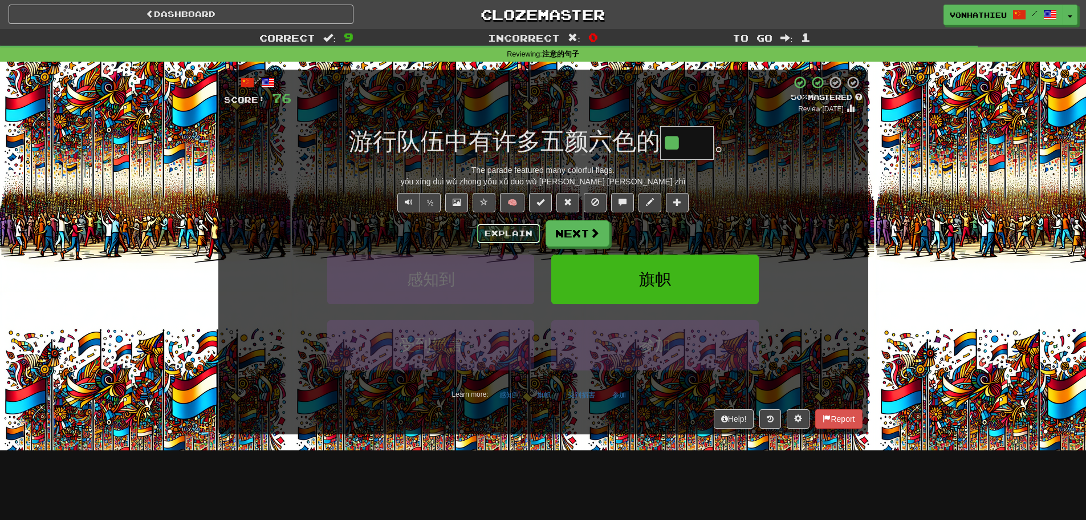
click at [481, 227] on button "Explain" at bounding box center [508, 233] width 63 height 19
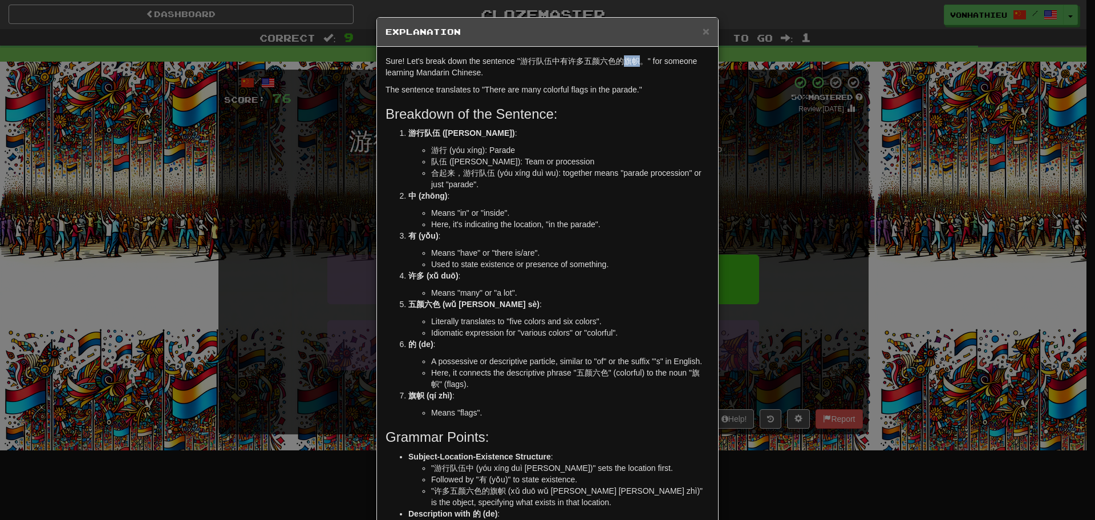
drag, startPoint x: 620, startPoint y: 64, endPoint x: 635, endPoint y: 63, distance: 14.9
click at [635, 63] on p "Sure! Let's break down the sentence "游行队伍中有许多五颜六色的旗帜。" for someone learning Man…" at bounding box center [548, 66] width 324 height 23
click at [647, 74] on body "Dashboard Clozemaster vonhathieu / Toggle Dropdown Dashboard Leaderboard Activi…" at bounding box center [547, 462] width 1095 height 924
click at [612, 76] on p "Sure! Let's break down the sentence "游行队伍中有许多五颜六色的旗帜。" for someone learning Man…" at bounding box center [548, 66] width 324 height 23
click at [780, 91] on div "× Explanation Sure! Let's break down the sentence "游行队伍中有许多五颜六色的旗帜。" for someon…" at bounding box center [547, 260] width 1095 height 520
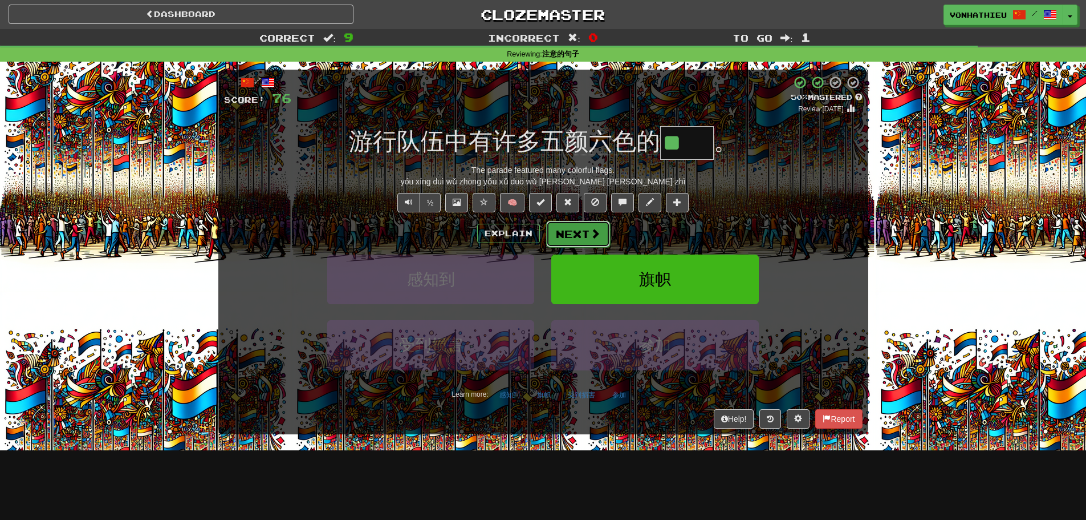
click at [584, 228] on button "Next" at bounding box center [578, 234] width 64 height 26
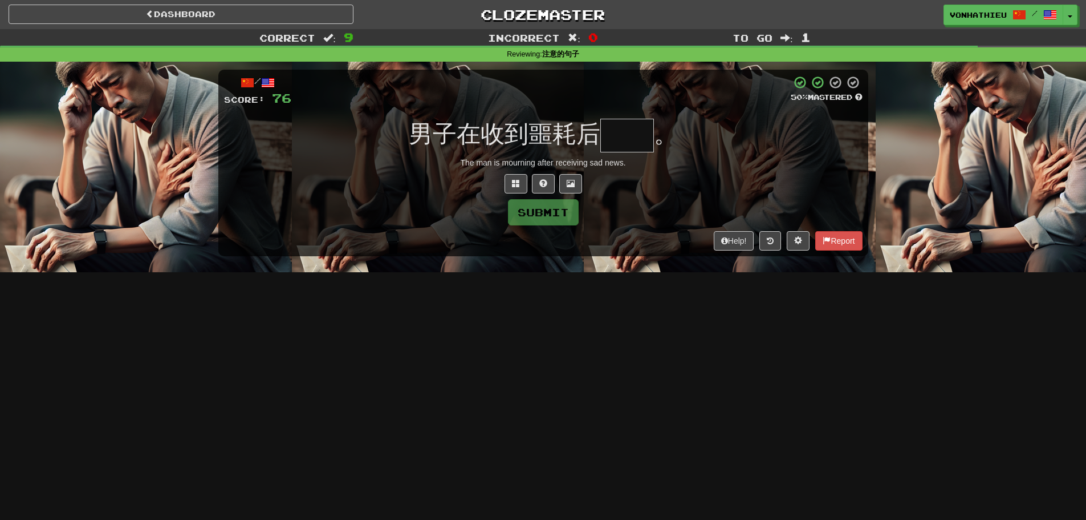
click at [651, 142] on input "text" at bounding box center [627, 136] width 54 height 34
click at [614, 143] on input "text" at bounding box center [627, 136] width 54 height 34
click at [639, 137] on input "text" at bounding box center [627, 136] width 54 height 34
click at [517, 182] on span at bounding box center [516, 183] width 8 height 8
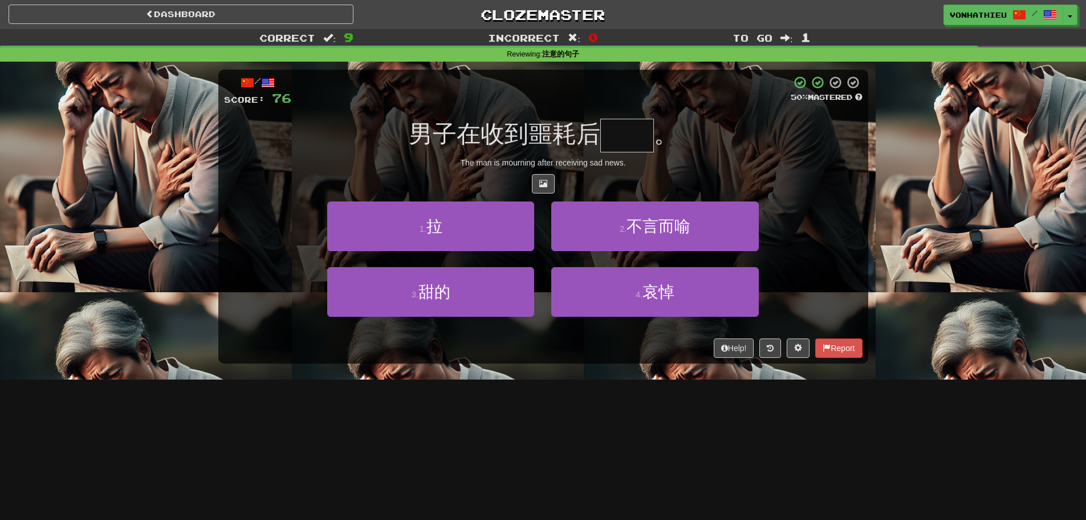
click at [627, 141] on input "text" at bounding box center [627, 136] width 54 height 34
type input "*"
type input "**"
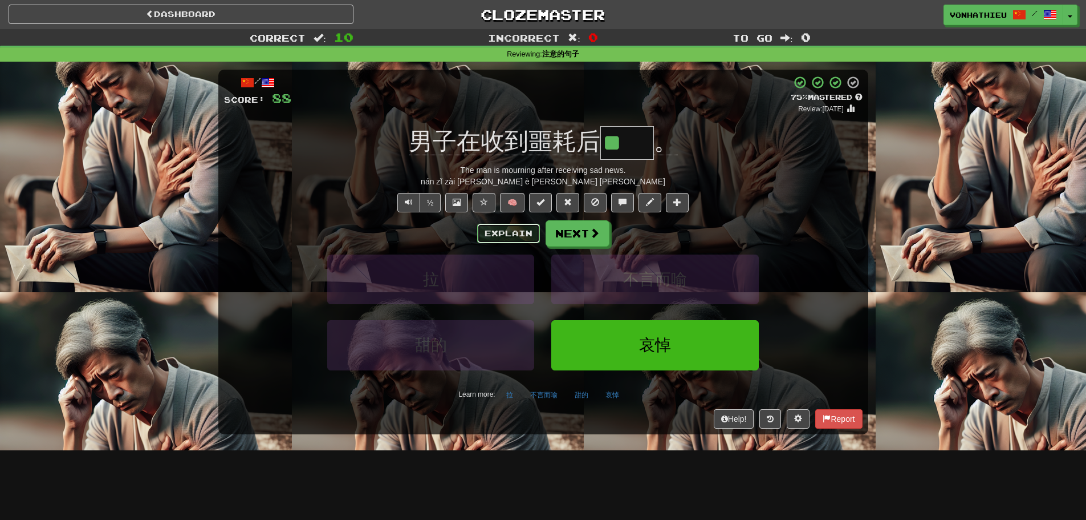
click at [513, 233] on button "Explain" at bounding box center [508, 233] width 63 height 19
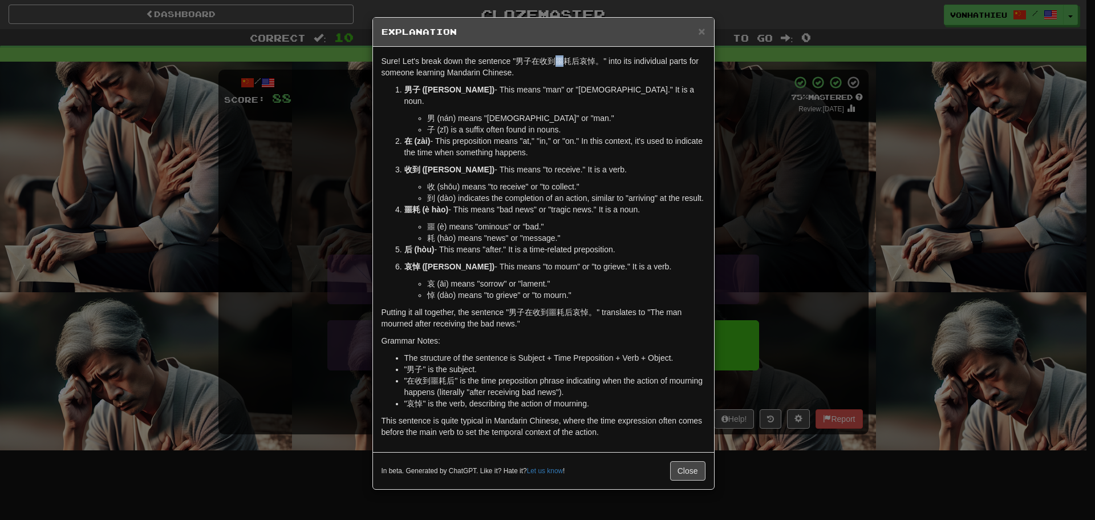
drag, startPoint x: 557, startPoint y: 60, endPoint x: 564, endPoint y: 61, distance: 6.9
click at [564, 61] on p "Sure! Let's break down the sentence "男子在收到噩耗后哀悼。" into its individual parts for…" at bounding box center [544, 66] width 324 height 23
click at [587, 80] on body "Dashboard Clozemaster vonhathieu / Toggle Dropdown Dashboard Leaderboard Activi…" at bounding box center [547, 462] width 1095 height 924
click at [554, 87] on p "男子 (nán zǐ) - This means "man" or "male." It is a noun." at bounding box center [554, 95] width 301 height 23
click at [569, 62] on p "Sure! Let's break down the sentence "男子在收到噩耗后哀悼。" into its individual parts for…" at bounding box center [544, 66] width 324 height 23
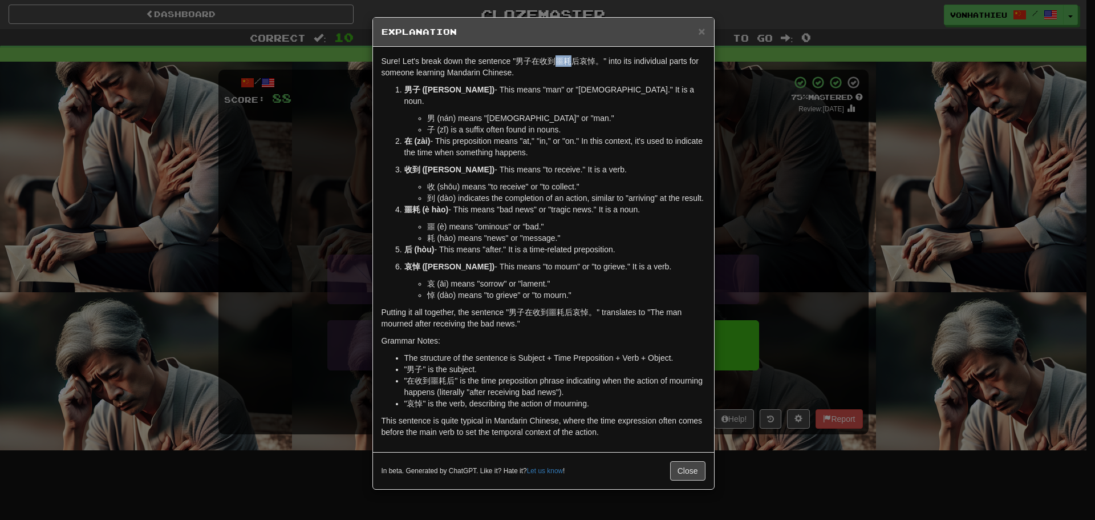
click at [586, 76] on body "Dashboard Clozemaster vonhathieu / Toggle Dropdown Dashboard Leaderboard Activi…" at bounding box center [547, 462] width 1095 height 924
click at [815, 74] on div "× Explanation Sure! Let's break down the sentence "男子在收到噩耗后哀悼。" into its indivi…" at bounding box center [547, 260] width 1095 height 520
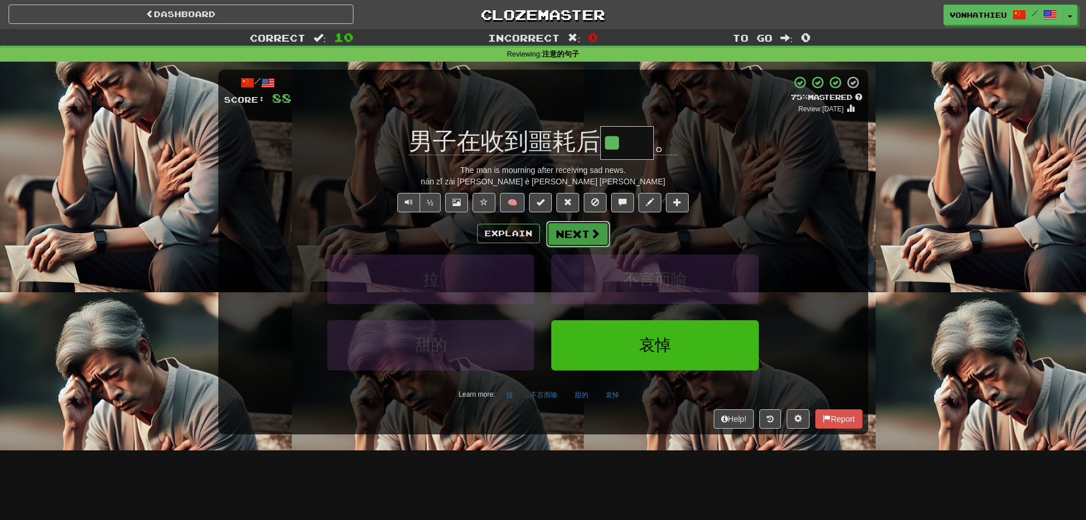
click at [603, 237] on button "Next" at bounding box center [578, 234] width 64 height 26
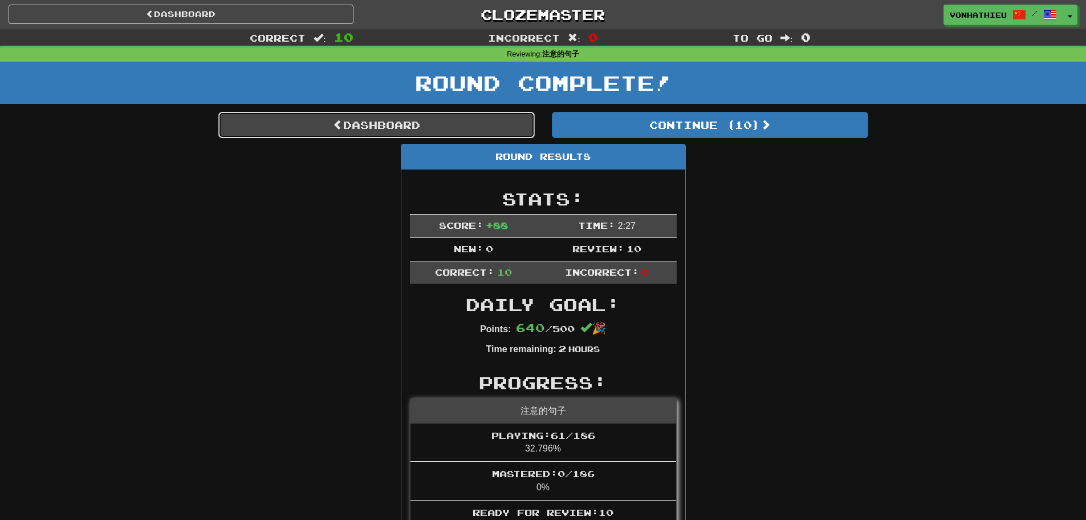
click at [400, 127] on link "Dashboard" at bounding box center [376, 125] width 317 height 26
